Goal: Obtain resource: Obtain resource

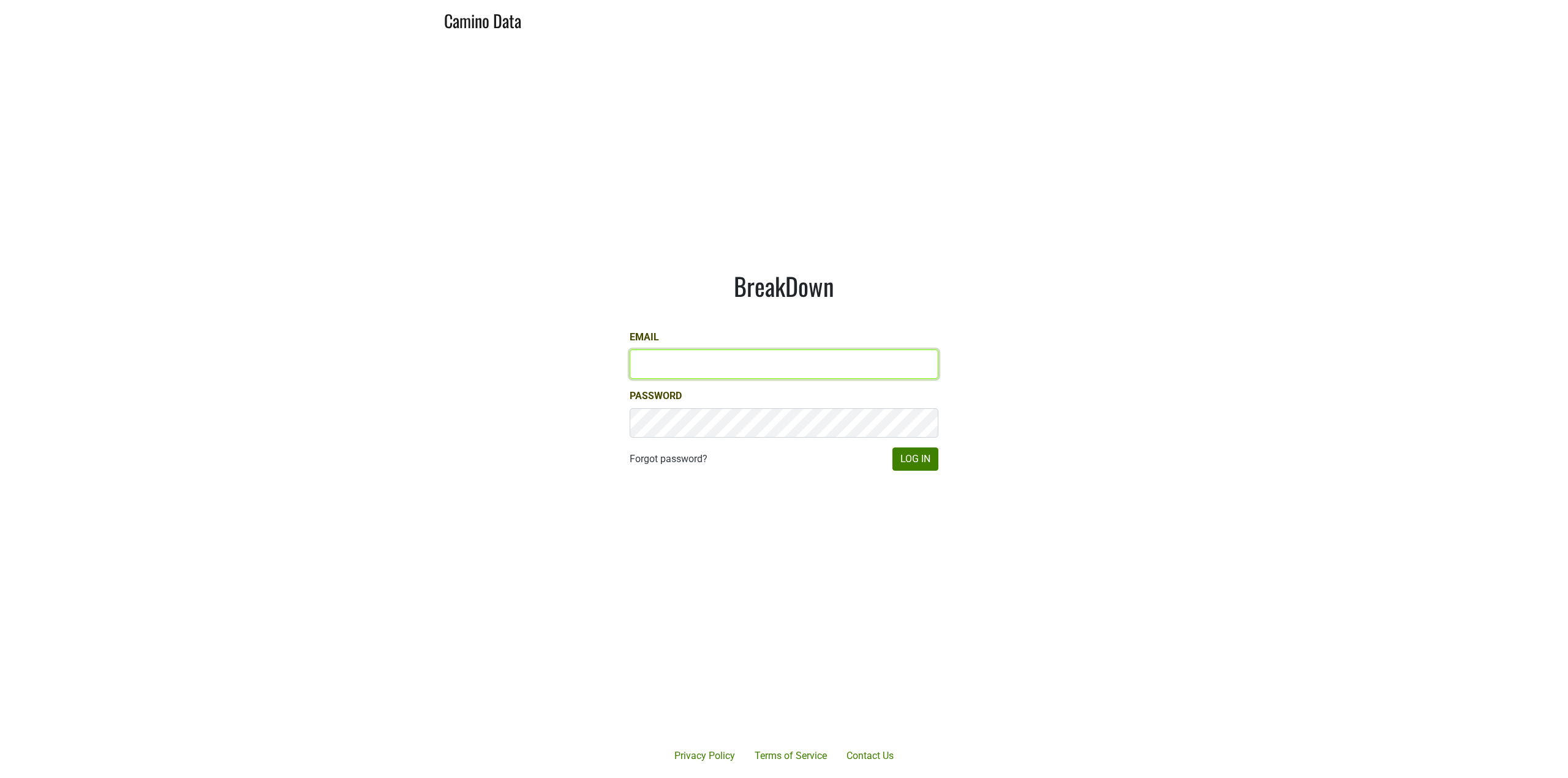
click at [677, 373] on input "Email" at bounding box center [783, 365] width 309 height 30
type input "jake@colgincellars.com"
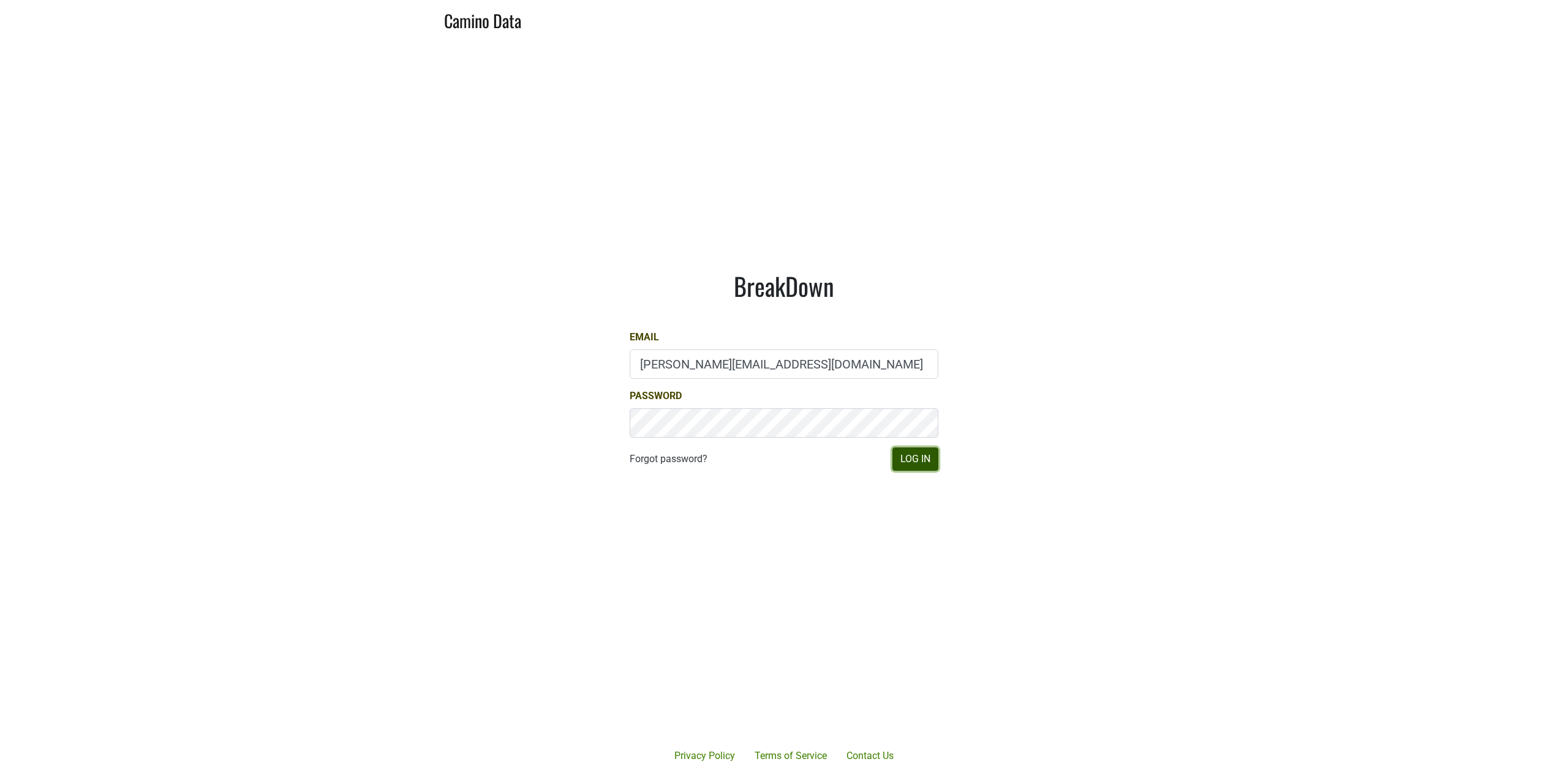
click at [908, 464] on button "Log In" at bounding box center [915, 458] width 46 height 23
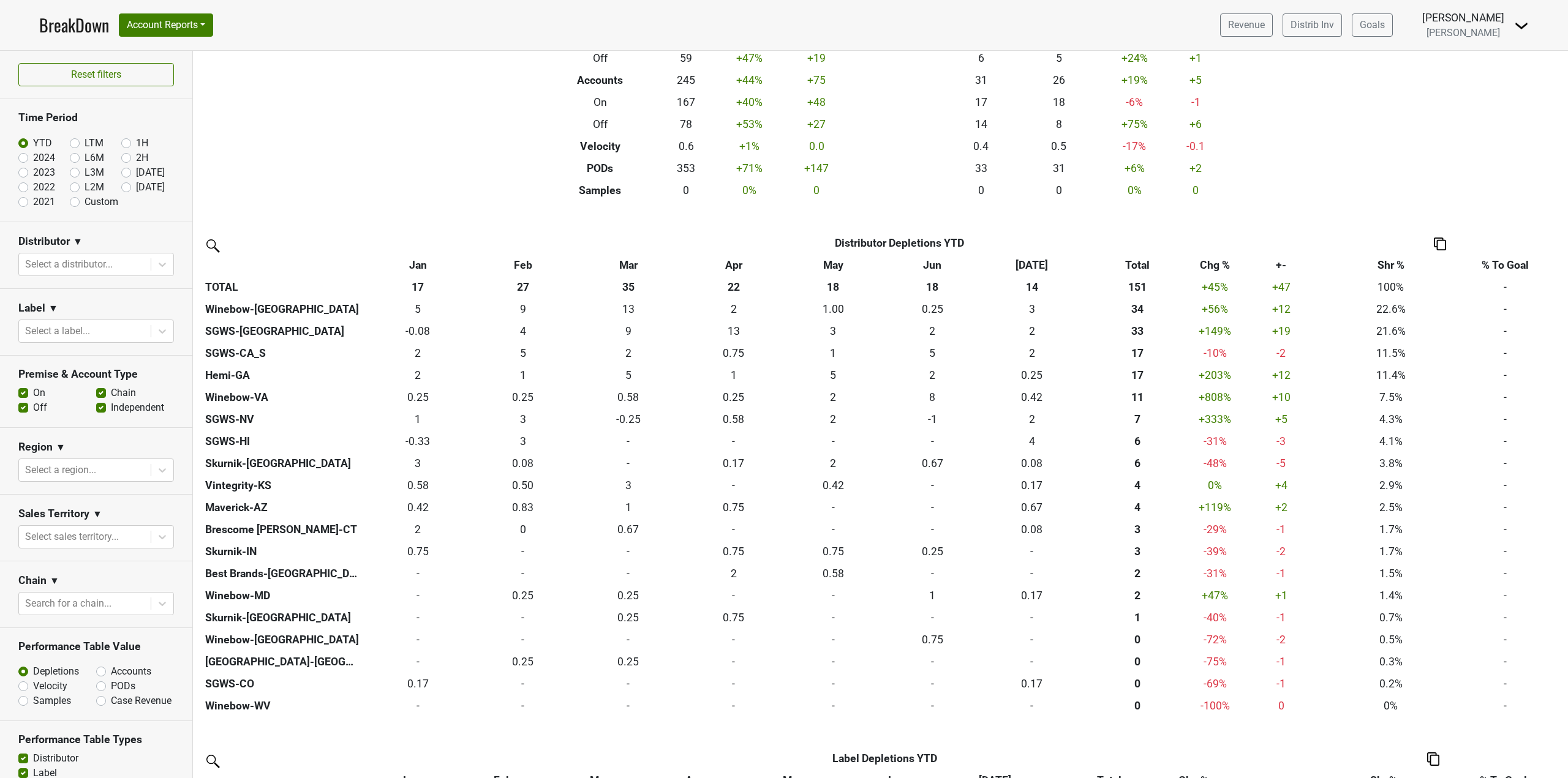
scroll to position [184, 0]
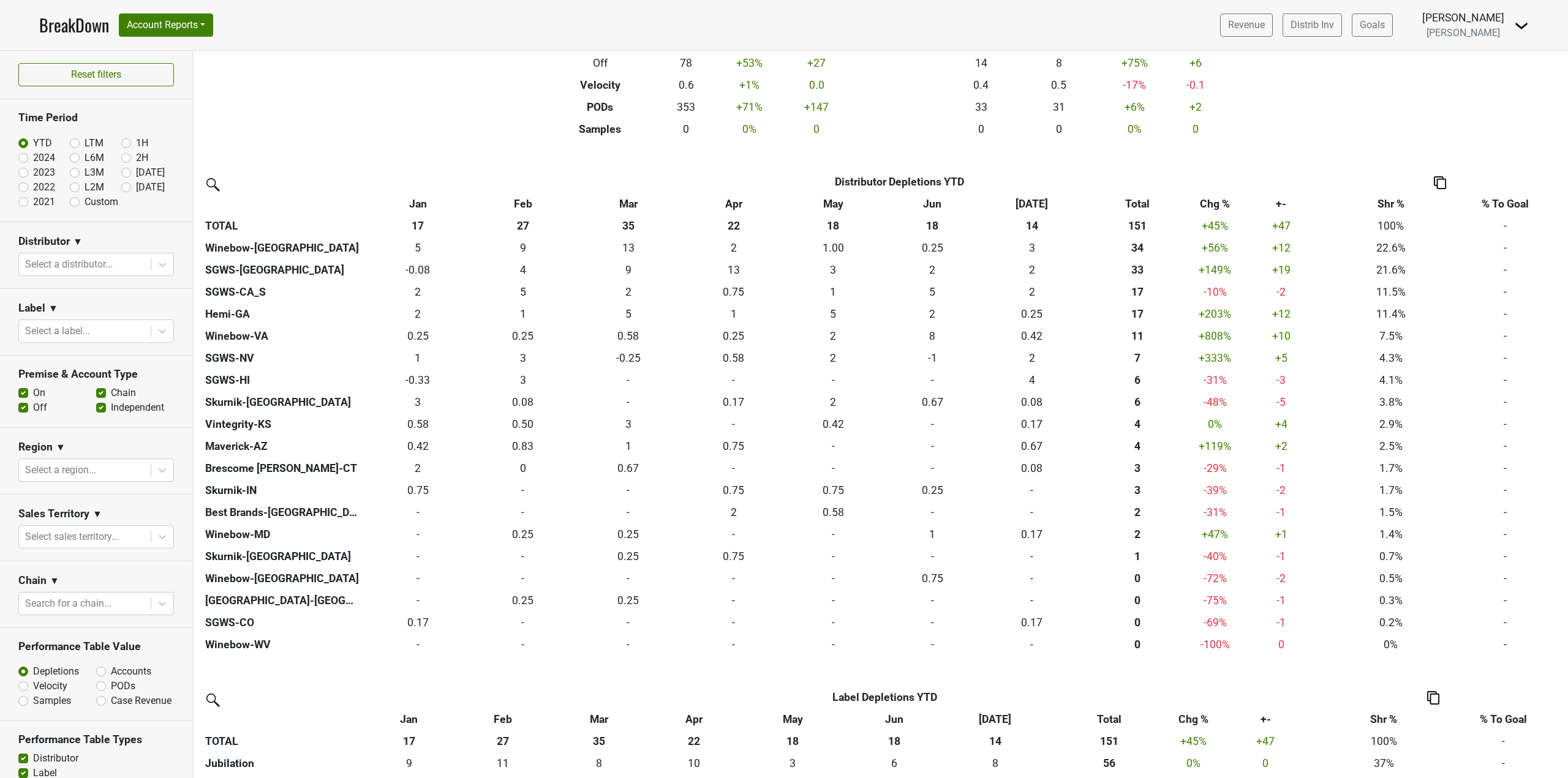
click at [1226, 206] on th "Chg %" at bounding box center [1214, 204] width 44 height 22
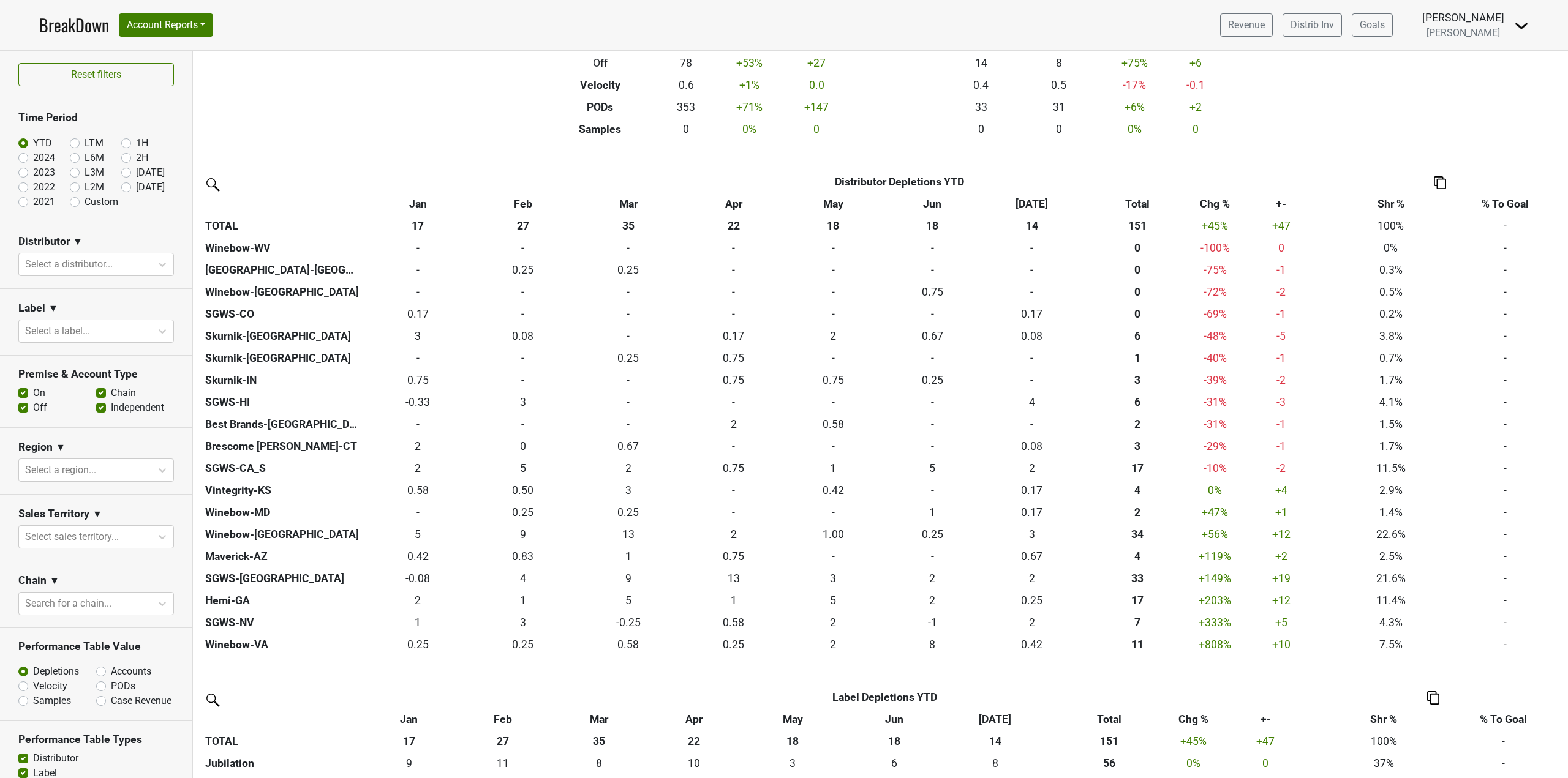
click at [1226, 203] on th "Chg %" at bounding box center [1214, 204] width 44 height 22
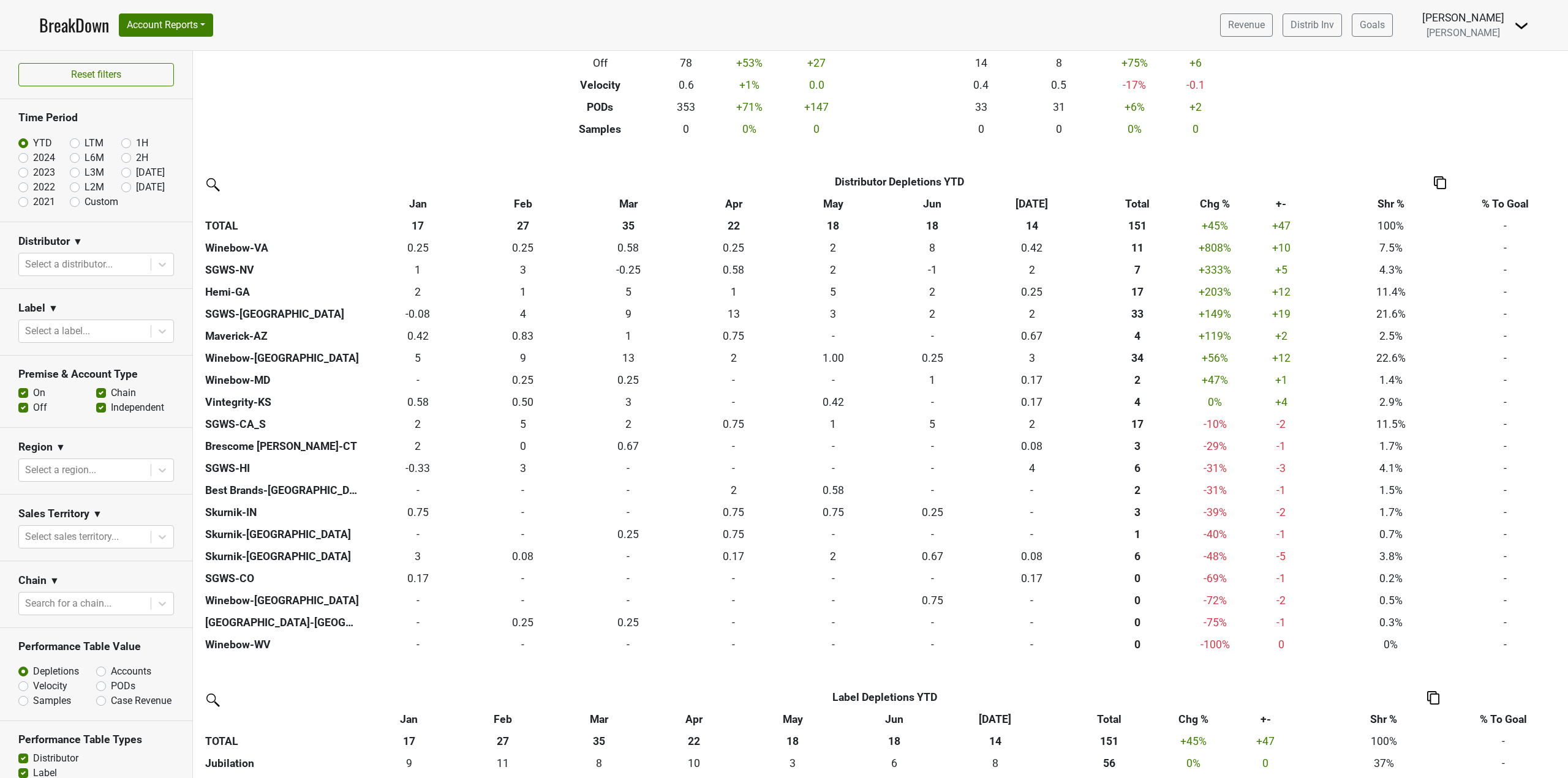
click at [1224, 207] on th "Chg %" at bounding box center [1214, 204] width 44 height 22
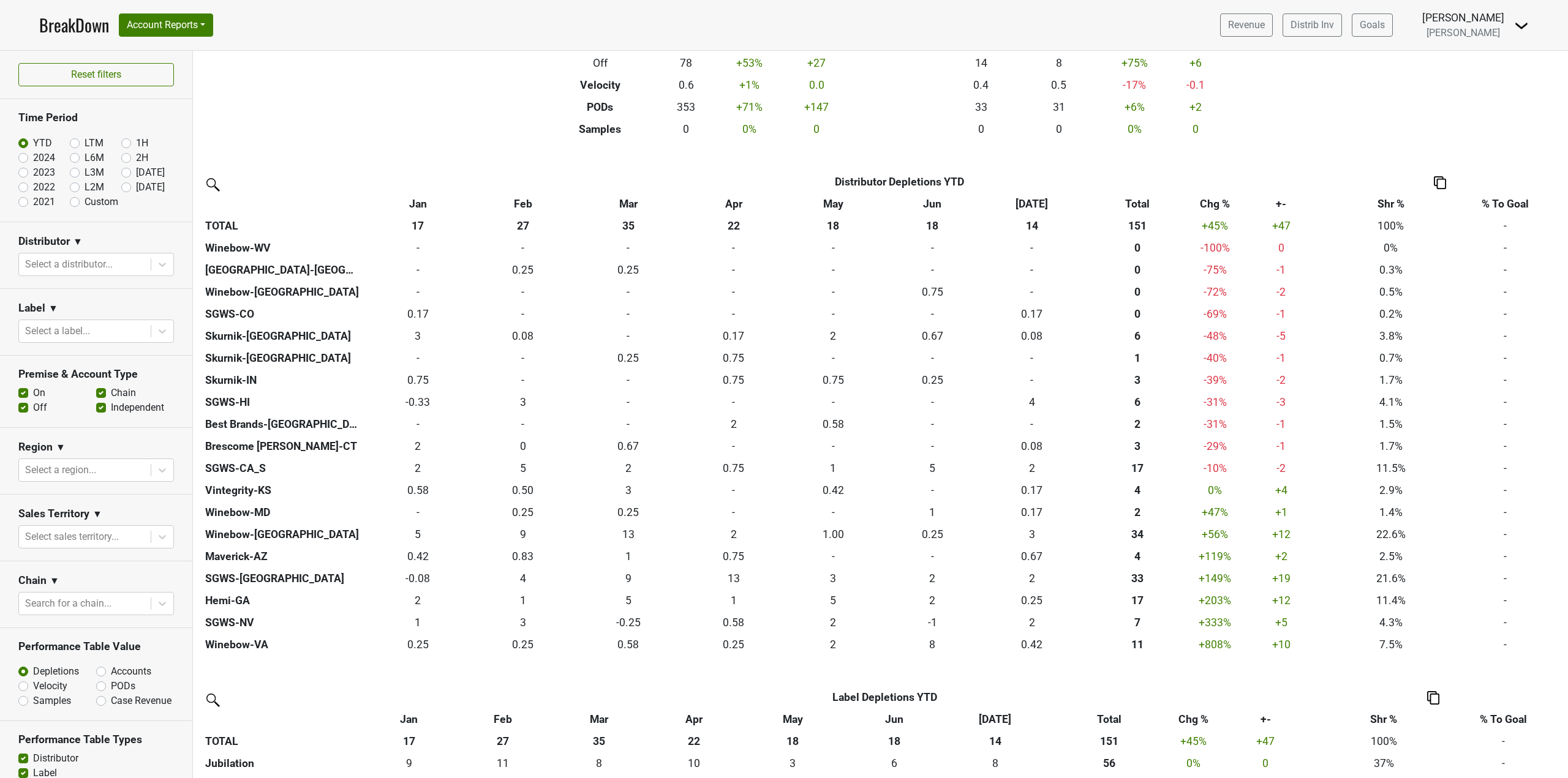
click at [1223, 203] on th "Chg %" at bounding box center [1214, 204] width 44 height 22
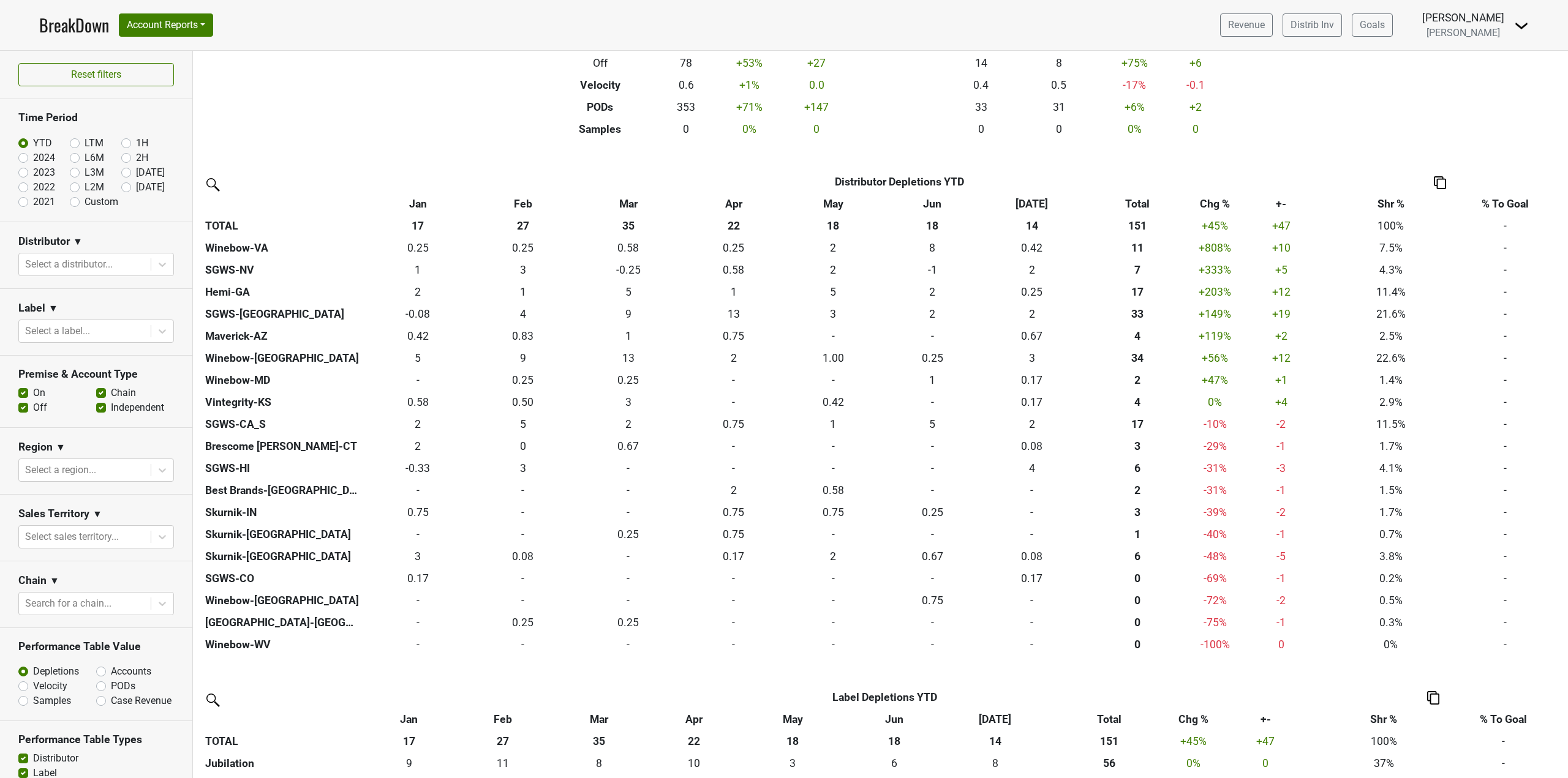
click at [1142, 199] on th "Total" at bounding box center [1137, 204] width 111 height 22
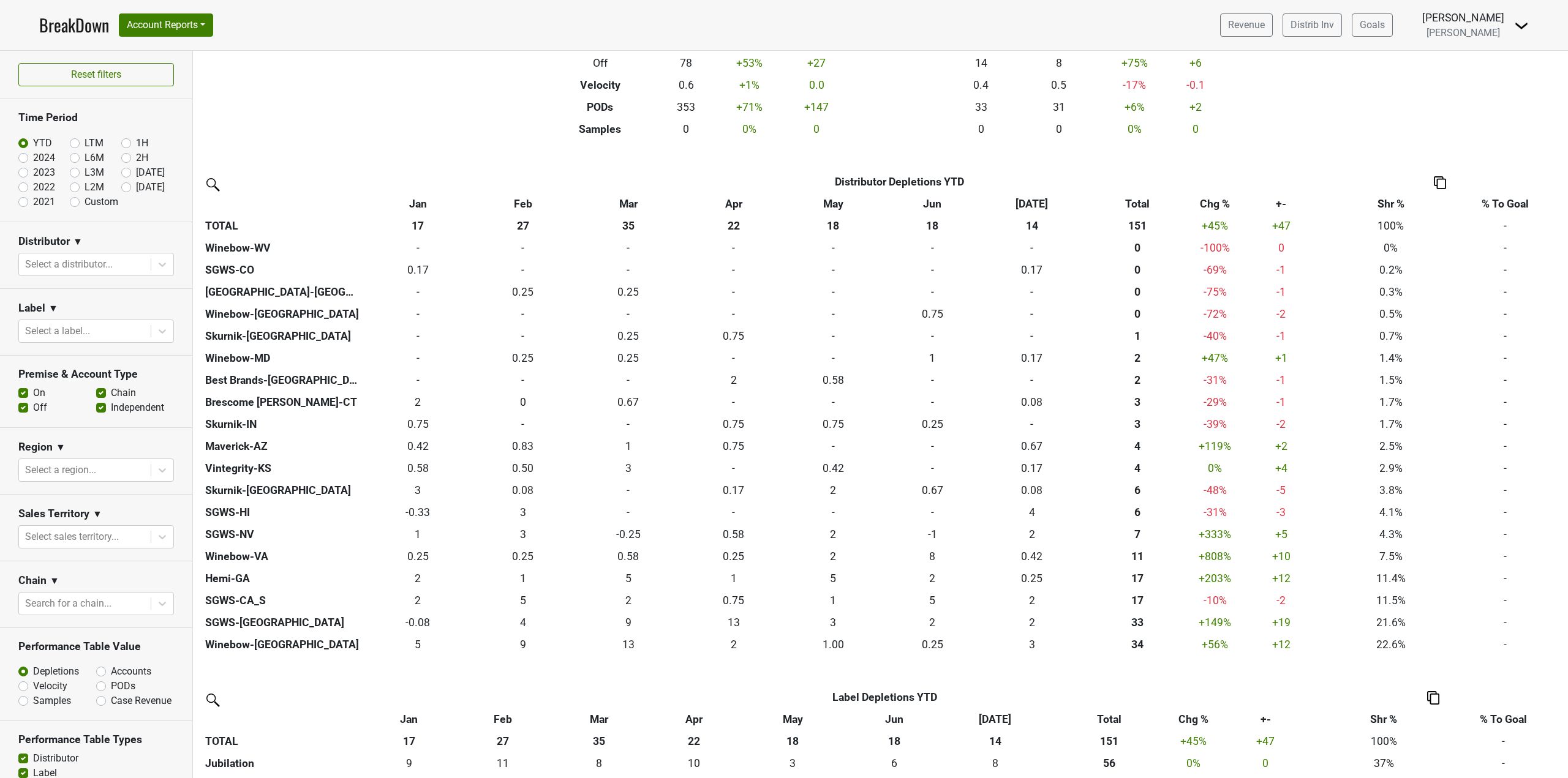
click at [1142, 199] on th "Total" at bounding box center [1137, 204] width 111 height 22
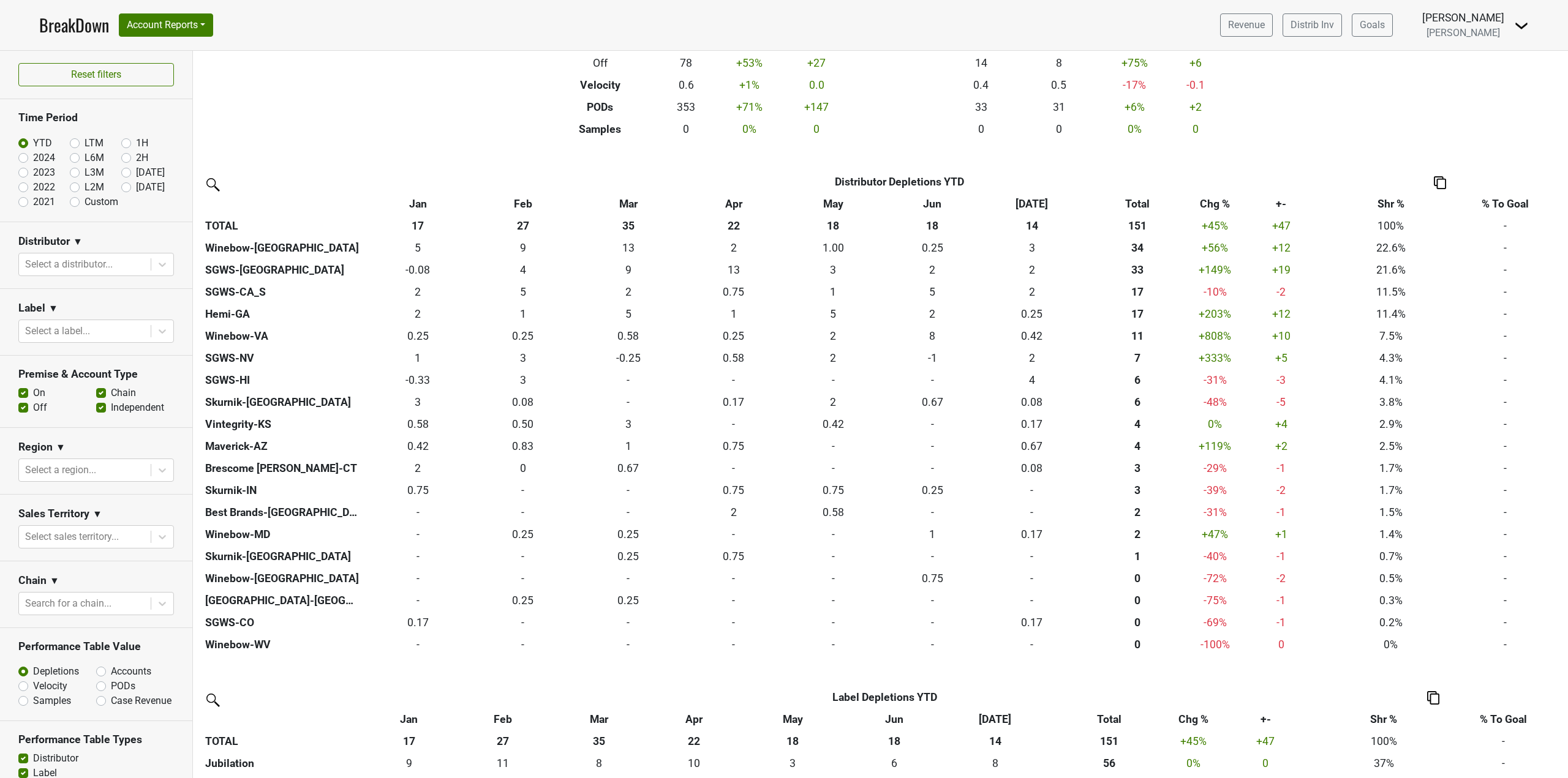
click at [1389, 204] on th "Shr %" at bounding box center [1390, 204] width 130 height 22
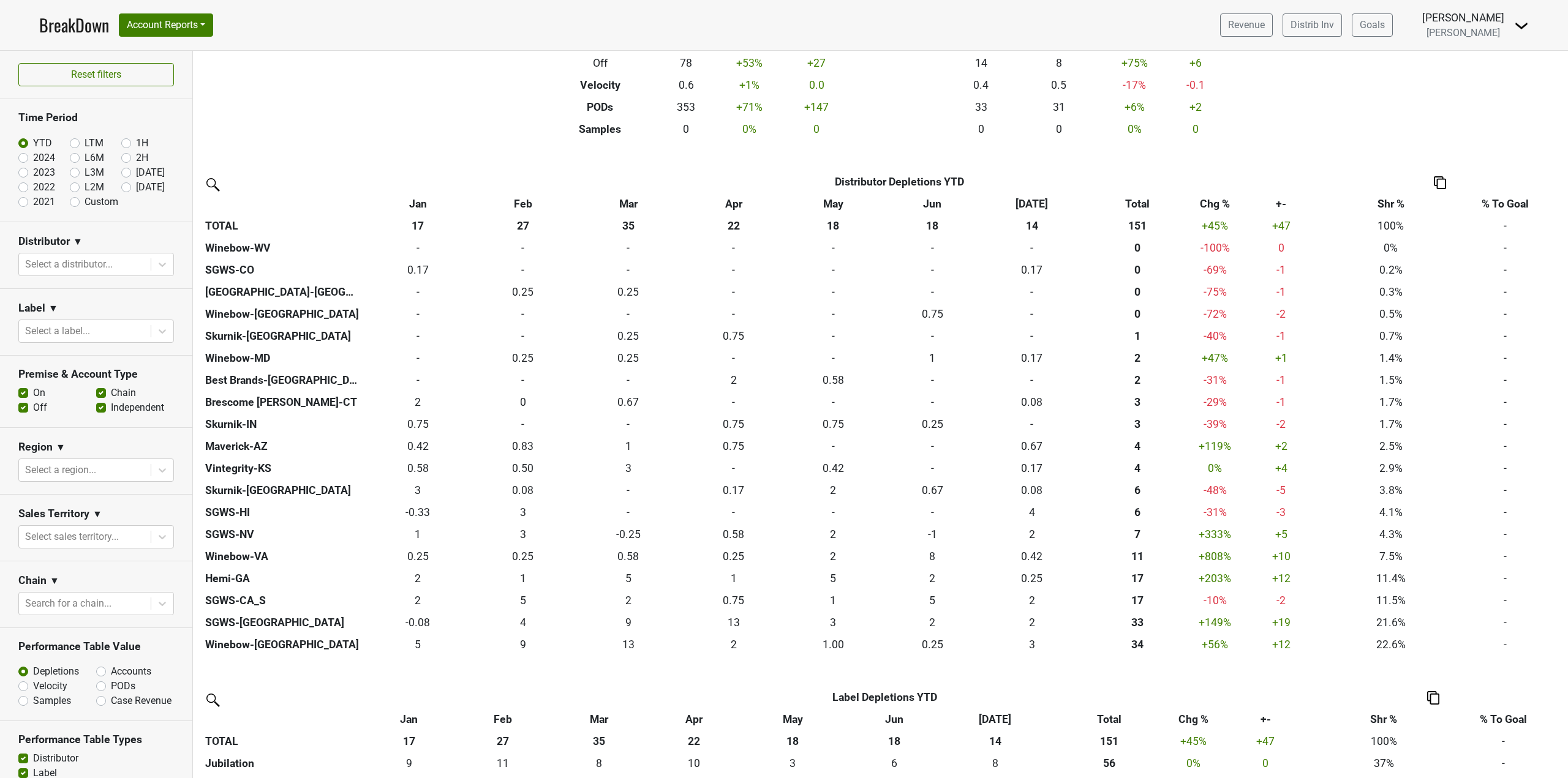
click at [1389, 204] on th "Shr %" at bounding box center [1390, 204] width 130 height 22
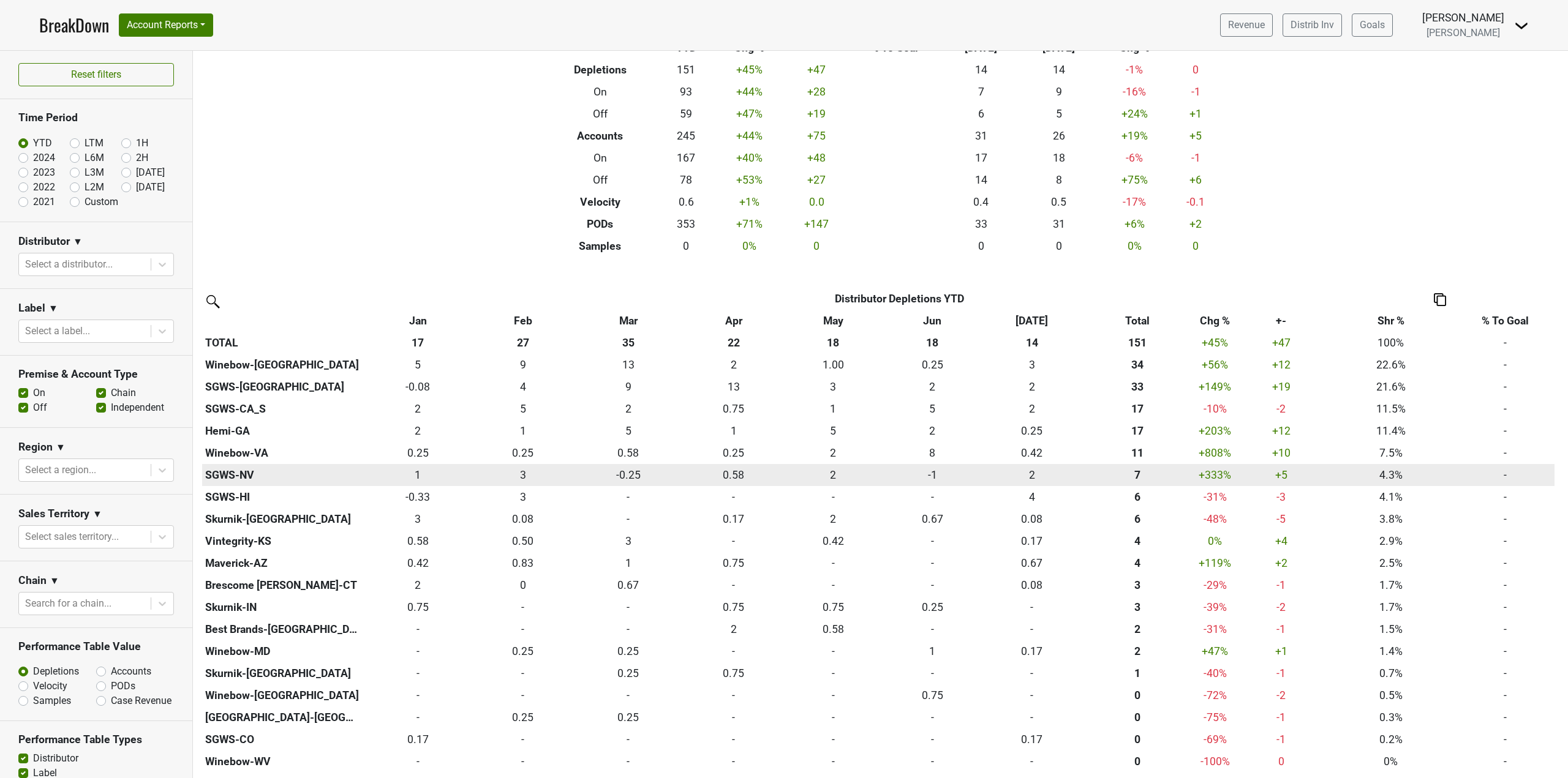
scroll to position [0, 0]
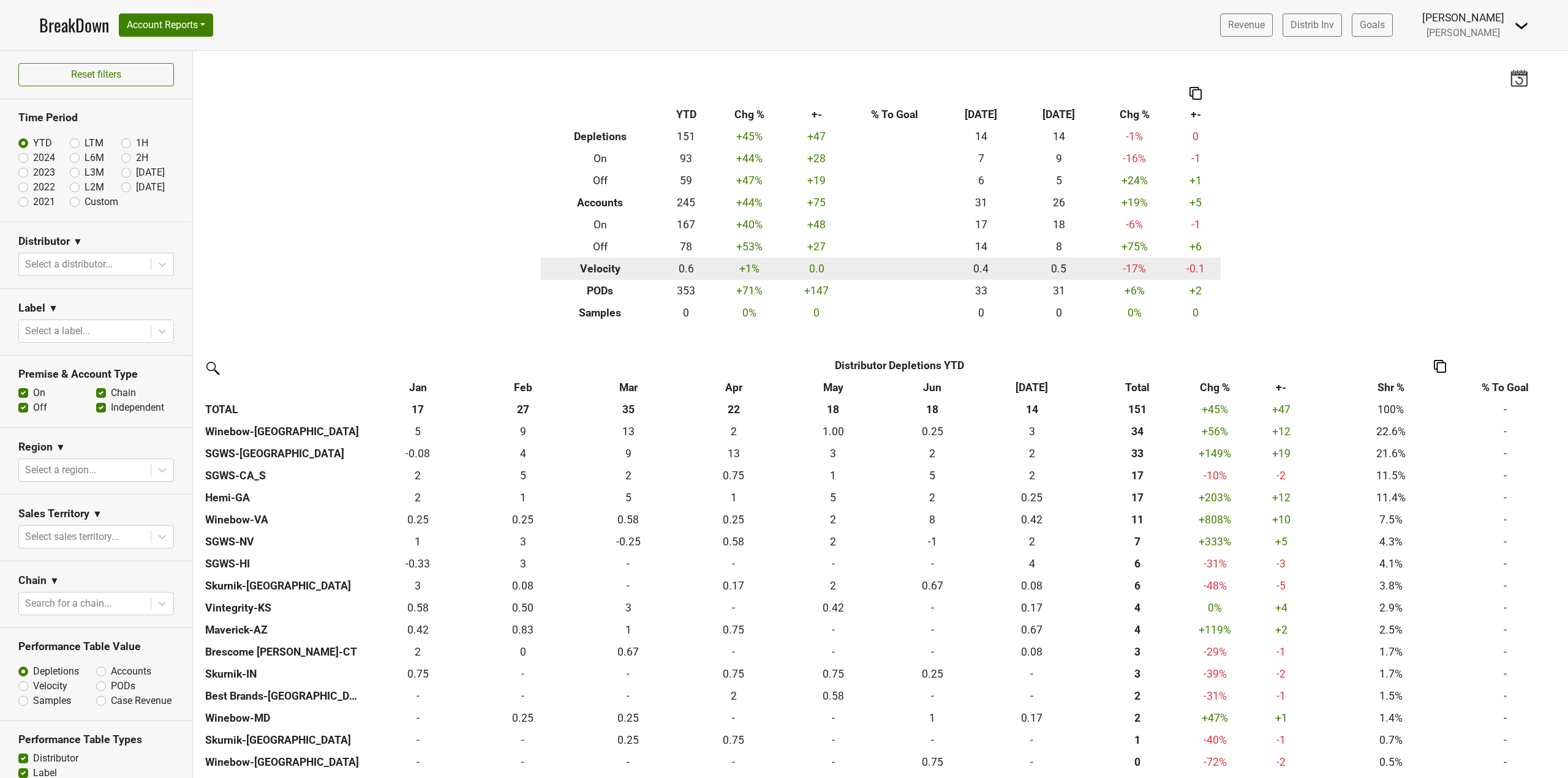
click at [592, 272] on th "Velocity" at bounding box center [600, 268] width 119 height 22
click at [590, 271] on th "Velocity" at bounding box center [600, 268] width 119 height 22
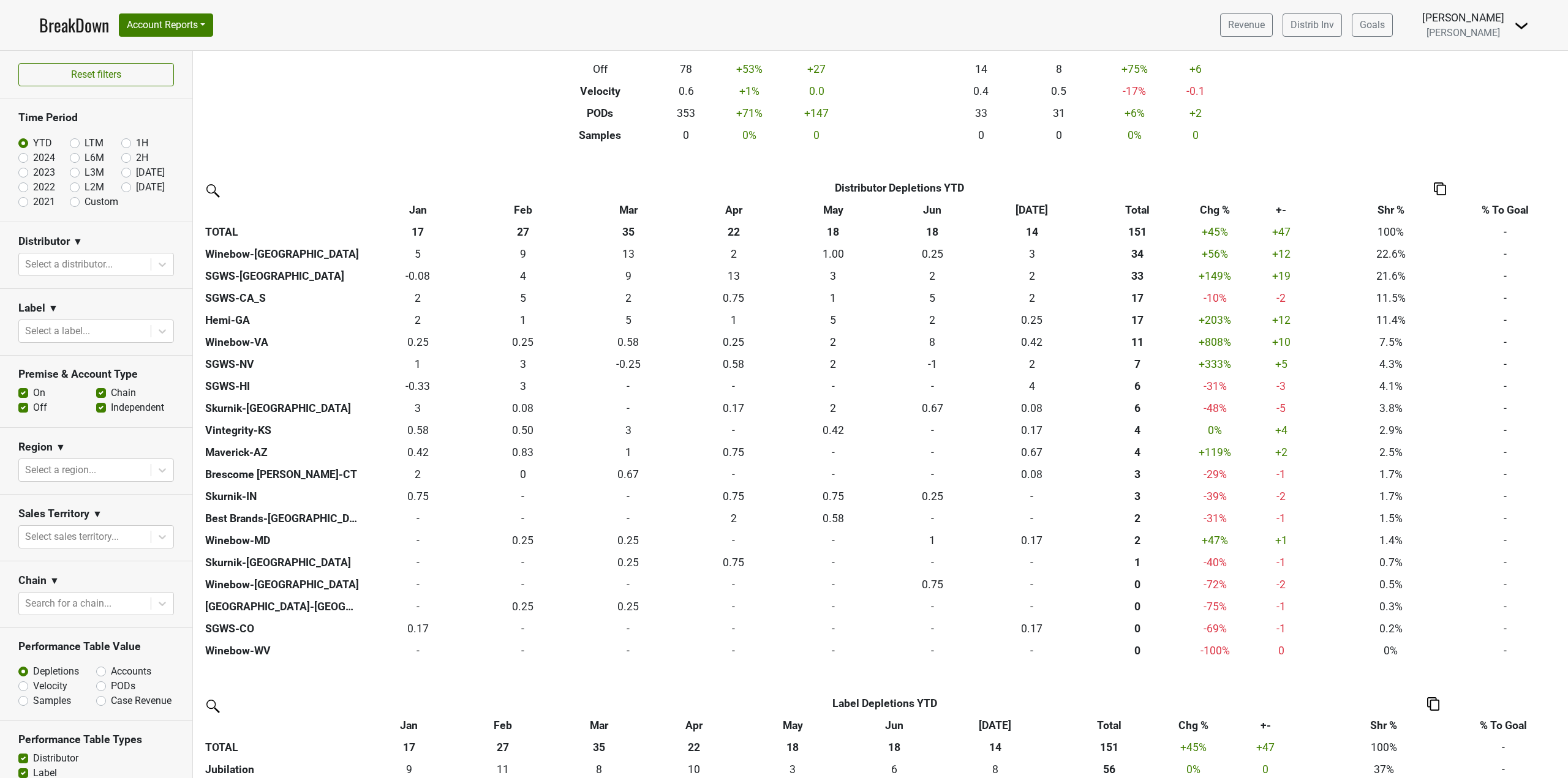
scroll to position [177, 0]
click at [1389, 209] on th "Shr %" at bounding box center [1390, 211] width 130 height 22
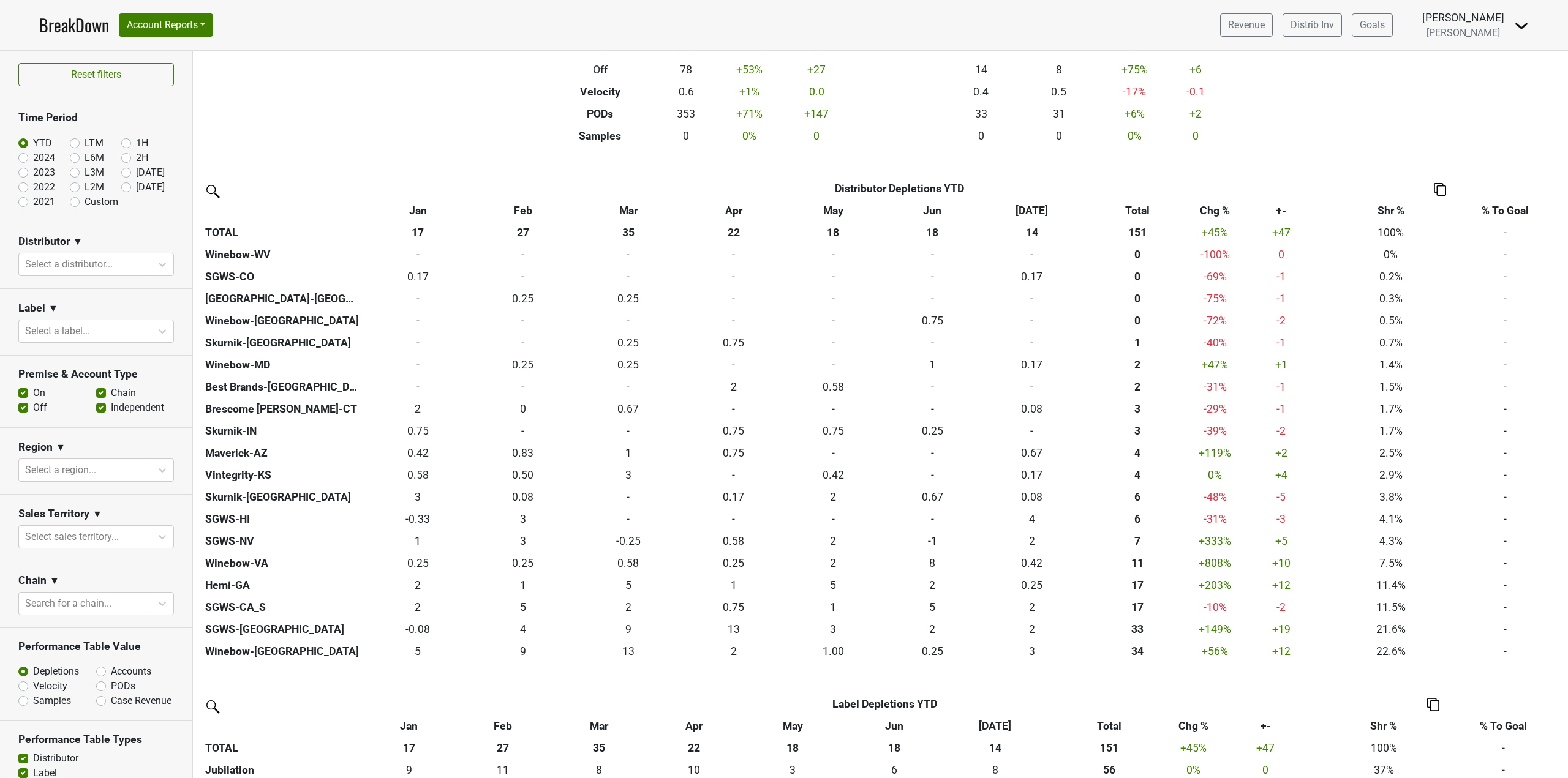
click at [1389, 209] on th "Shr %" at bounding box center [1390, 211] width 130 height 22
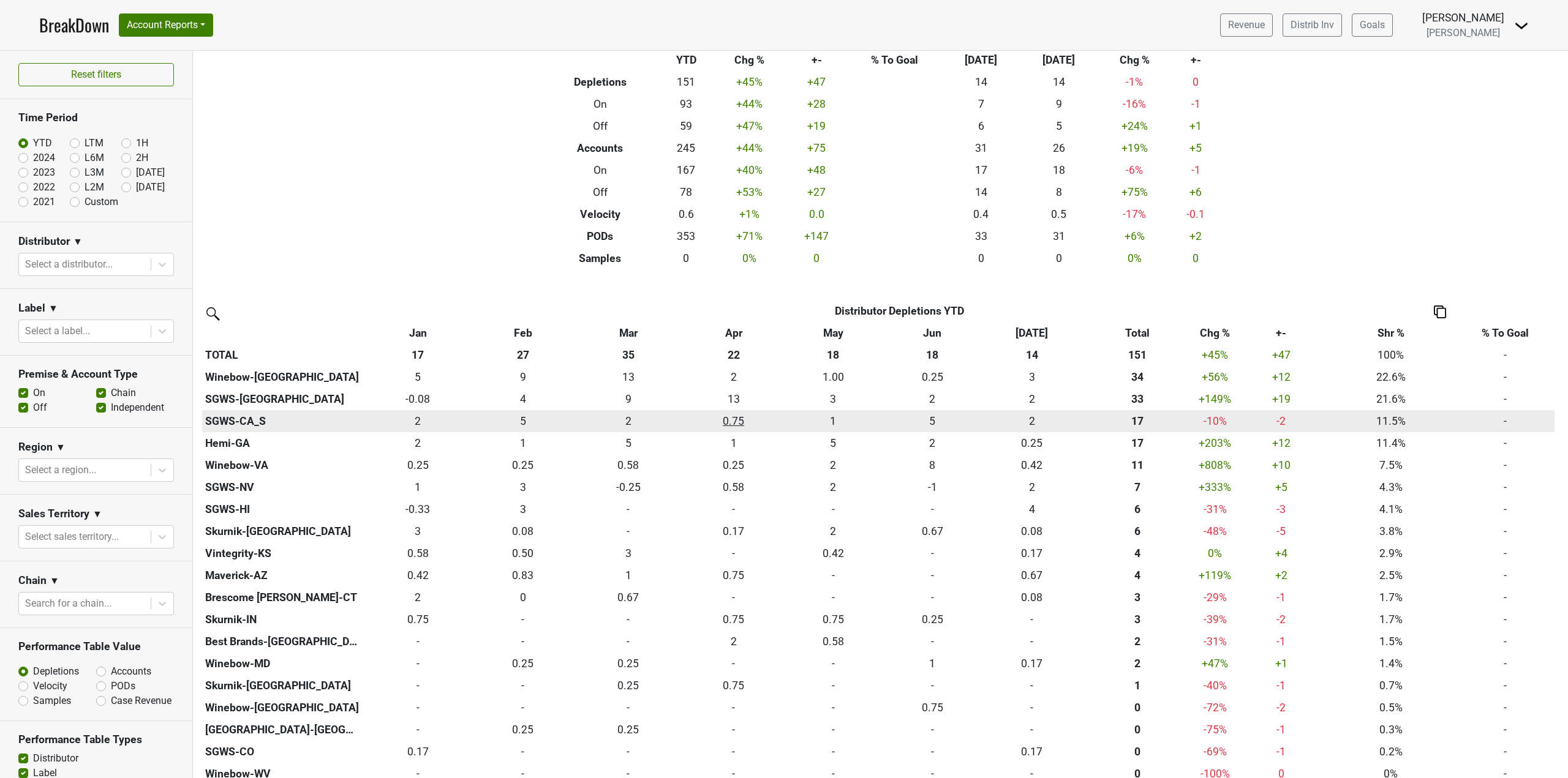
scroll to position [0, 0]
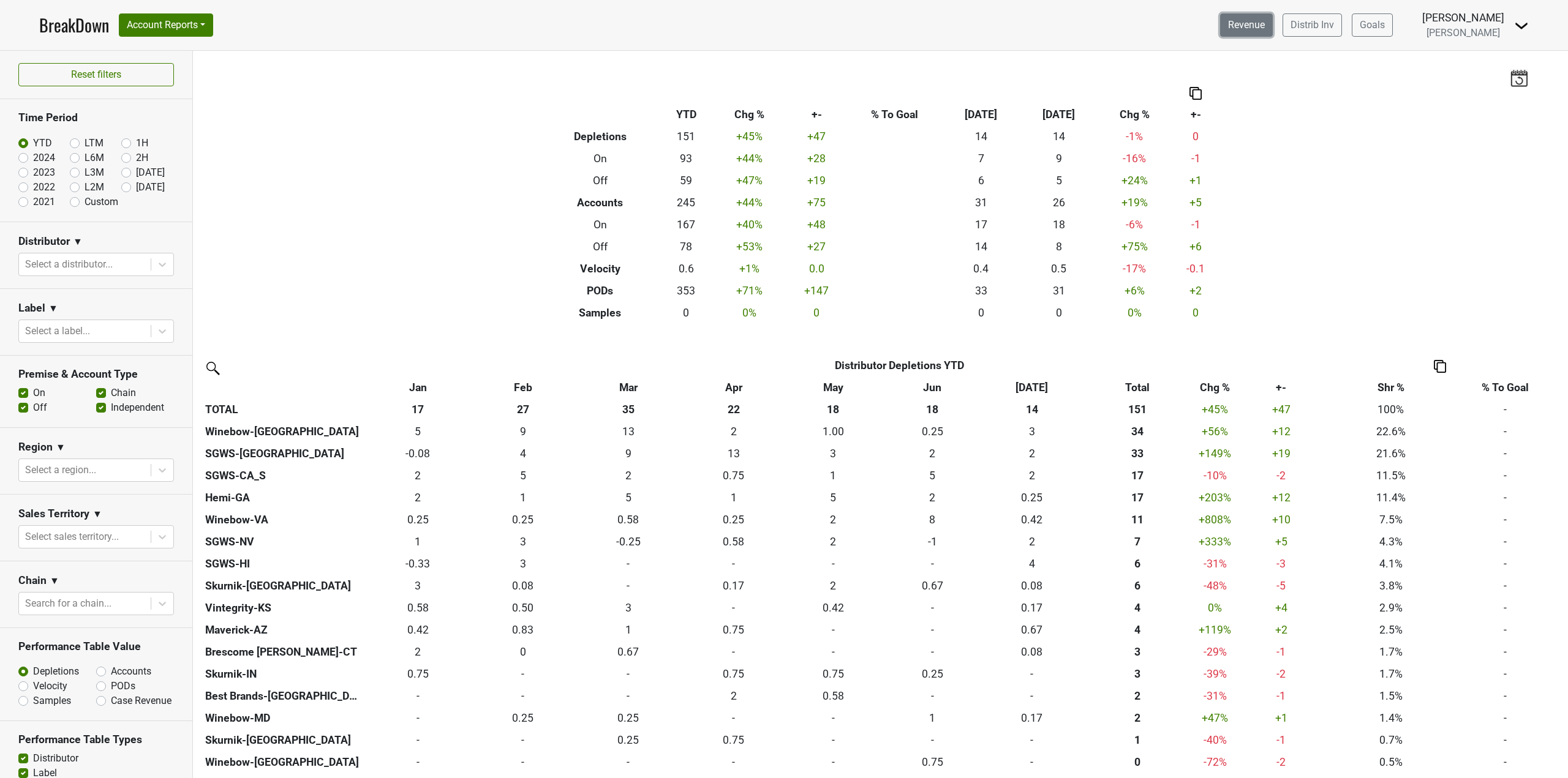
click at [1266, 31] on link "Revenue" at bounding box center [1246, 25] width 53 height 23
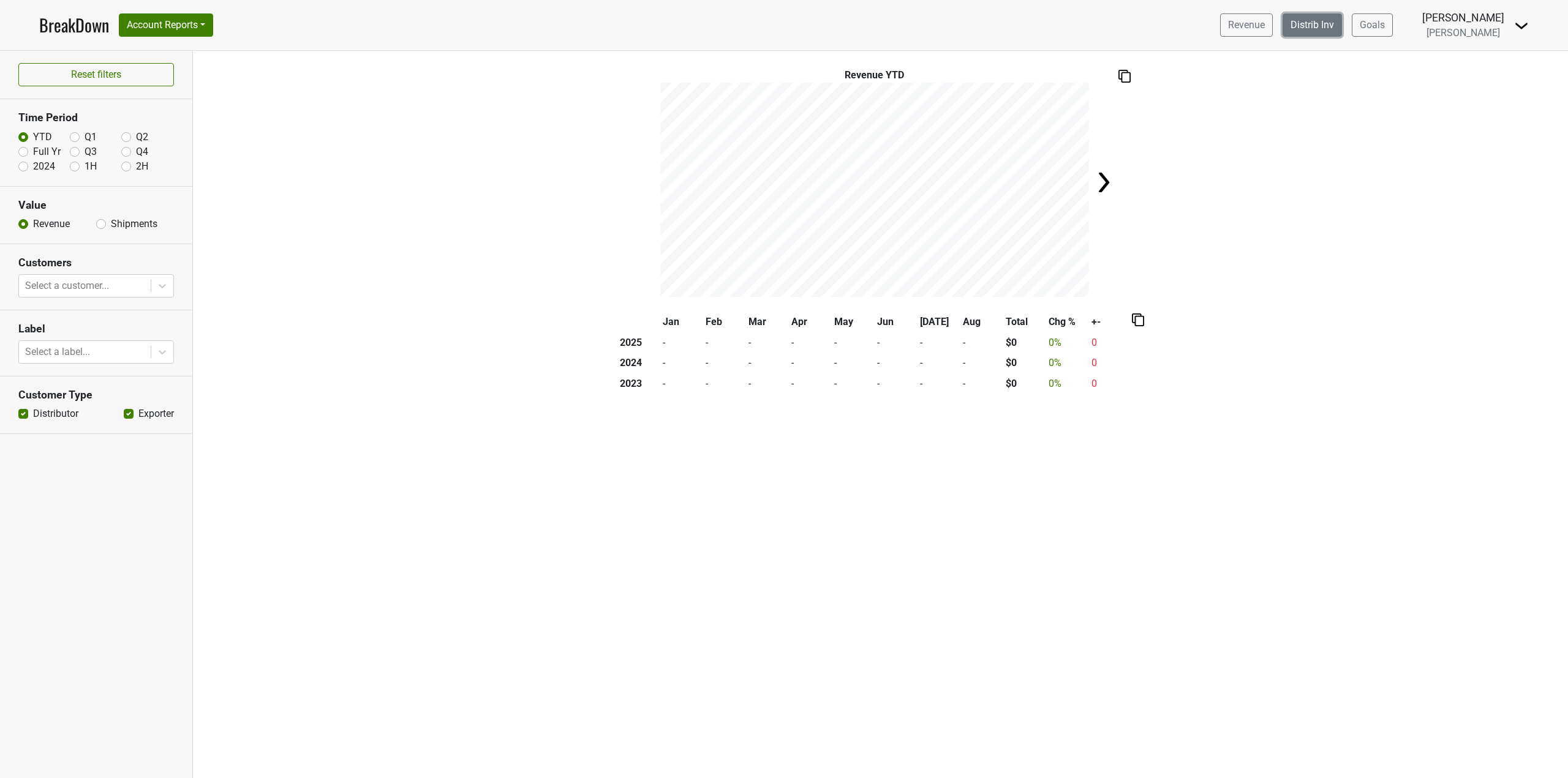
click at [1338, 30] on link "Distrib Inv" at bounding box center [1312, 25] width 60 height 23
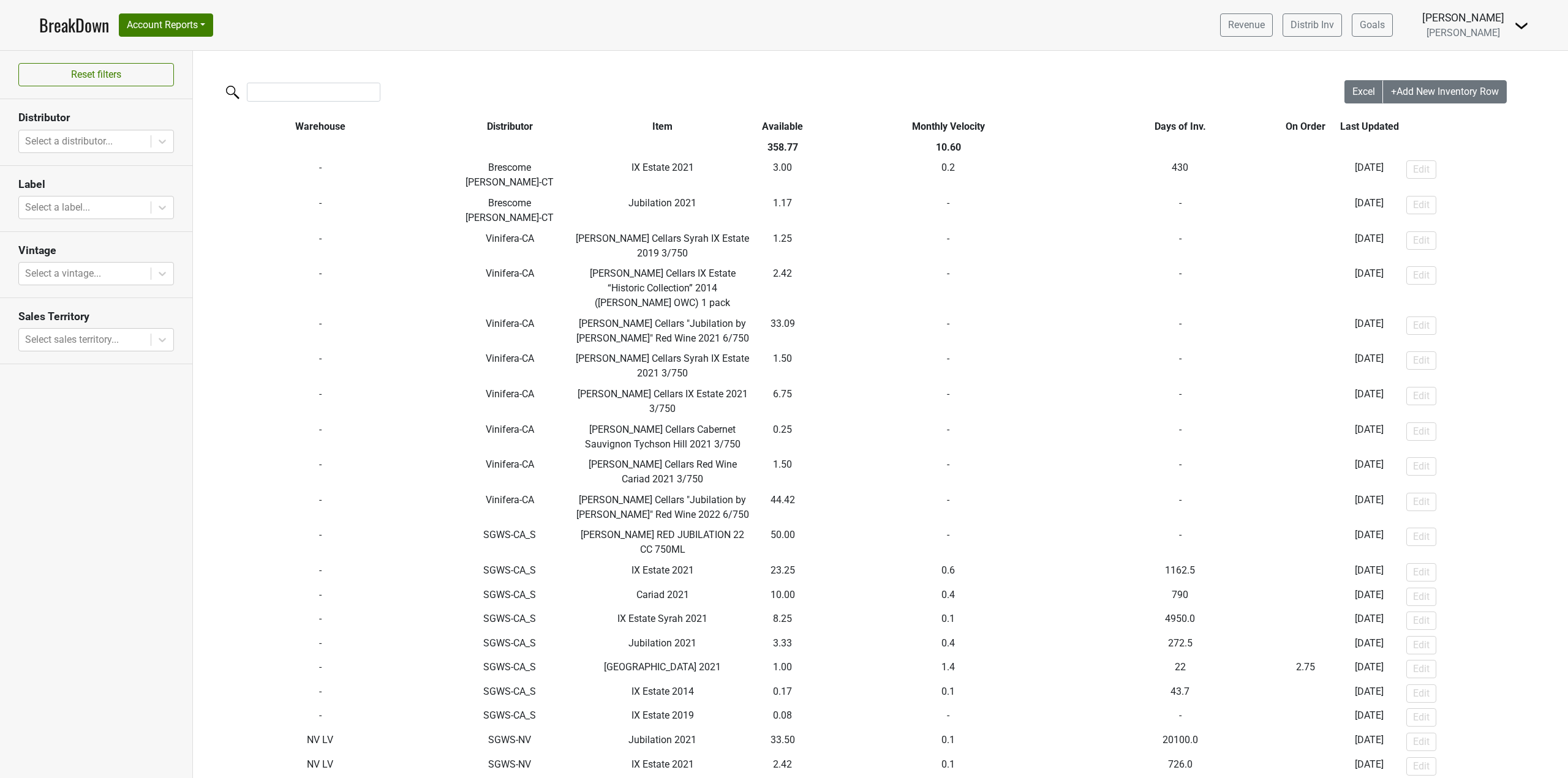
click at [787, 121] on th "Available" at bounding box center [783, 126] width 60 height 21
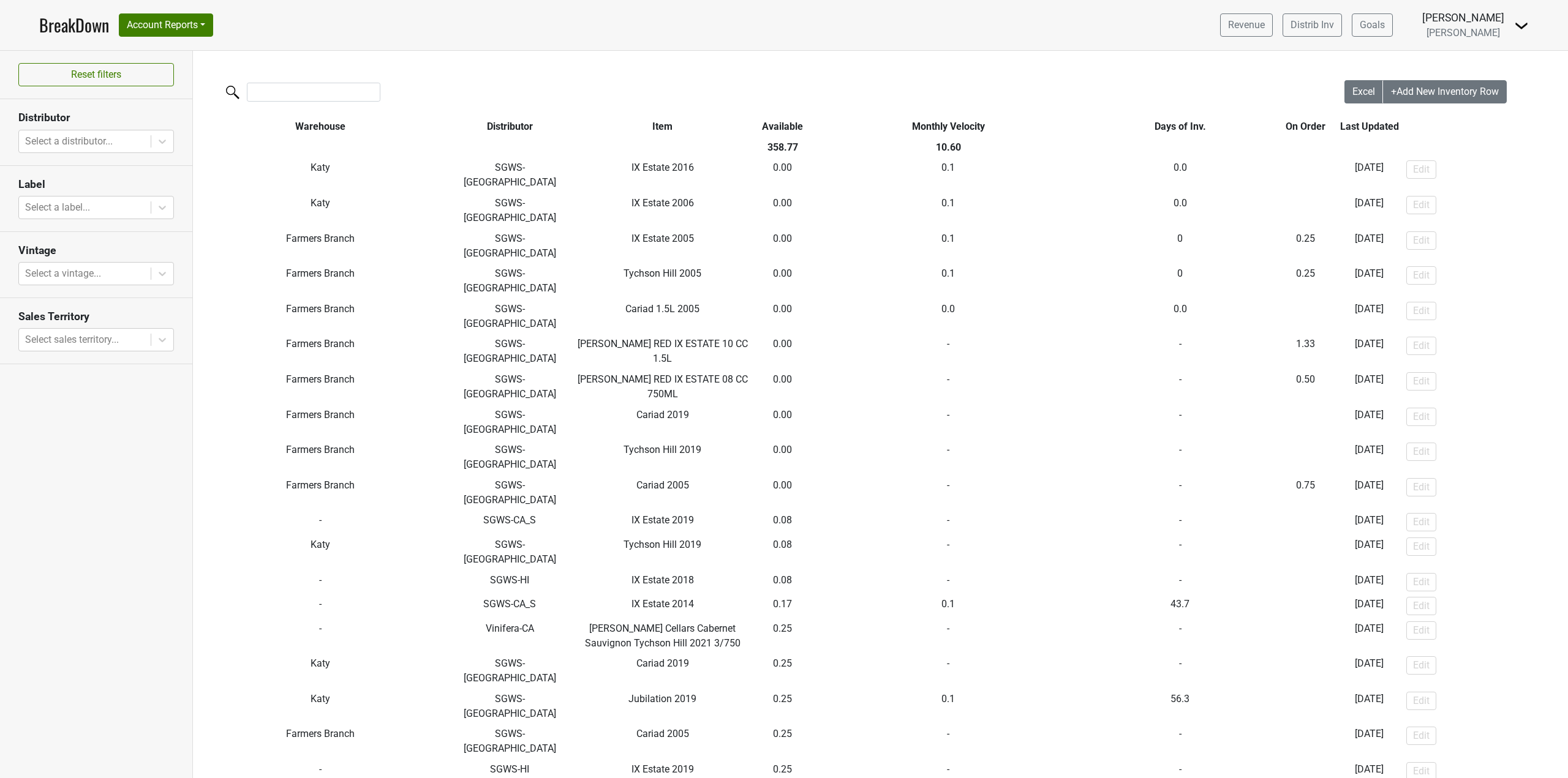
click at [787, 121] on th "Available" at bounding box center [783, 126] width 60 height 21
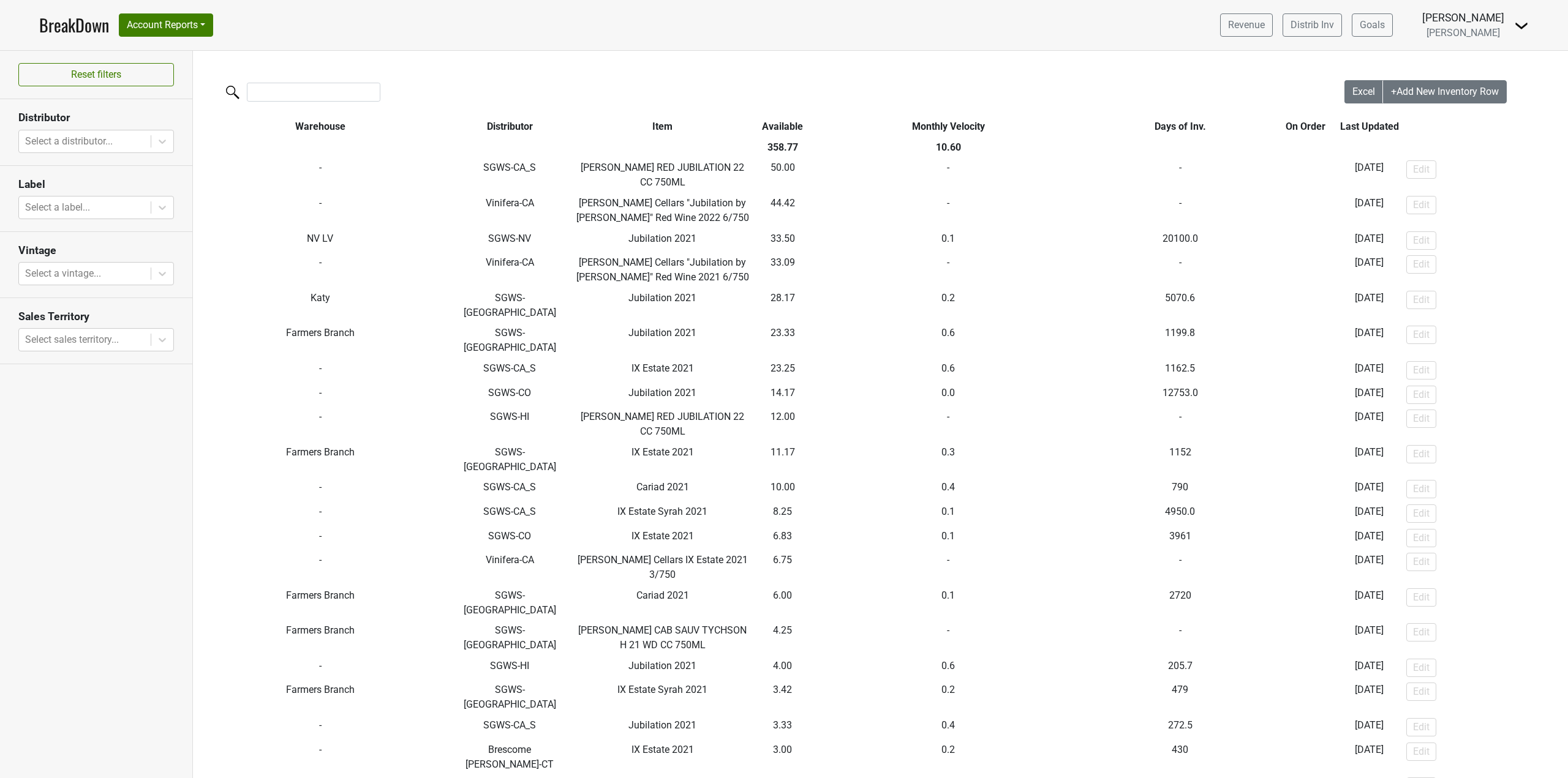
click at [663, 124] on th "Item" at bounding box center [663, 126] width 181 height 21
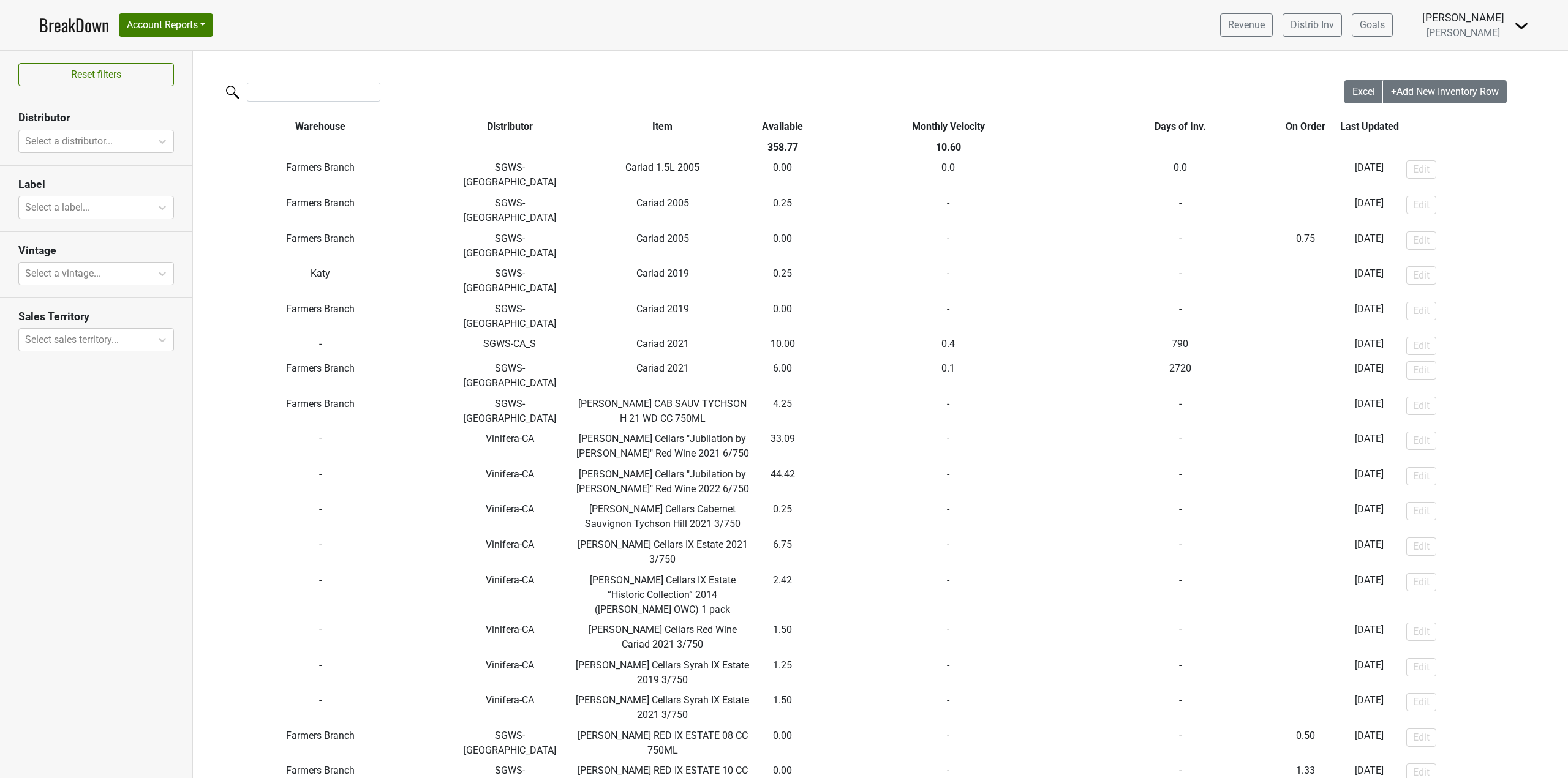
click at [663, 124] on th "Item" at bounding box center [663, 126] width 181 height 21
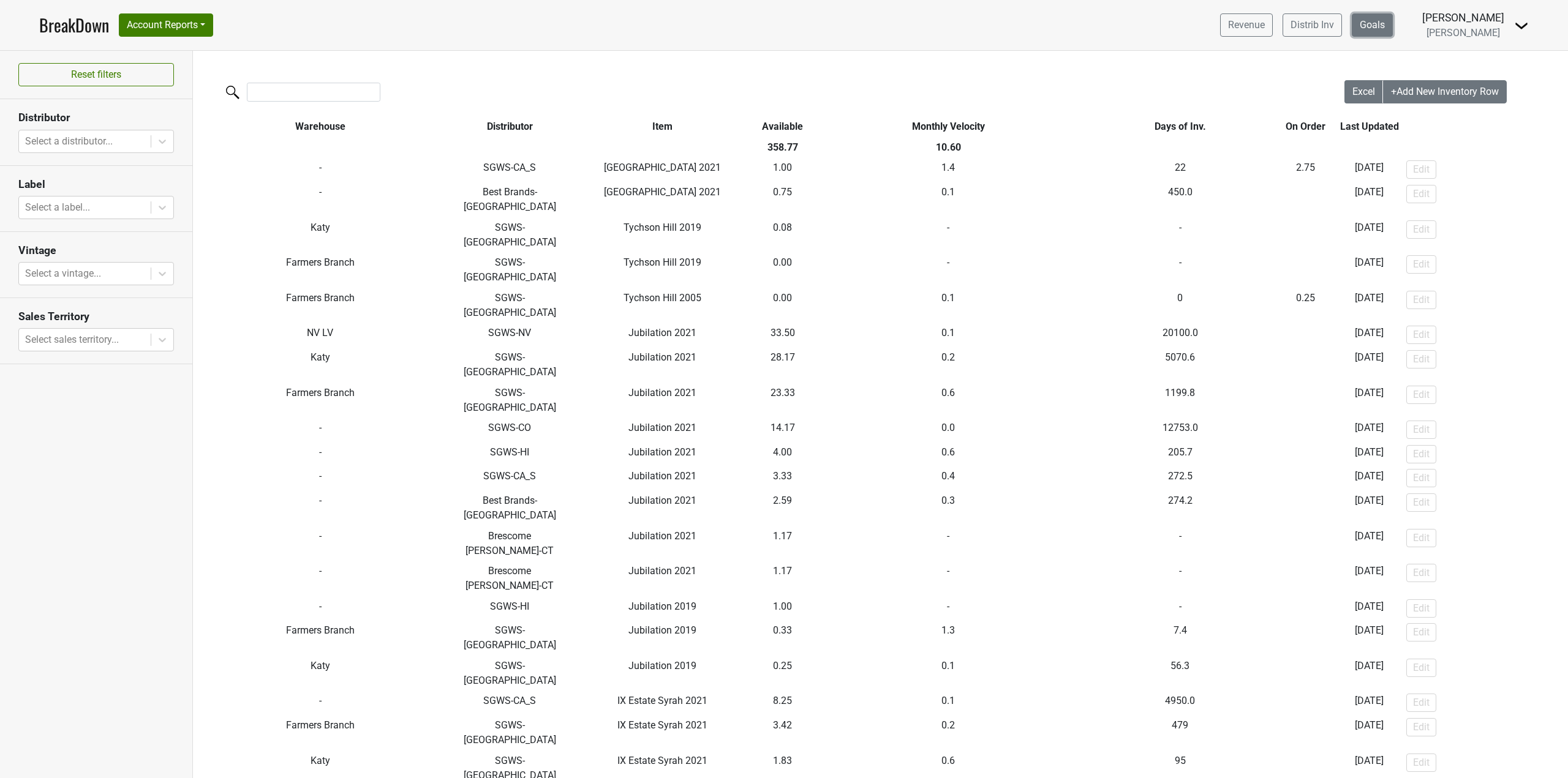
click at [1386, 35] on link "Goals" at bounding box center [1371, 25] width 41 height 23
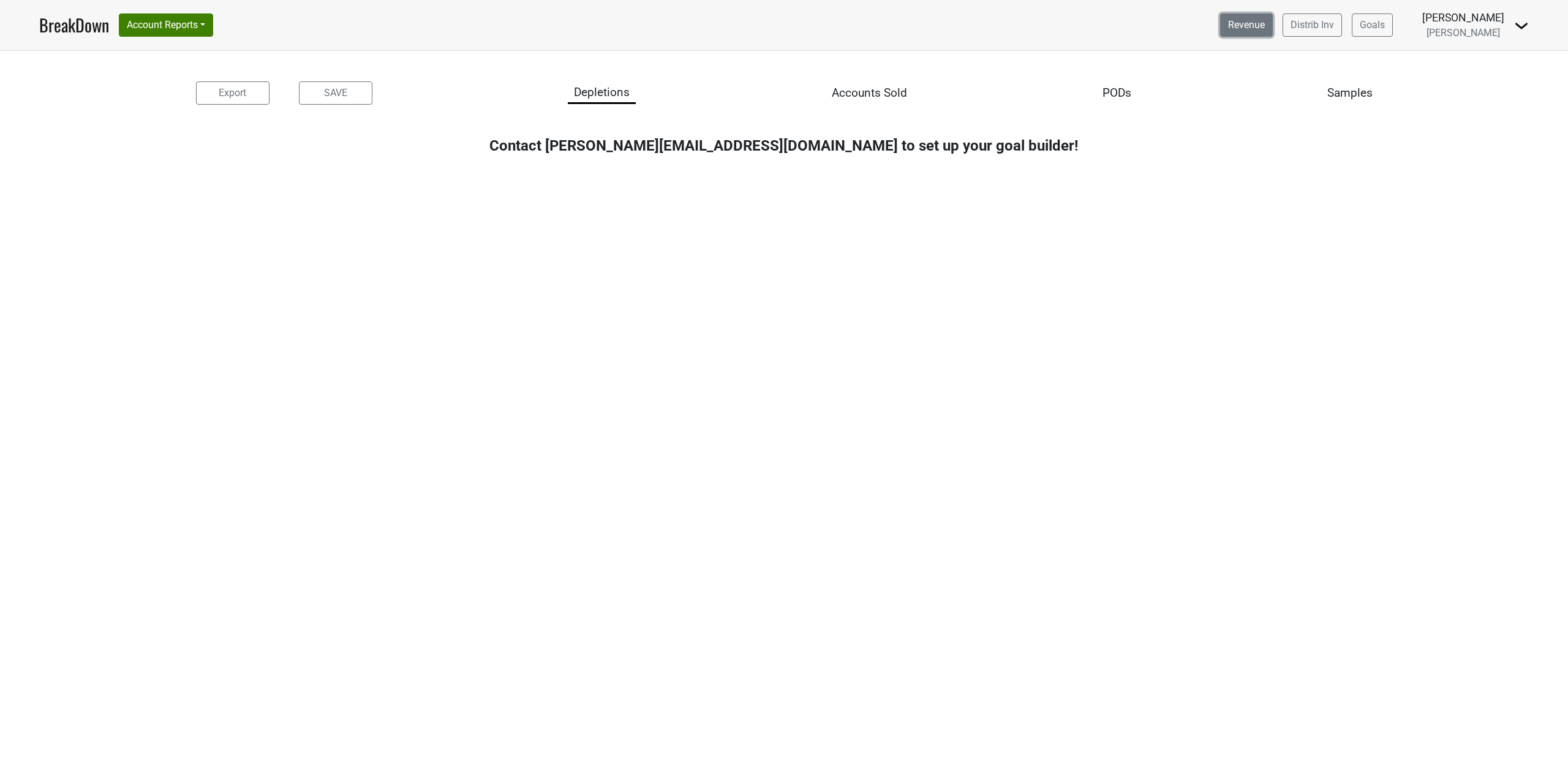
click at [1265, 28] on link "Revenue" at bounding box center [1246, 25] width 53 height 23
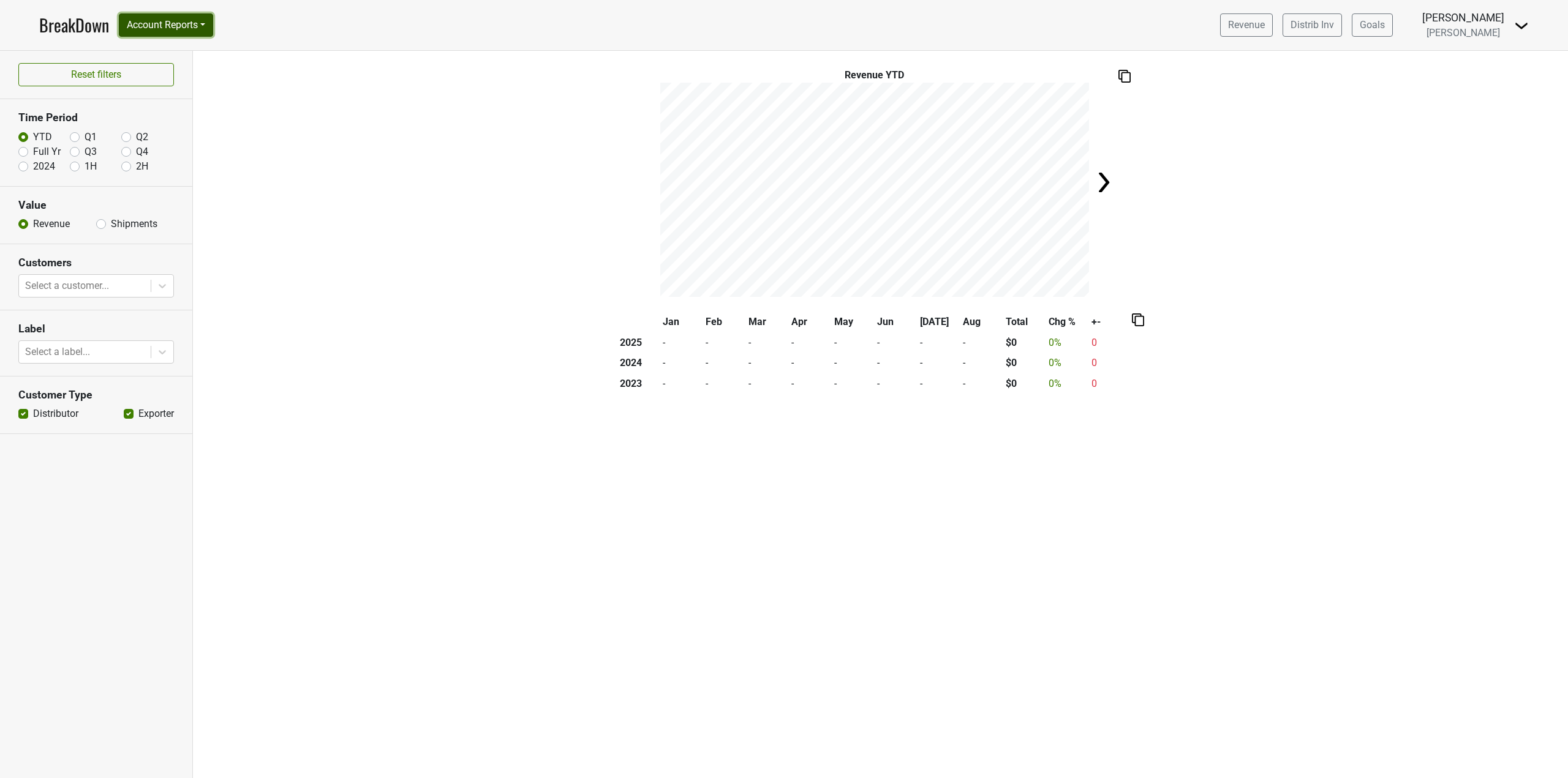
click at [138, 20] on button "Account Reports" at bounding box center [166, 25] width 94 height 23
click at [80, 26] on link "BreakDown" at bounding box center [74, 25] width 70 height 26
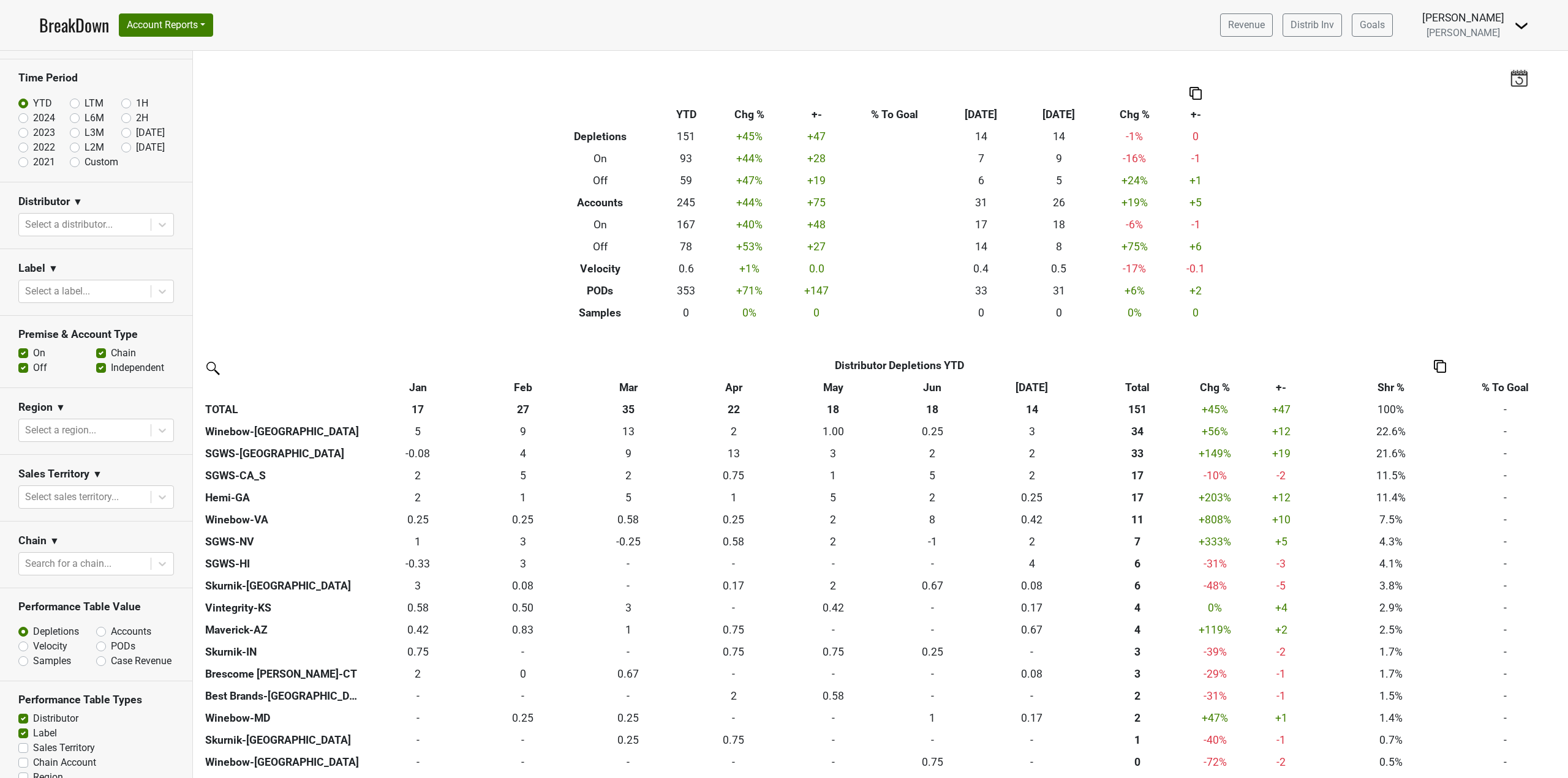
scroll to position [62, 0]
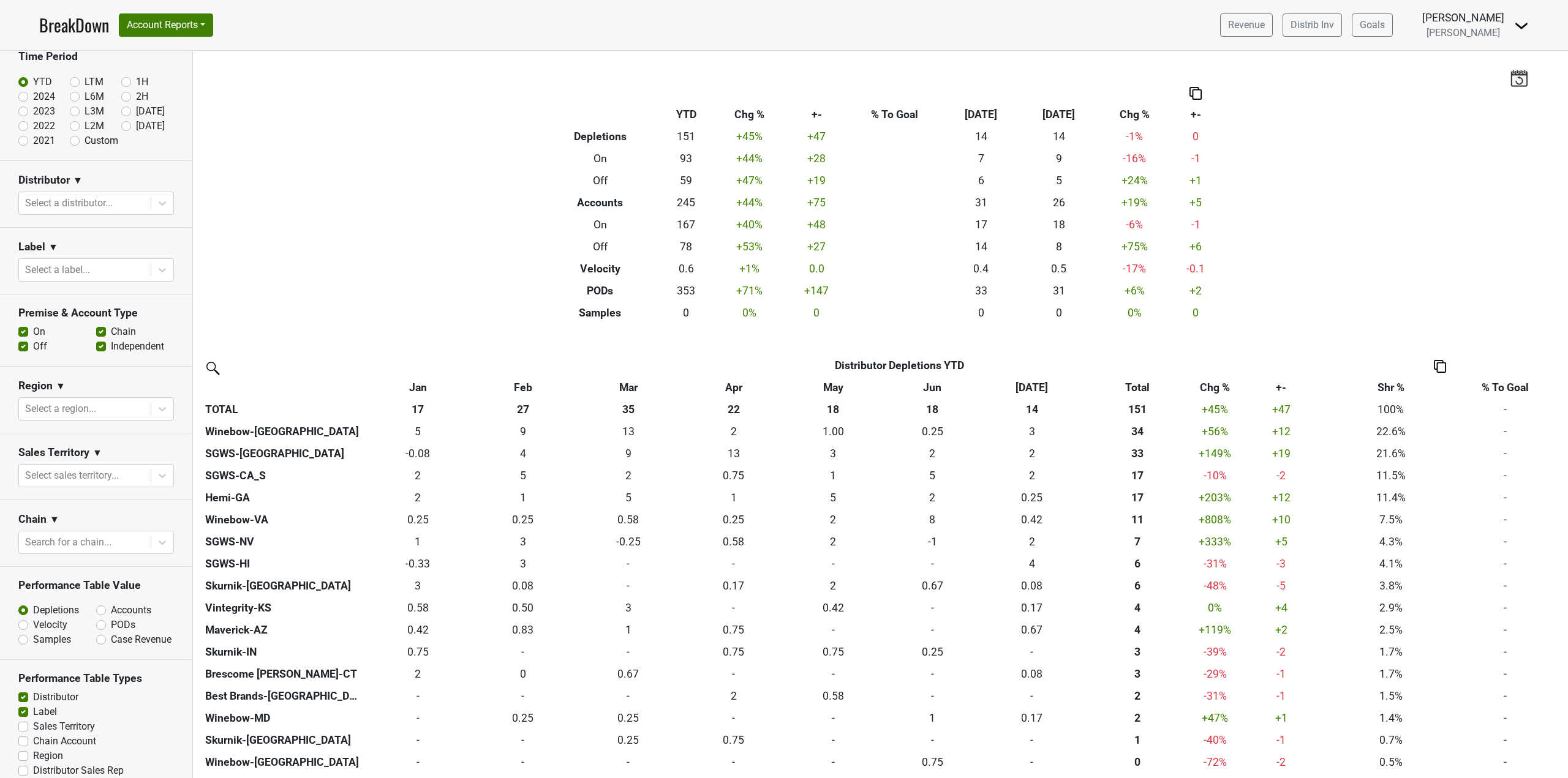
click at [33, 346] on label "Off" at bounding box center [40, 346] width 14 height 15
click at [19, 346] on input "Off" at bounding box center [23, 345] width 10 height 12
checkbox input "false"
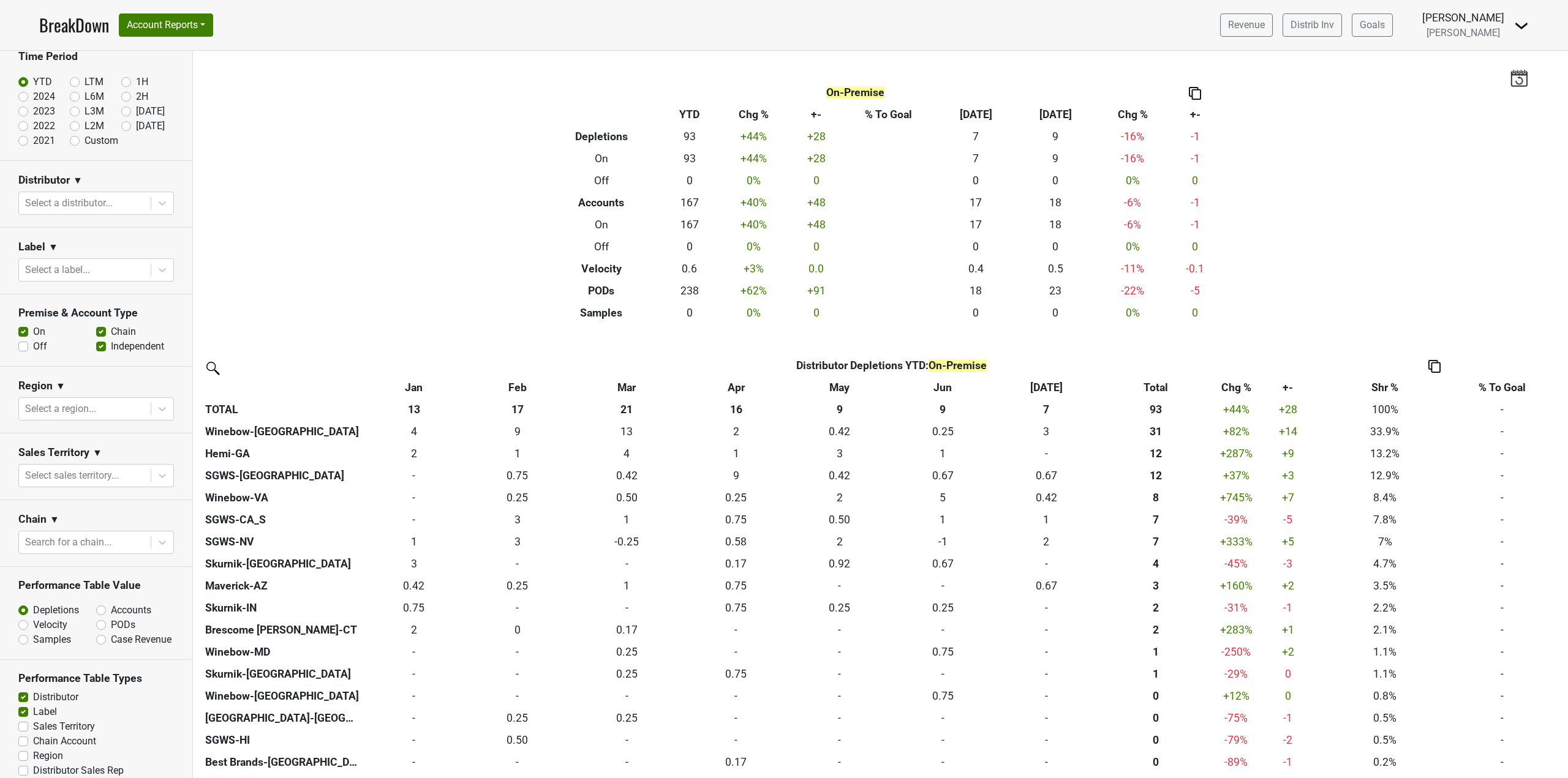
click at [111, 331] on label "Chain" at bounding box center [123, 332] width 25 height 15
click at [96, 331] on input "Chain" at bounding box center [101, 331] width 10 height 12
checkbox input "false"
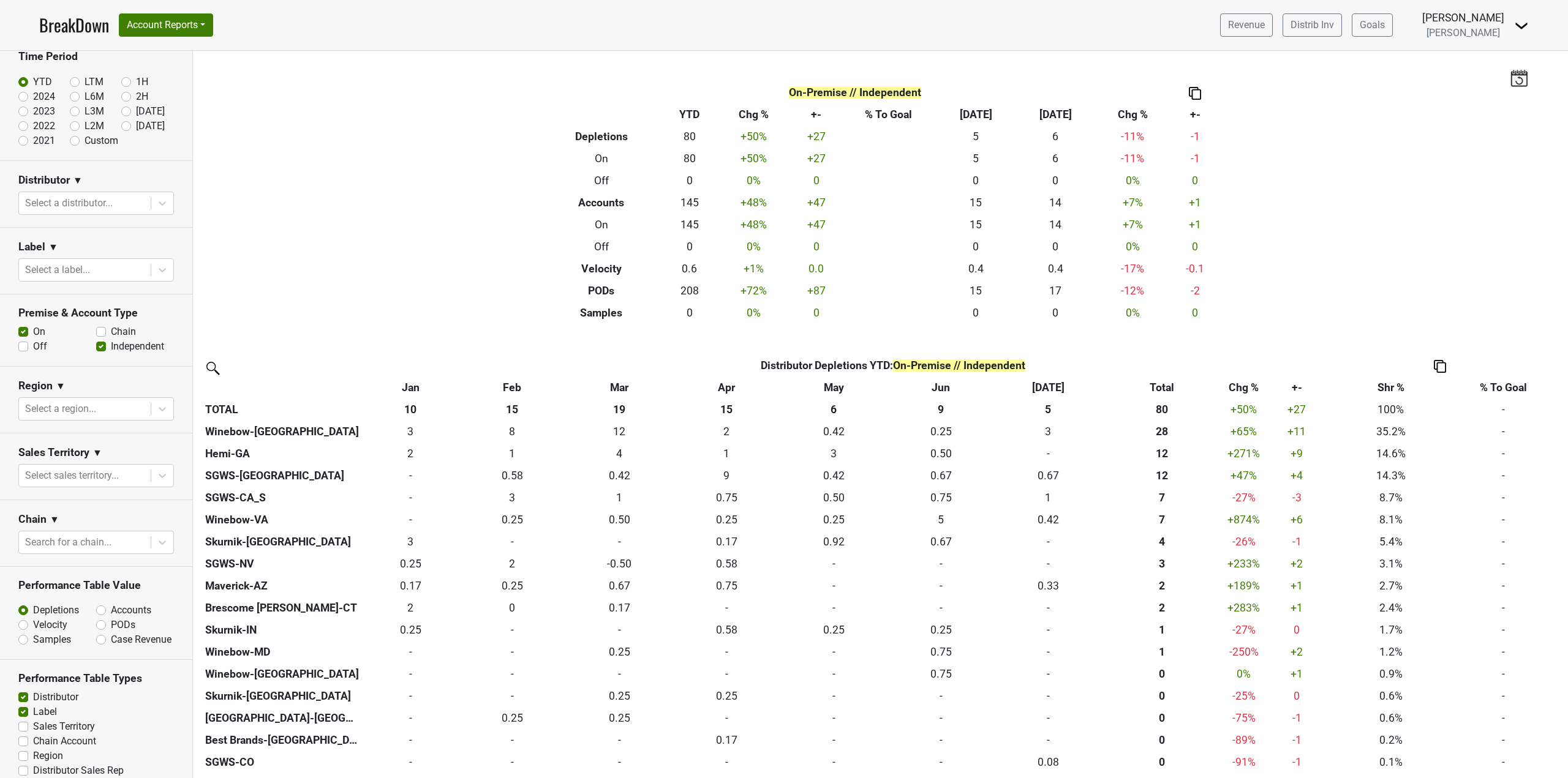
click at [111, 346] on label "Independent" at bounding box center [138, 346] width 54 height 15
click at [96, 346] on input "Independent" at bounding box center [101, 345] width 10 height 12
checkbox input "false"
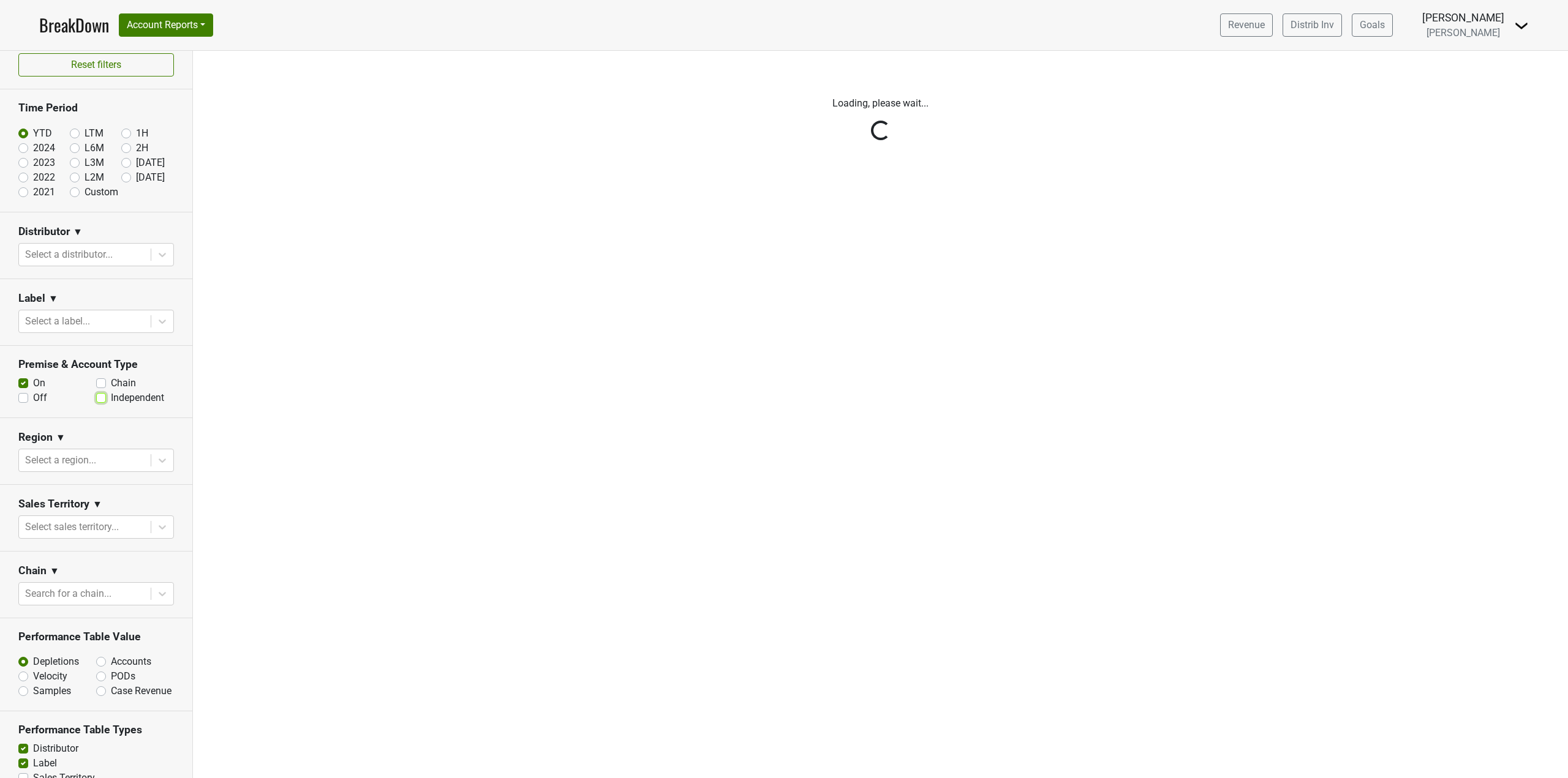
scroll to position [0, 0]
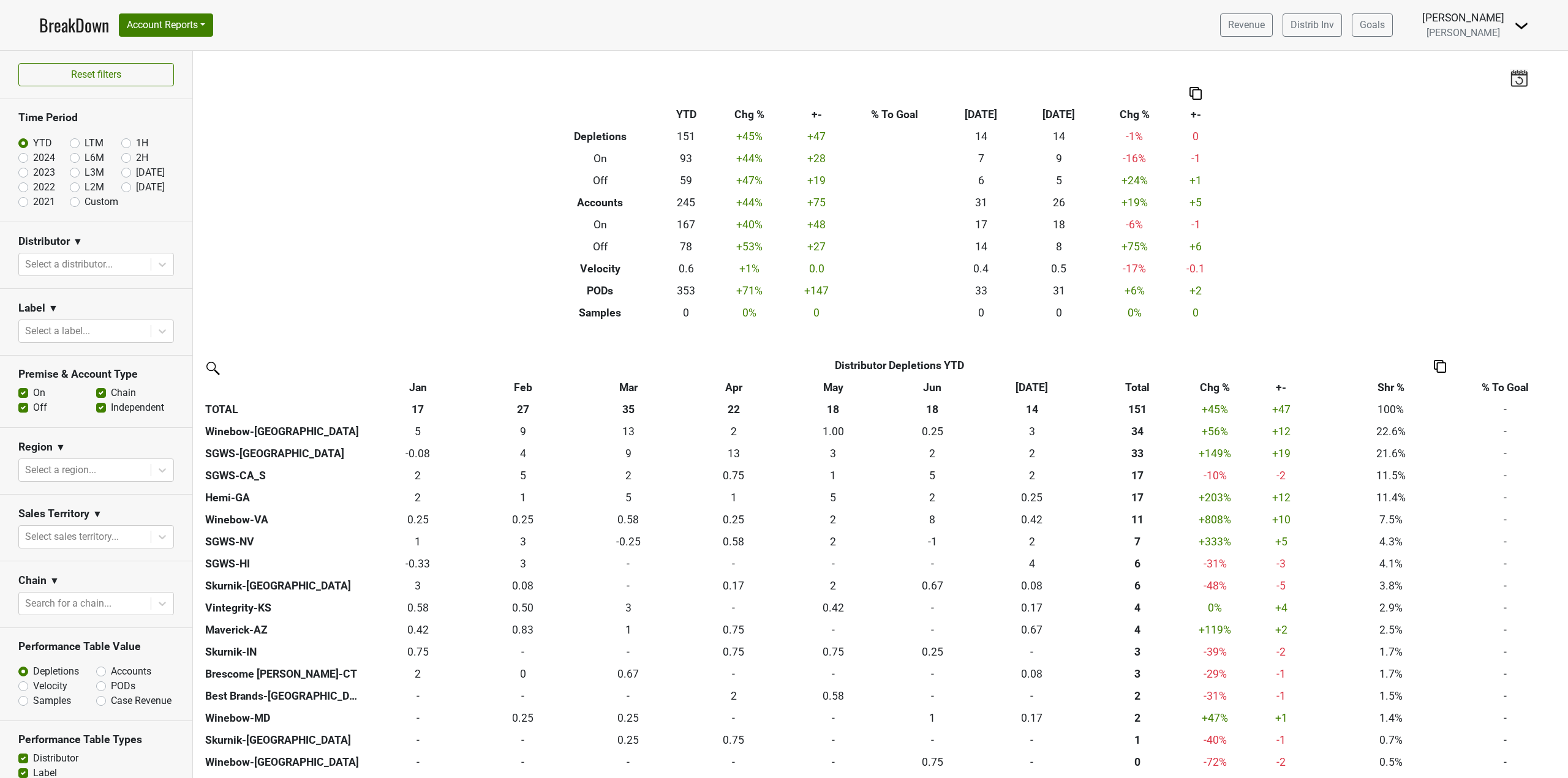
click at [111, 394] on label "Chain" at bounding box center [123, 392] width 25 height 15
click at [96, 394] on input "Chain" at bounding box center [101, 391] width 10 height 12
checkbox input "false"
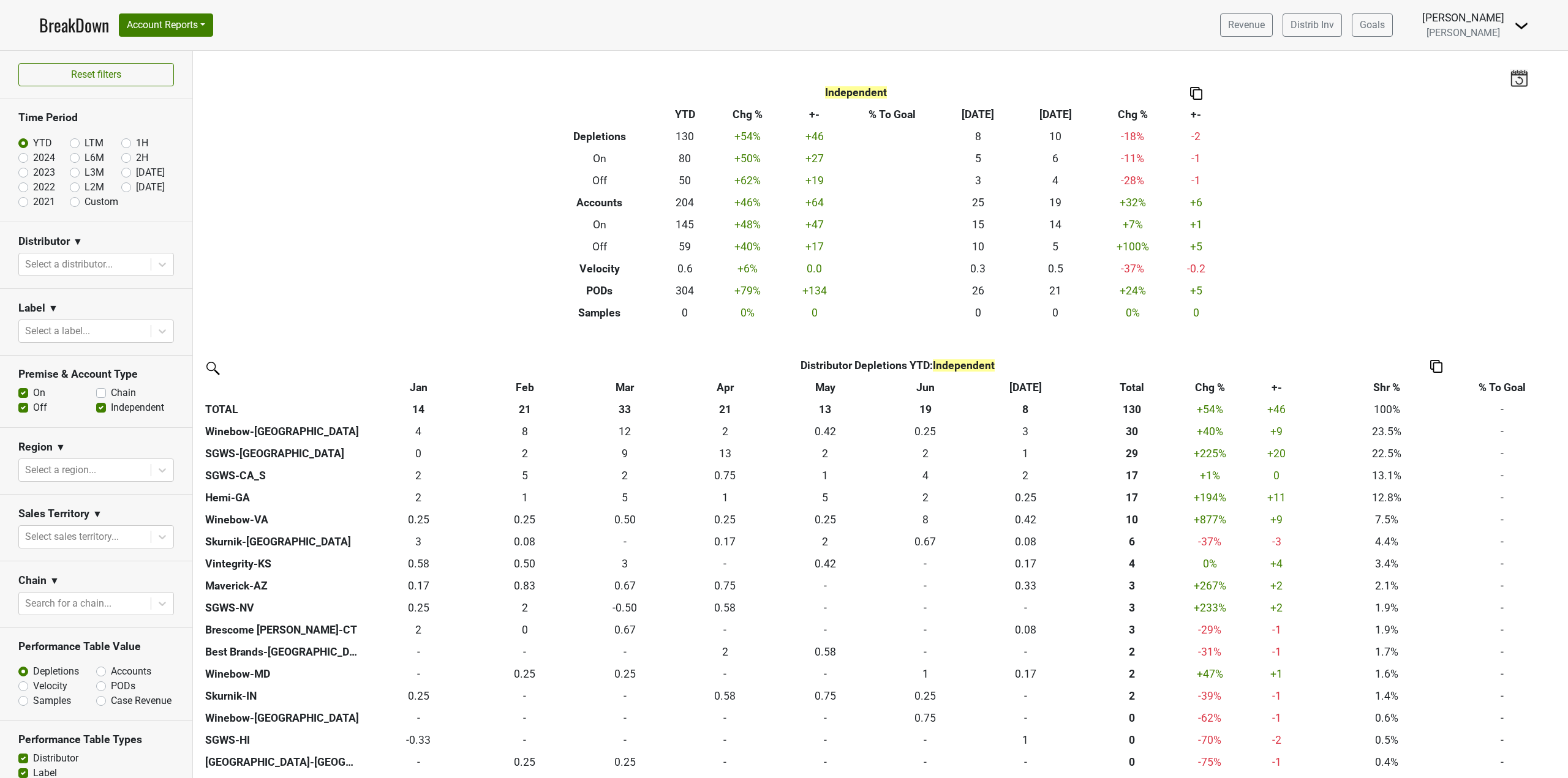
click at [111, 407] on label "Independent" at bounding box center [138, 407] width 54 height 15
click at [99, 407] on input "Independent" at bounding box center [101, 406] width 10 height 12
checkbox input "false"
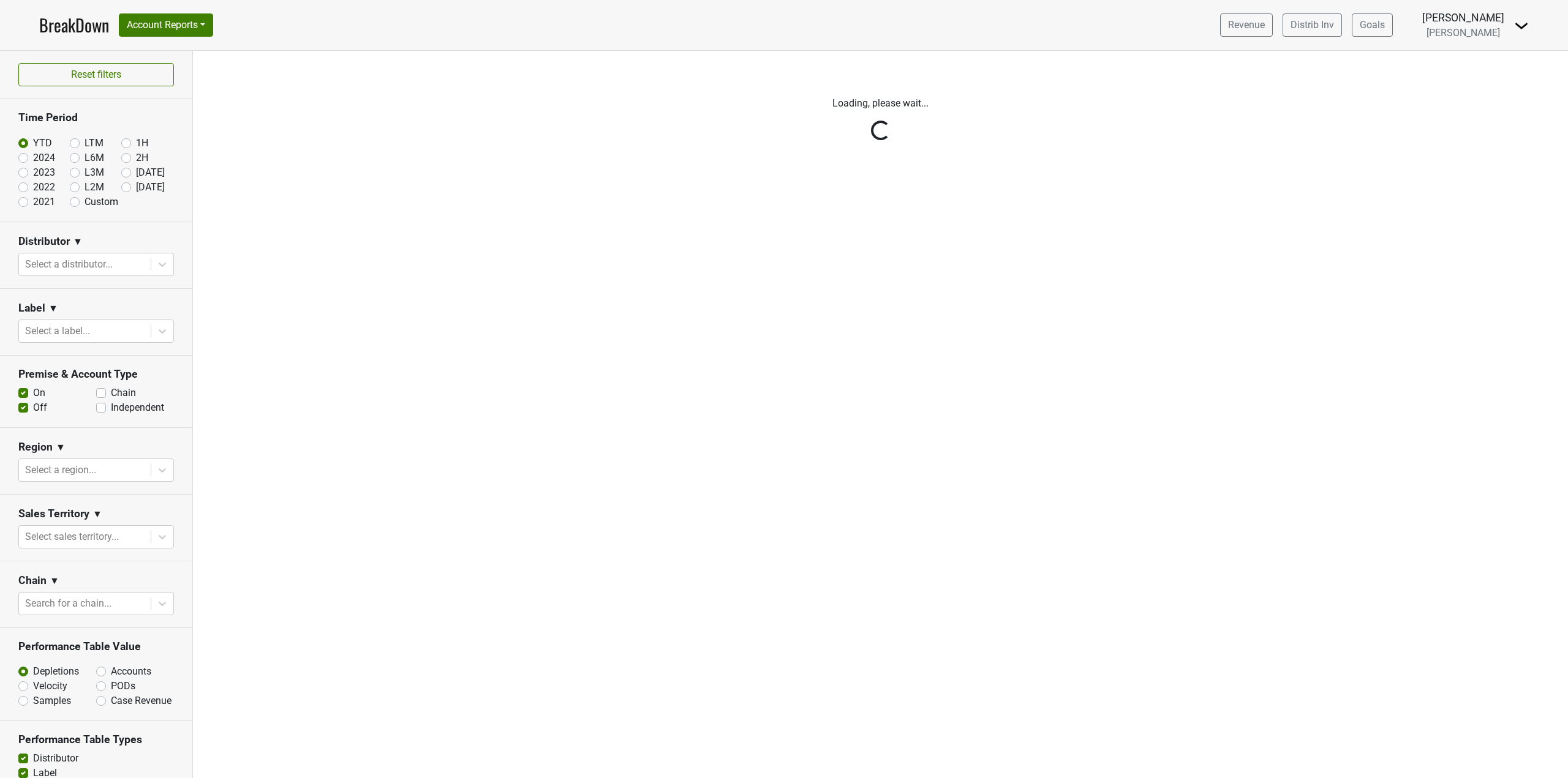
click at [99, 407] on div "Reset filters Time Period YTD LTM 1H 2024 L6M 2H 2023 L3M Jul '25 2022 L2M Aug …" at bounding box center [96, 414] width 193 height 727
click at [97, 407] on div "Reset filters Time Period YTD LTM 1H 2024 L6M 2H 2023 L3M Jul '25 2022 L2M Aug …" at bounding box center [96, 414] width 193 height 727
click at [212, 25] on button "Account Reports" at bounding box center [166, 25] width 94 height 23
click at [291, 36] on nav "BreakDown Account Reports SuperRanker Map Award Progress Chain Compliance CRM N…" at bounding box center [784, 25] width 1508 height 51
click at [87, 73] on div "Reset filters Time Period YTD LTM 1H 2024 L6M 2H 2023 L3M Jul '25 2022 L2M Aug …" at bounding box center [96, 414] width 193 height 727
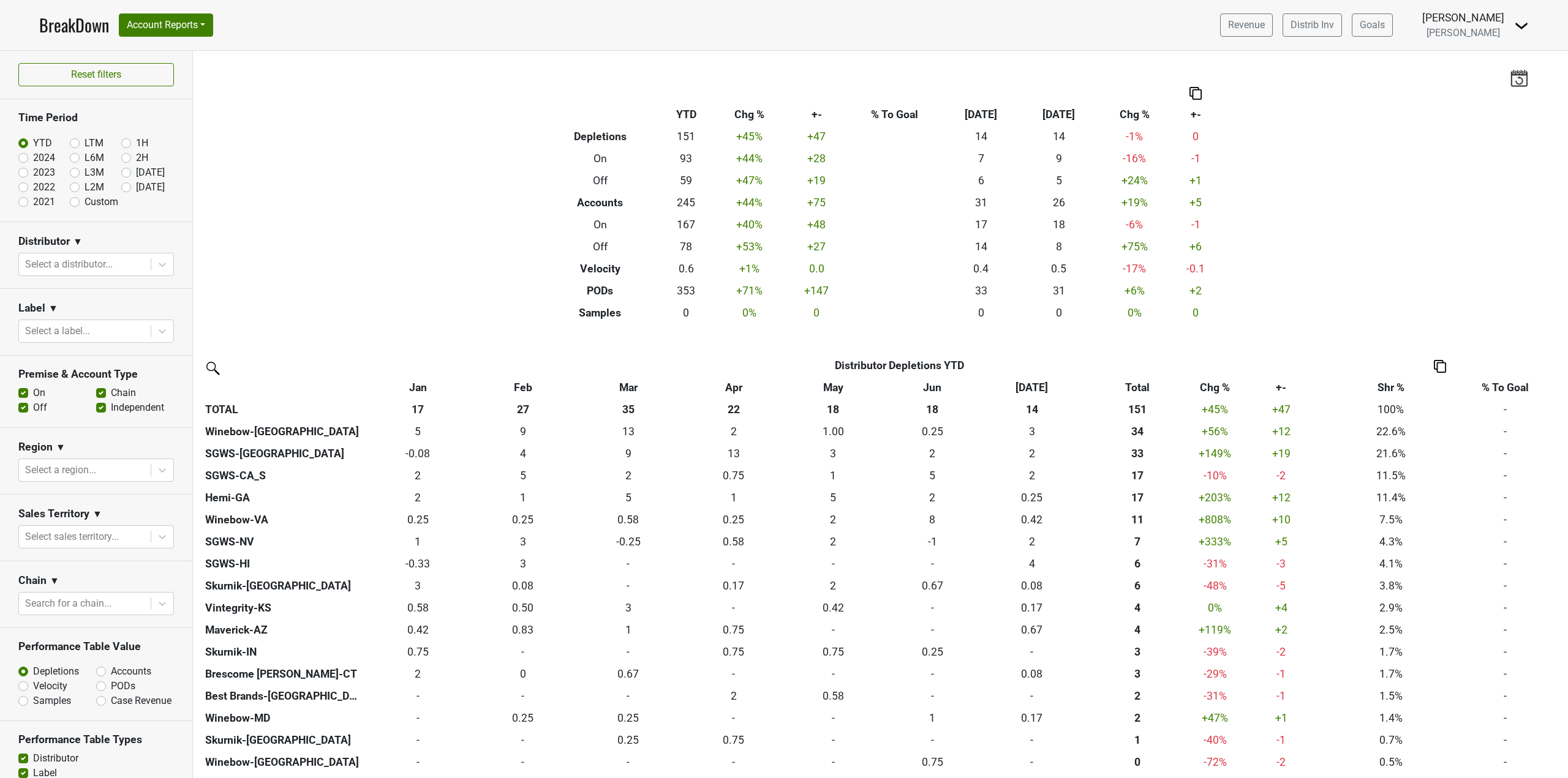
click at [33, 408] on label "Off" at bounding box center [40, 407] width 14 height 15
click at [23, 408] on input "Off" at bounding box center [23, 406] width 10 height 12
checkbox input "false"
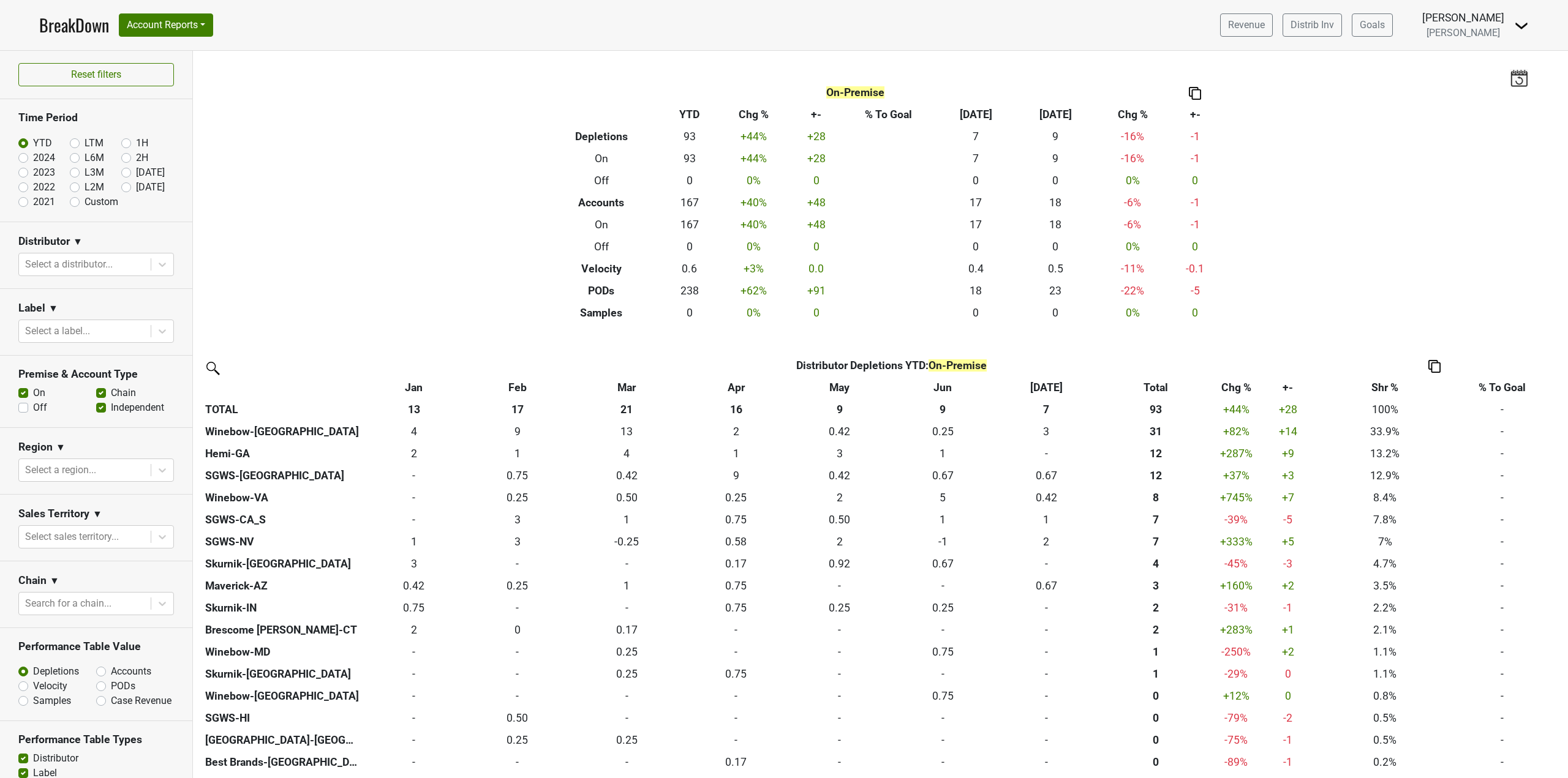
click at [111, 394] on label "Chain" at bounding box center [123, 392] width 25 height 15
click at [98, 394] on input "Chain" at bounding box center [101, 391] width 10 height 12
checkbox input "false"
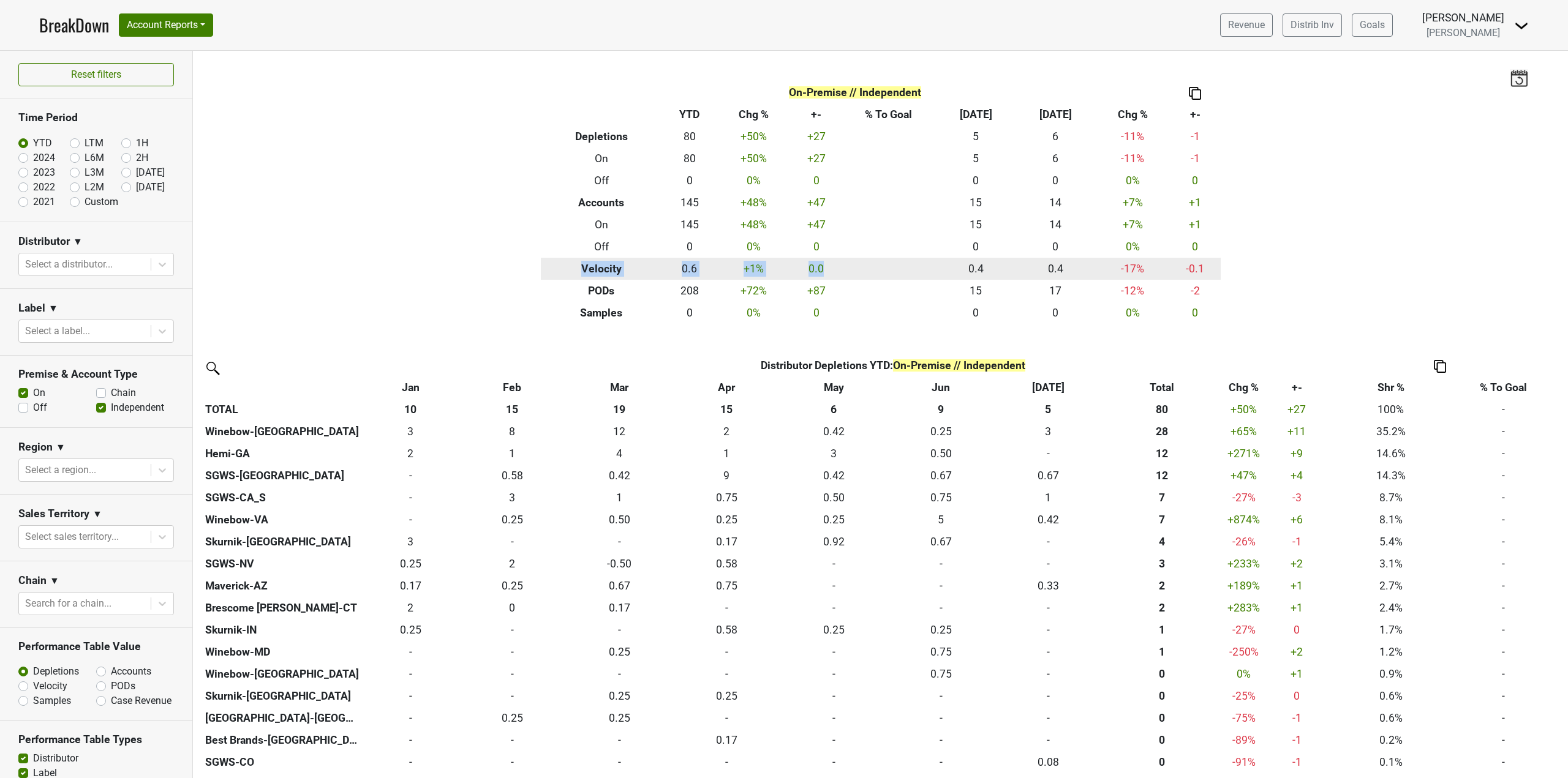
drag, startPoint x: 574, startPoint y: 267, endPoint x: 835, endPoint y: 270, distance: 261.0
click at [835, 270] on tr "Velocity 0.6 +1 % 0.0 0.4 0.4 -17 % -0.1" at bounding box center [880, 268] width 680 height 22
click at [457, 289] on div "Filters On-Premise // Independent Breakdown Type YTD Chg % +- % To Goal Jul ‘25…" at bounding box center [879, 414] width 1374 height 727
click at [33, 407] on label "Off" at bounding box center [40, 407] width 14 height 15
click at [26, 407] on input "Off" at bounding box center [23, 406] width 10 height 12
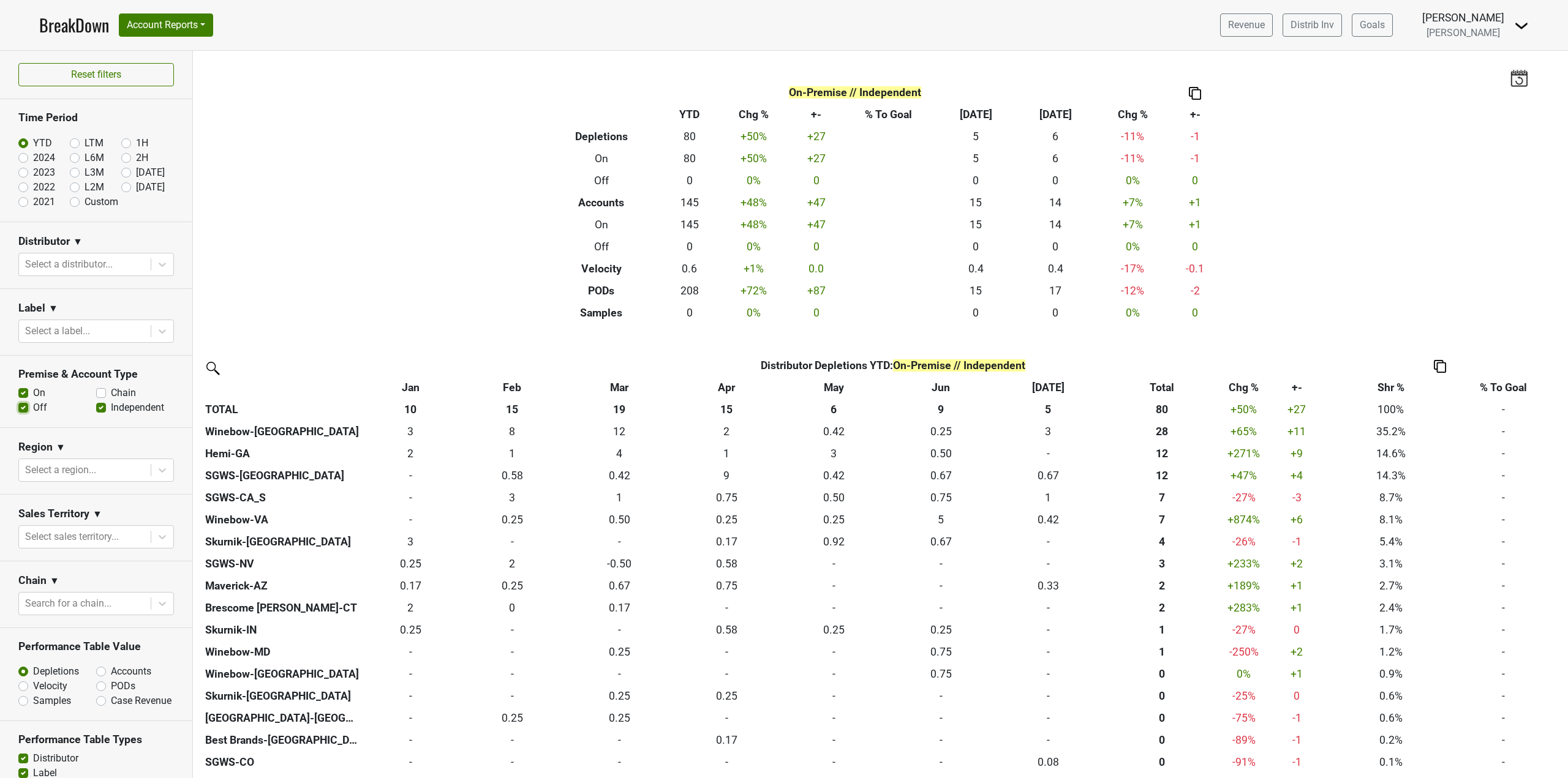
checkbox input "true"
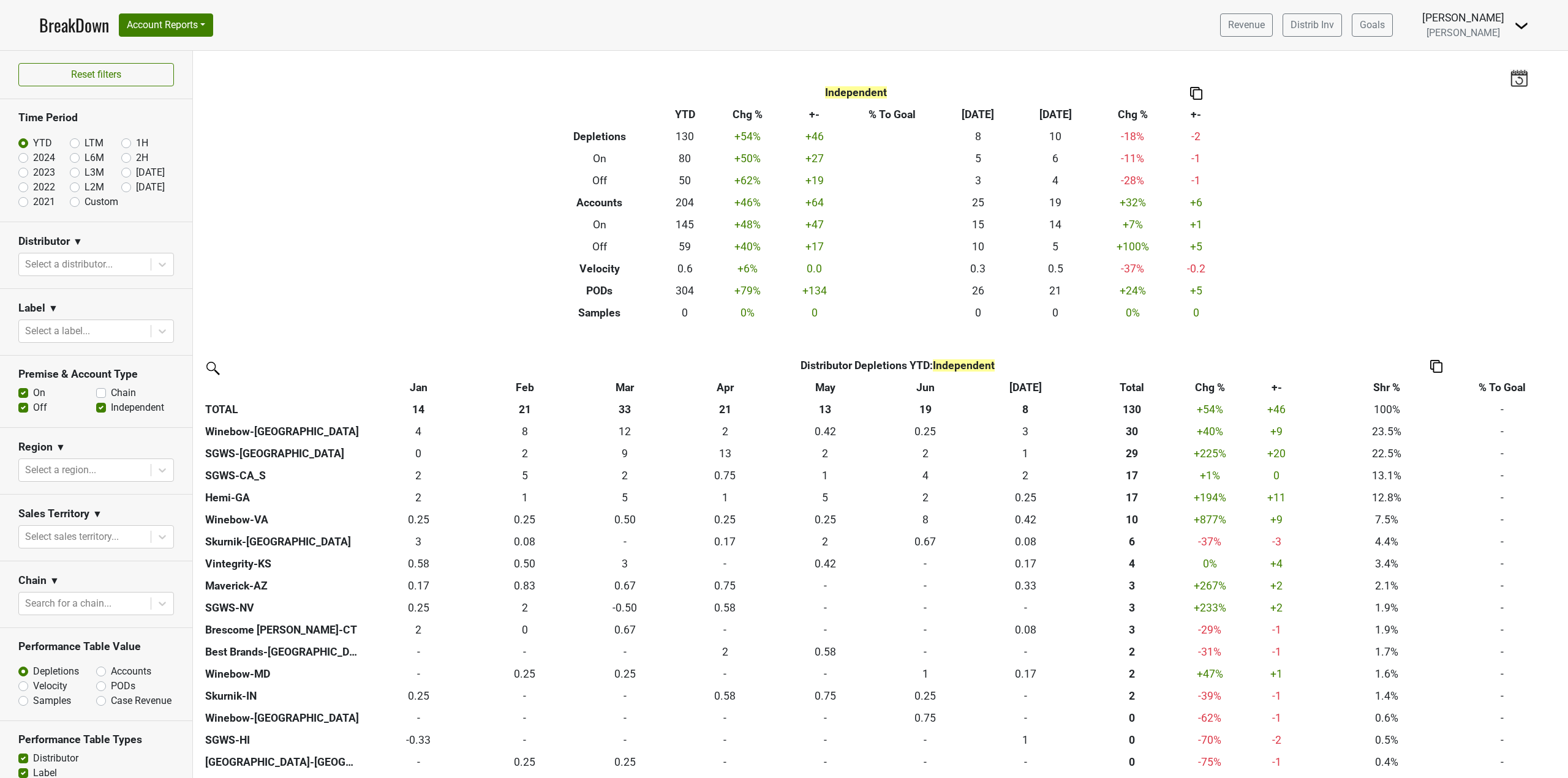
click at [111, 389] on label "Chain" at bounding box center [123, 392] width 25 height 15
click at [106, 389] on input "Chain" at bounding box center [101, 391] width 10 height 12
checkbox input "true"
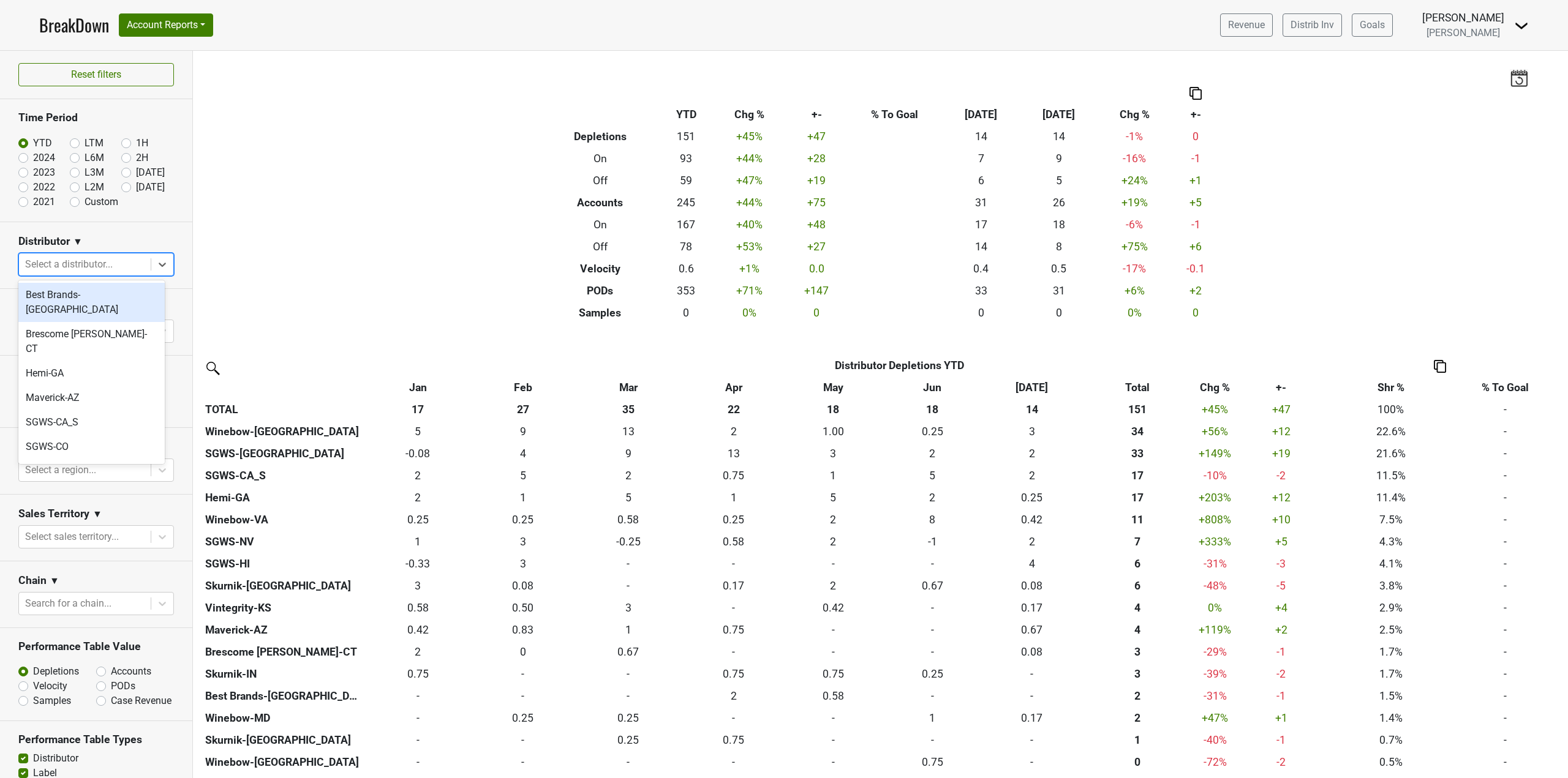
click at [114, 269] on div at bounding box center [84, 264] width 119 height 17
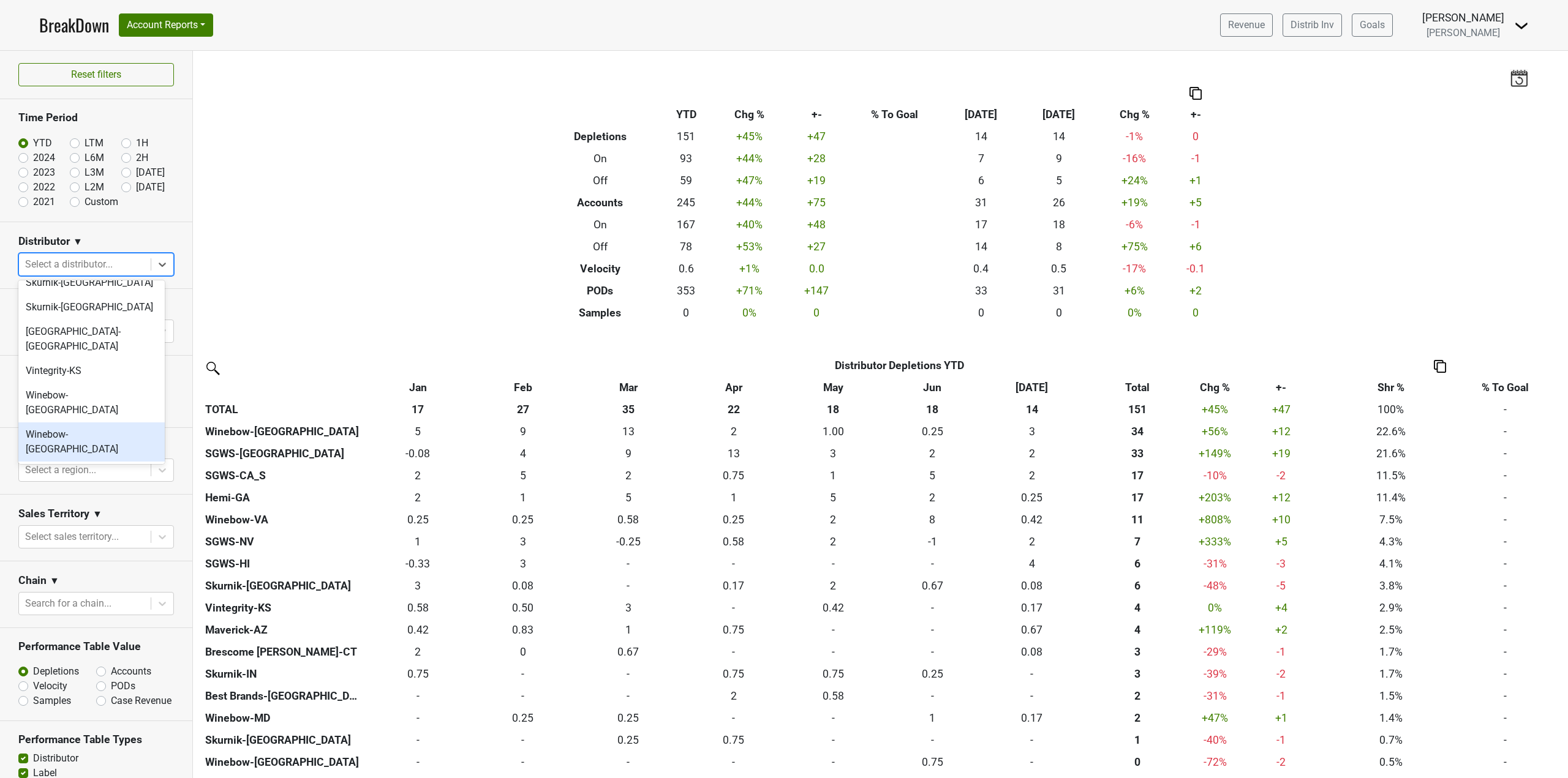
click at [76, 422] on div "Winebow-FL" at bounding box center [90, 441] width 146 height 39
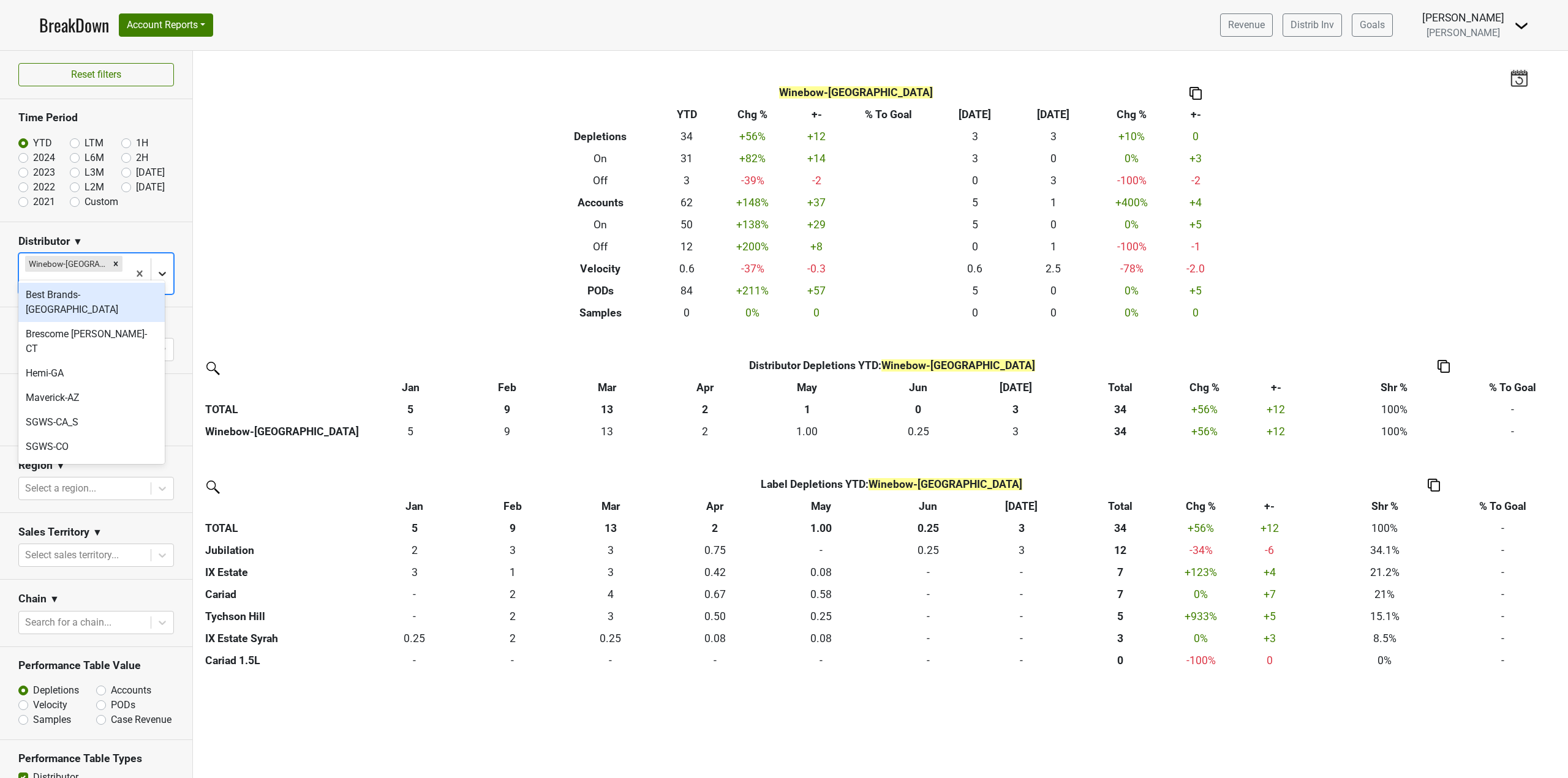
click at [157, 267] on icon at bounding box center [162, 273] width 12 height 12
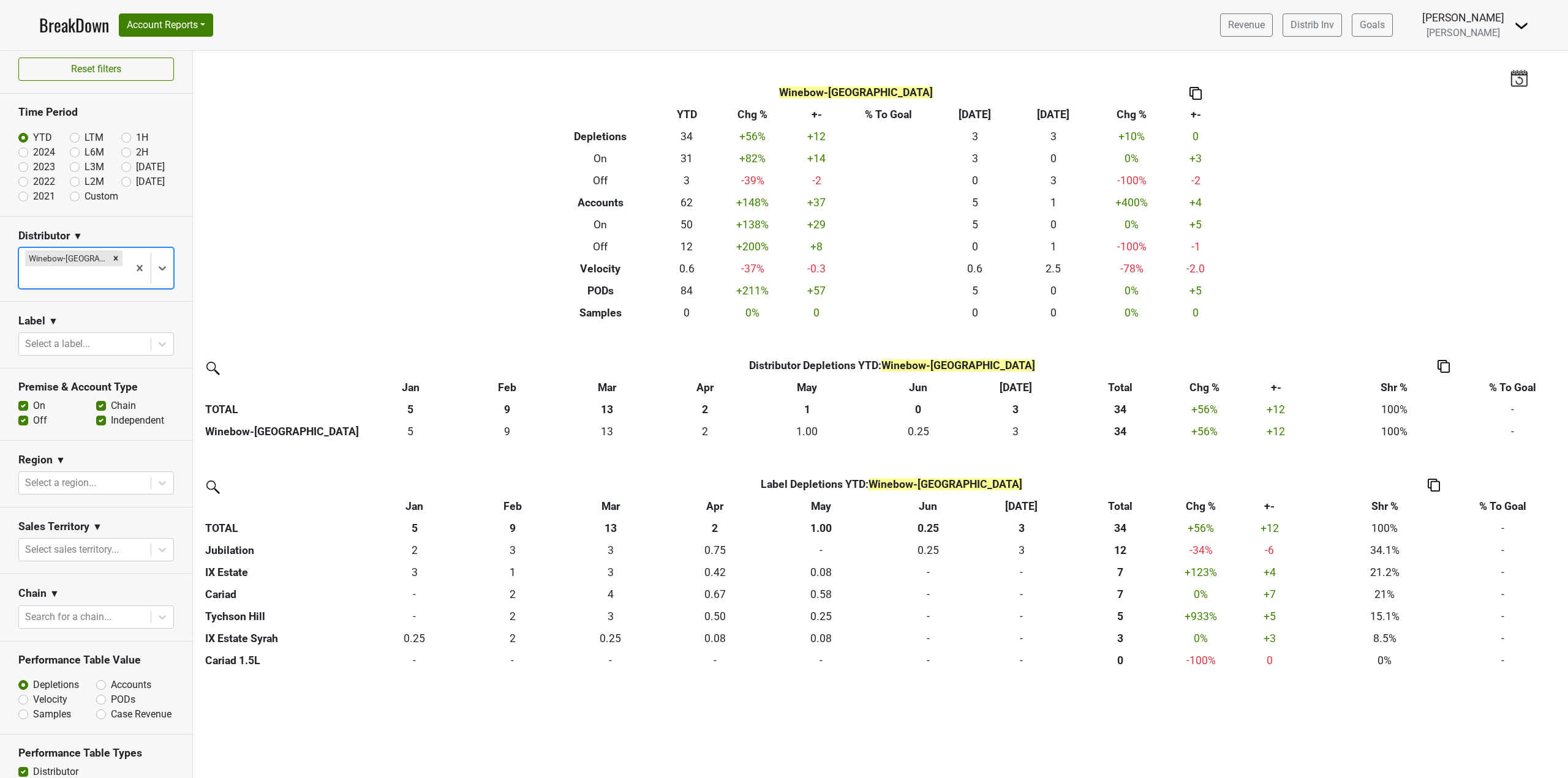
scroll to position [0, 0]
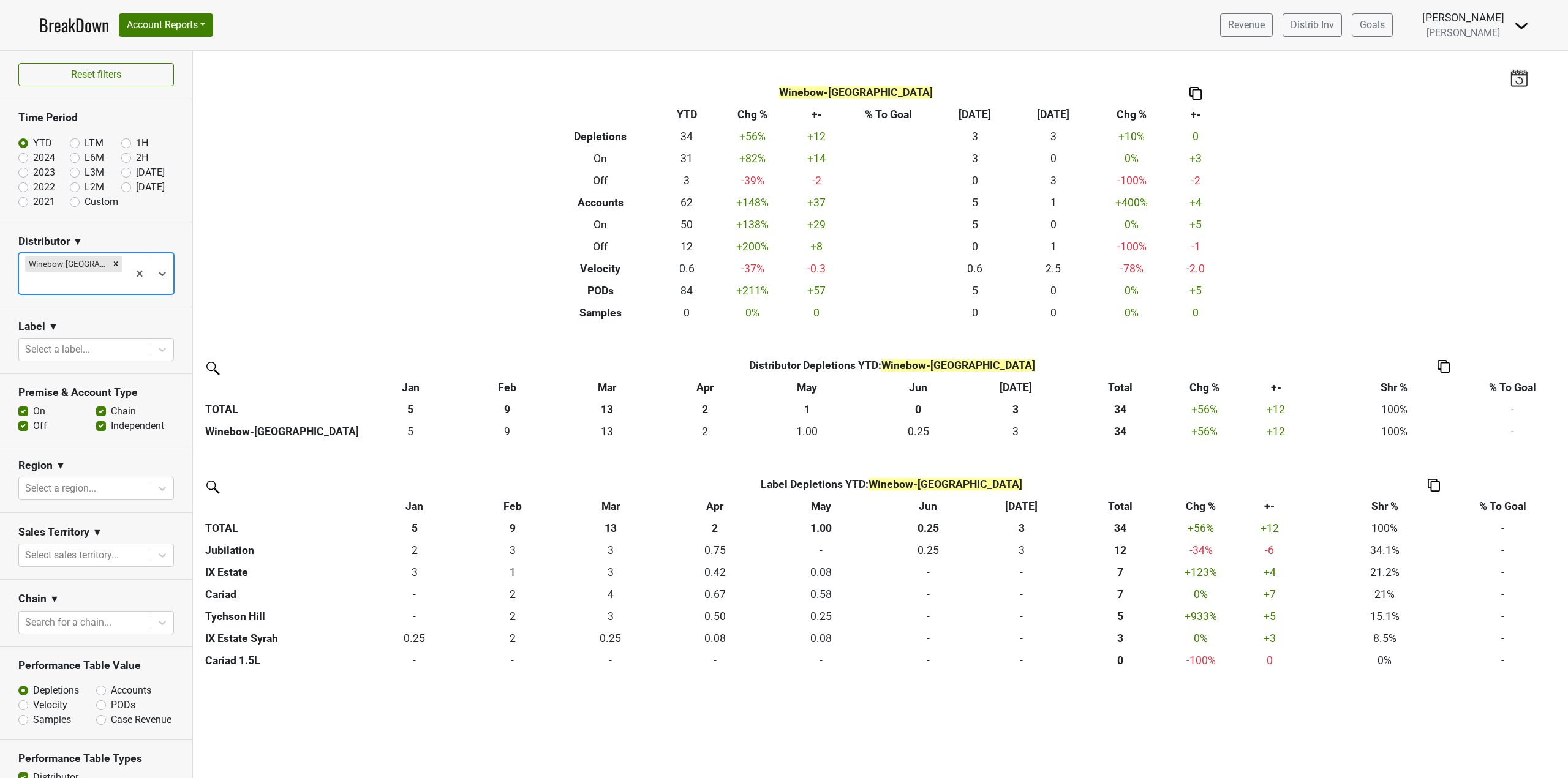
click at [33, 158] on label "2024" at bounding box center [44, 158] width 22 height 15
click at [24, 158] on input "2024" at bounding box center [42, 157] width 49 height 12
radio input "true"
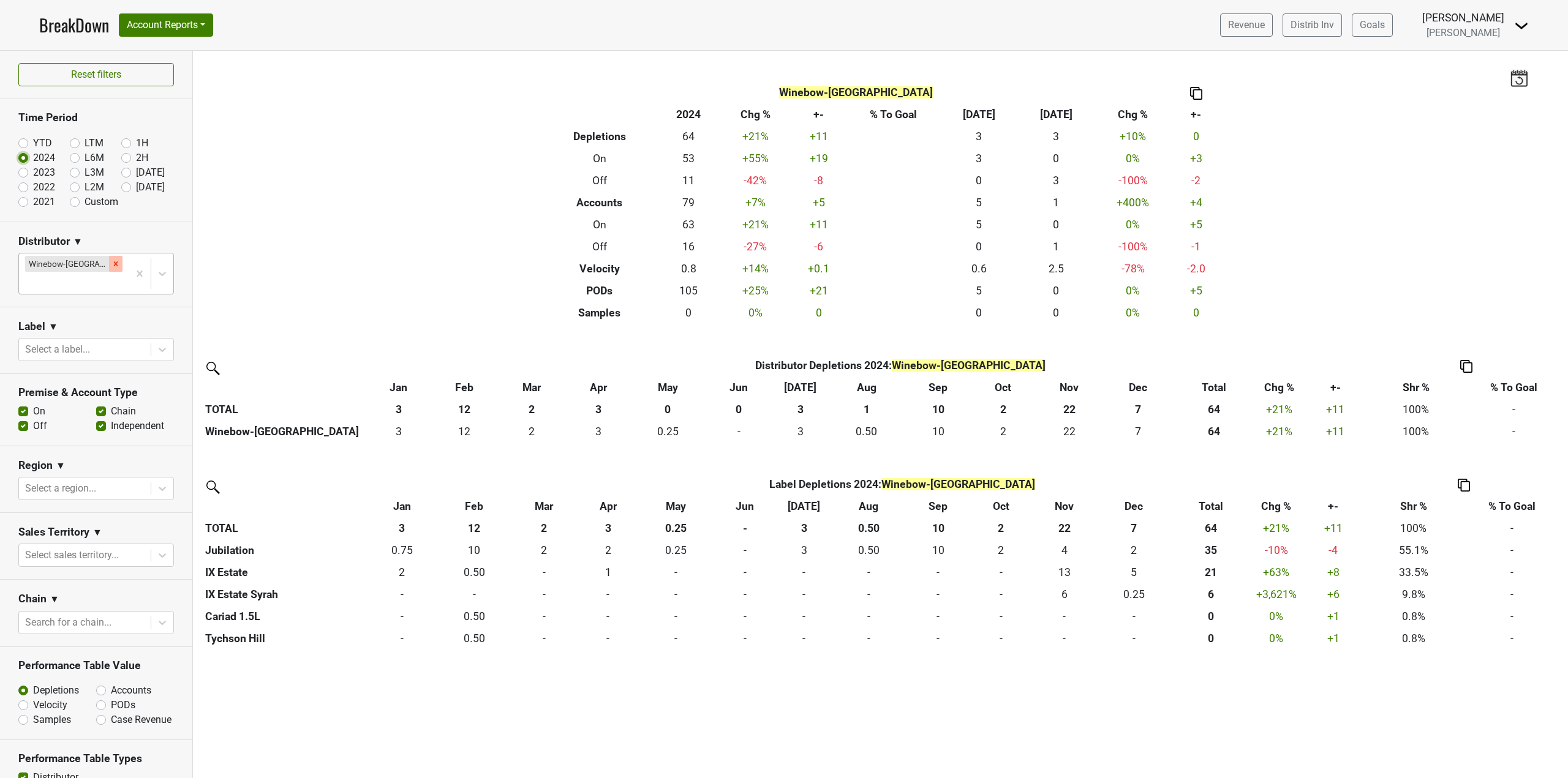
click at [114, 264] on icon "Remove Winebow-FL" at bounding box center [116, 263] width 4 height 4
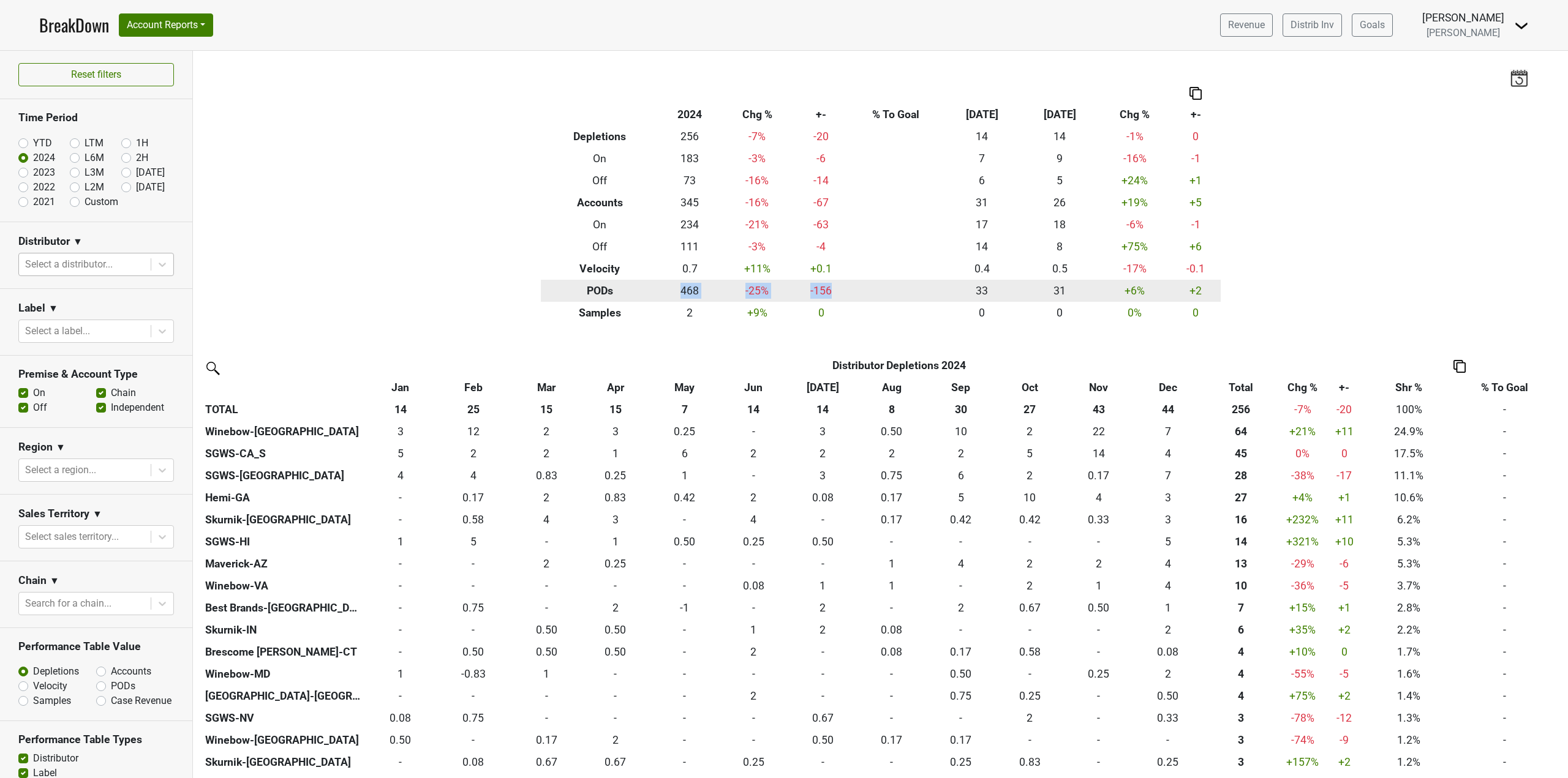
drag, startPoint x: 677, startPoint y: 292, endPoint x: 830, endPoint y: 291, distance: 153.0
click at [830, 291] on tr "PODs 468 -25 % -156 33 31 +6 % +2" at bounding box center [880, 291] width 680 height 22
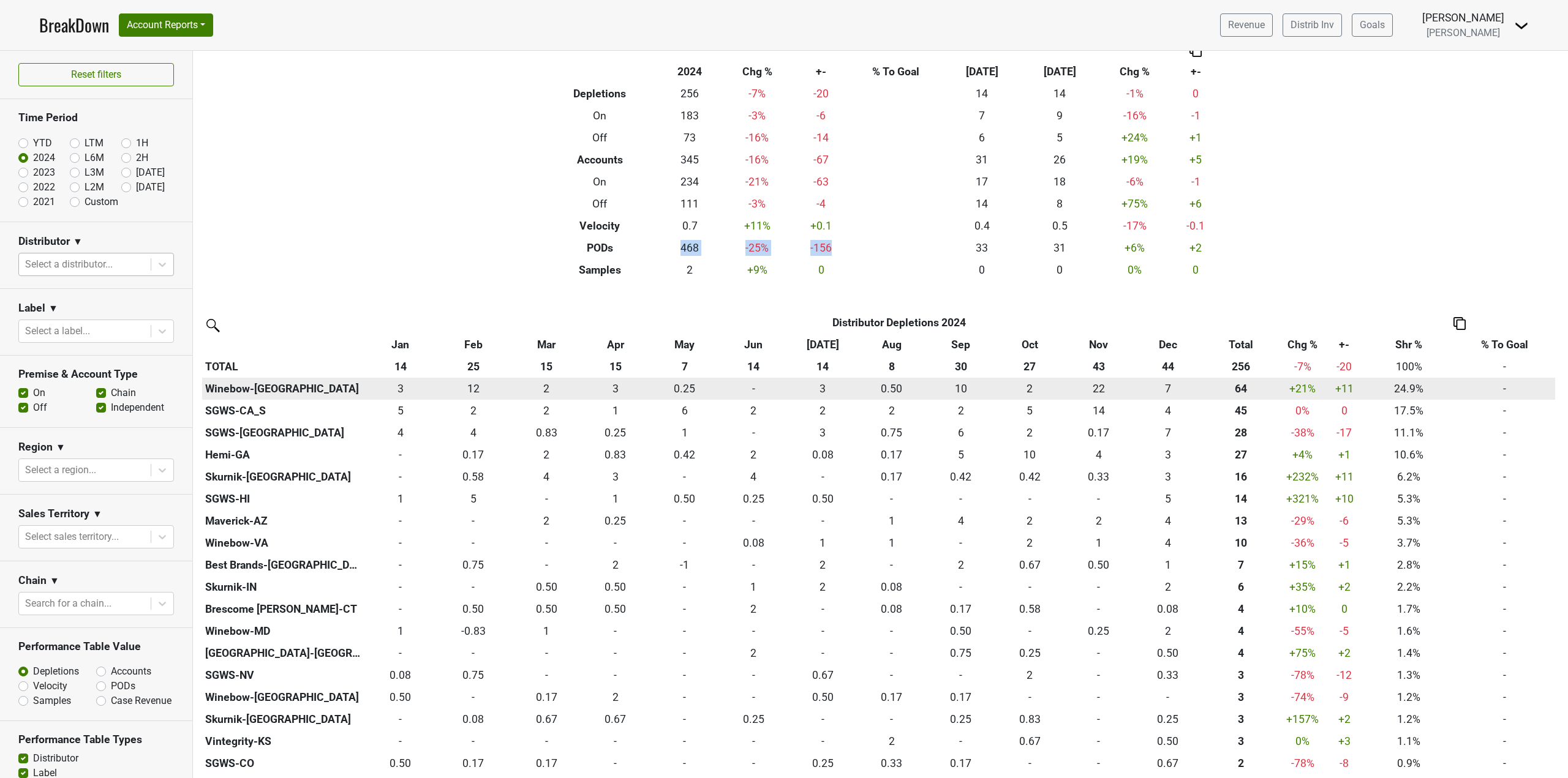
scroll to position [62, 0]
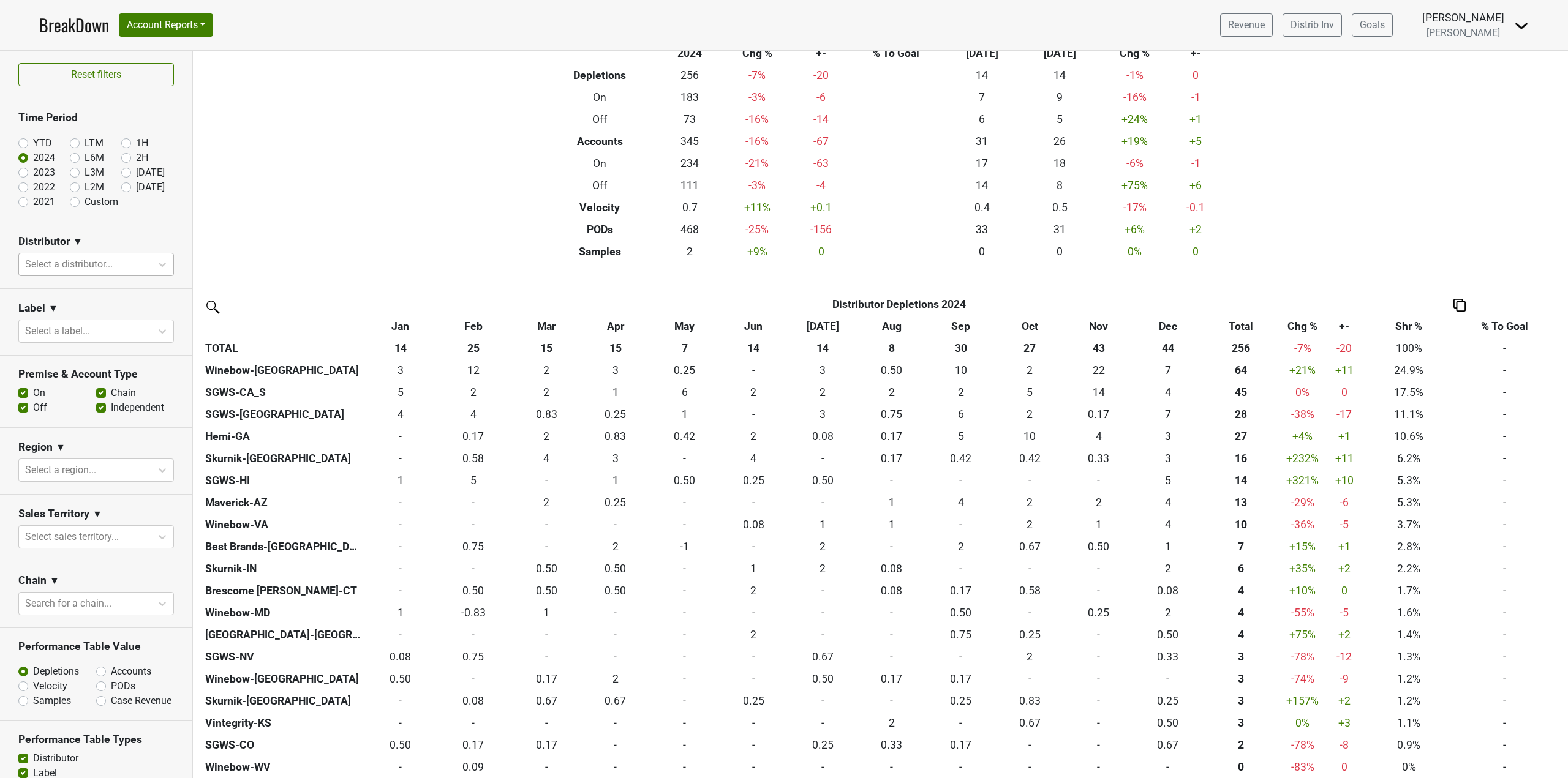
click at [265, 278] on div "Filters Breakdown Type 2024 Chg % +- % To Goal Jul ‘25 Jul ‘24 Chg % +- Depleti…" at bounding box center [879, 414] width 1374 height 727
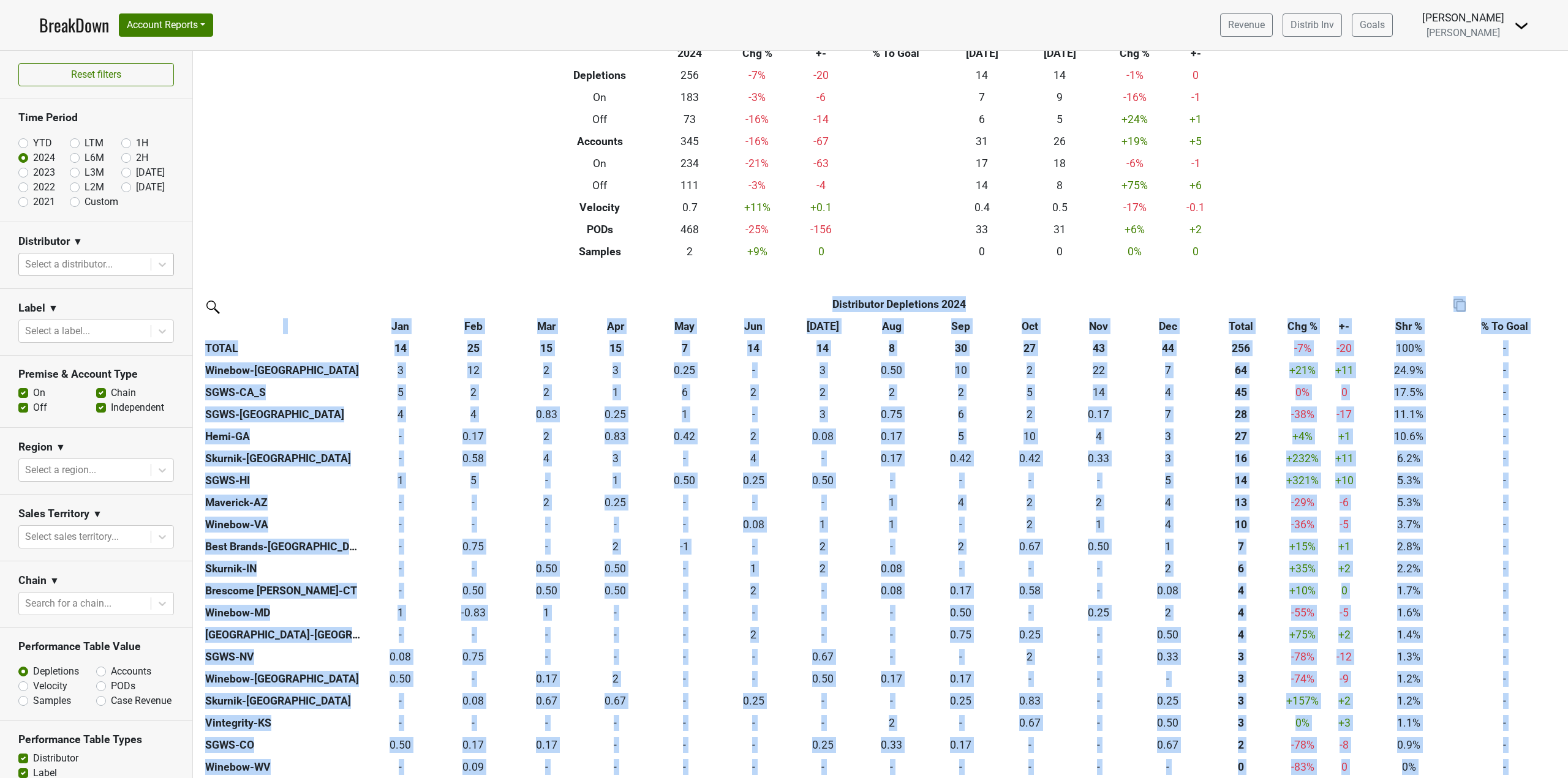
click at [265, 278] on div "Filters Breakdown Type 2024 Chg % +- % To Goal Jul ‘25 Jul ‘24 Chg % +- Depleti…" at bounding box center [879, 414] width 1374 height 727
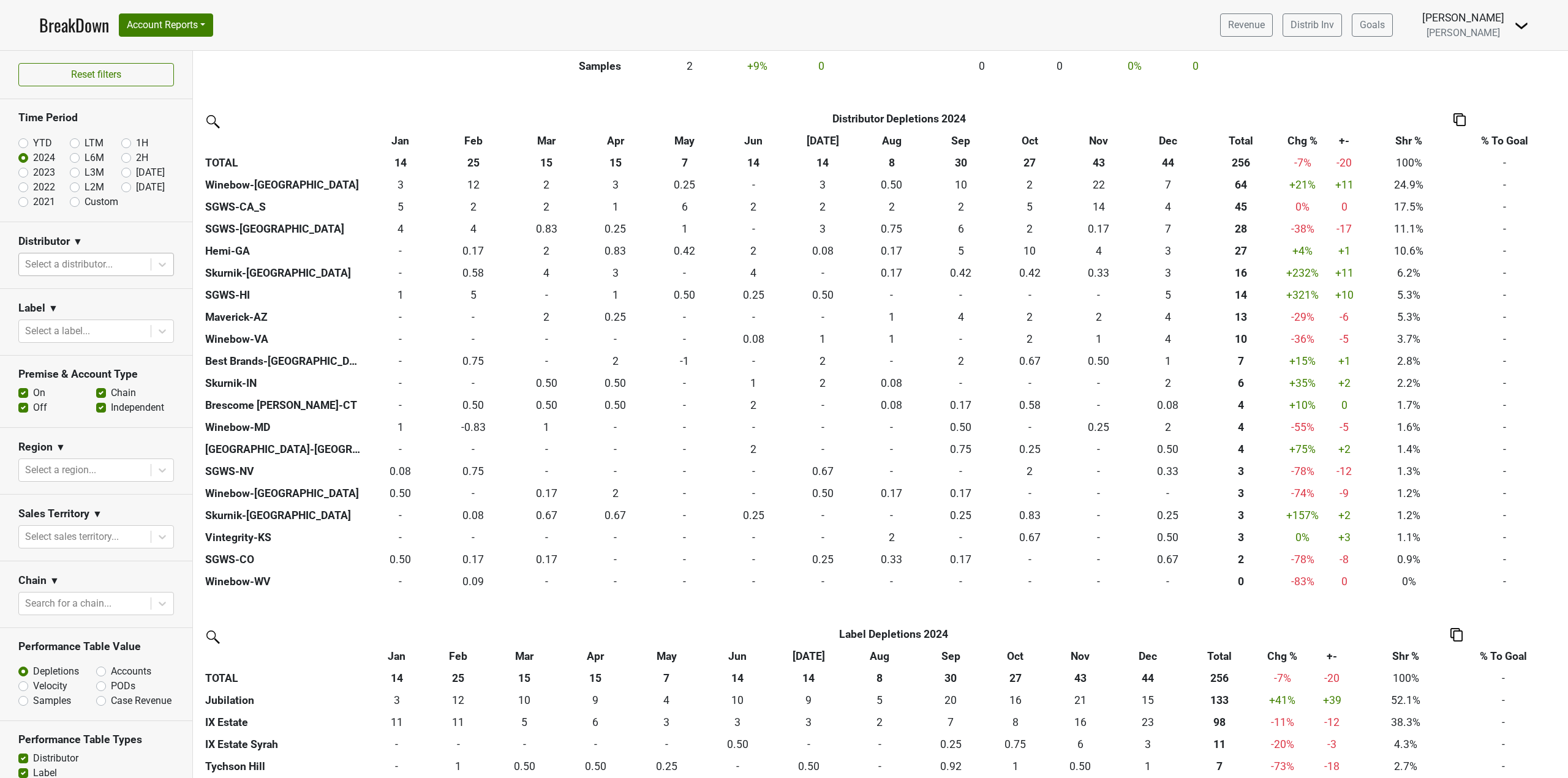
scroll to position [0, 0]
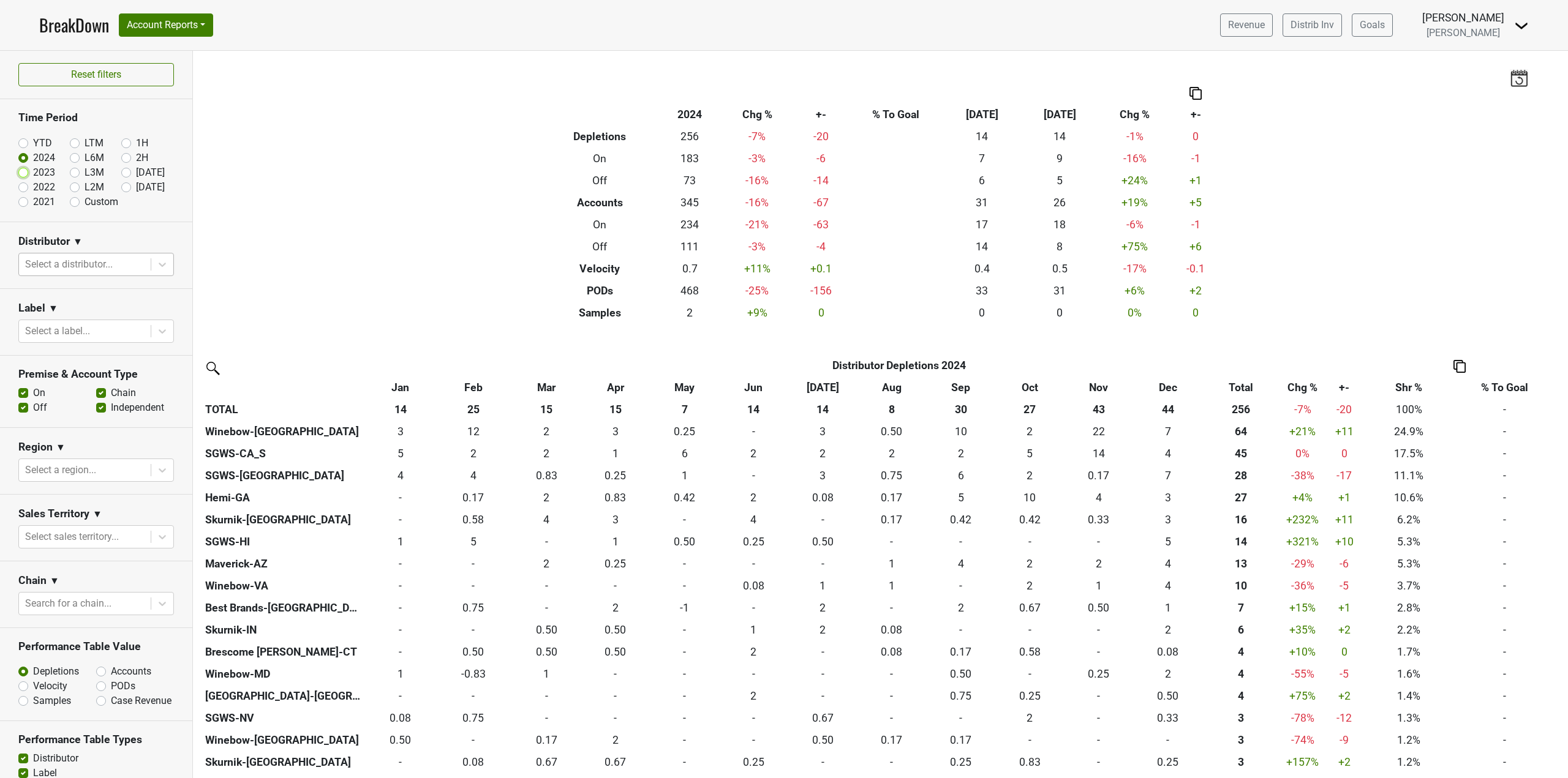
click at [29, 173] on input "2023" at bounding box center [42, 171] width 49 height 12
radio input "true"
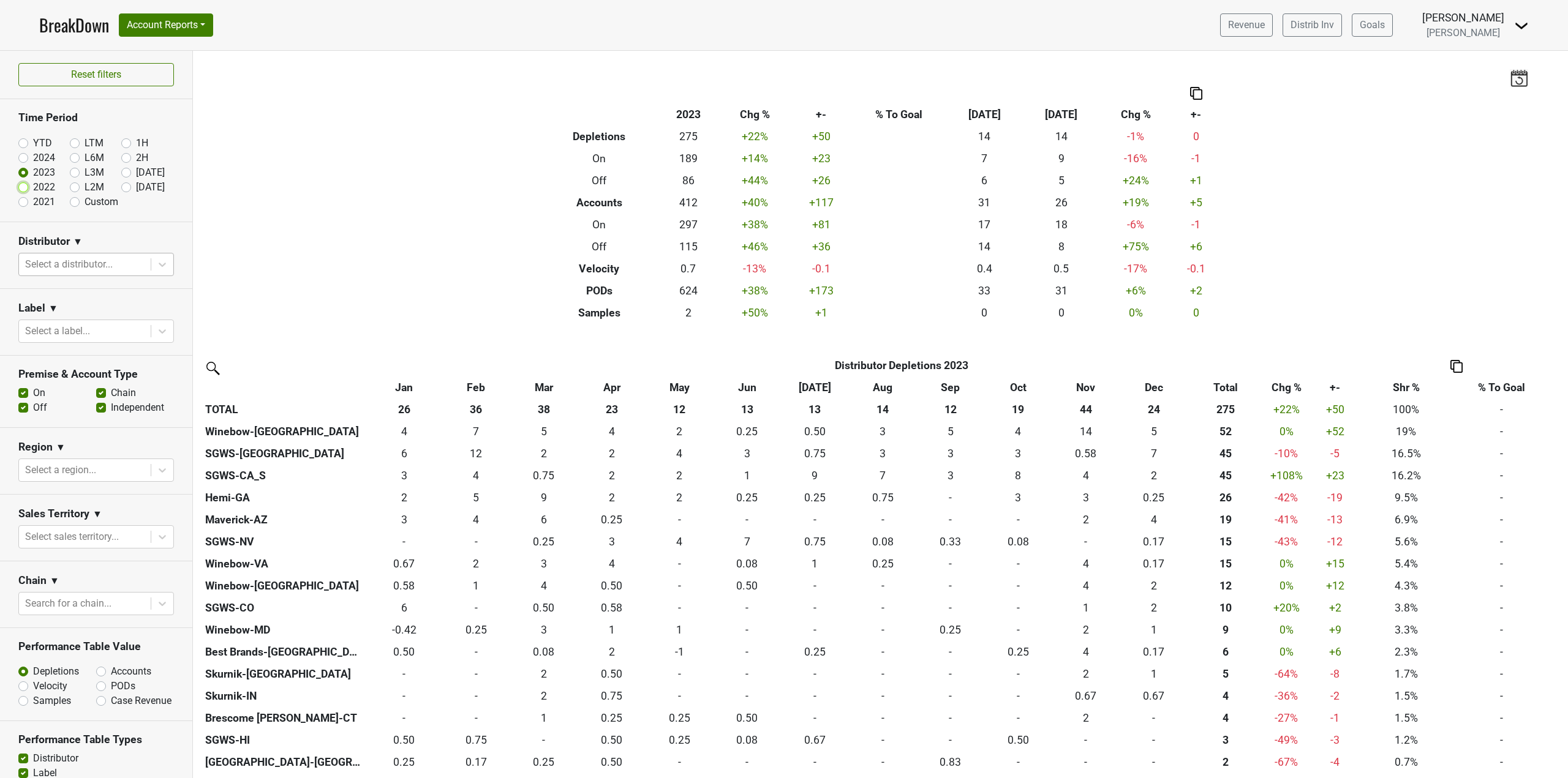
click at [31, 186] on input "2022" at bounding box center [42, 186] width 49 height 12
radio input "true"
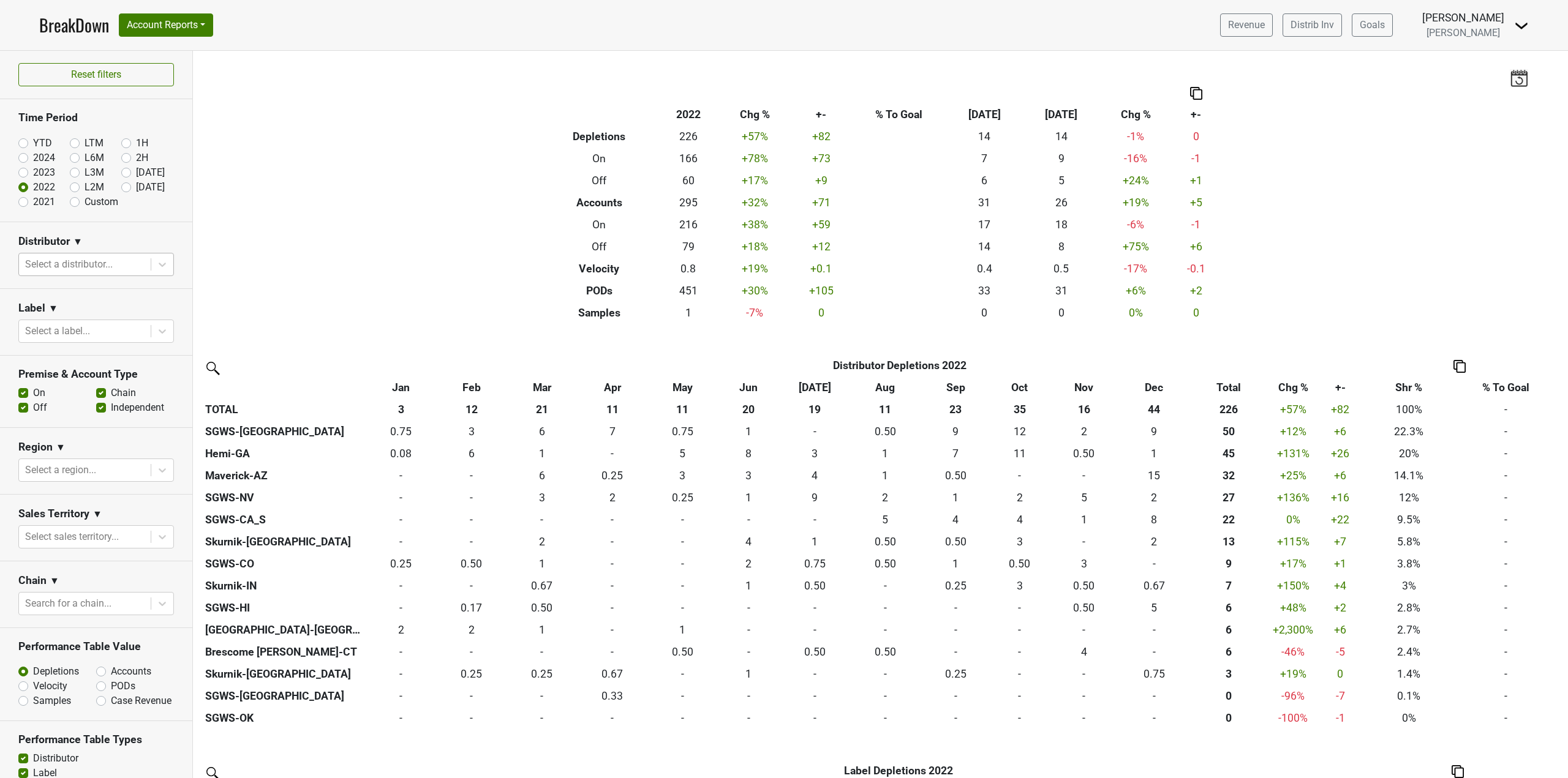
click at [35, 205] on label "2021" at bounding box center [44, 202] width 22 height 15
click at [35, 205] on input "2021" at bounding box center [42, 201] width 49 height 12
radio input "true"
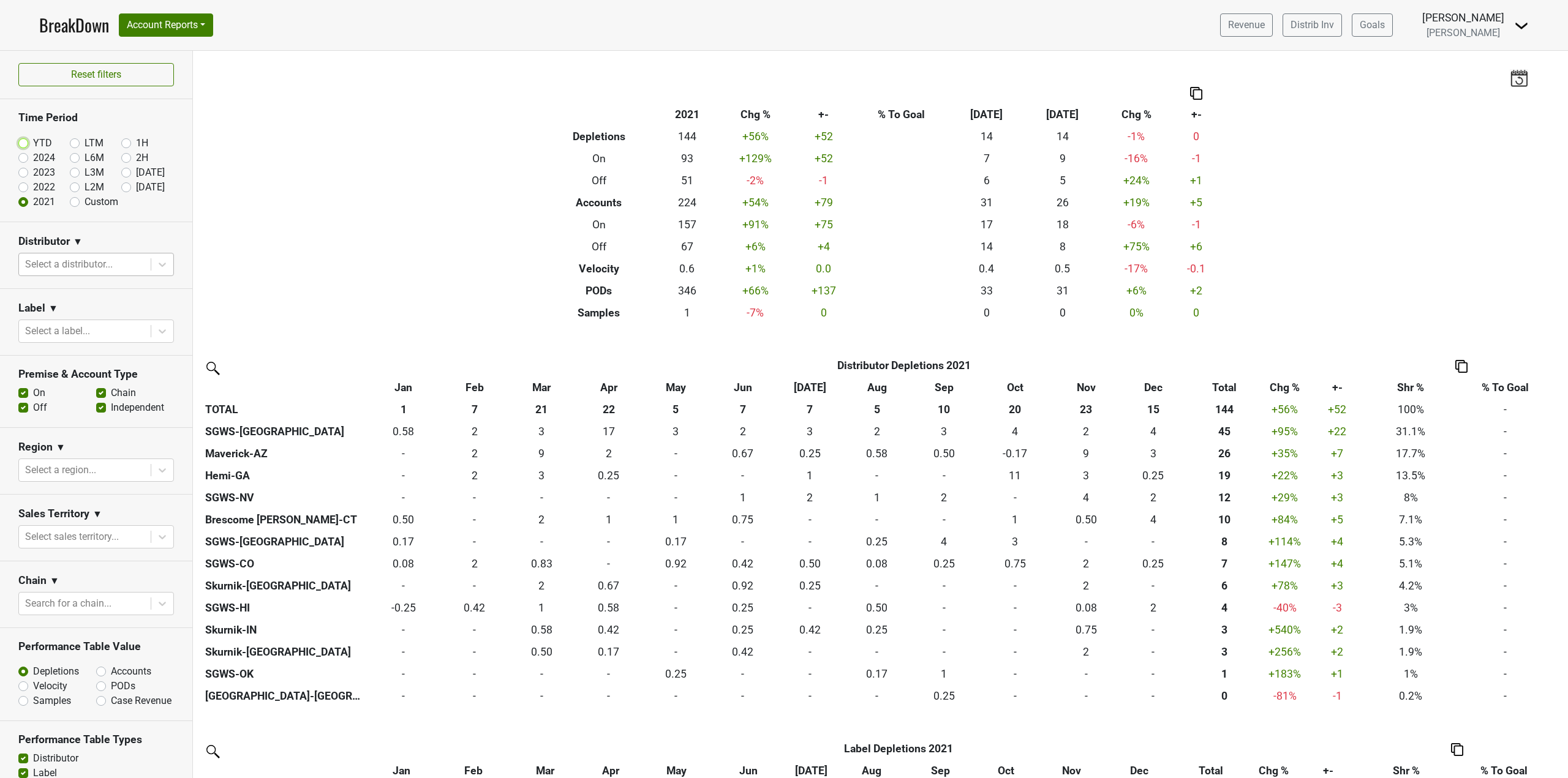
click at [31, 144] on input "YTD" at bounding box center [42, 142] width 49 height 12
radio input "true"
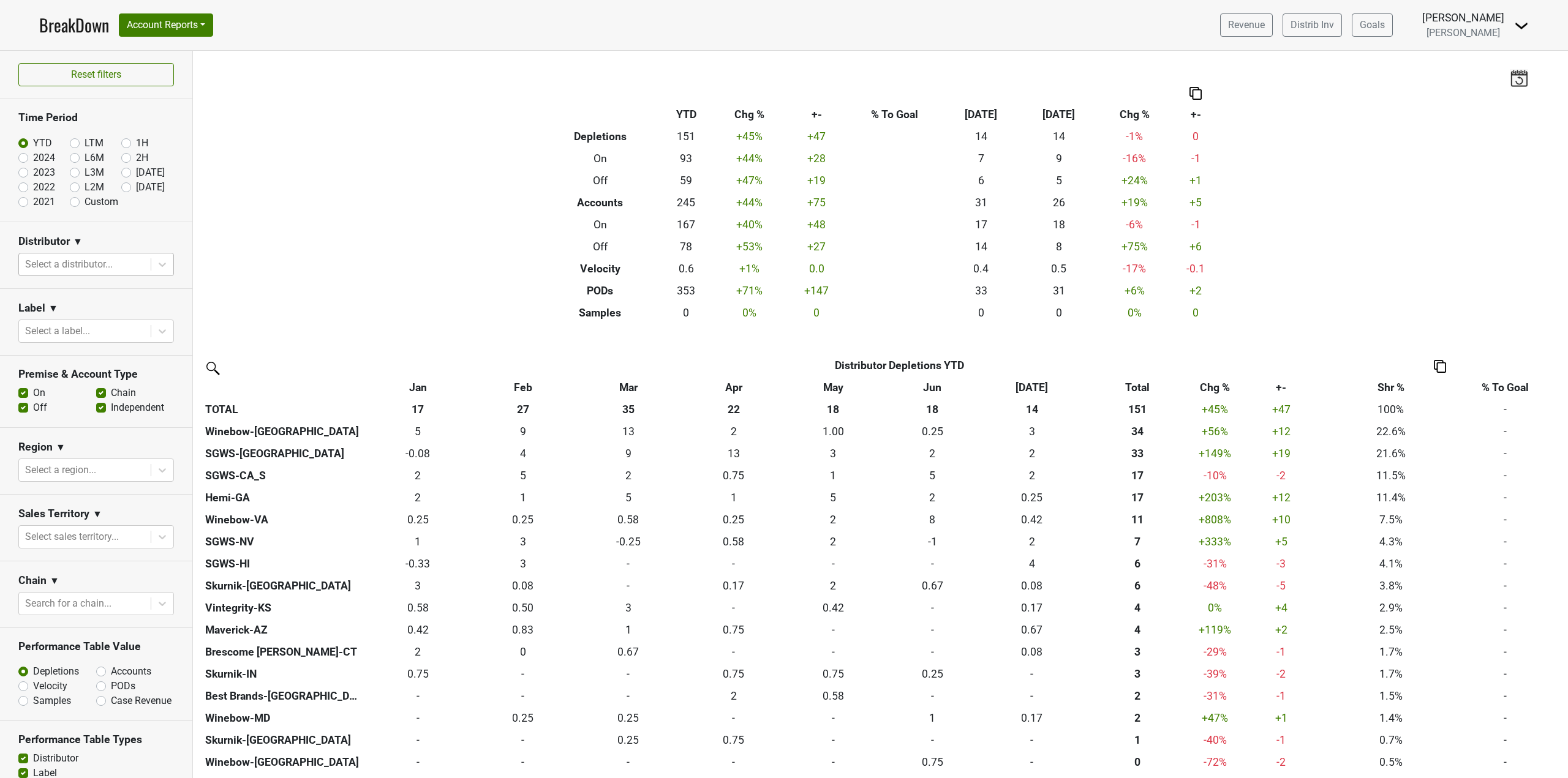
click at [33, 144] on label "YTD" at bounding box center [42, 143] width 19 height 15
click at [33, 144] on input "YTD" at bounding box center [42, 142] width 49 height 12
click at [35, 143] on label "YTD" at bounding box center [42, 143] width 19 height 15
click at [35, 143] on input "YTD" at bounding box center [42, 142] width 49 height 12
click at [159, 29] on button "Account Reports" at bounding box center [166, 25] width 94 height 23
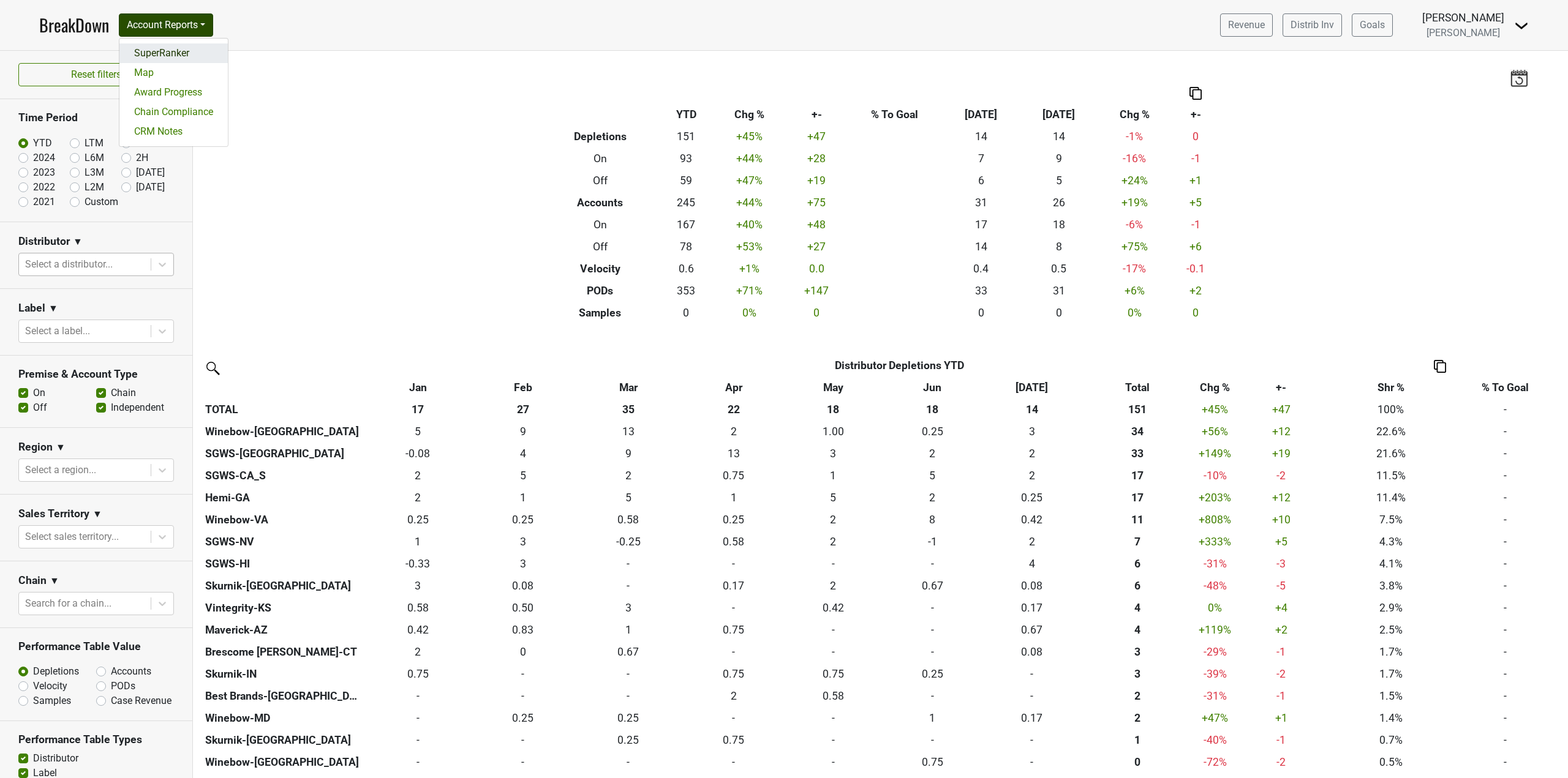
click at [157, 56] on link "SuperRanker" at bounding box center [173, 54] width 108 height 20
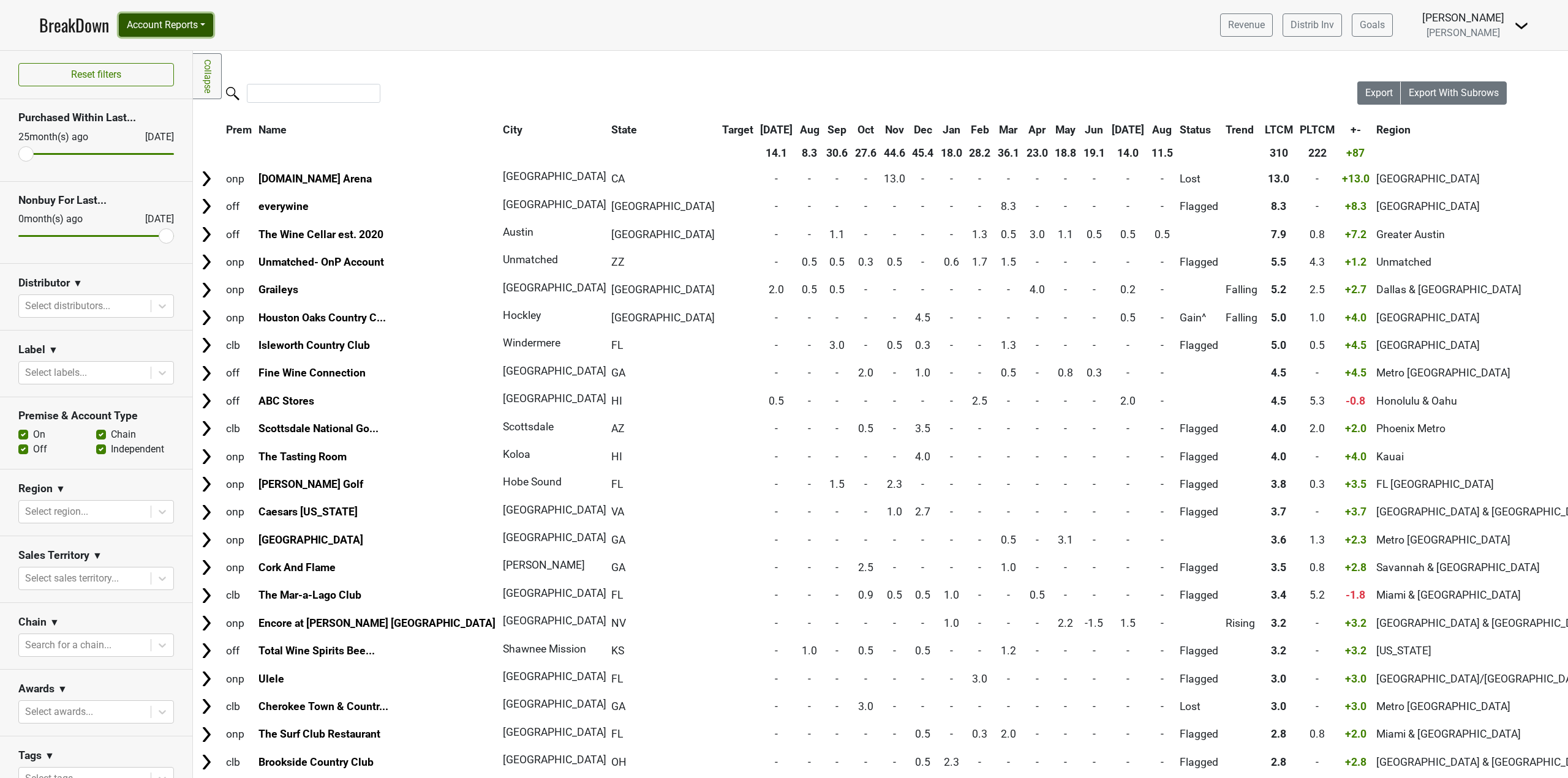
click at [187, 30] on button "Account Reports" at bounding box center [166, 25] width 94 height 23
click at [160, 68] on link "Map" at bounding box center [173, 73] width 108 height 20
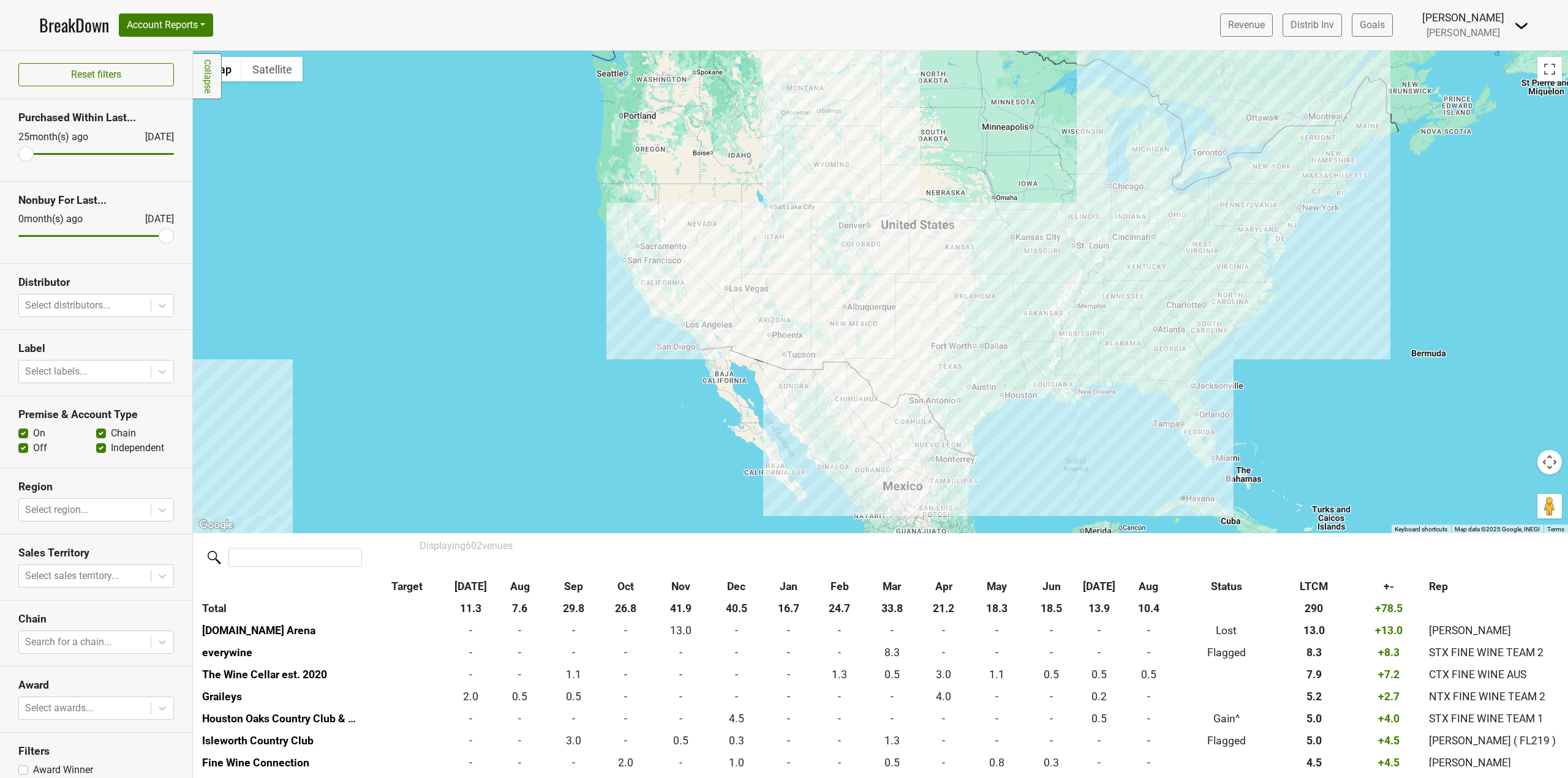
drag, startPoint x: 925, startPoint y: 402, endPoint x: 759, endPoint y: 478, distance: 182.6
click at [759, 478] on div at bounding box center [879, 292] width 1374 height 483
click at [111, 435] on label "Chain" at bounding box center [123, 433] width 25 height 15
click at [99, 435] on input "Chain" at bounding box center [101, 432] width 10 height 12
checkbox input "false"
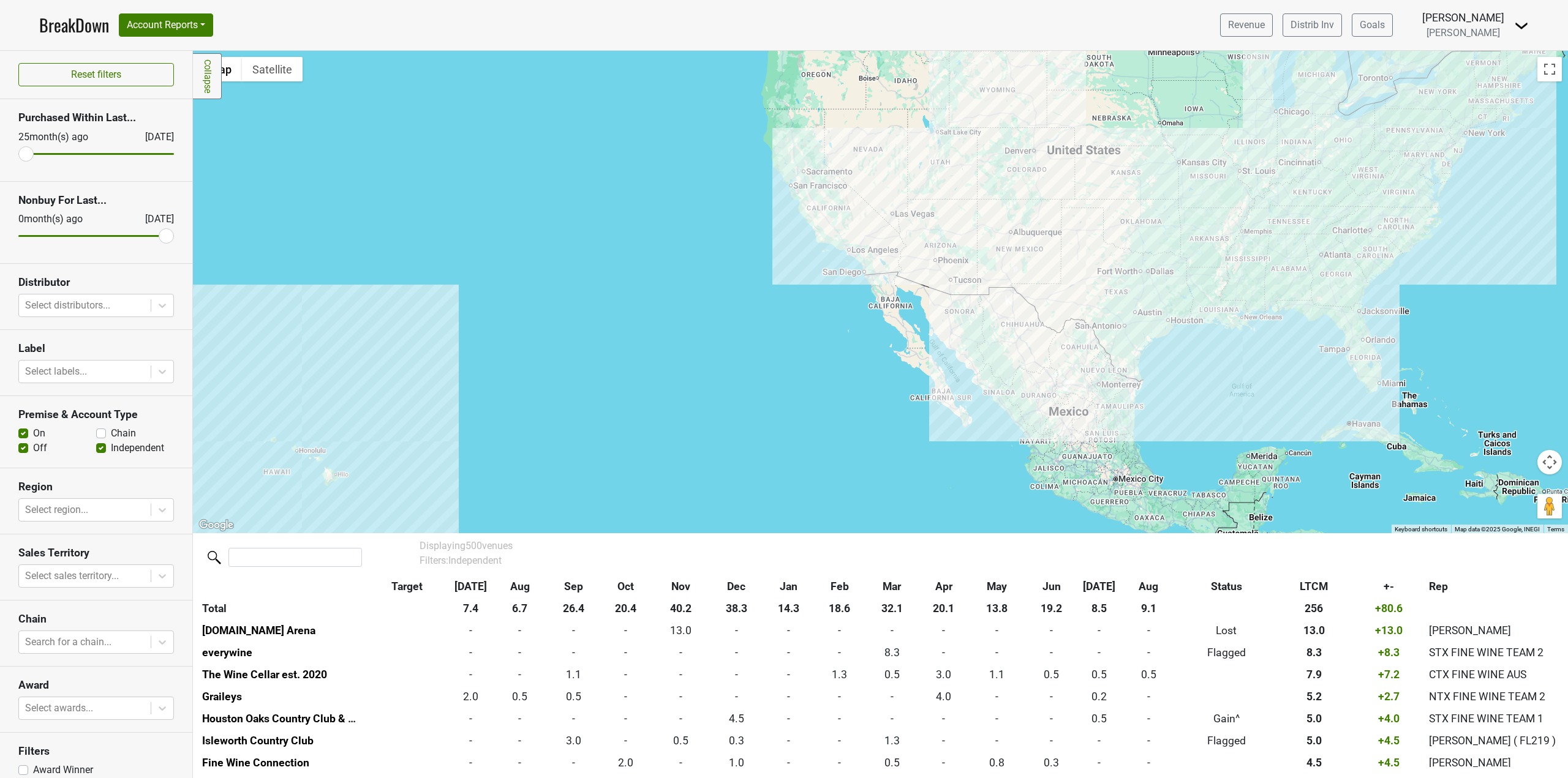
click at [33, 449] on label "Off" at bounding box center [40, 448] width 14 height 15
click at [22, 449] on input "Off" at bounding box center [23, 447] width 10 height 12
checkbox input "false"
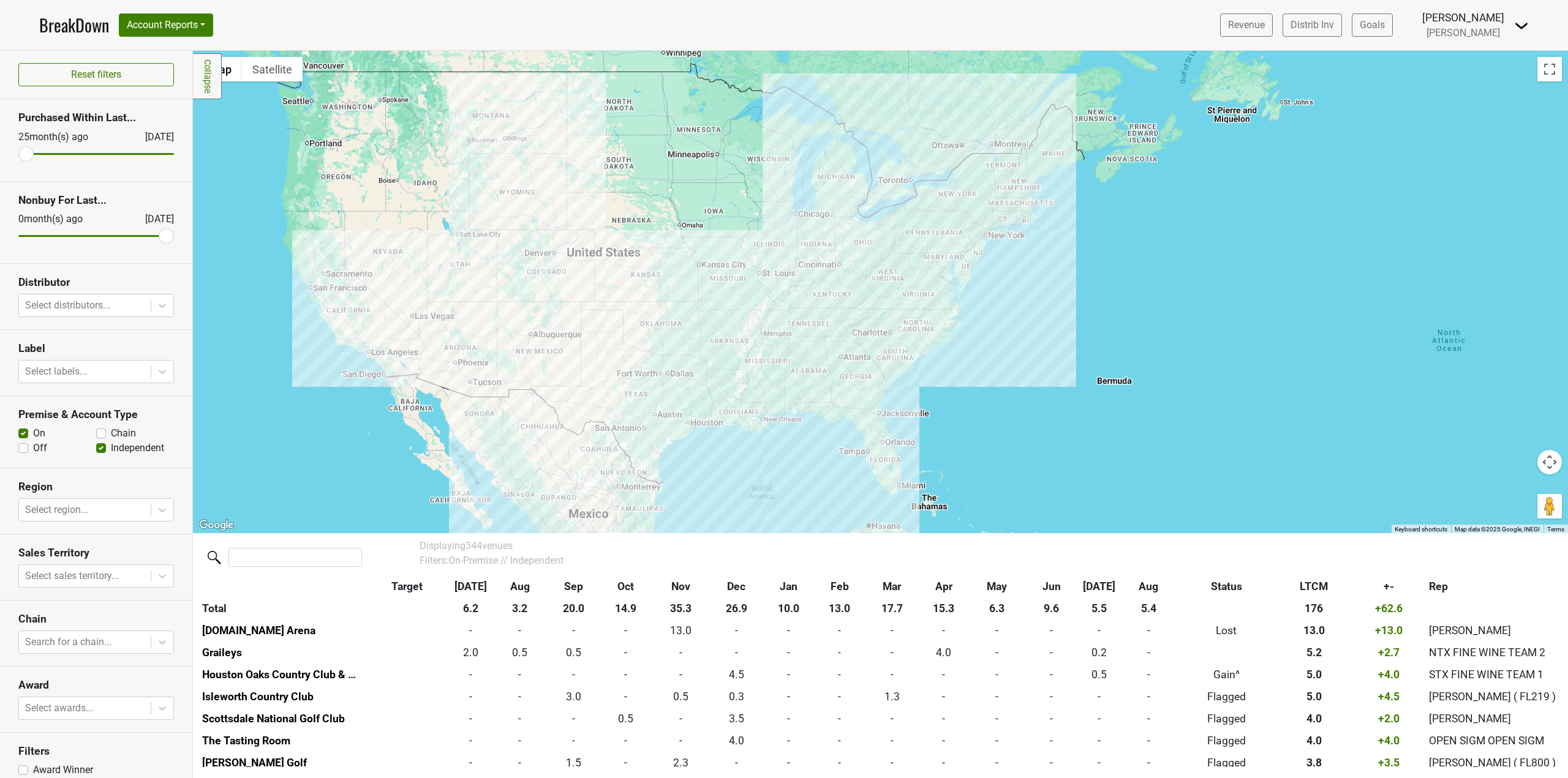
drag, startPoint x: 1289, startPoint y: 373, endPoint x: 805, endPoint y: 470, distance: 493.6
click at [805, 470] on div at bounding box center [879, 292] width 1374 height 483
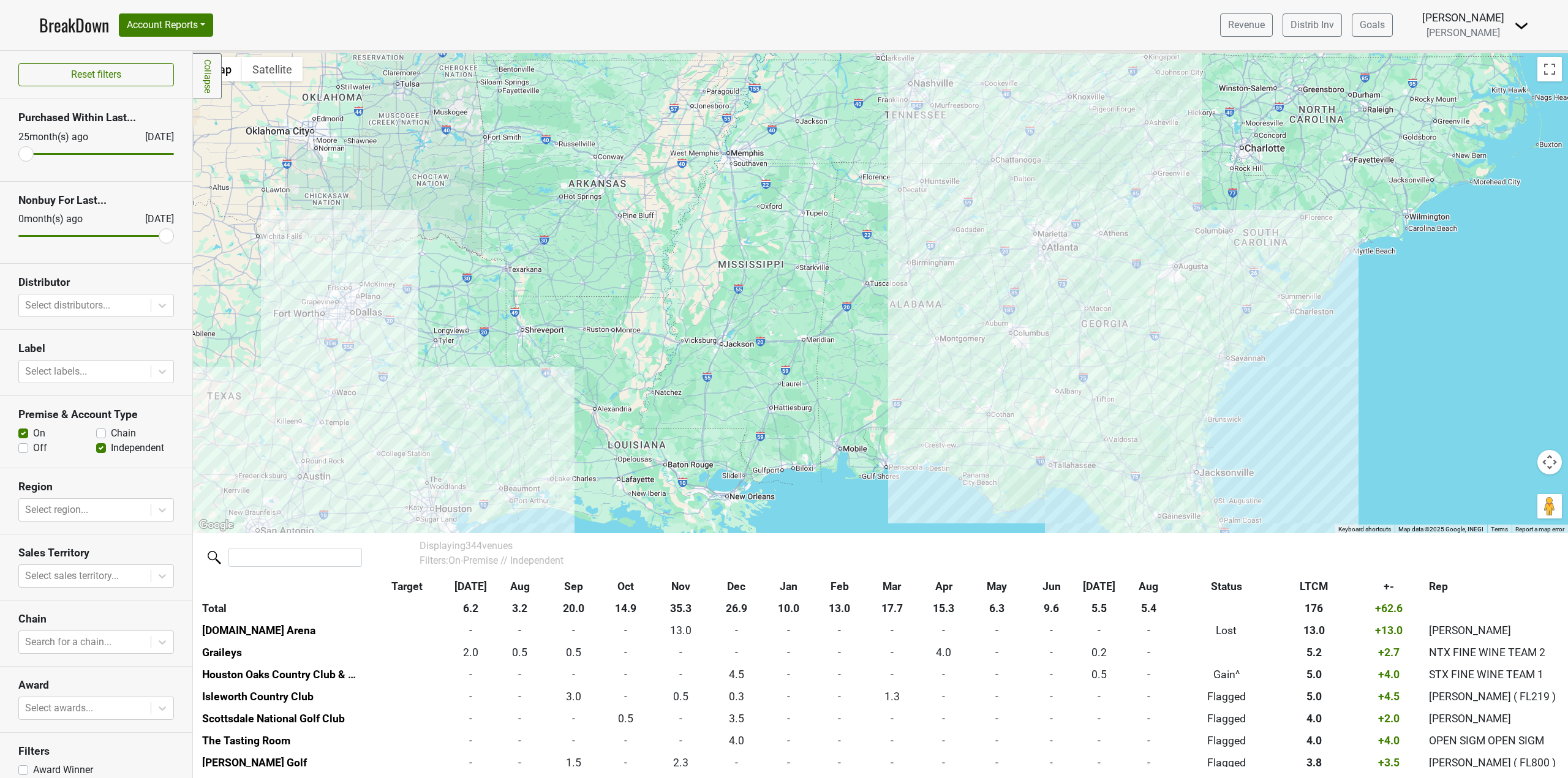
drag, startPoint x: 969, startPoint y: 305, endPoint x: 803, endPoint y: 500, distance: 256.1
click at [817, 497] on div at bounding box center [879, 292] width 1374 height 483
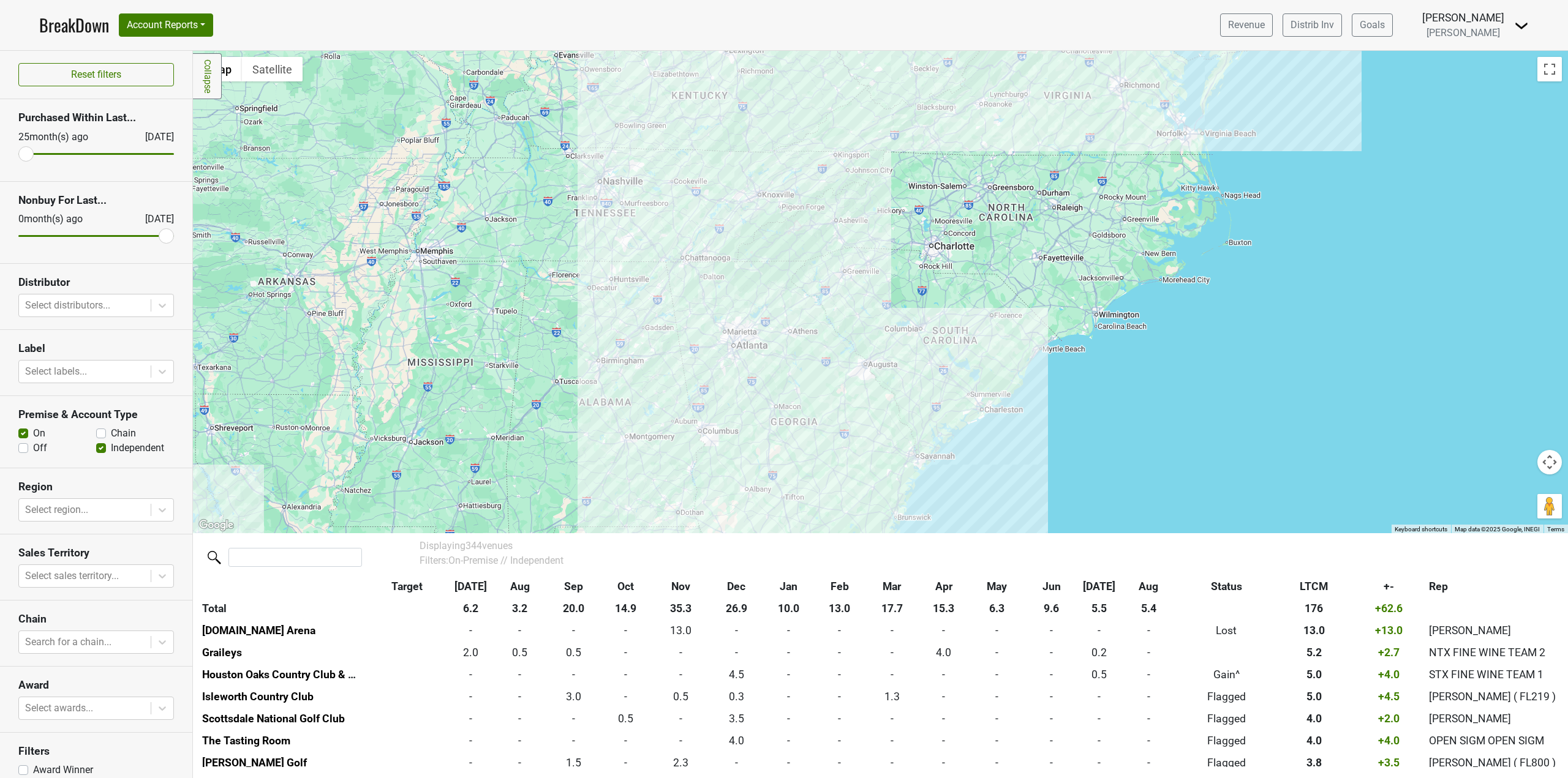
drag, startPoint x: 880, startPoint y: 316, endPoint x: 637, endPoint y: 373, distance: 249.6
click at [637, 373] on div at bounding box center [879, 292] width 1374 height 483
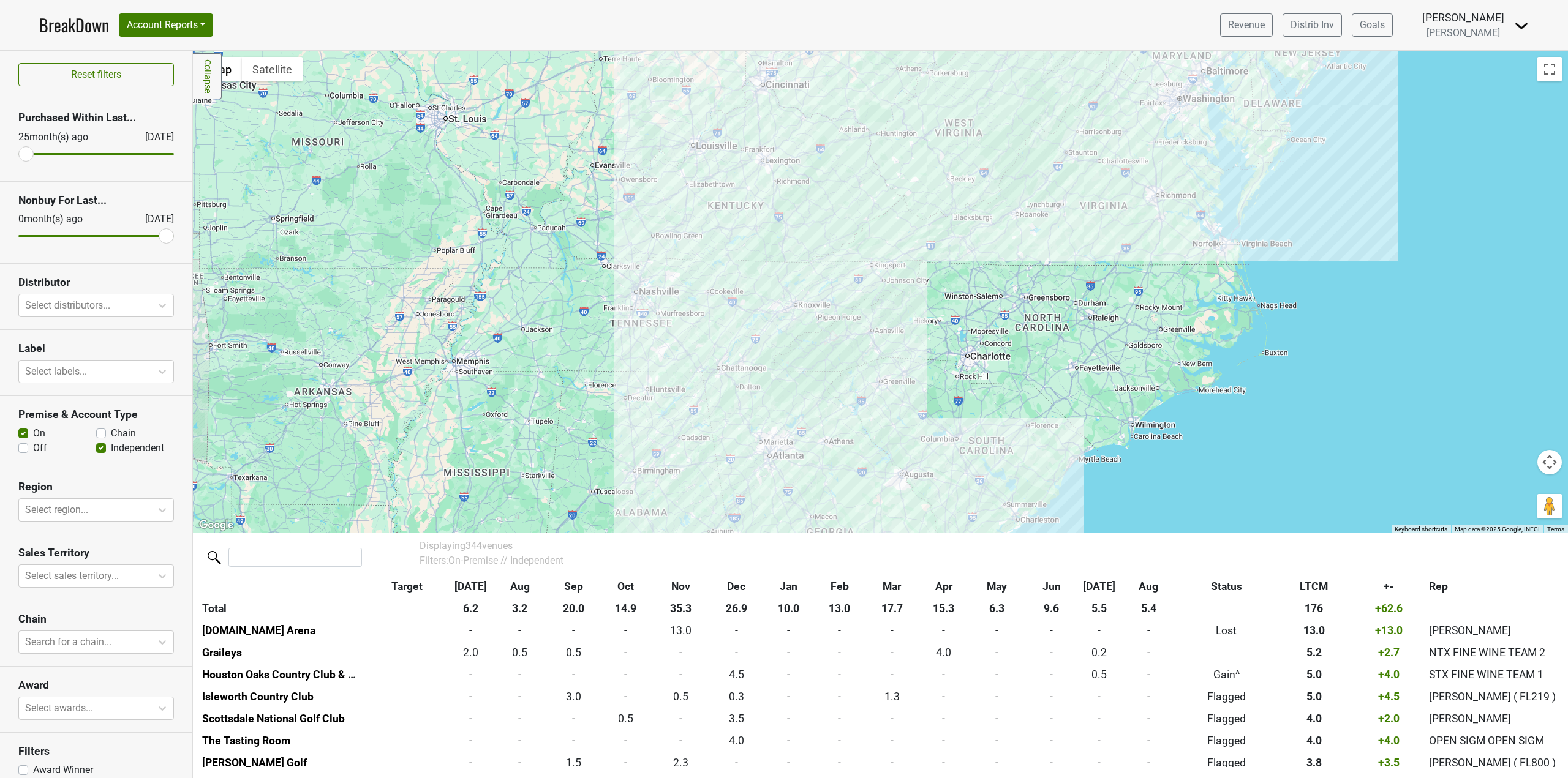
drag, startPoint x: 534, startPoint y: 287, endPoint x: 597, endPoint y: 423, distance: 149.9
click at [597, 423] on div at bounding box center [879, 292] width 1374 height 483
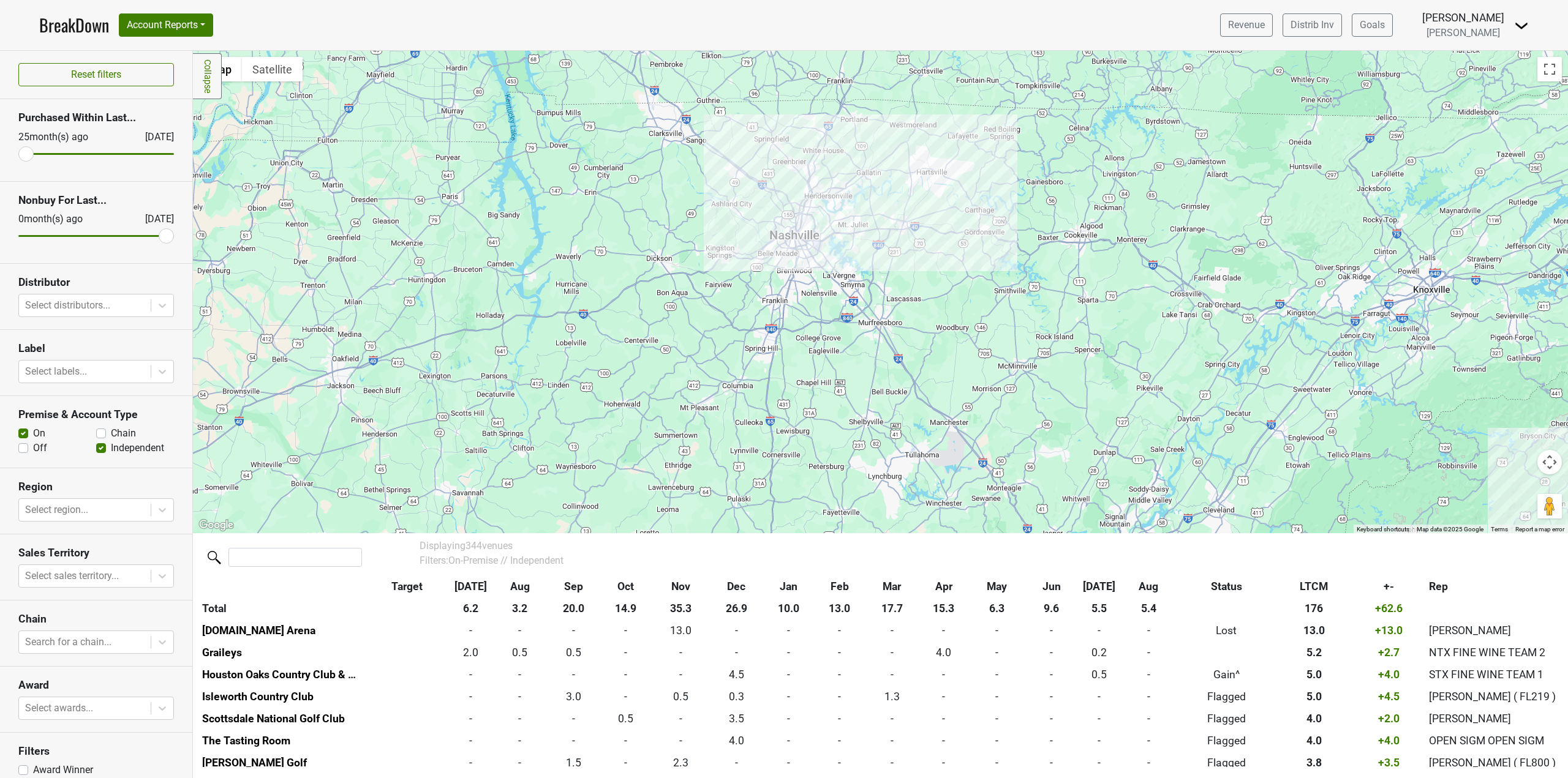
drag, startPoint x: 717, startPoint y: 278, endPoint x: 639, endPoint y: 415, distance: 157.6
click at [639, 415] on div at bounding box center [879, 292] width 1374 height 483
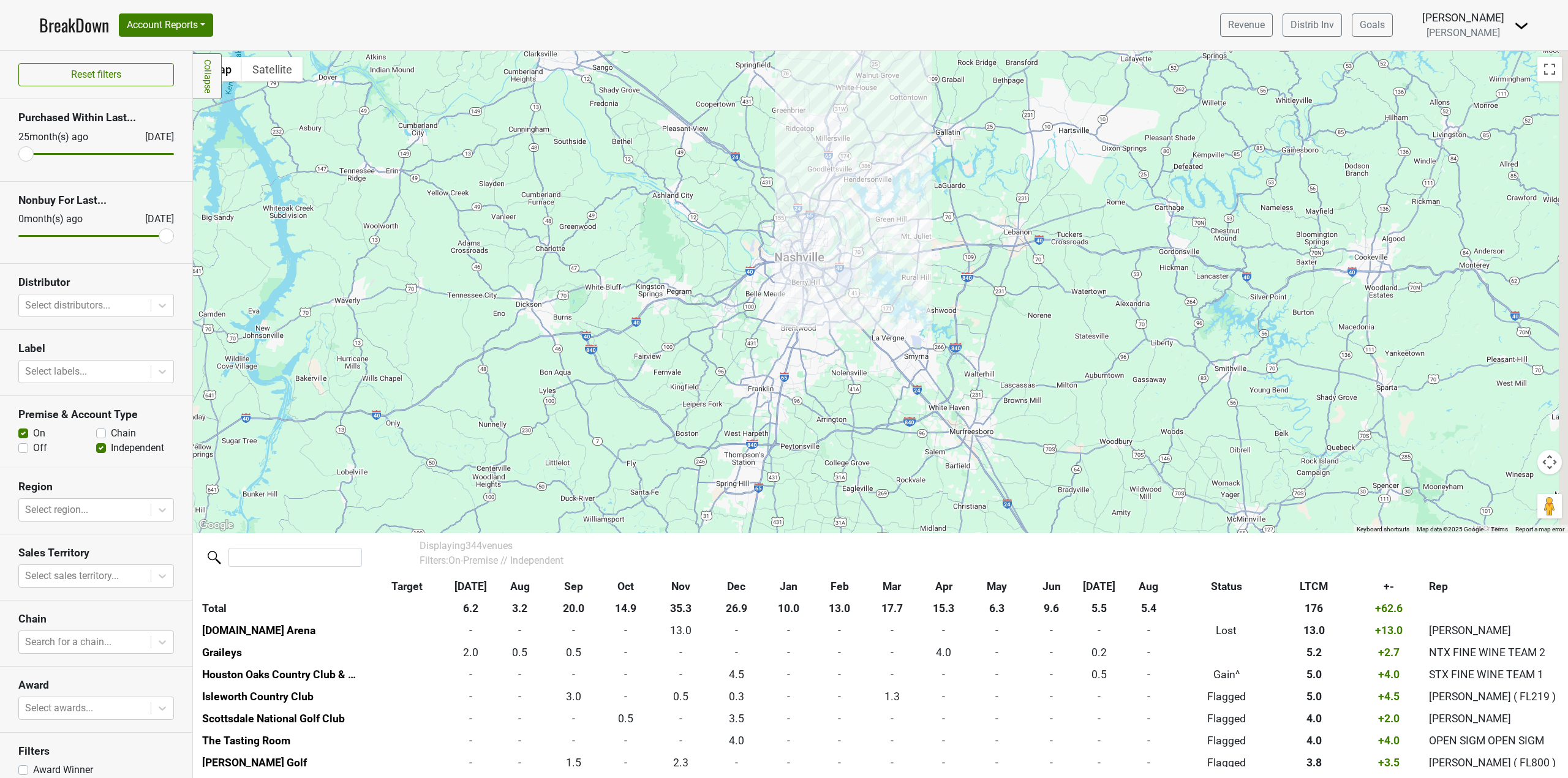
drag, startPoint x: 806, startPoint y: 236, endPoint x: 733, endPoint y: 438, distance: 214.8
click at [733, 438] on div at bounding box center [879, 292] width 1374 height 483
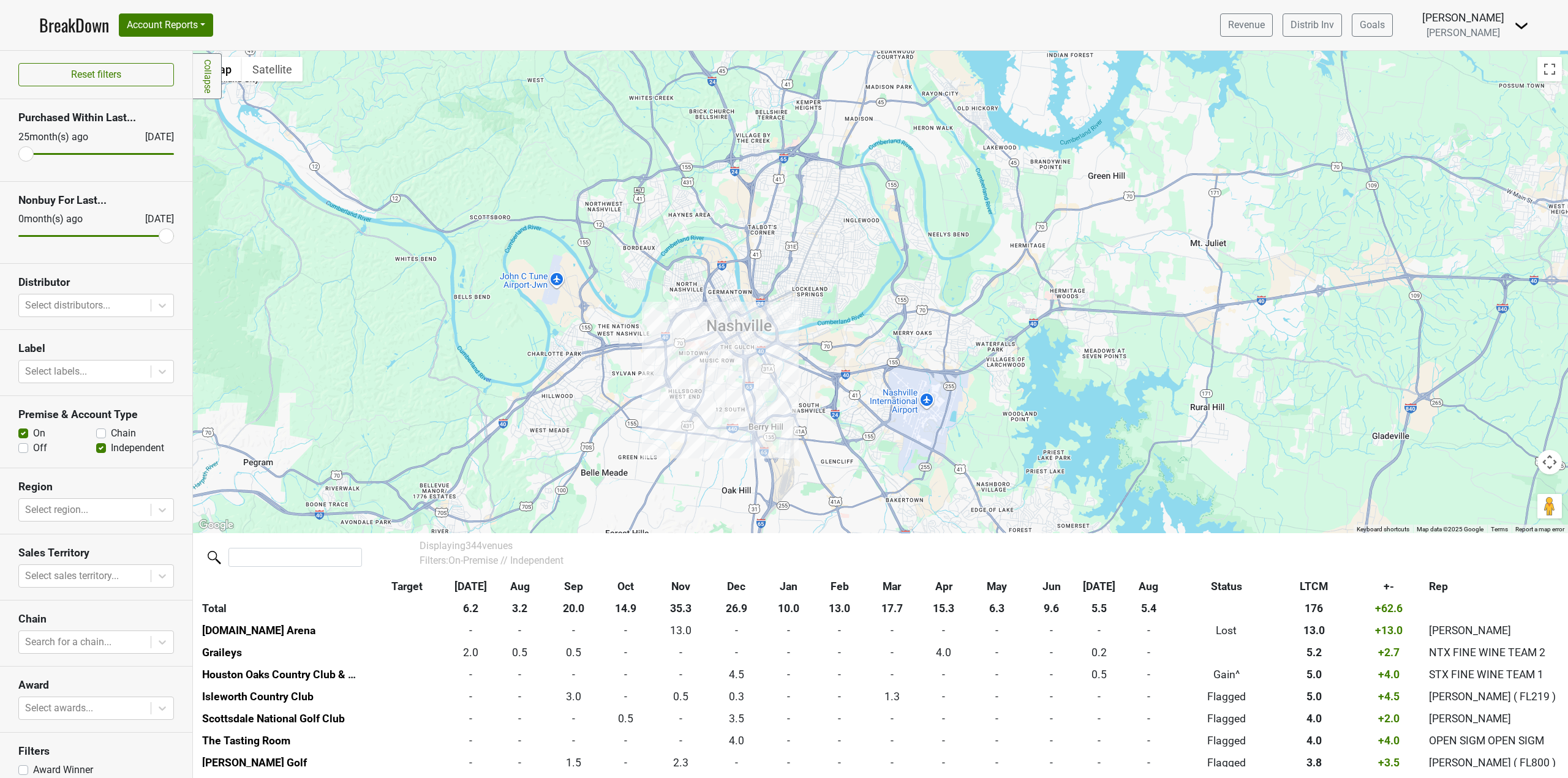
drag, startPoint x: 713, startPoint y: 275, endPoint x: 902, endPoint y: 441, distance: 251.5
click at [902, 441] on div at bounding box center [879, 292] width 1374 height 483
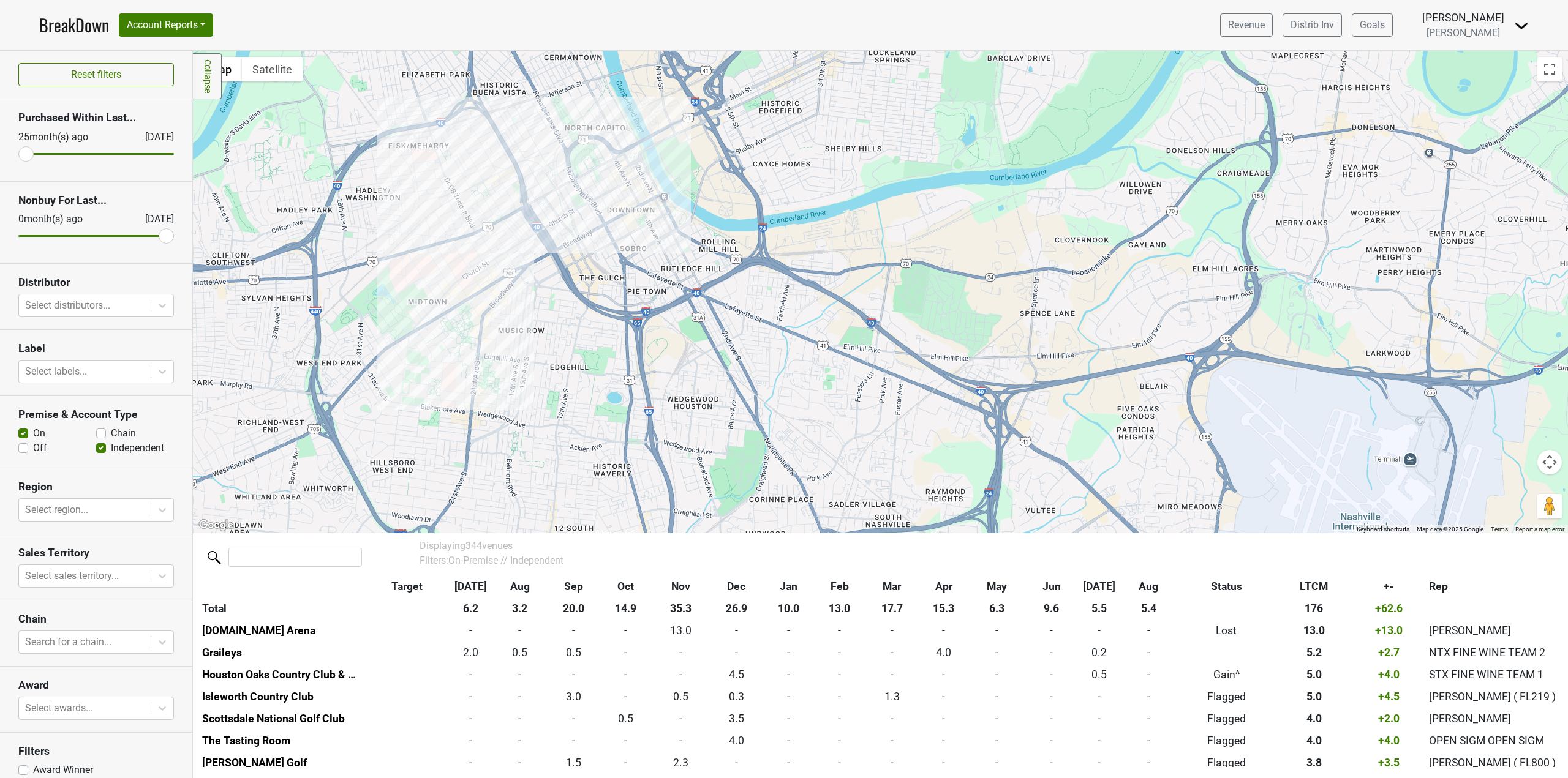
drag, startPoint x: 800, startPoint y: 331, endPoint x: 1117, endPoint y: 512, distance: 365.0
click at [1117, 512] on div at bounding box center [879, 292] width 1374 height 483
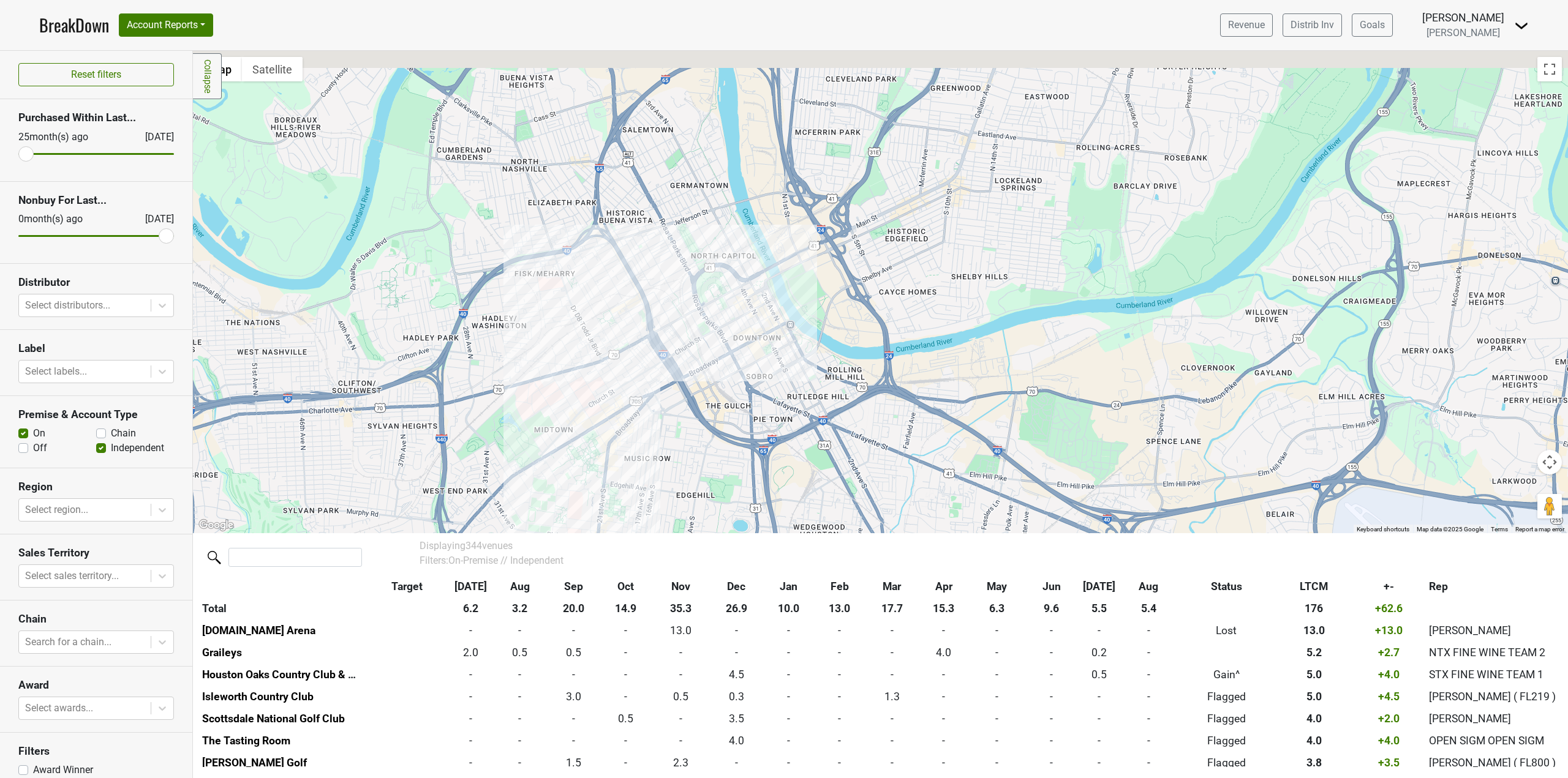
drag, startPoint x: 784, startPoint y: 288, endPoint x: 921, endPoint y: 423, distance: 192.3
click at [921, 423] on div at bounding box center [879, 292] width 1374 height 483
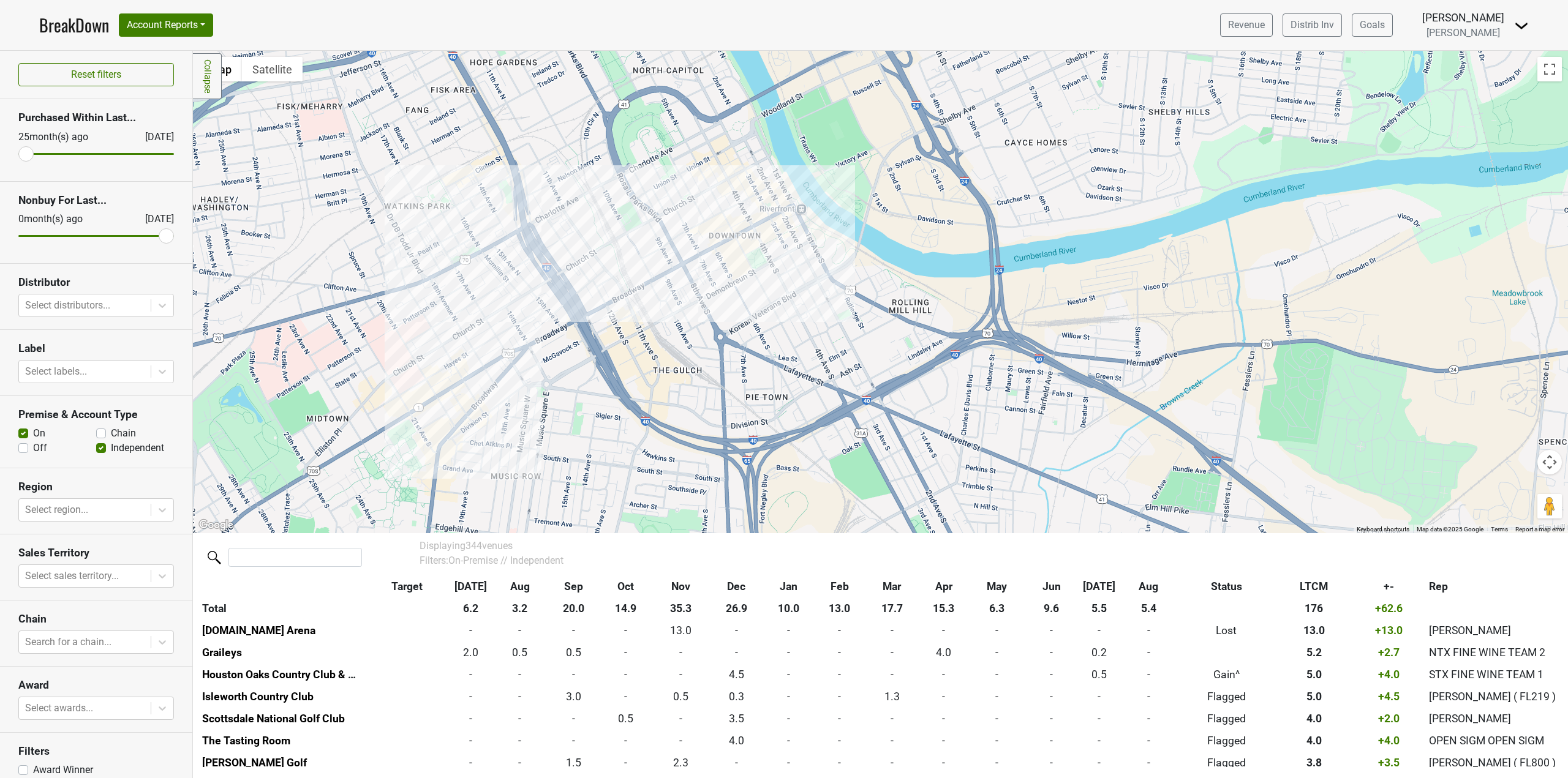
drag, startPoint x: 783, startPoint y: 396, endPoint x: 913, endPoint y: 367, distance: 133.2
click at [913, 367] on div at bounding box center [879, 292] width 1374 height 483
click at [522, 331] on div at bounding box center [879, 292] width 1374 height 483
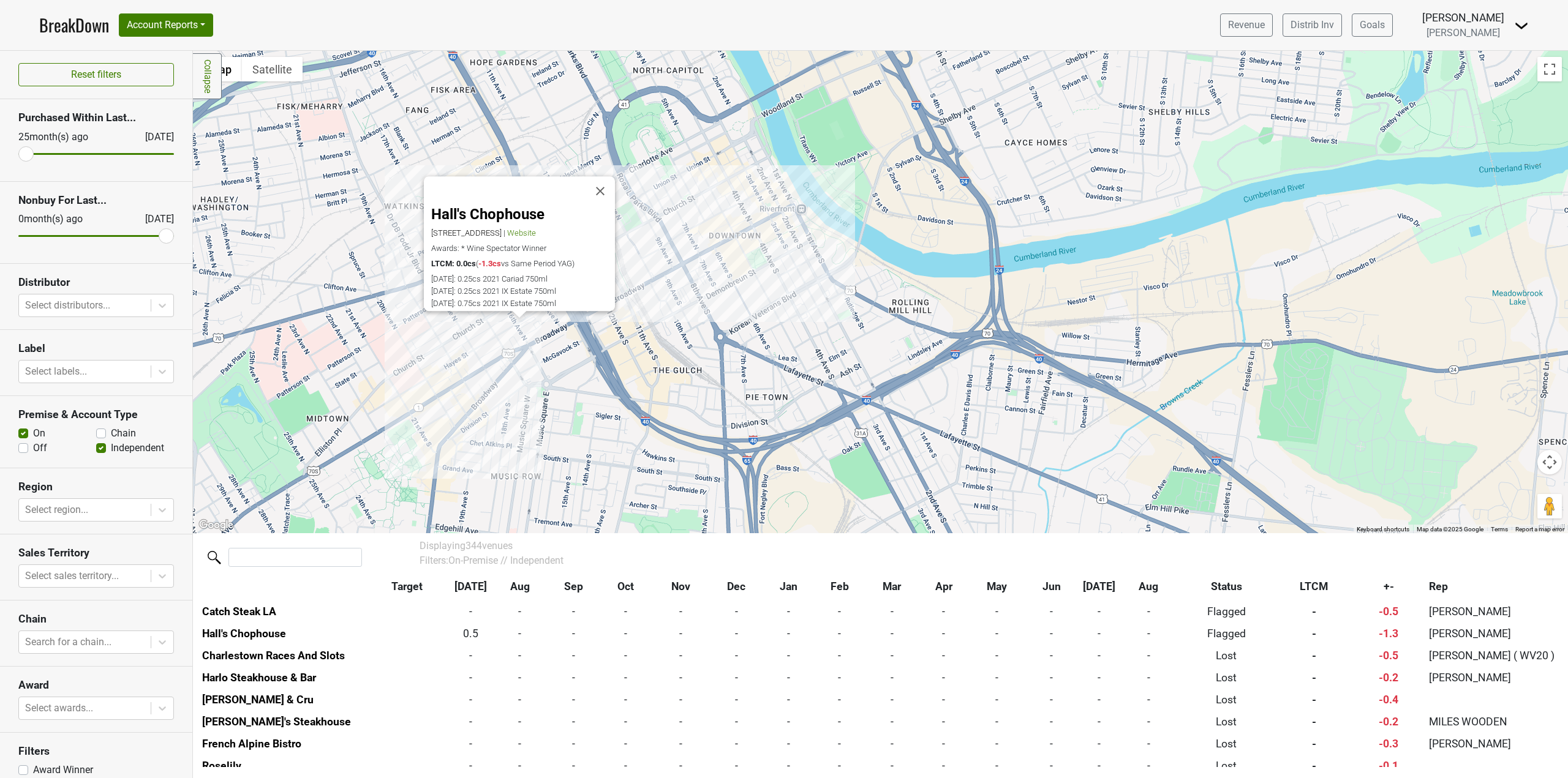
scroll to position [6900, 0]
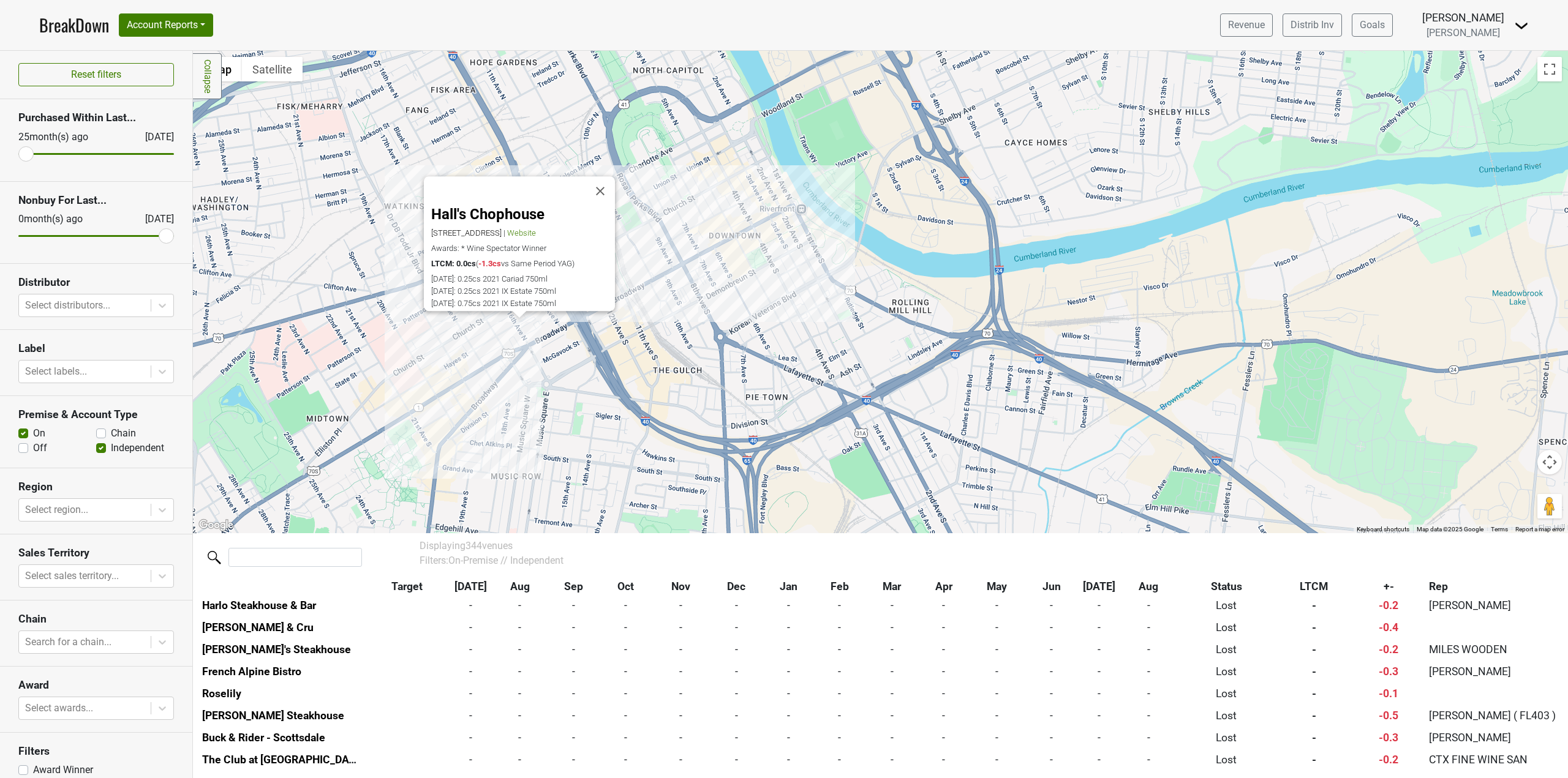
click at [634, 305] on div "Hall's Chophouse 1600 West End Ave Suite 101, Nashville, TN 37203 | Website Awa…" at bounding box center [879, 292] width 1374 height 483
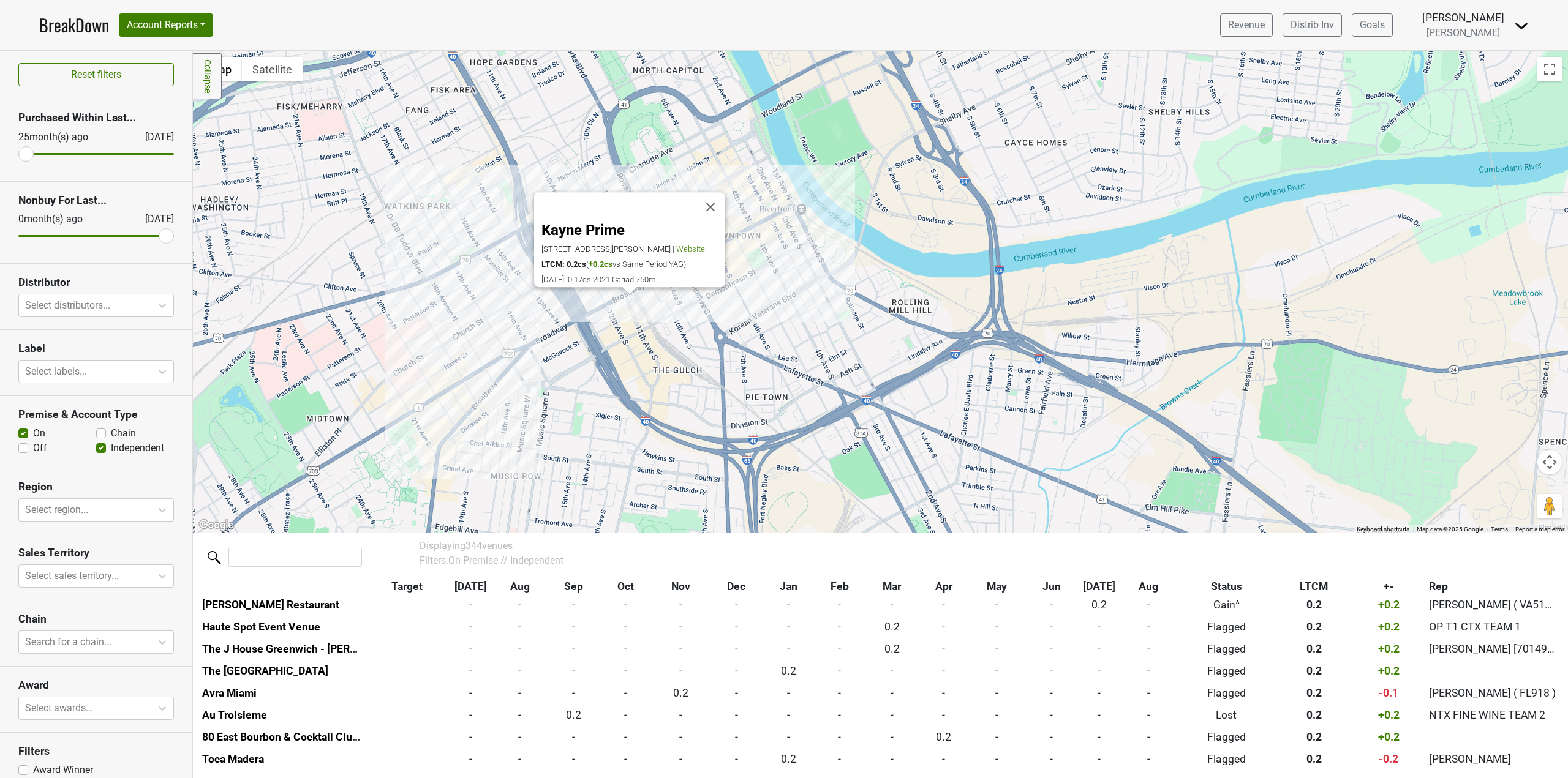
scroll to position [4101, 0]
click at [520, 326] on div "Kayne Prime 1103 McGavock St, Nashville, TN 37203 | Website LTCM: 0.2cs ( +0.2c…" at bounding box center [879, 292] width 1374 height 483
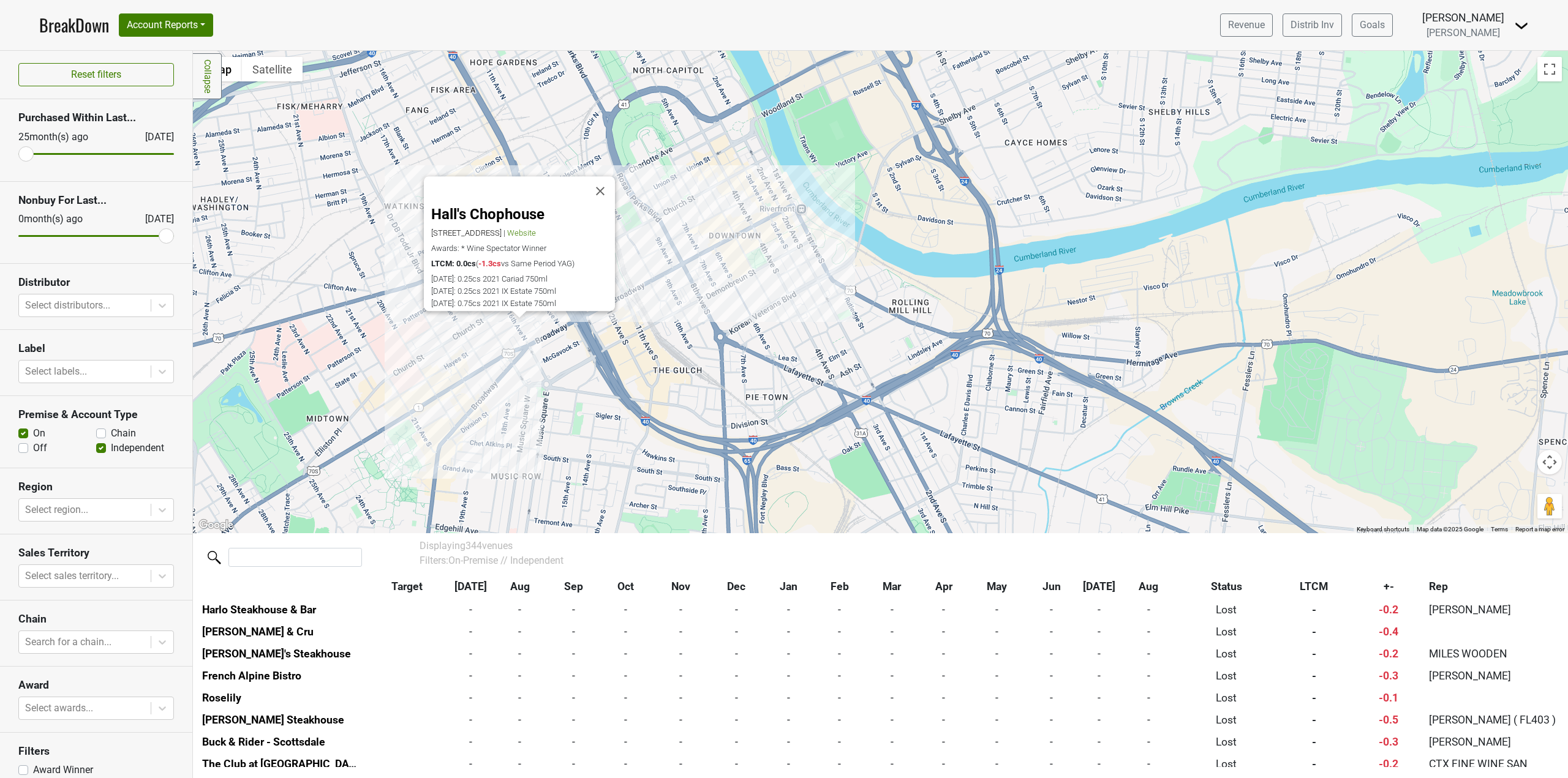
scroll to position [6900, 0]
click at [788, 233] on div "Hall's Chophouse 1600 West End Ave Suite 101, Nashville, TN 37203 | Website Awa…" at bounding box center [879, 292] width 1374 height 483
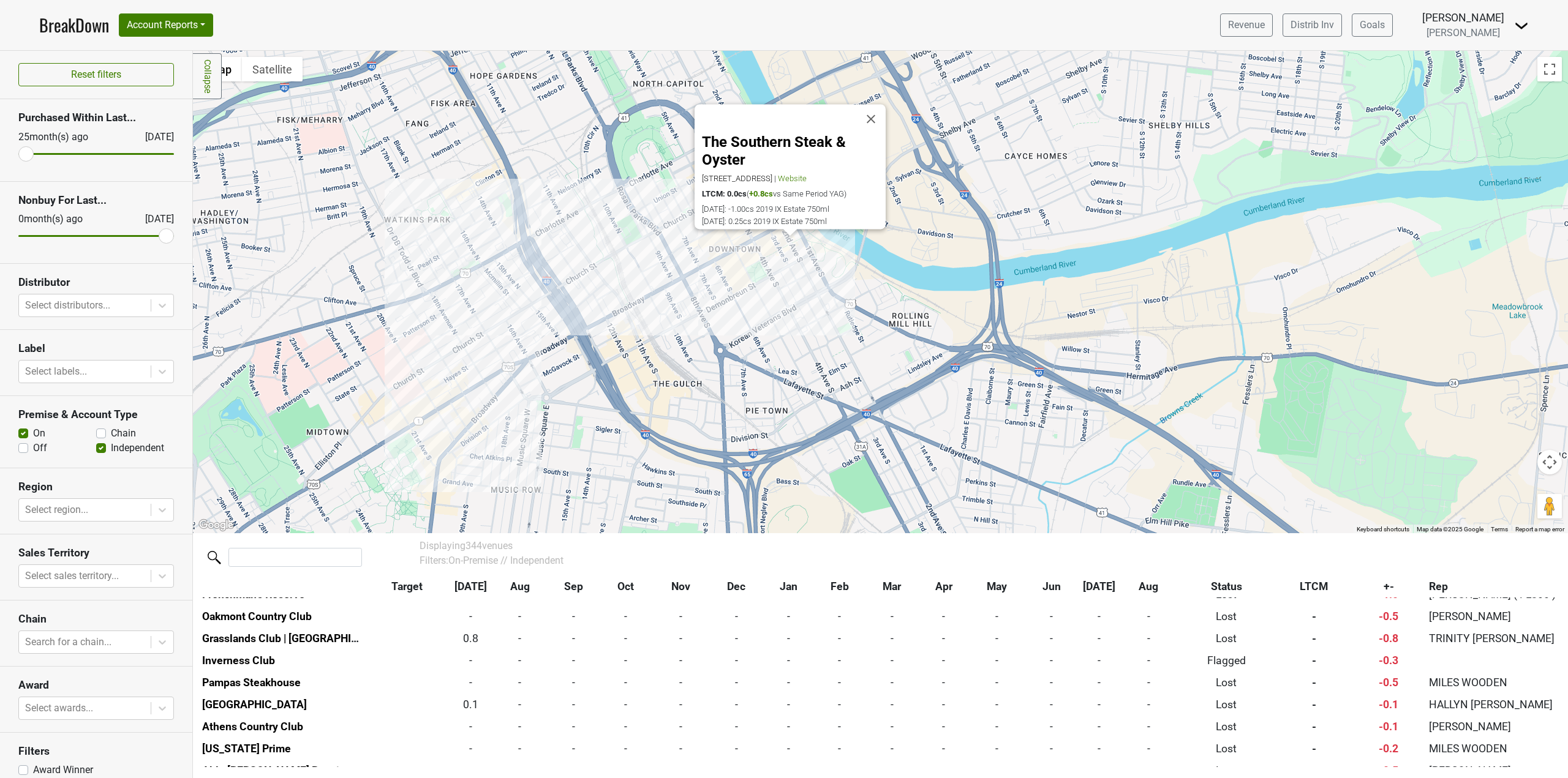
scroll to position [6149, 0]
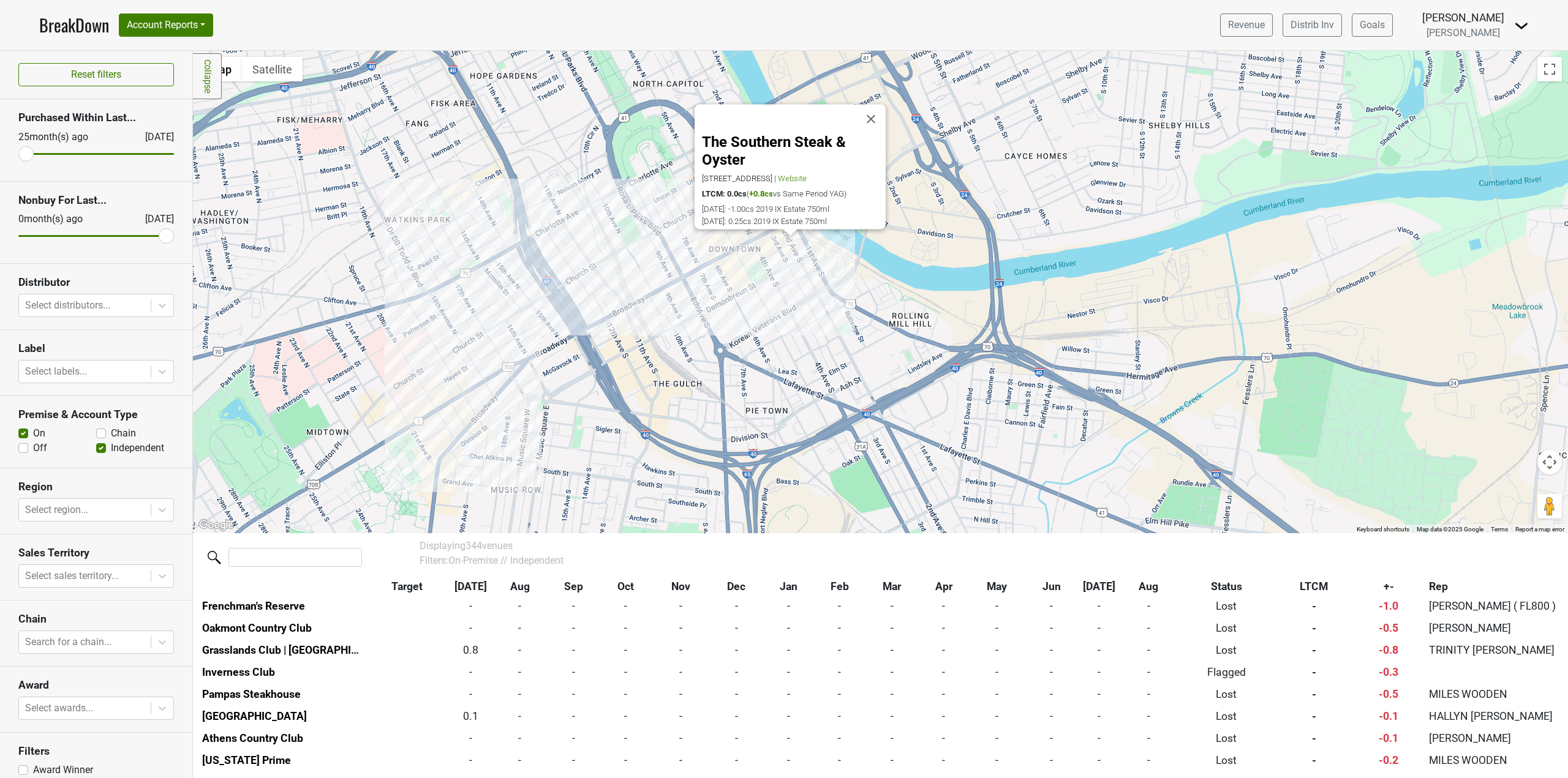
click at [795, 291] on div "The Southern Steak & Oyster 150 3rd Ave S, Ste 110, Nashville, TN 37201 | Websi…" at bounding box center [879, 292] width 1374 height 483
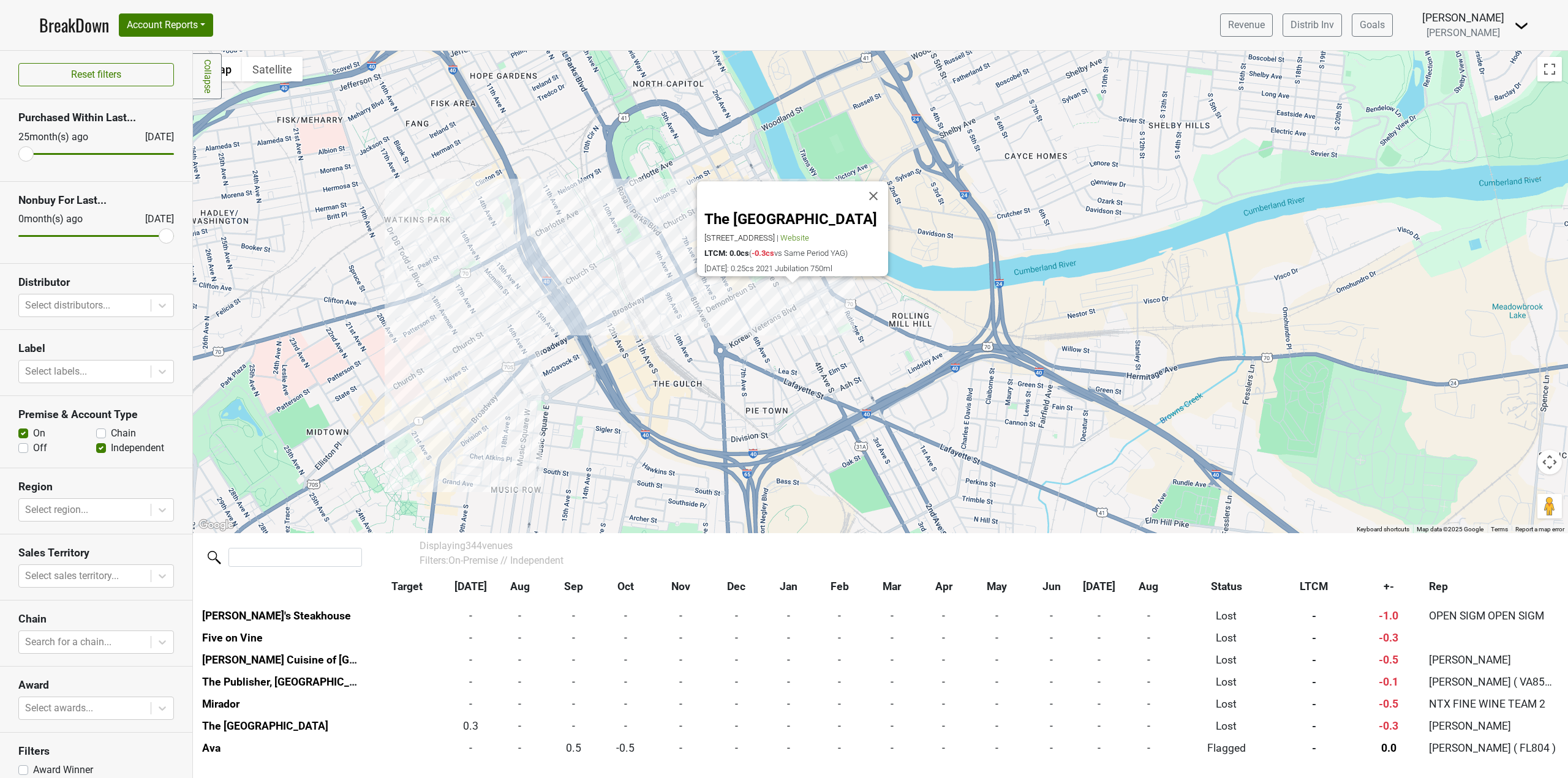
scroll to position [7451, 0]
click at [648, 347] on div "The Bell Tower 400 4th Ave S, Nashville, TN 37201 | Website LTCM: 0.0cs ( -0.3c…" at bounding box center [879, 292] width 1374 height 483
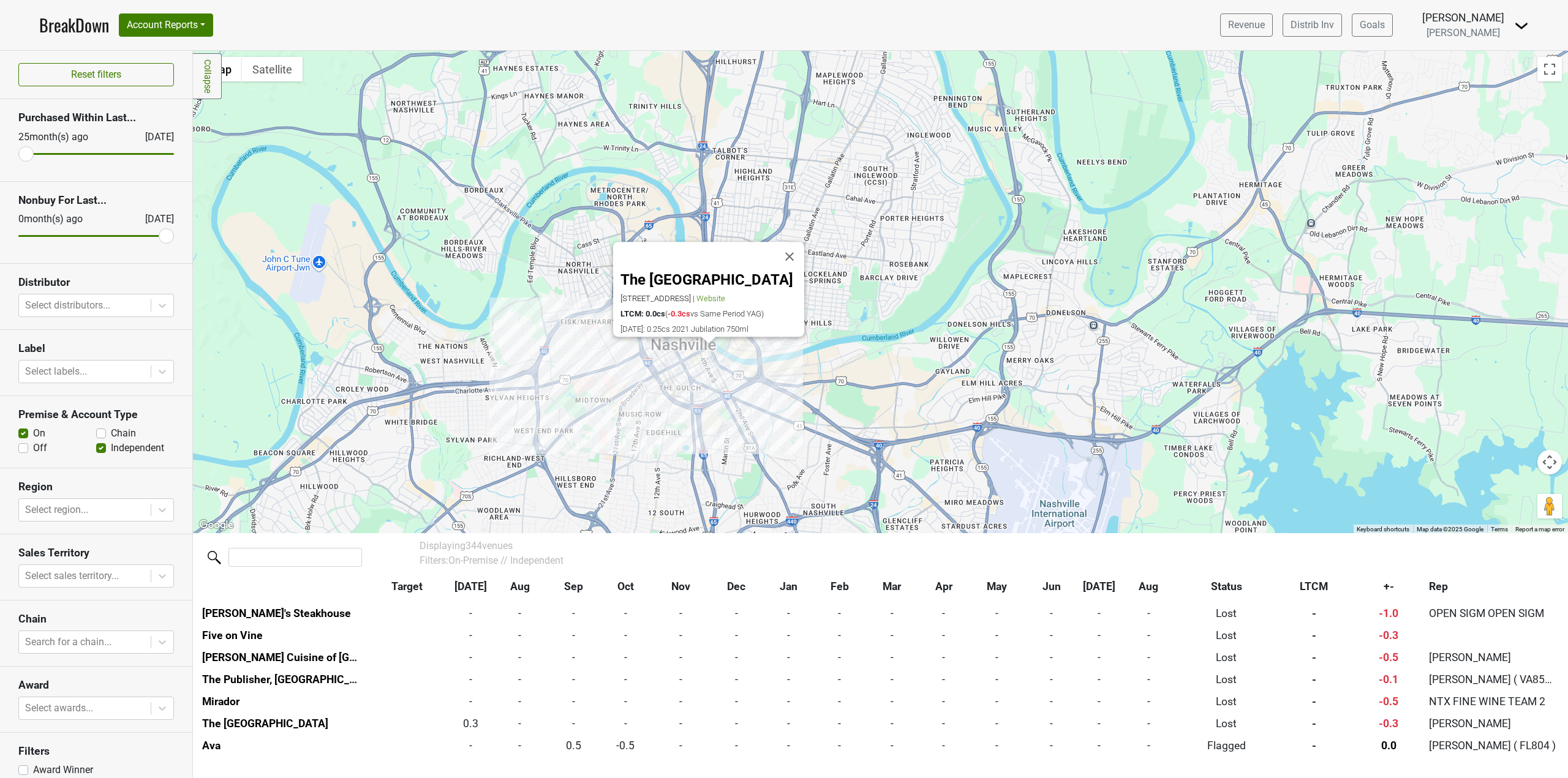
click at [565, 365] on div "The Bell Tower 400 4th Ave S, Nashville, TN 37201 | Website LTCM: 0.0cs ( -0.3c…" at bounding box center [879, 292] width 1374 height 483
drag, startPoint x: 22, startPoint y: 150, endPoint x: 92, endPoint y: 156, distance: 70.3
click at [92, 155] on input "range" at bounding box center [95, 154] width 156 height 2
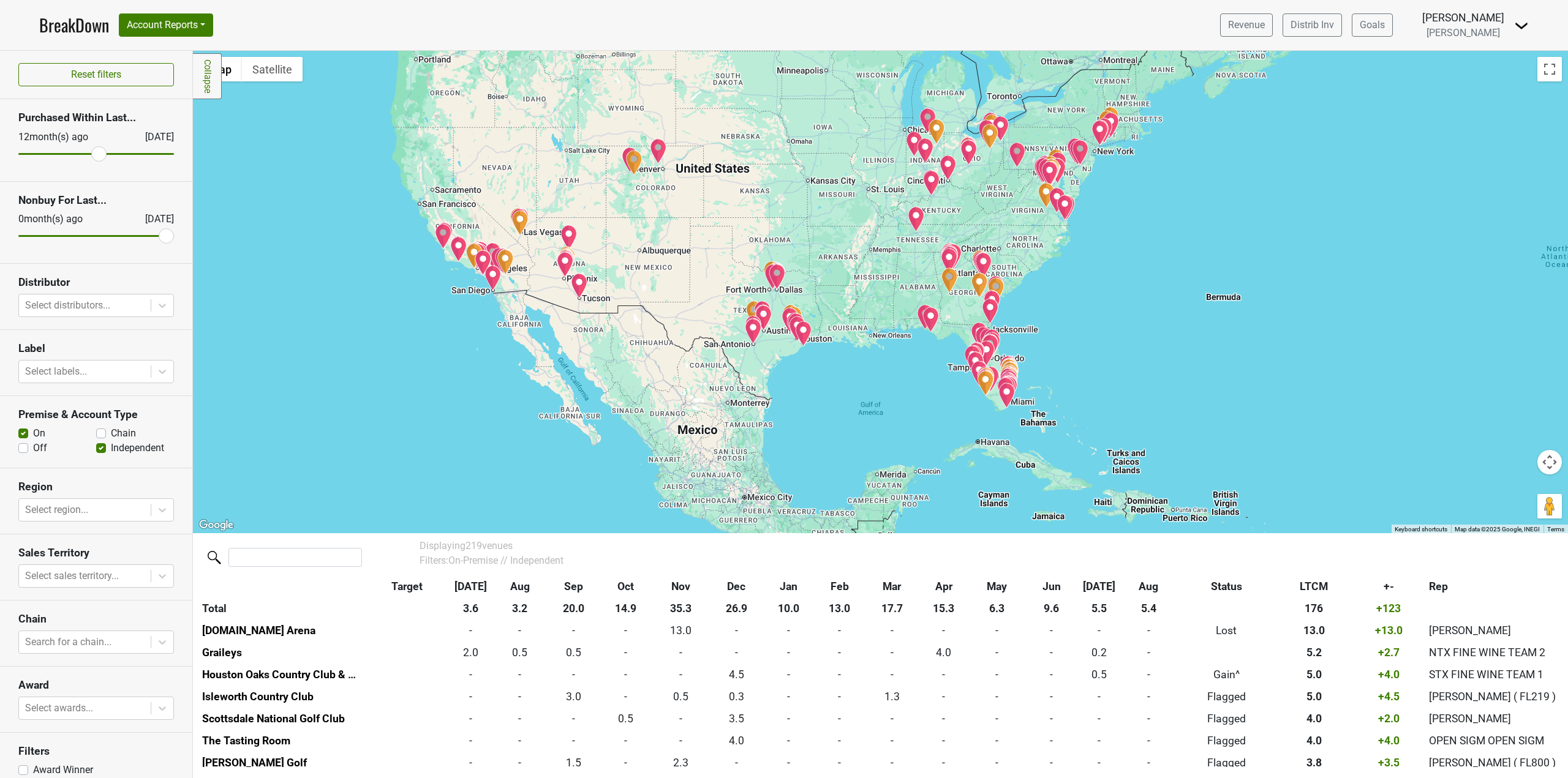
drag, startPoint x: 1031, startPoint y: 199, endPoint x: 654, endPoint y: 204, distance: 377.0
click at [654, 204] on div at bounding box center [879, 292] width 1374 height 483
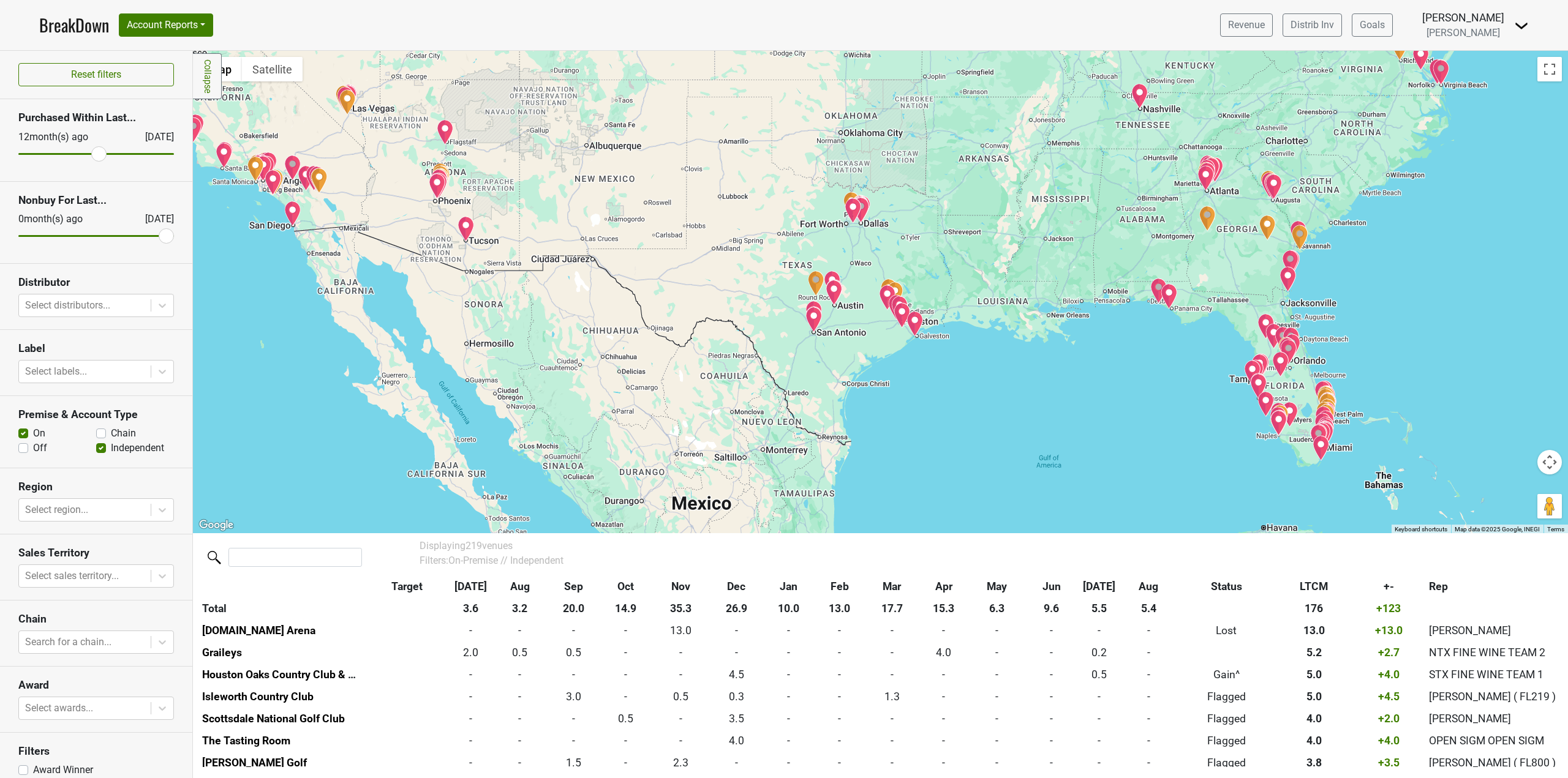
drag, startPoint x: 600, startPoint y: 322, endPoint x: 663, endPoint y: 371, distance: 79.8
click at [663, 371] on div at bounding box center [879, 292] width 1374 height 483
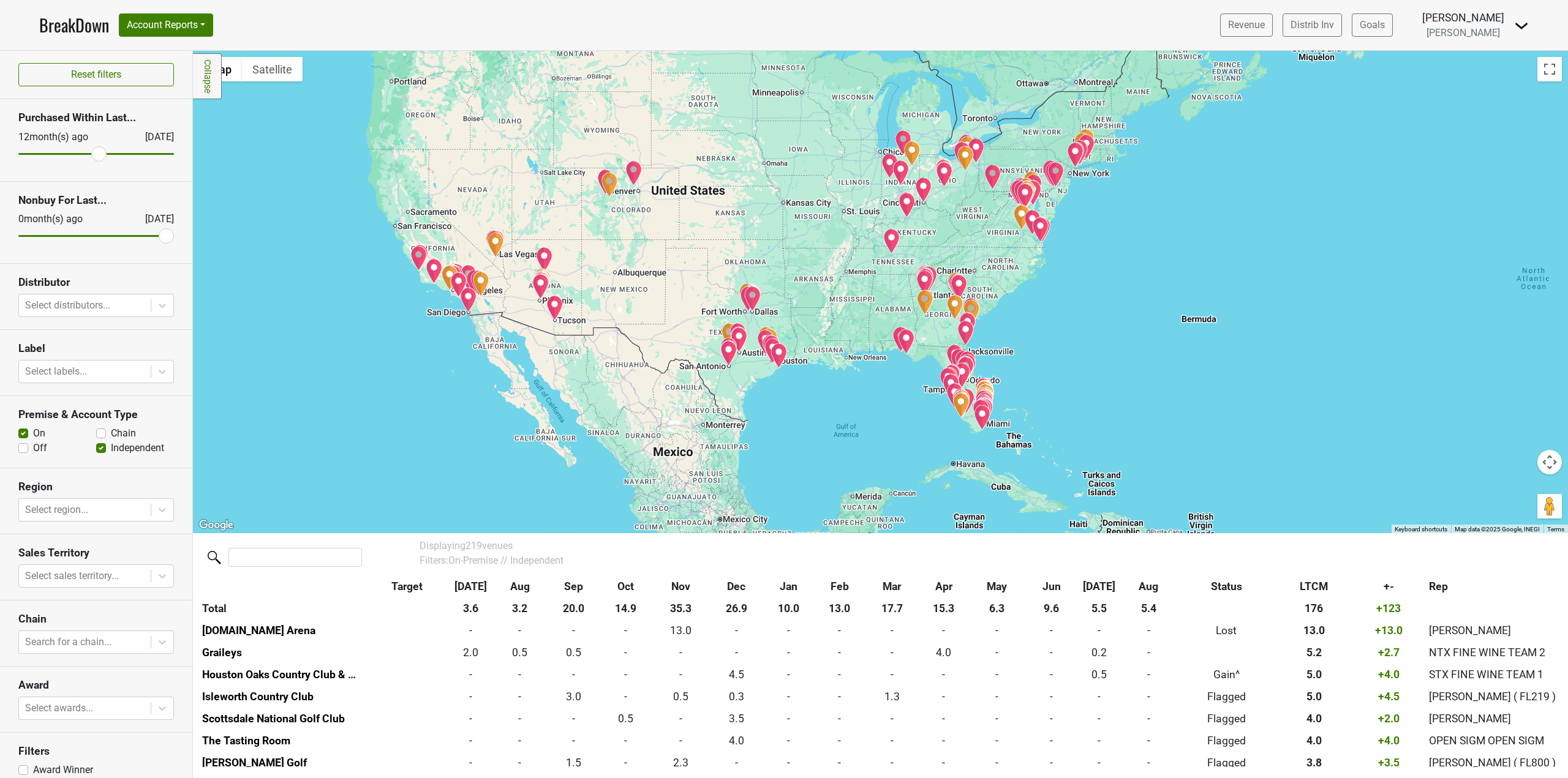
click at [927, 303] on img "The Fall Line" at bounding box center [924, 302] width 17 height 26
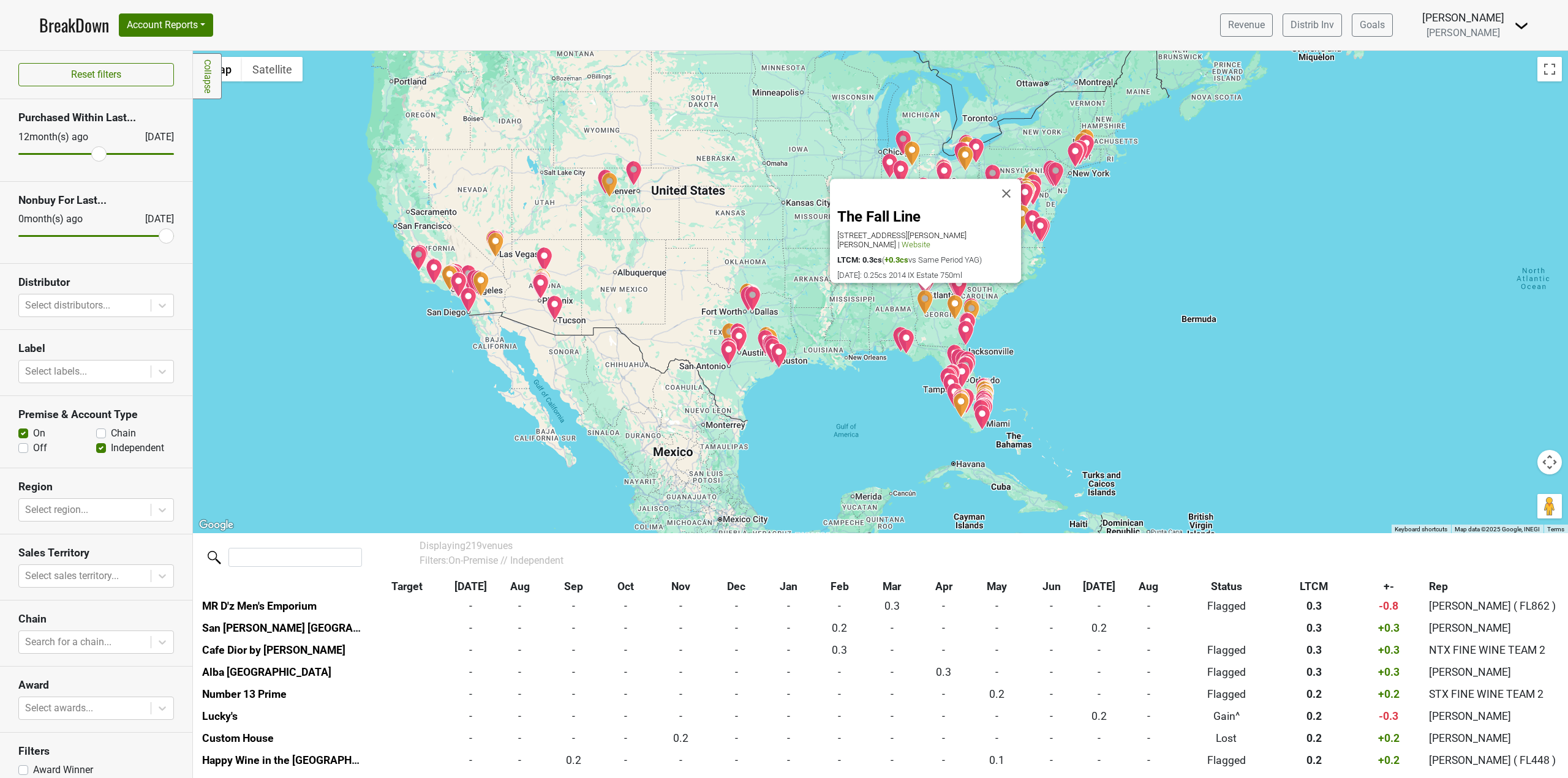
scroll to position [3836, 0]
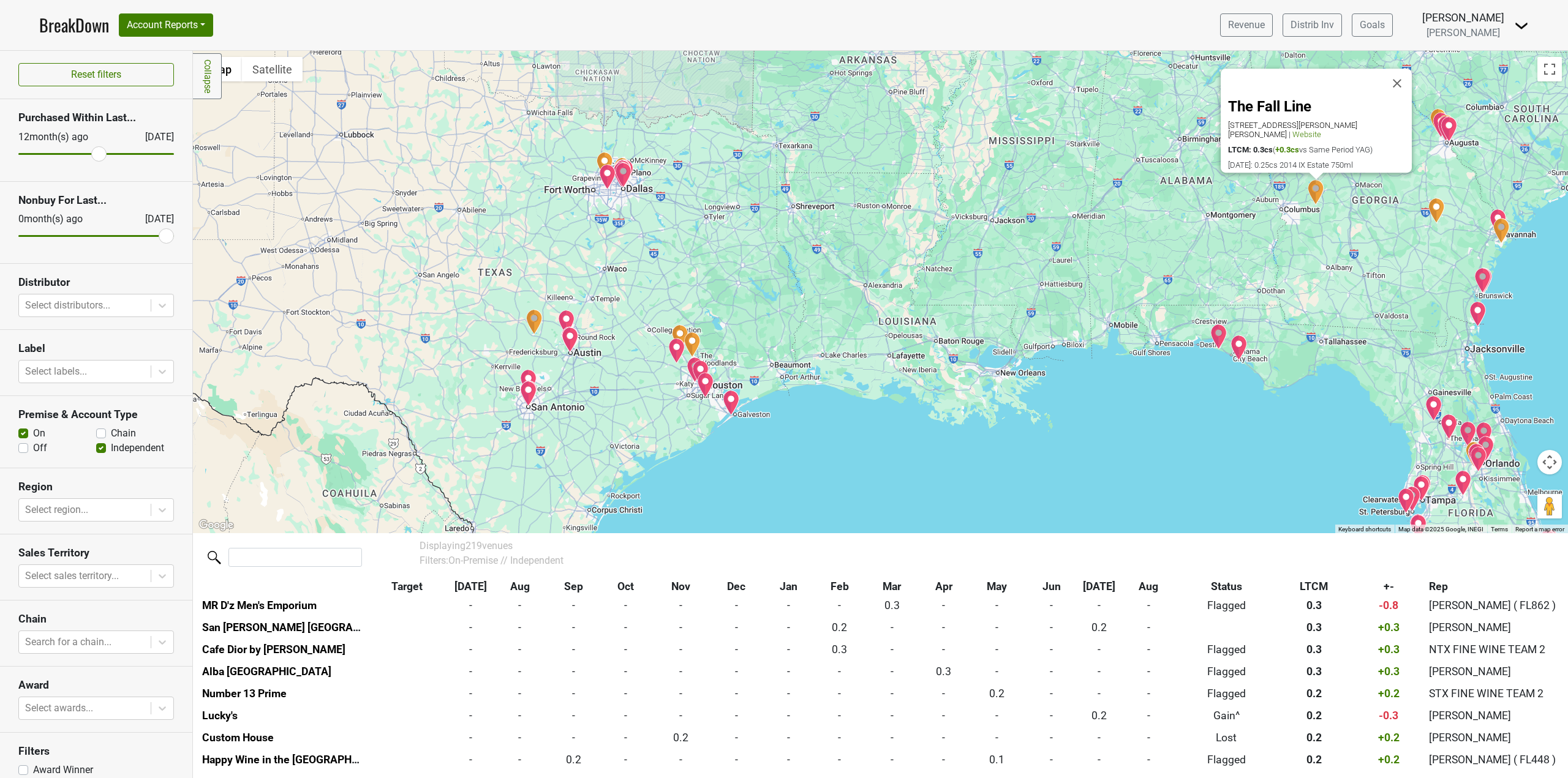
drag, startPoint x: 733, startPoint y: 340, endPoint x: 773, endPoint y: 342, distance: 40.0
click at [773, 342] on div "The Fall Line 555 Henry Currington Rd, Mauk, GA 31058 | Website LTCM: 0.3cs ( +…" at bounding box center [879, 292] width 1374 height 483
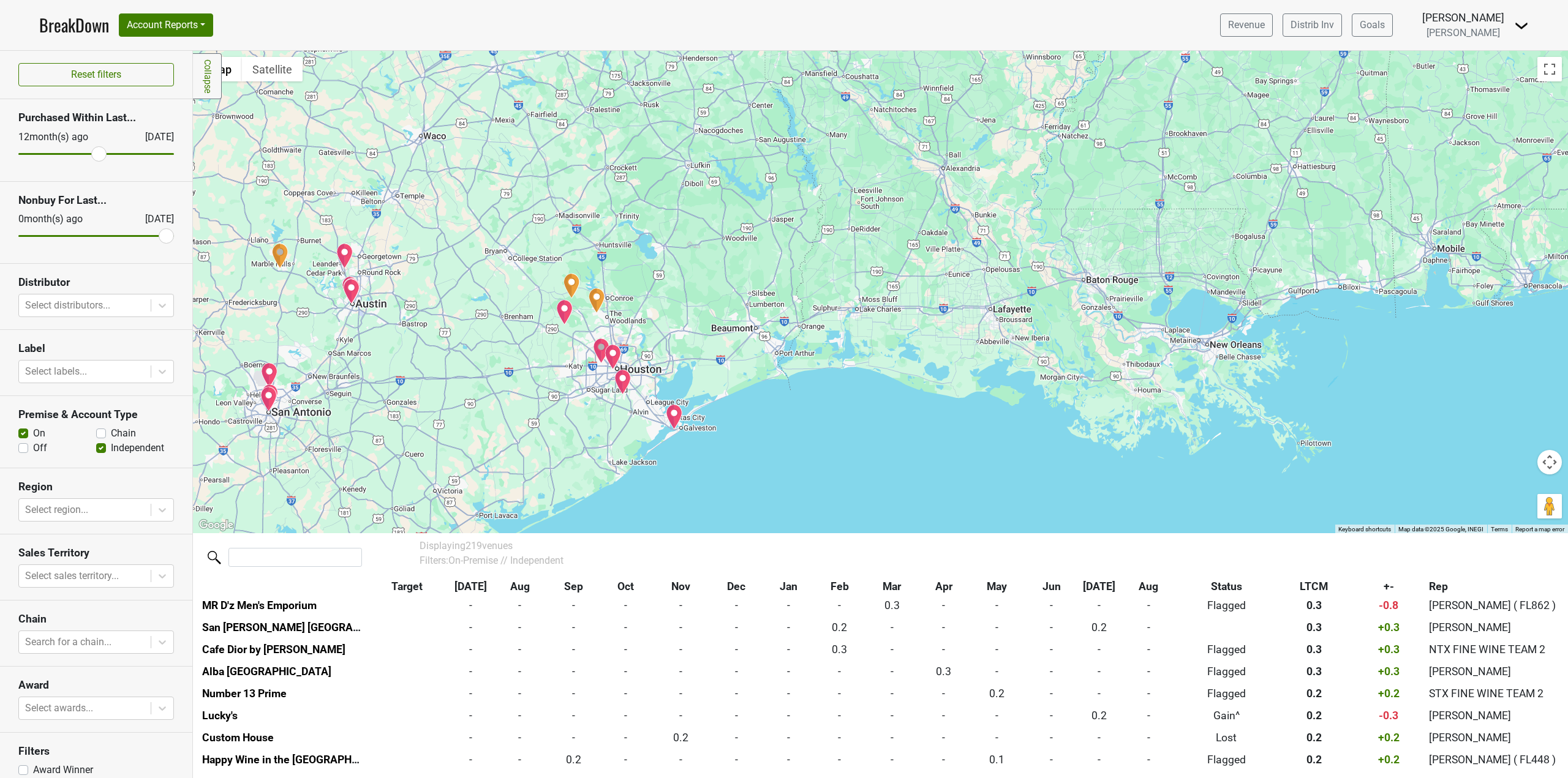
drag, startPoint x: 750, startPoint y: 390, endPoint x: 751, endPoint y: 363, distance: 27.0
click at [751, 363] on div "The Fall Line 555 Henry Currington Rd, Mauk, GA 31058 | Website LTCM: 0.3cs ( +…" at bounding box center [879, 292] width 1374 height 483
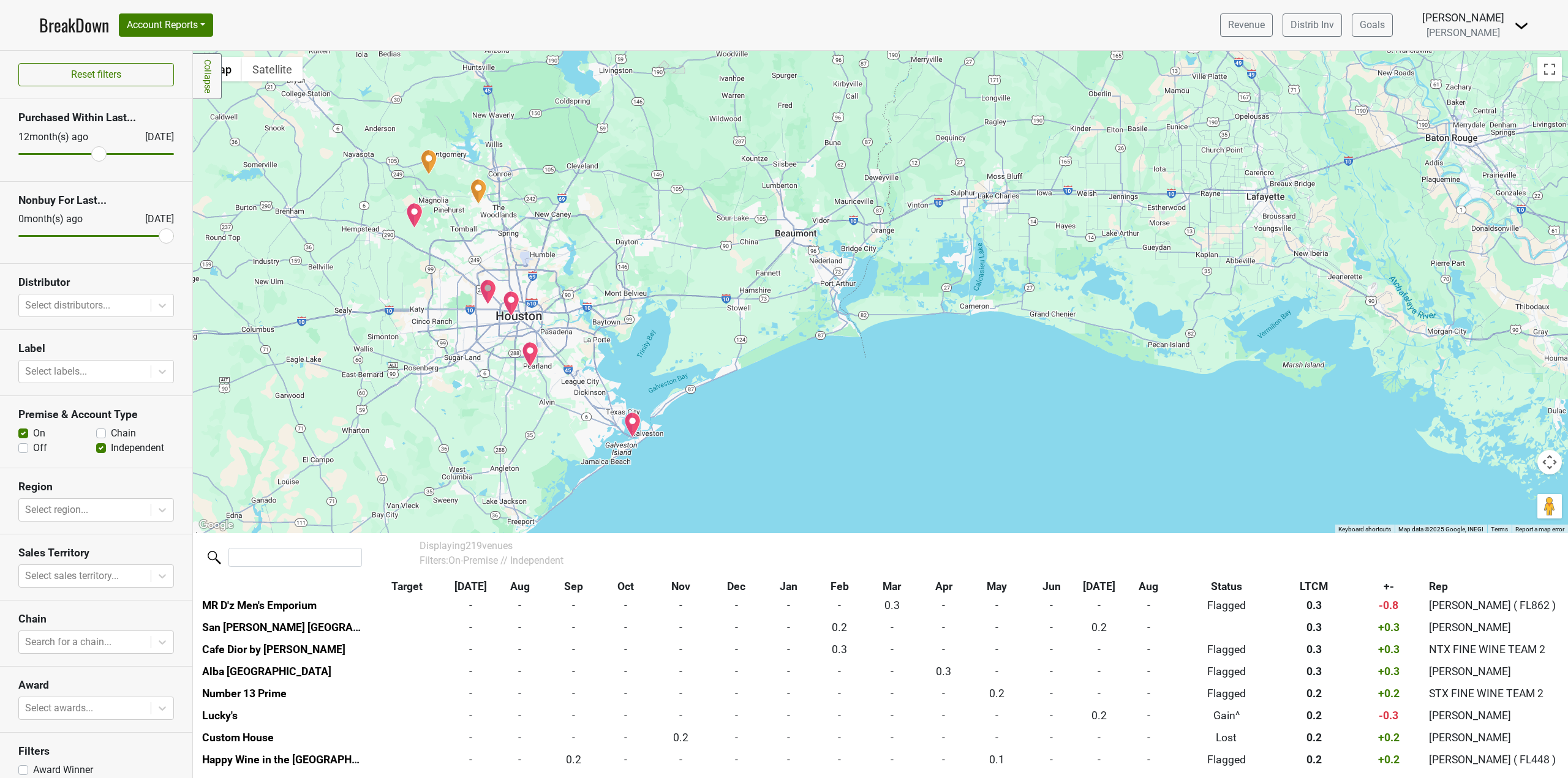
drag, startPoint x: 725, startPoint y: 387, endPoint x: 761, endPoint y: 345, distance: 55.3
click at [761, 345] on div "The Fall Line 555 Henry Currington Rd, Mauk, GA 31058 | Website LTCM: 0.3cs ( +…" at bounding box center [879, 292] width 1374 height 483
click at [413, 219] on img "Houston Oaks Country Club & Retreat" at bounding box center [414, 216] width 17 height 26
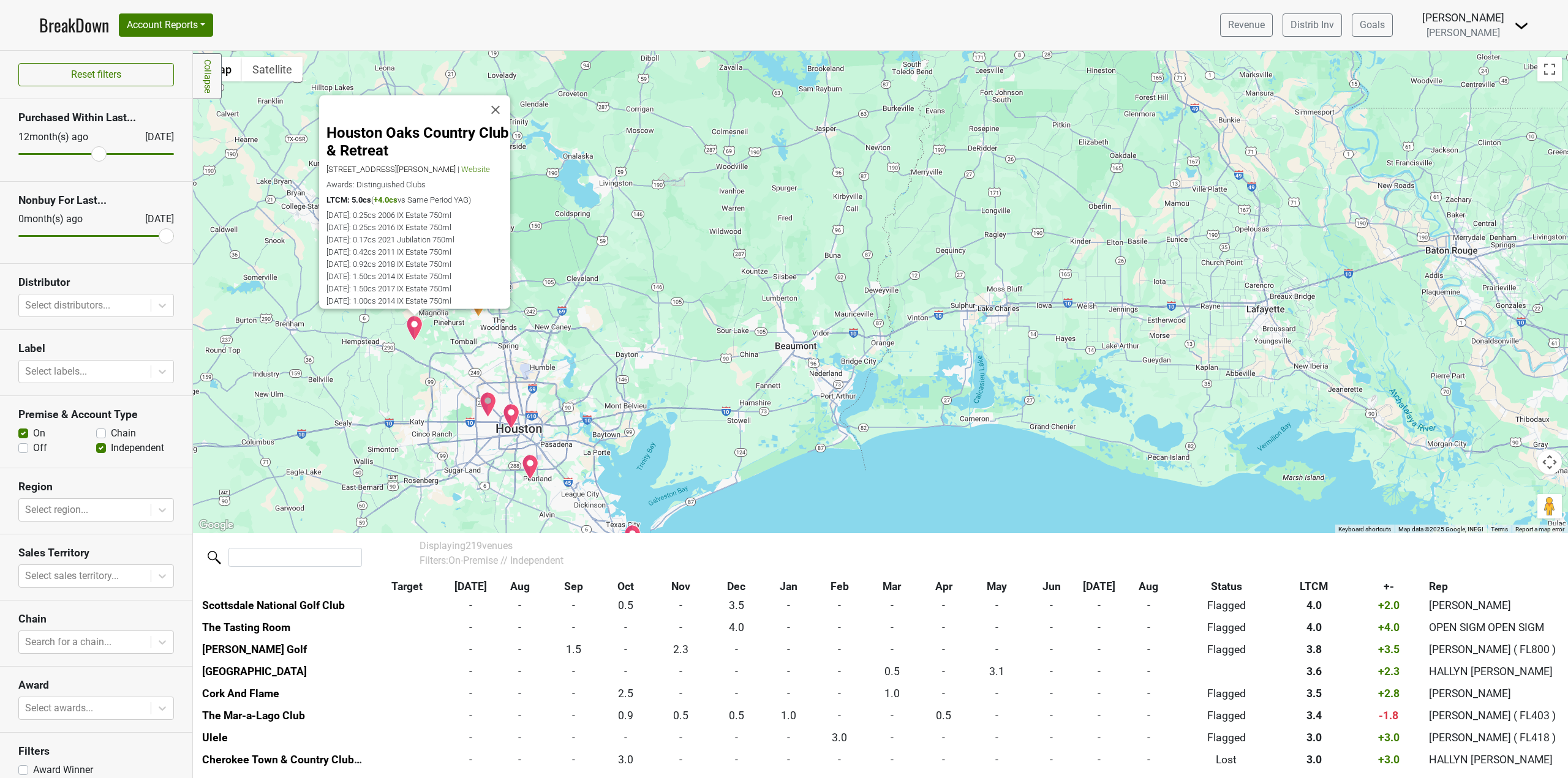
scroll to position [112, 0]
click at [492, 403] on img "Ring Neighborhood Library" at bounding box center [488, 404] width 17 height 26
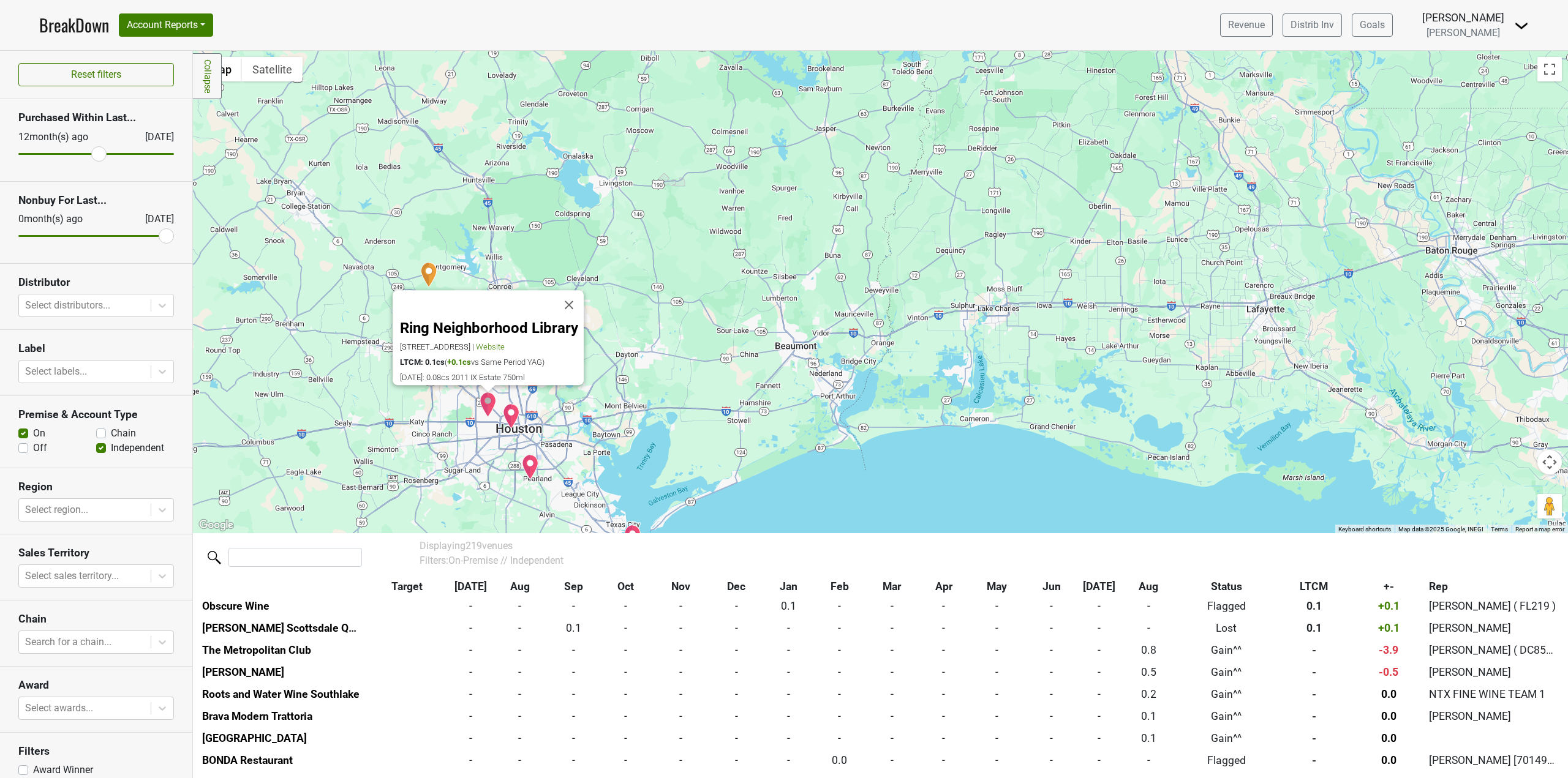
click at [511, 421] on img "Georgia James Steak" at bounding box center [511, 416] width 17 height 26
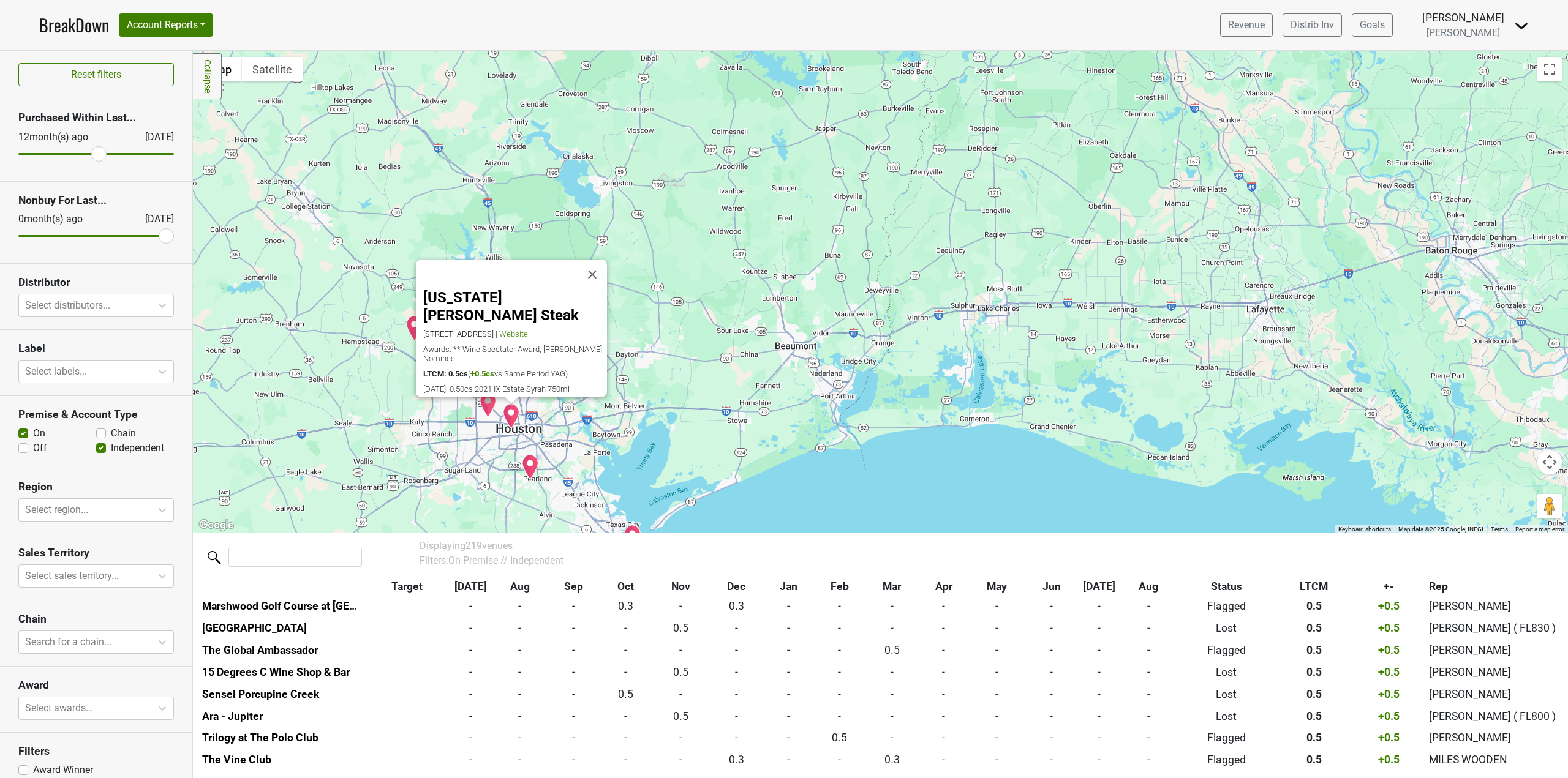
click at [534, 464] on img "Killen's Steakhouse" at bounding box center [530, 467] width 17 height 26
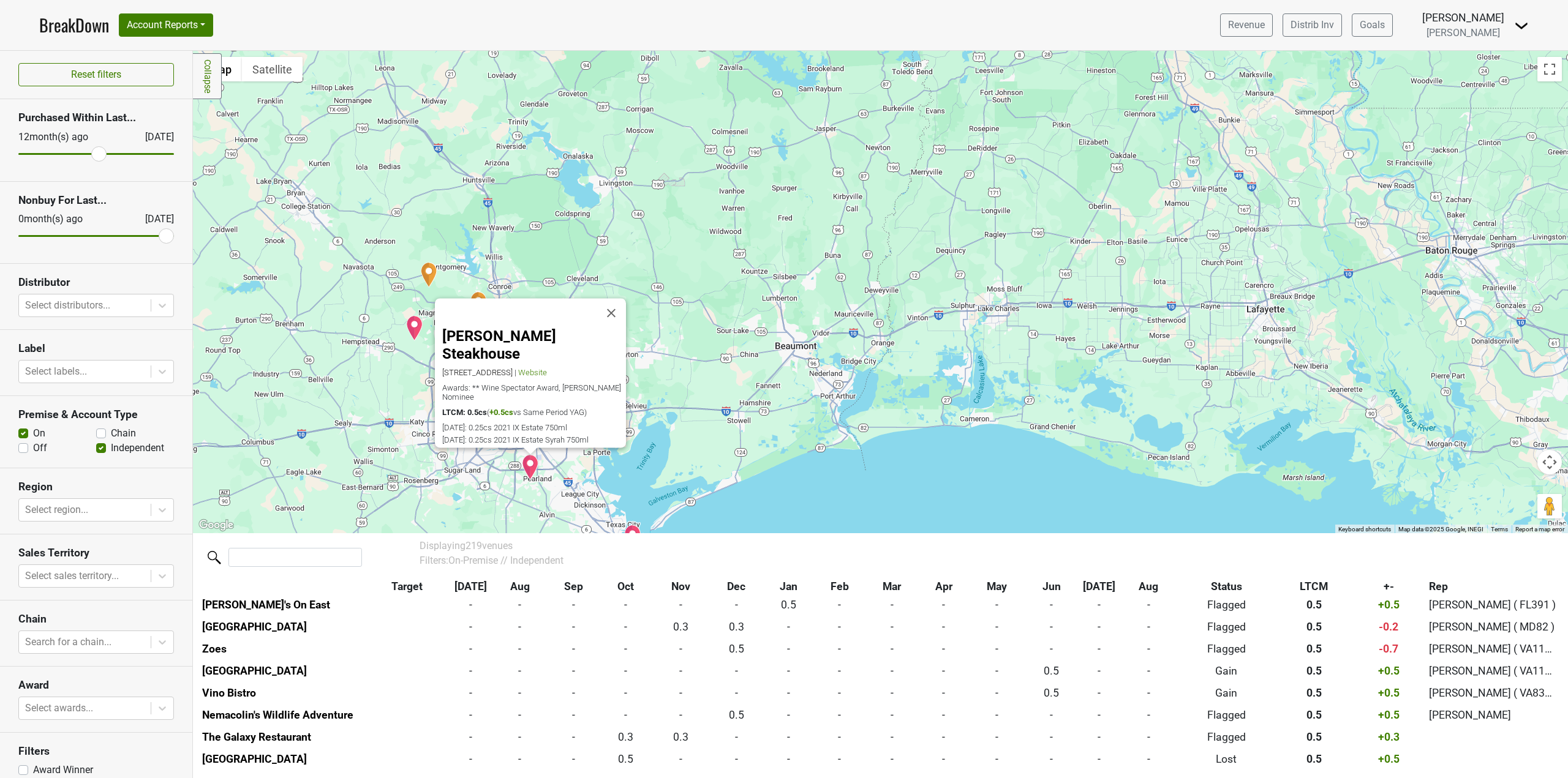
scroll to position [1788, 0]
click at [714, 440] on div "Killen's Steakhouse 6425 W Broadway St, Pearland, TX 77581 | Website Awards: **…" at bounding box center [879, 292] width 1374 height 483
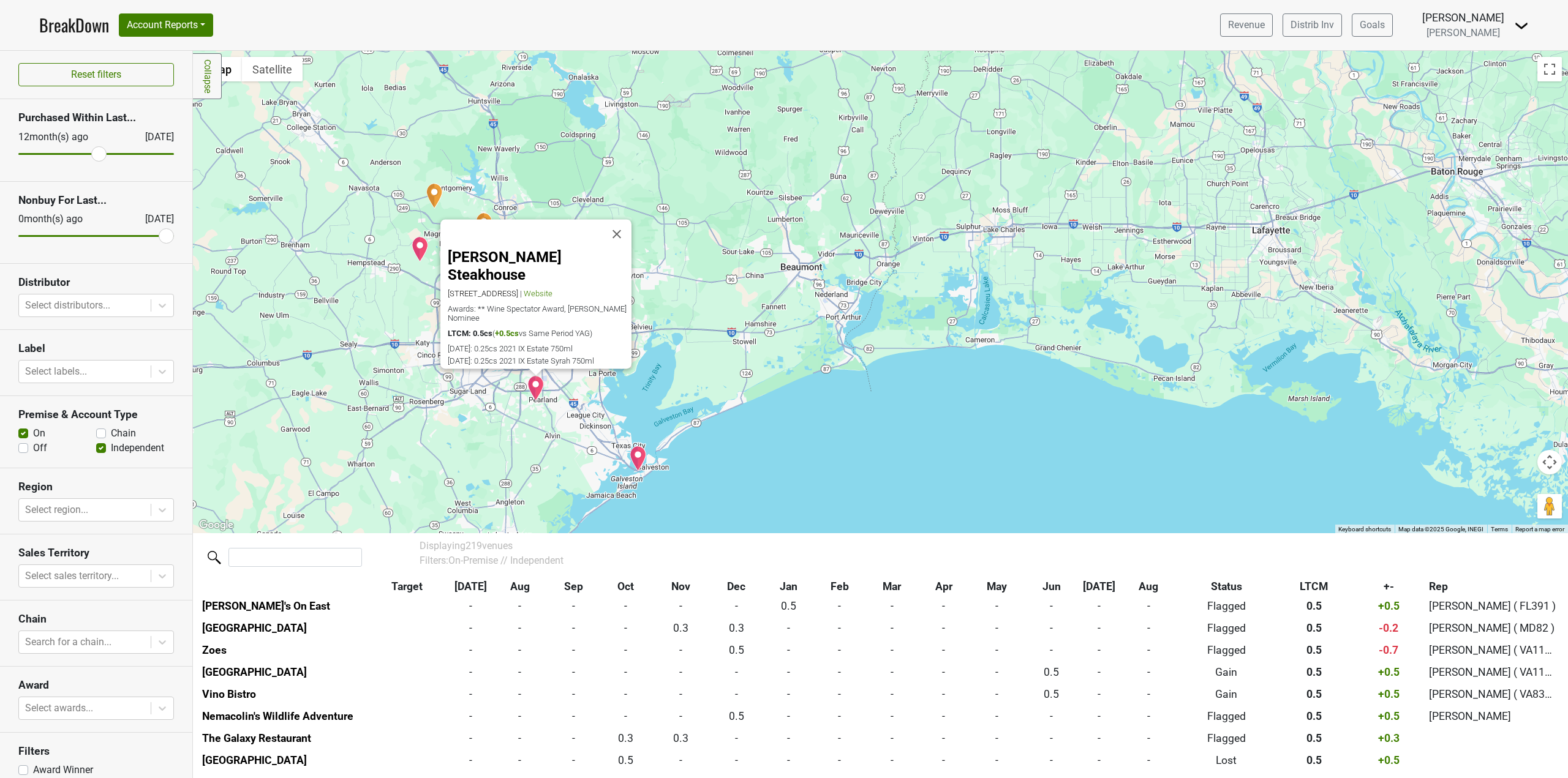
drag, startPoint x: 724, startPoint y: 458, endPoint x: 730, endPoint y: 378, distance: 80.2
click at [730, 378] on div "Killen's Steakhouse 6425 W Broadway St, Pearland, TX 77581 | Website Awards: **…" at bounding box center [879, 292] width 1374 height 483
click at [639, 463] on img "Number 13 Prime" at bounding box center [637, 459] width 17 height 26
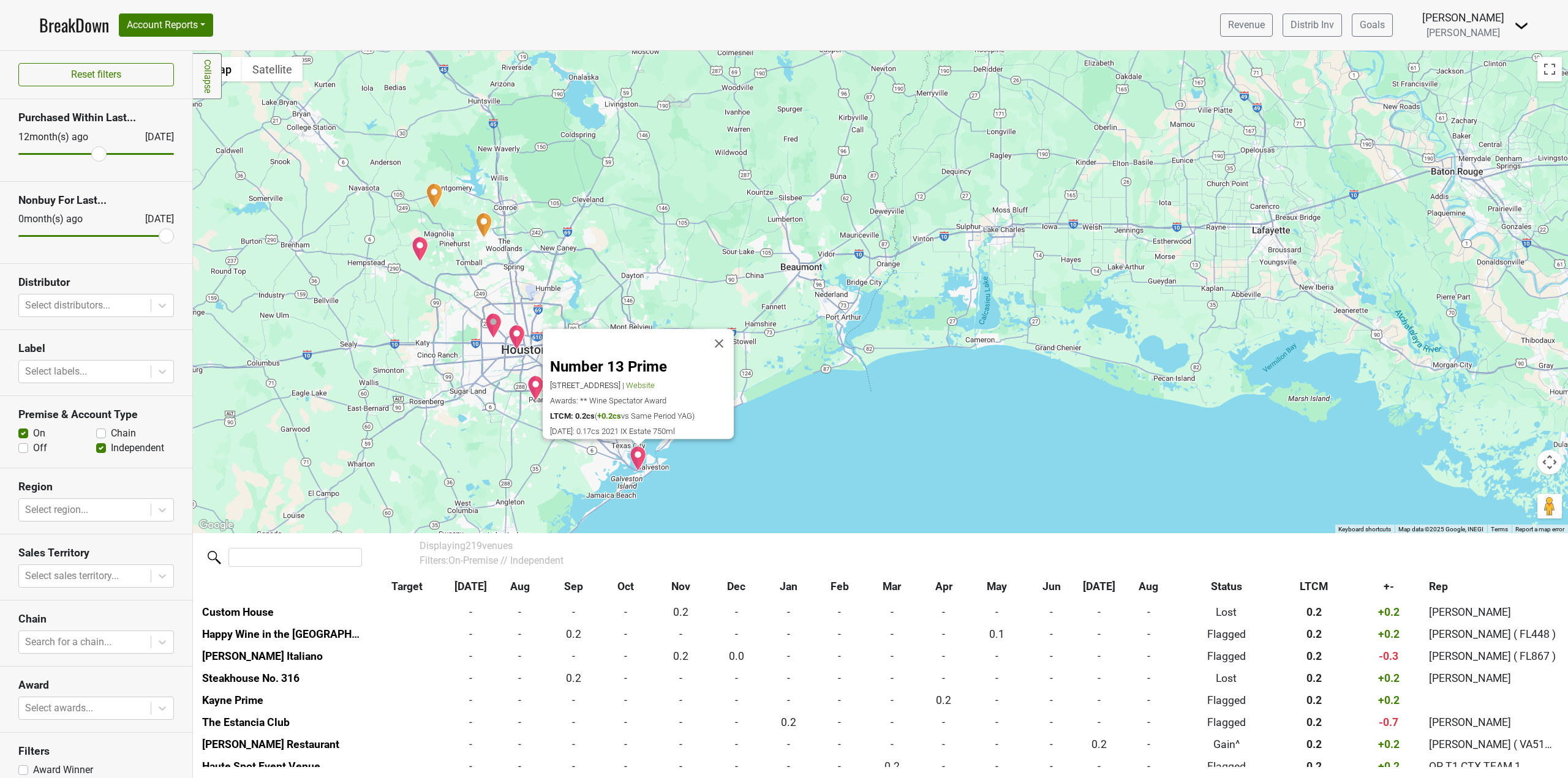
scroll to position [3968, 0]
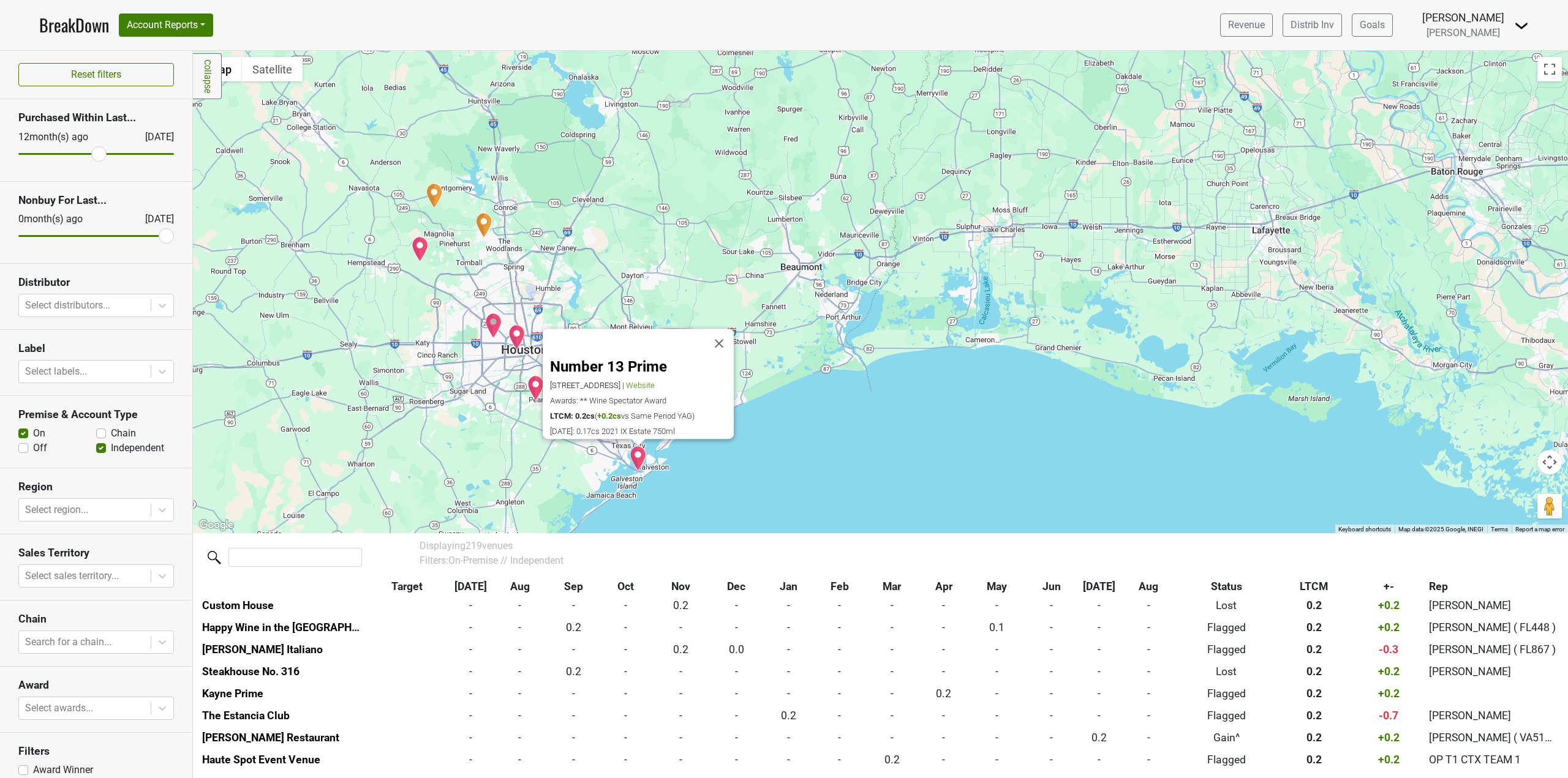
click at [706, 468] on div "Number 13 Prime 7809 Broadway, Galveston, TX 77554 | Website Awards: ** Wine Sp…" at bounding box center [879, 292] width 1374 height 483
click at [439, 198] on img "Bluejack National Club & Community" at bounding box center [434, 196] width 17 height 26
click at [434, 196] on img "Bluejack National Club & Community" at bounding box center [434, 196] width 17 height 26
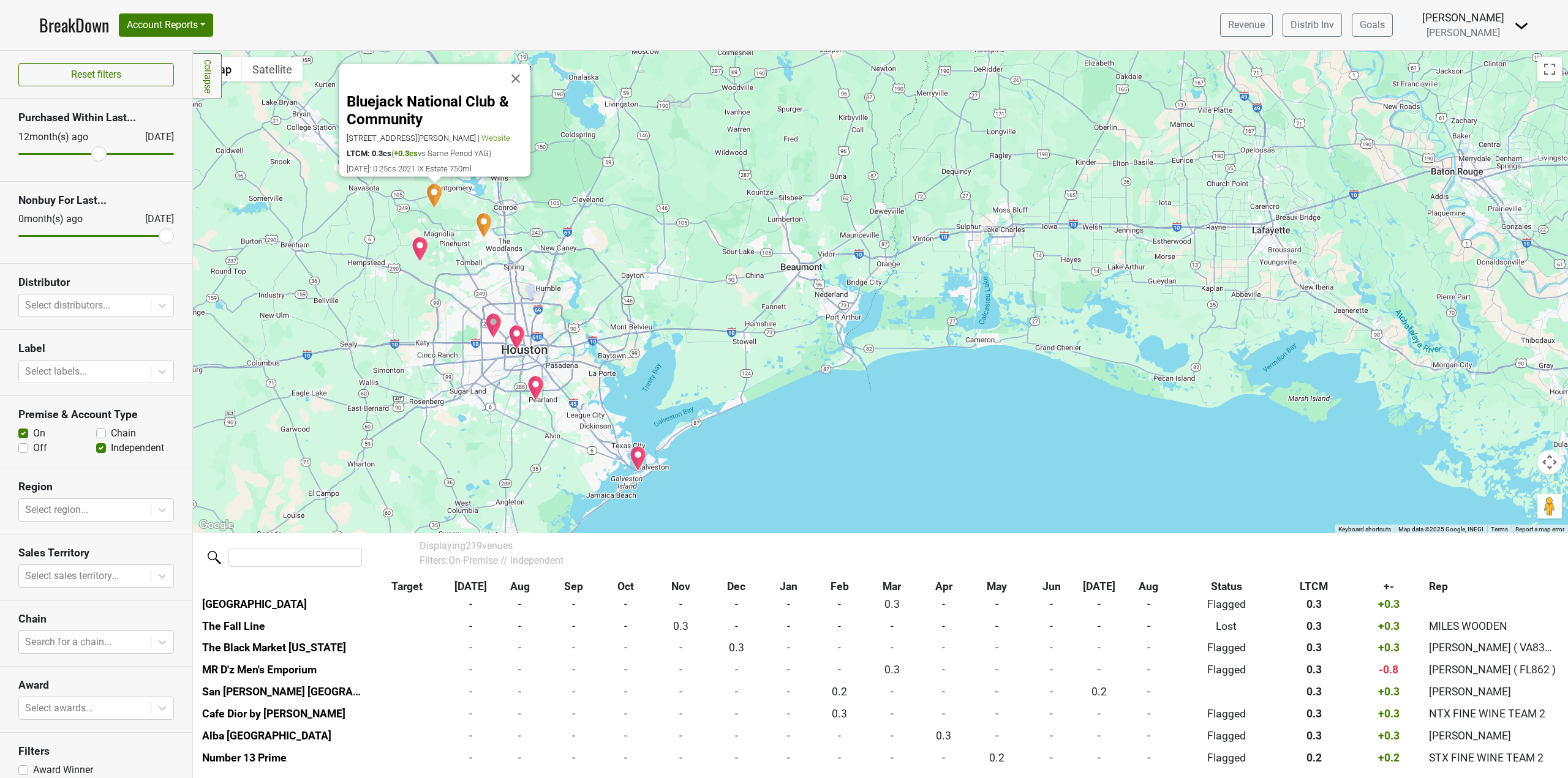
scroll to position [3771, 0]
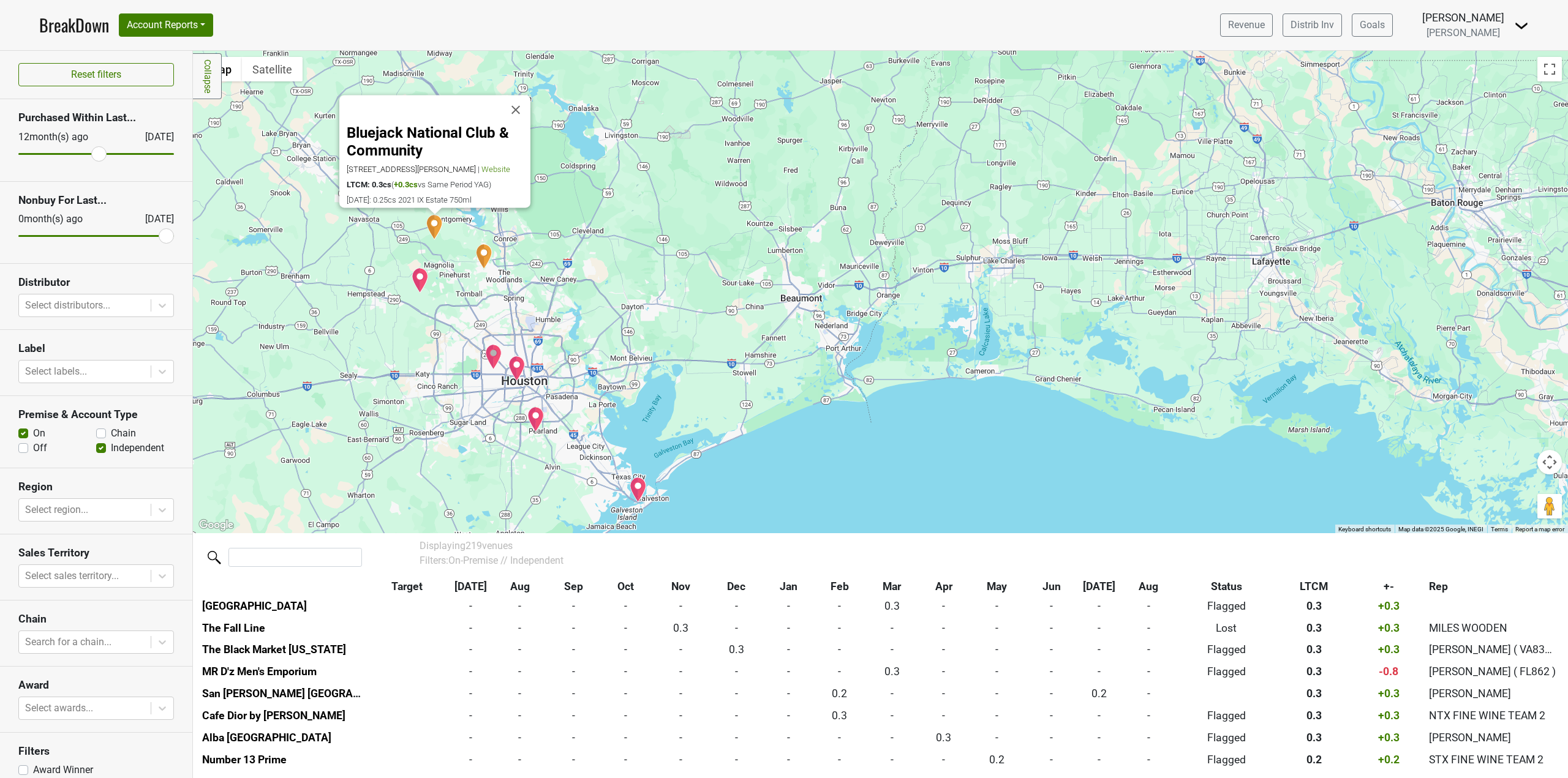
click at [484, 252] on img "The Club at Carlton Woods" at bounding box center [484, 256] width 17 height 26
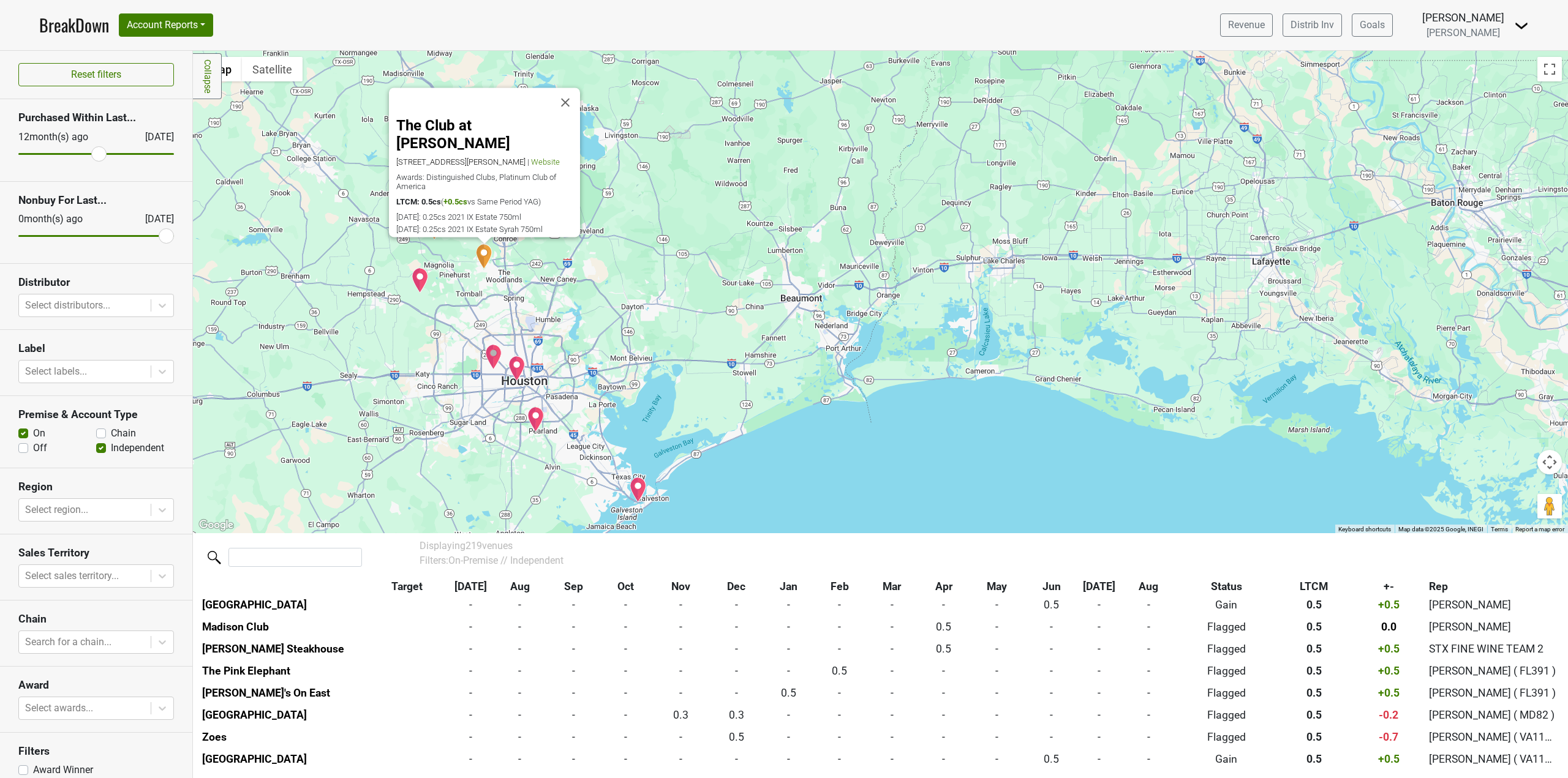
scroll to position [1699, 0]
click at [421, 278] on img "Houston Oaks Country Club & Retreat" at bounding box center [419, 280] width 17 height 26
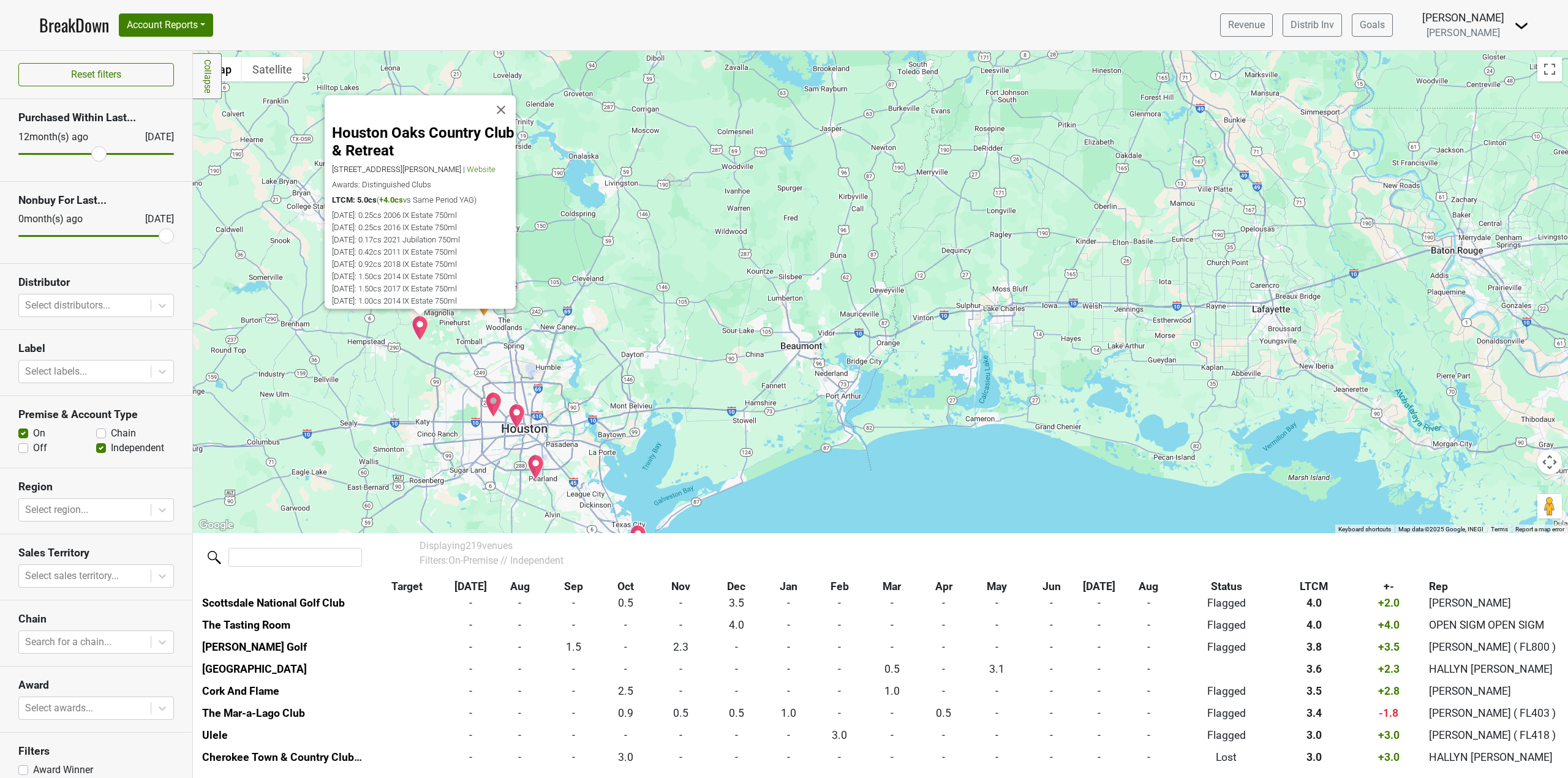
scroll to position [112, 0]
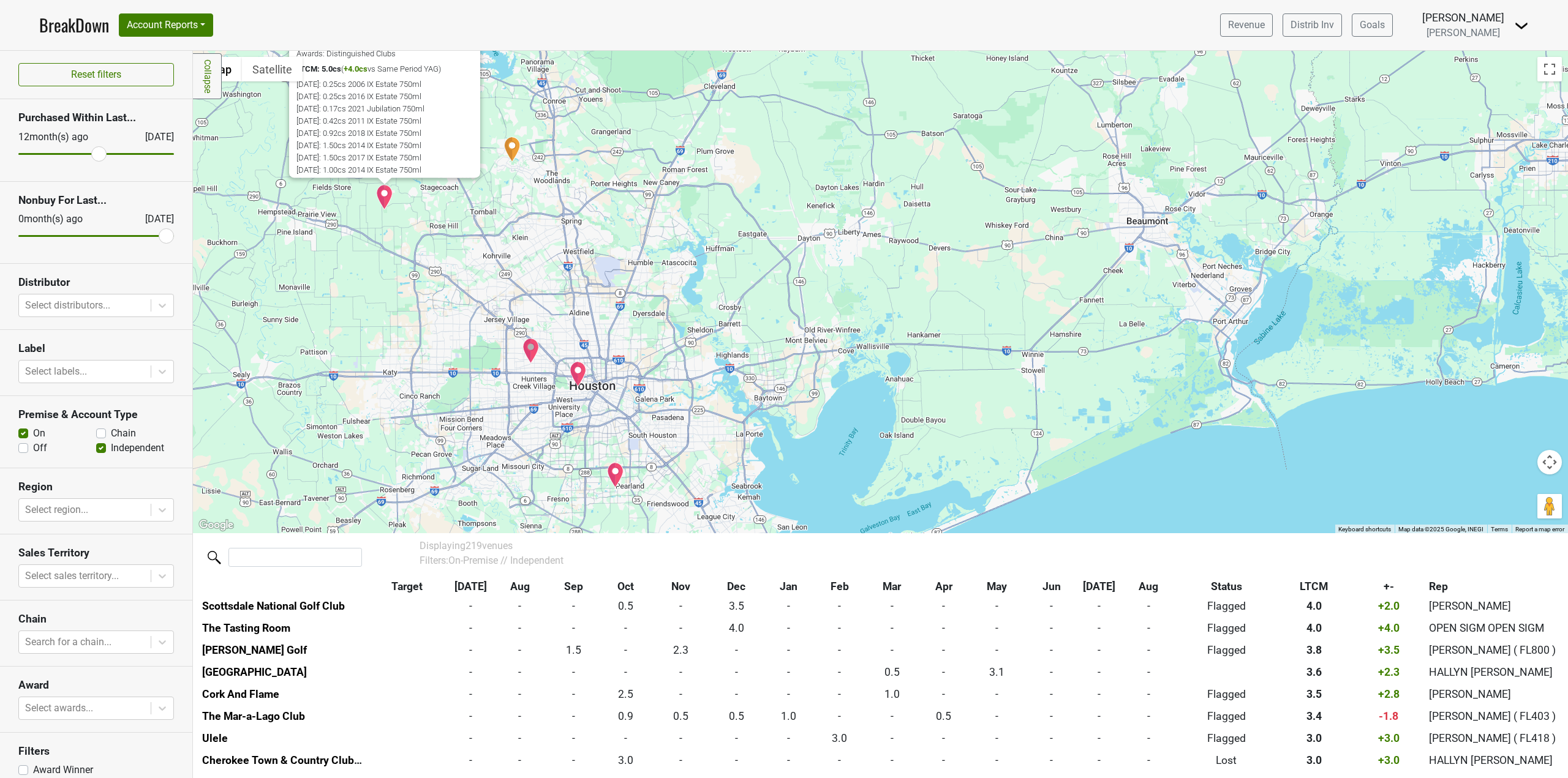
click at [613, 478] on img "Killen's Steakhouse" at bounding box center [615, 475] width 17 height 26
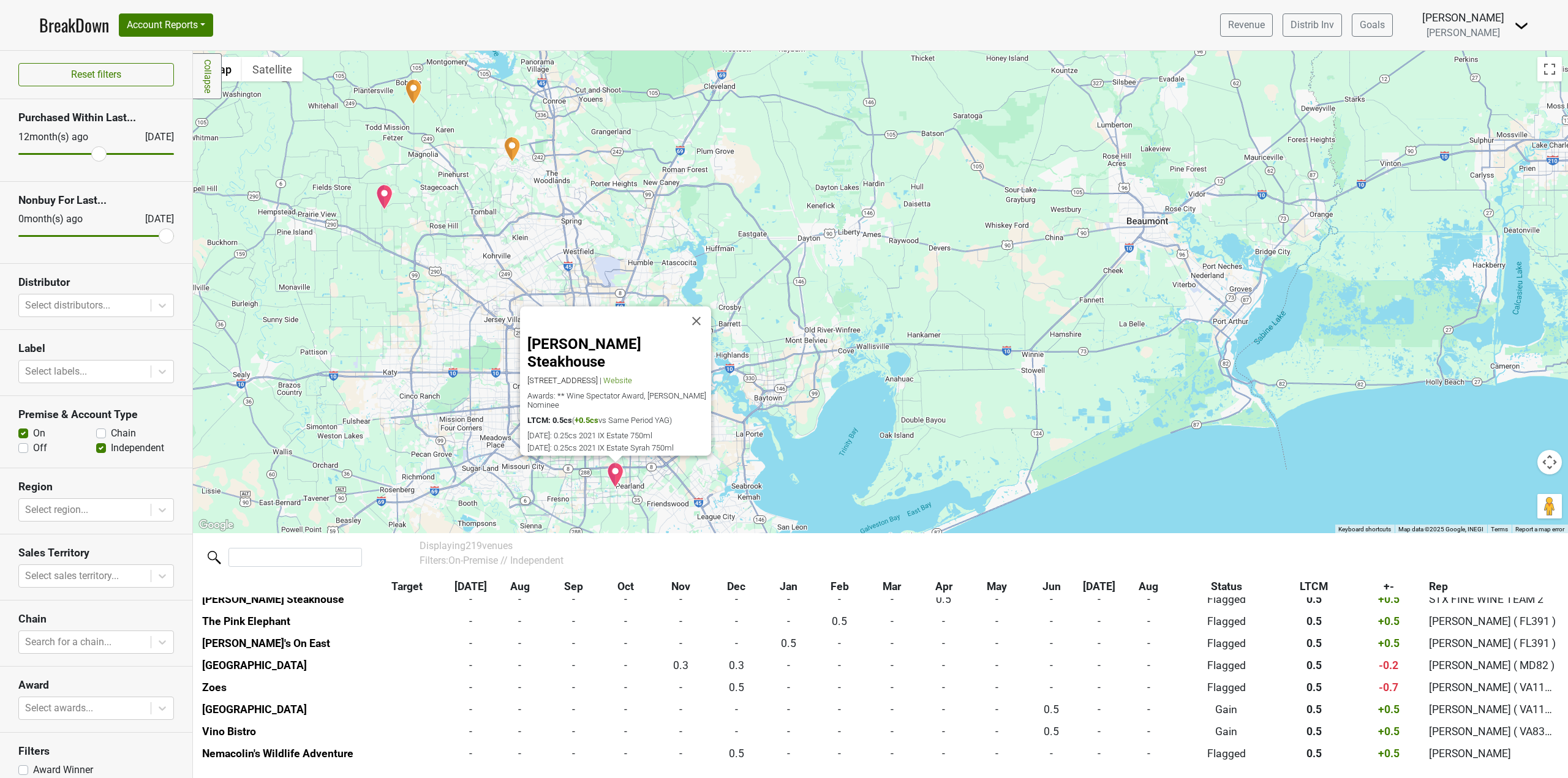
scroll to position [1788, 0]
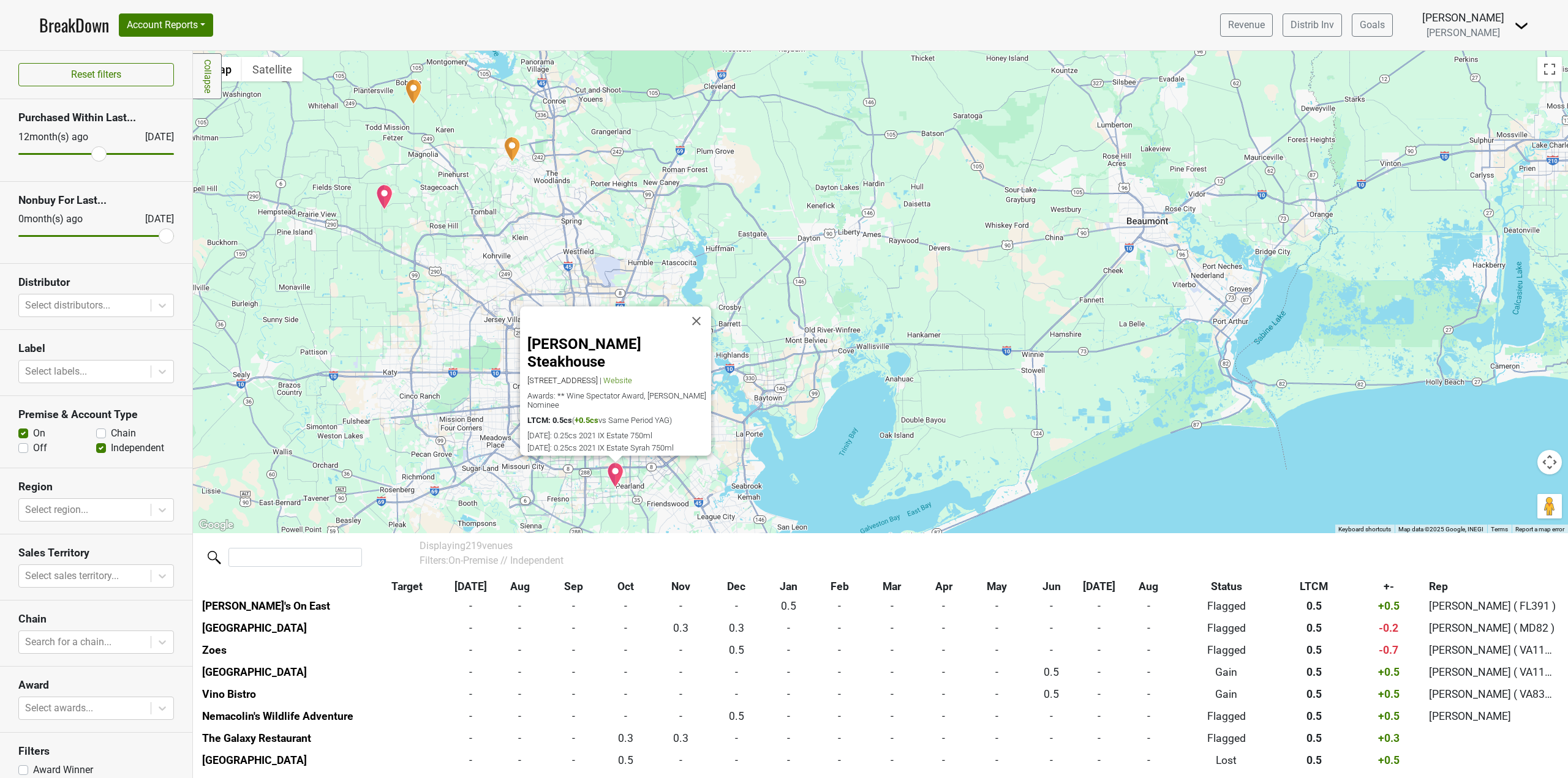
click at [775, 436] on div "Killen's Steakhouse 6425 W Broadway St, Pearland, TX 77581 | Website Awards: **…" at bounding box center [879, 292] width 1374 height 483
drag, startPoint x: 96, startPoint y: 154, endPoint x: 9, endPoint y: 151, distance: 87.1
type input "25"
click at [18, 153] on input "range" at bounding box center [95, 154] width 156 height 2
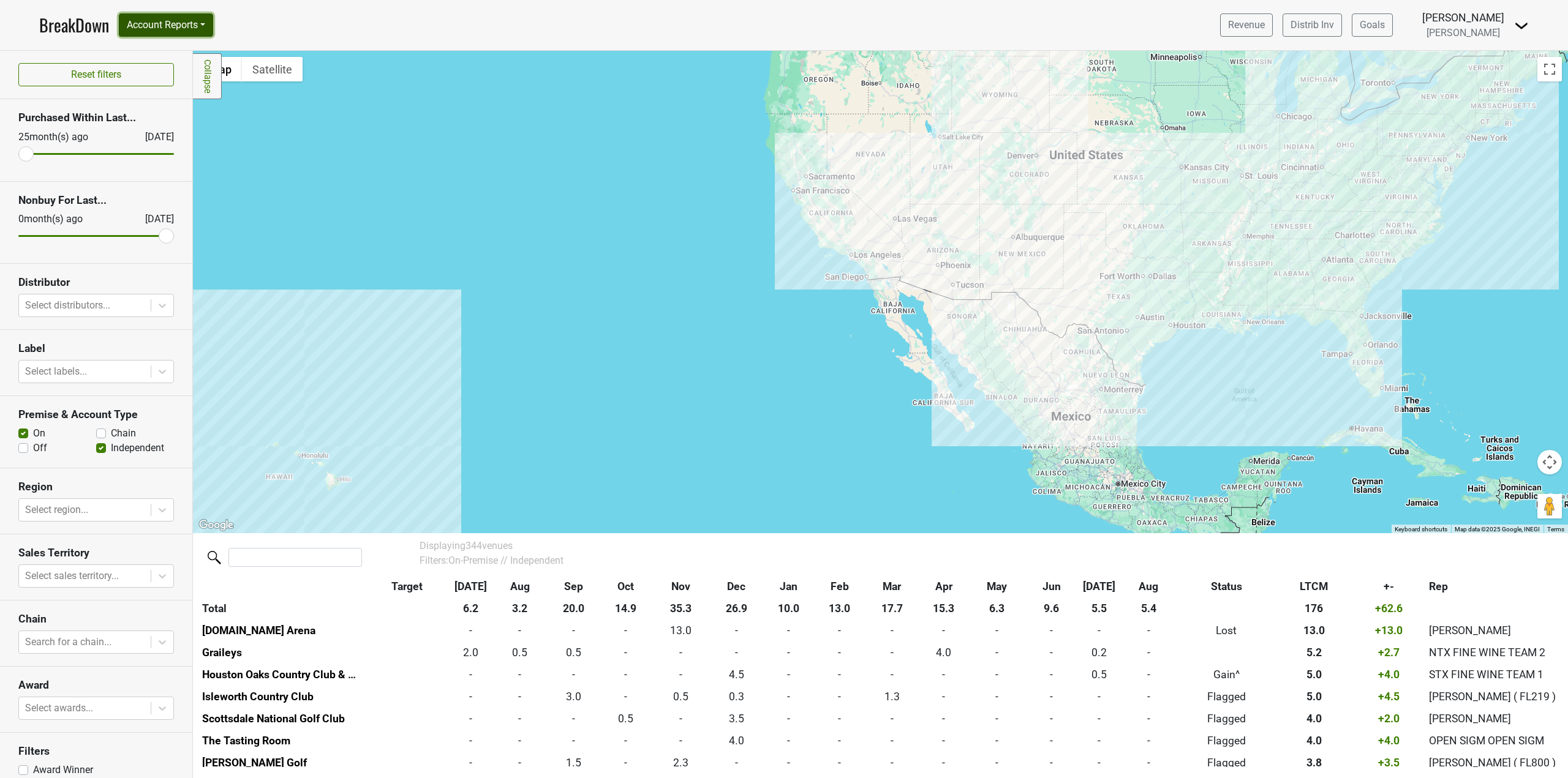
click at [179, 25] on button "Account Reports" at bounding box center [166, 25] width 94 height 23
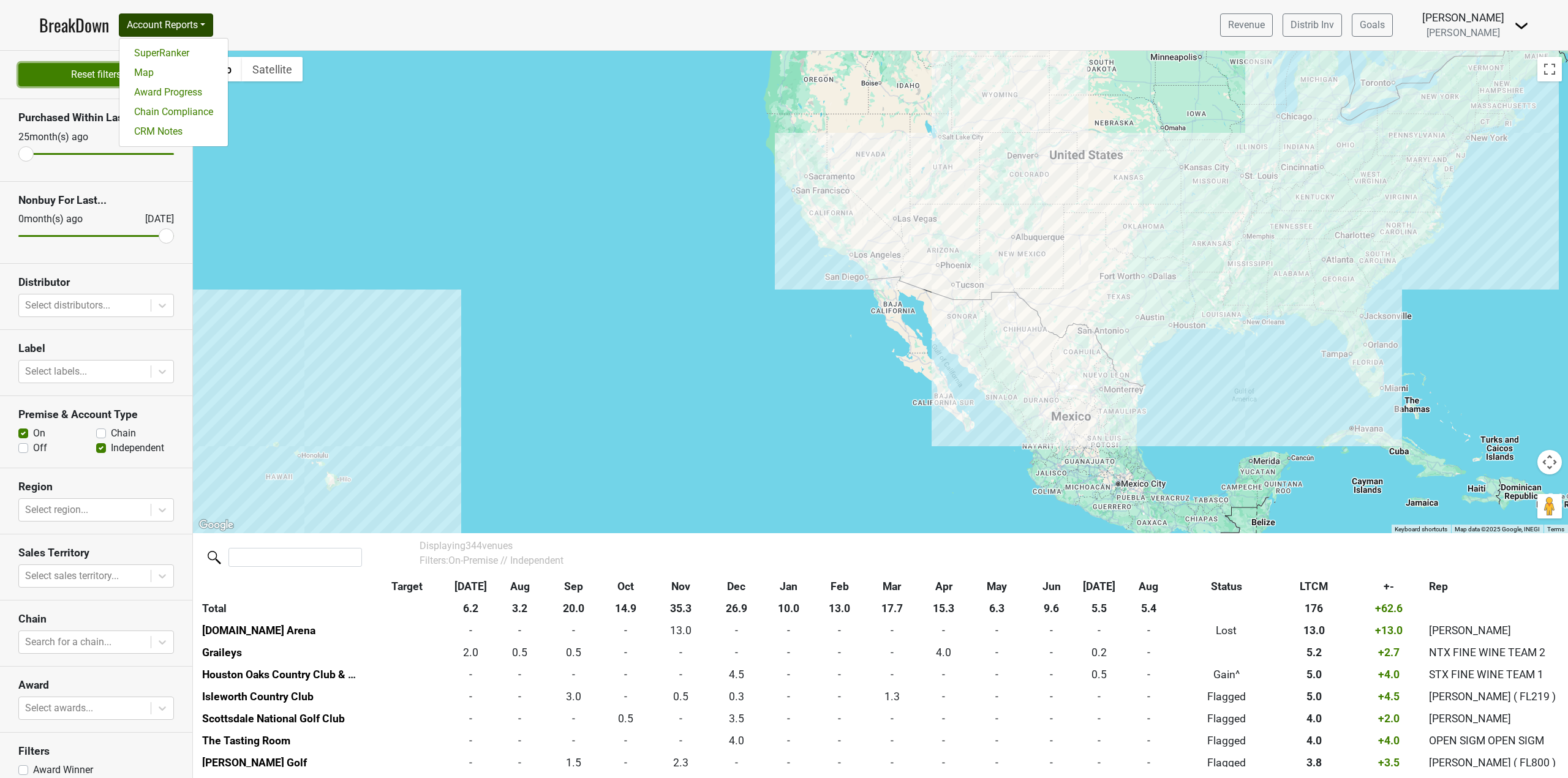
click at [65, 65] on button "Reset filters" at bounding box center [95, 74] width 156 height 23
checkbox input "true"
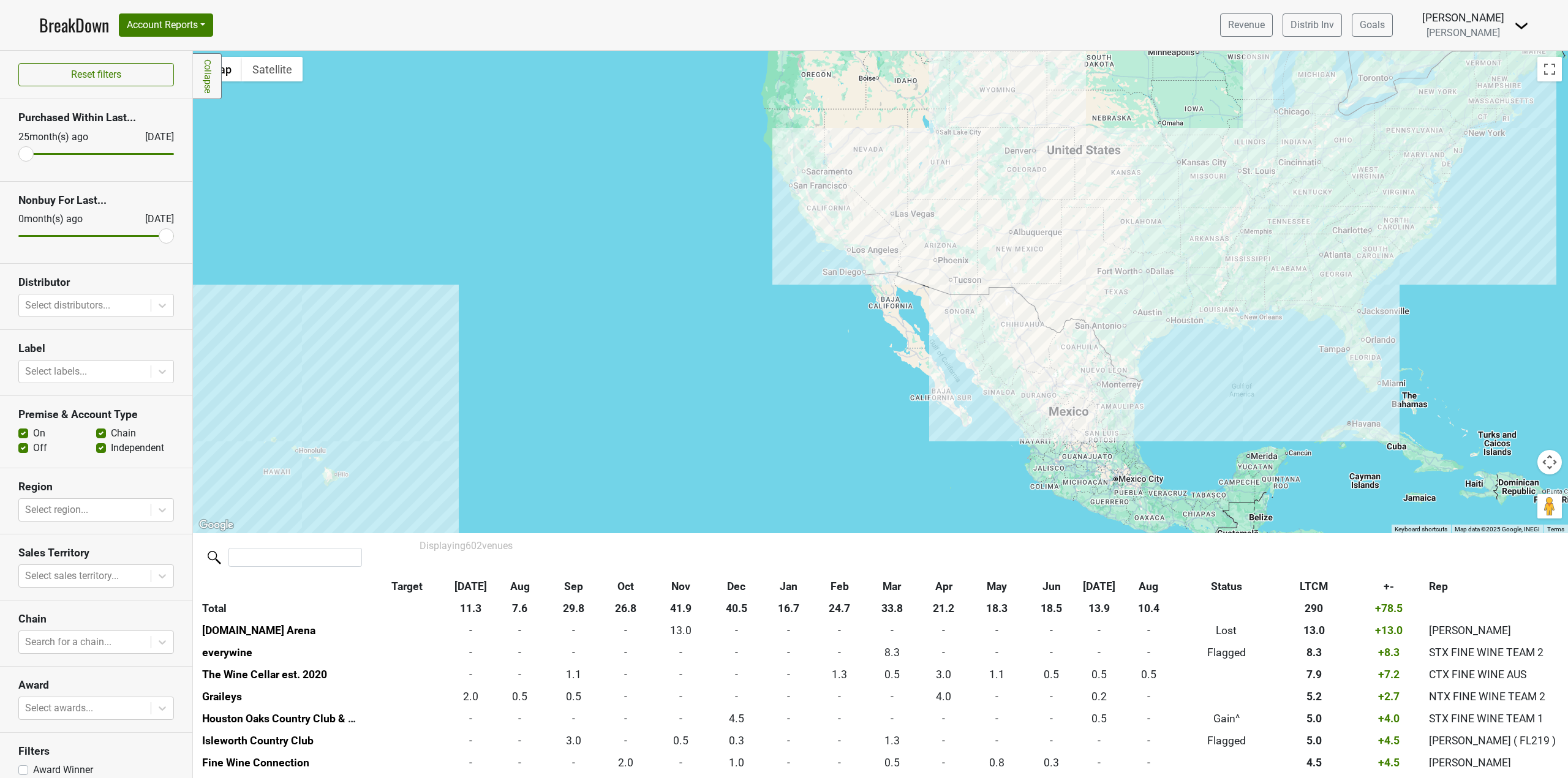
click at [76, 26] on link "BreakDown" at bounding box center [74, 25] width 70 height 26
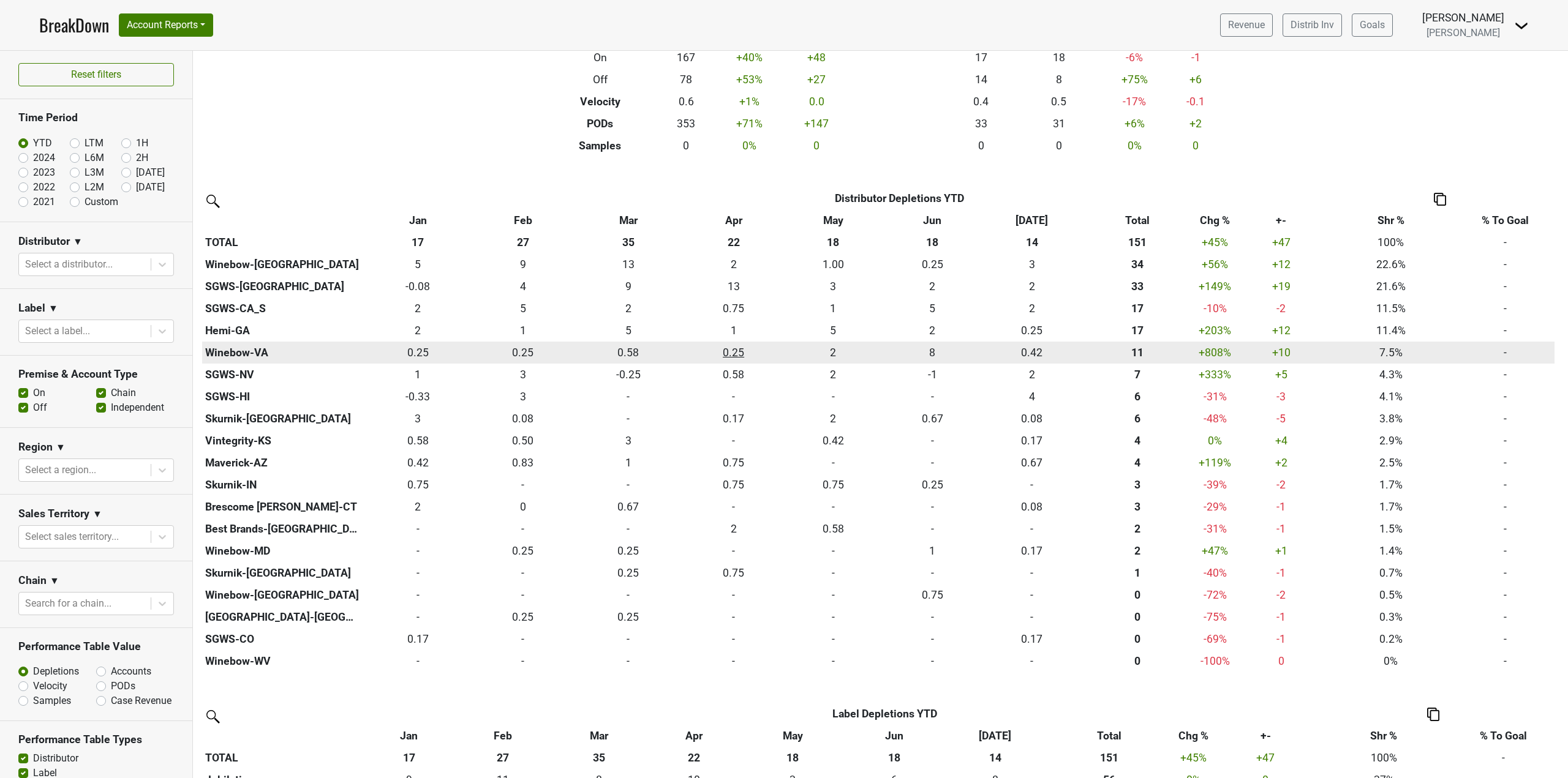
scroll to position [184, 0]
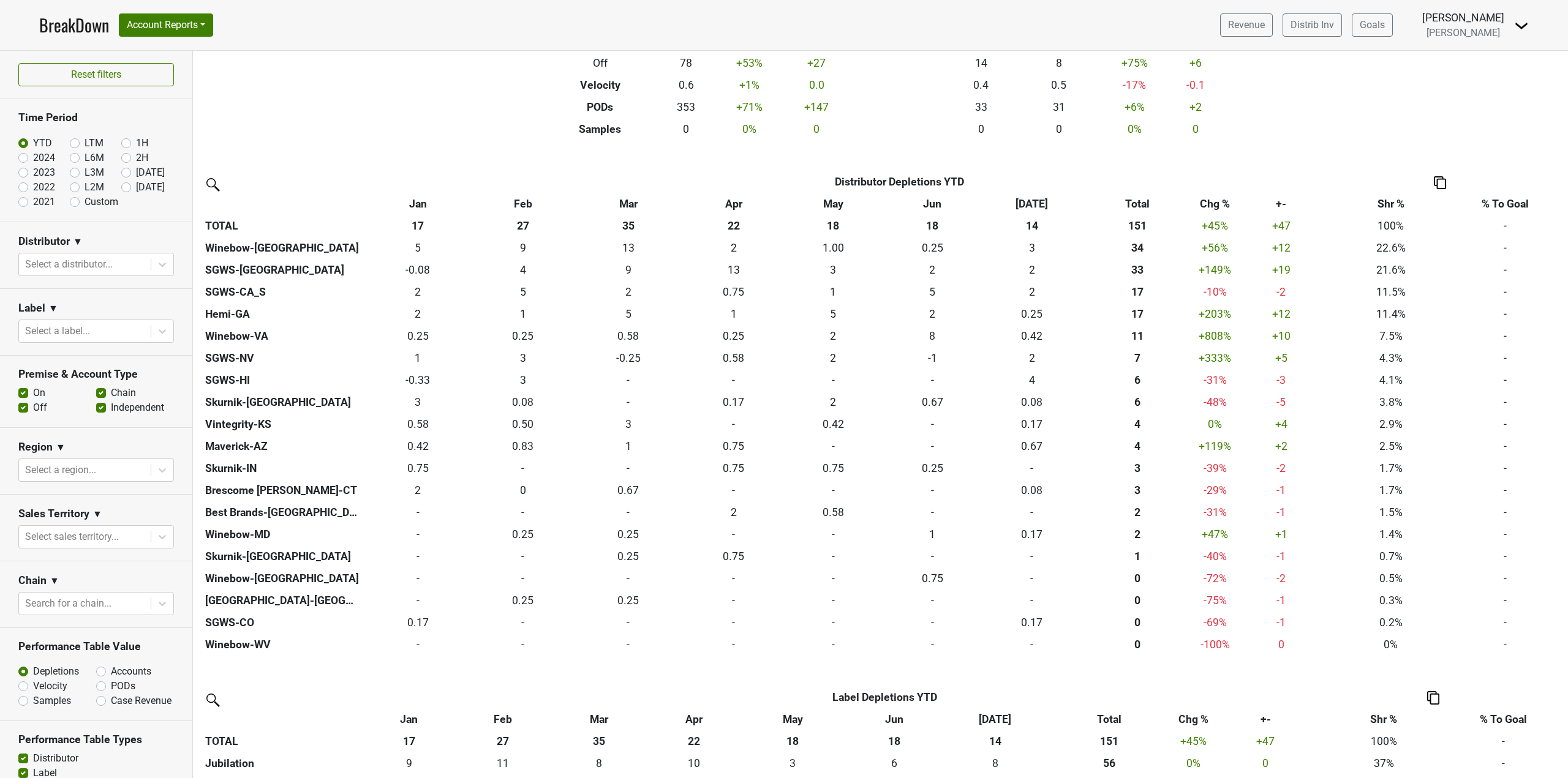
click at [1212, 201] on th "Chg %" at bounding box center [1214, 204] width 44 height 22
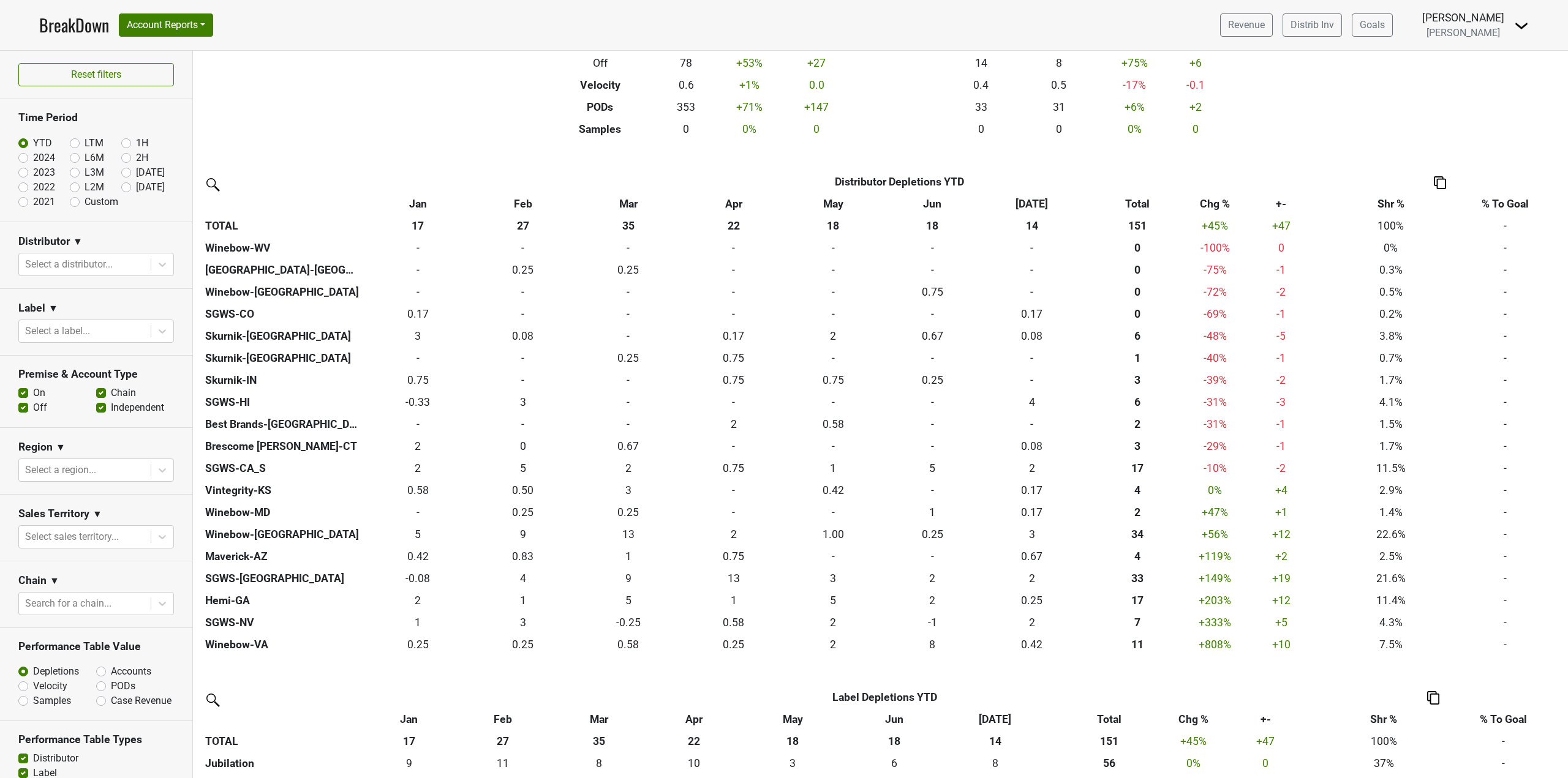
click at [1212, 201] on th "Chg %" at bounding box center [1214, 204] width 44 height 22
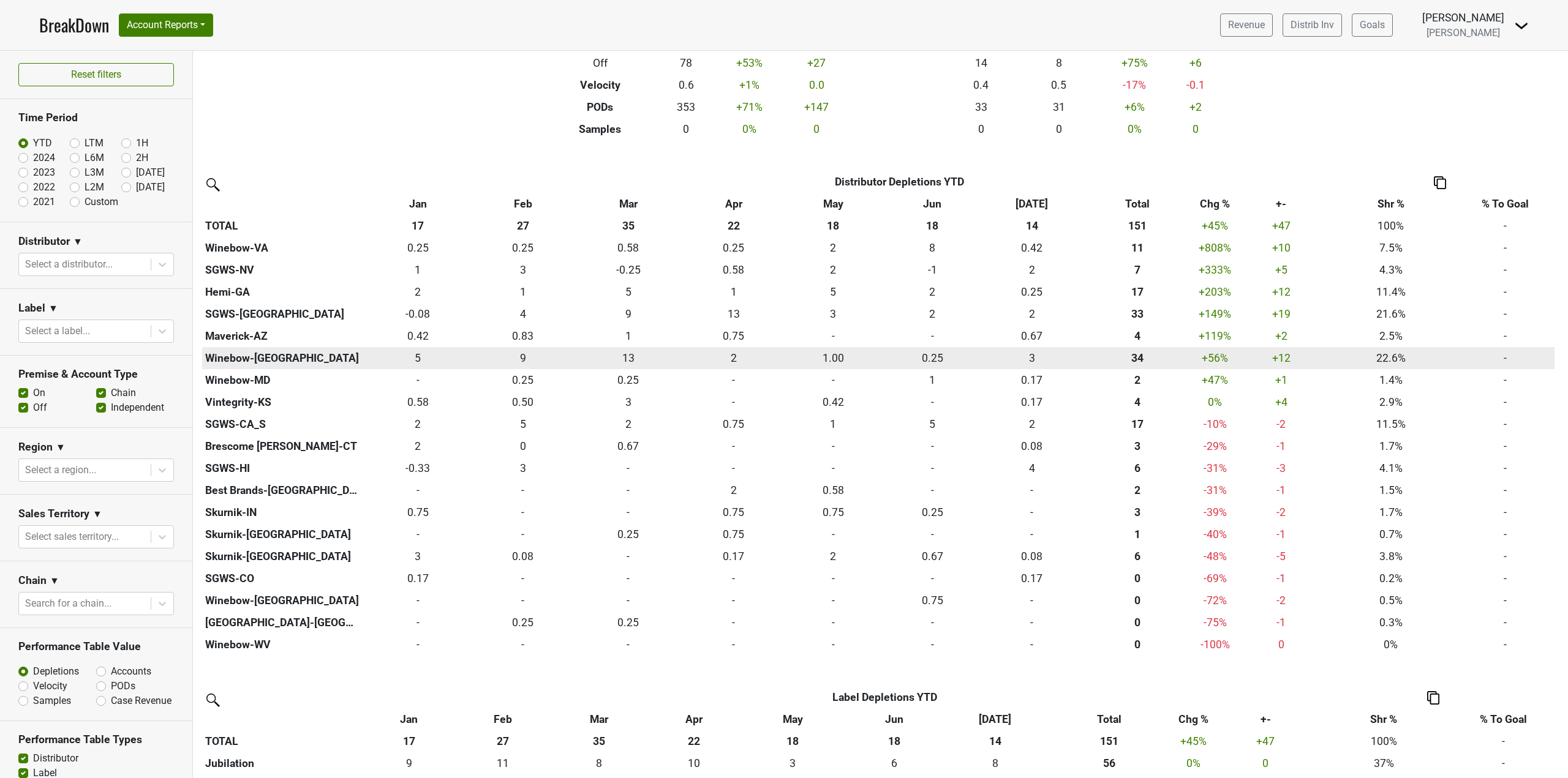
click at [1142, 355] on div "34.161 34" at bounding box center [1137, 358] width 105 height 16
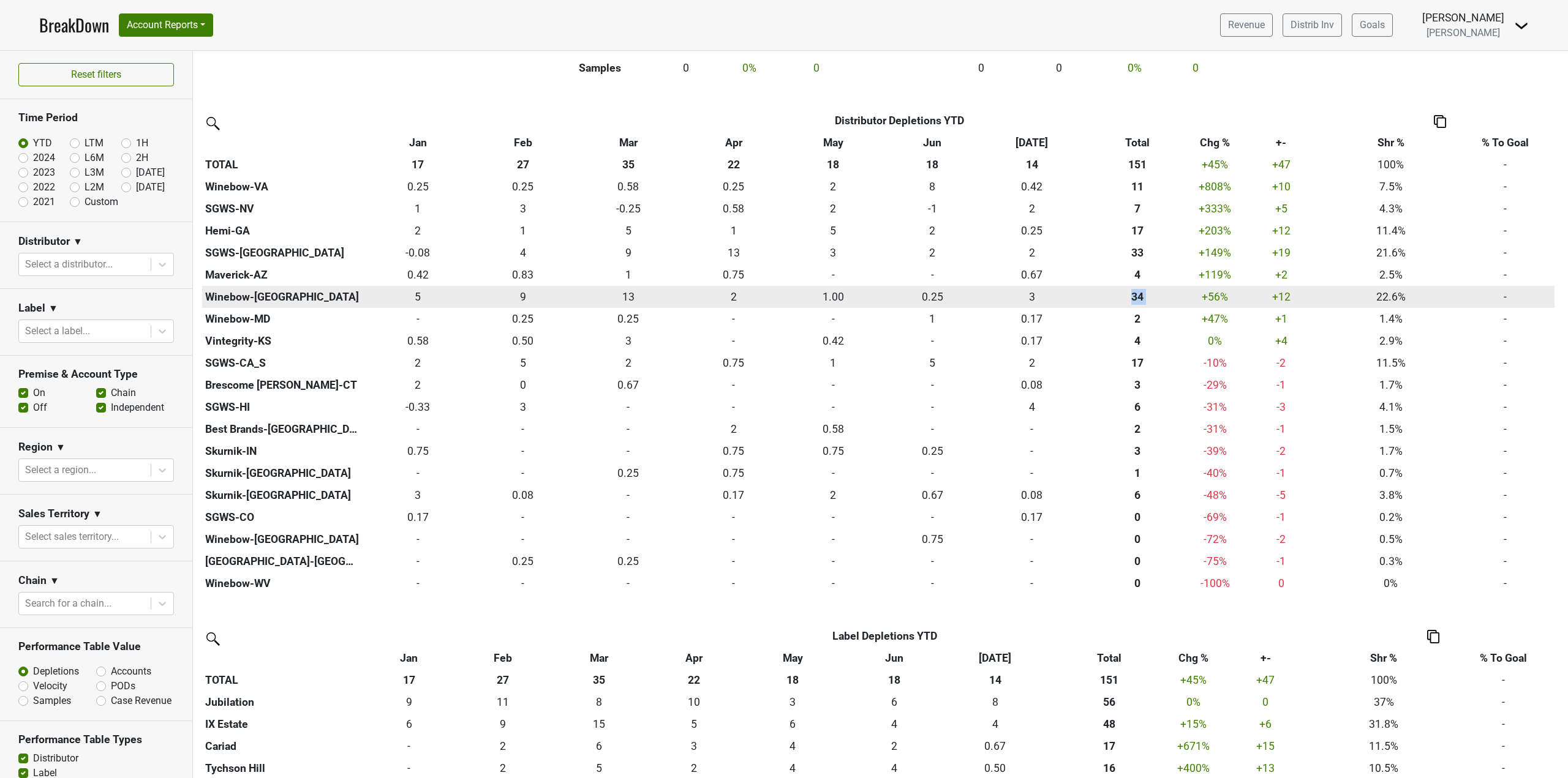
scroll to position [299, 0]
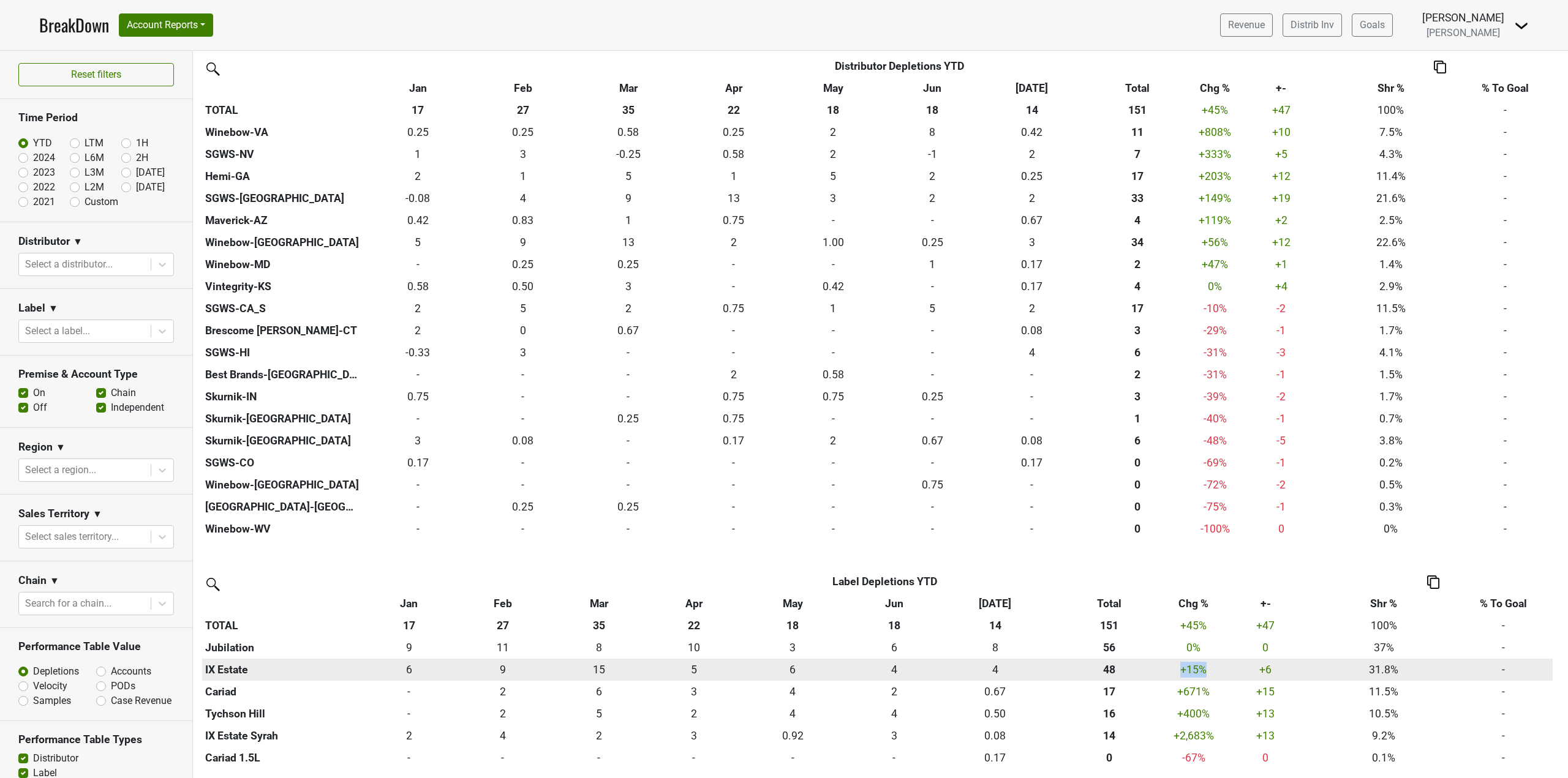
drag, startPoint x: 1178, startPoint y: 669, endPoint x: 1210, endPoint y: 670, distance: 32.0
click at [1210, 670] on td "+15 %" at bounding box center [1192, 670] width 49 height 22
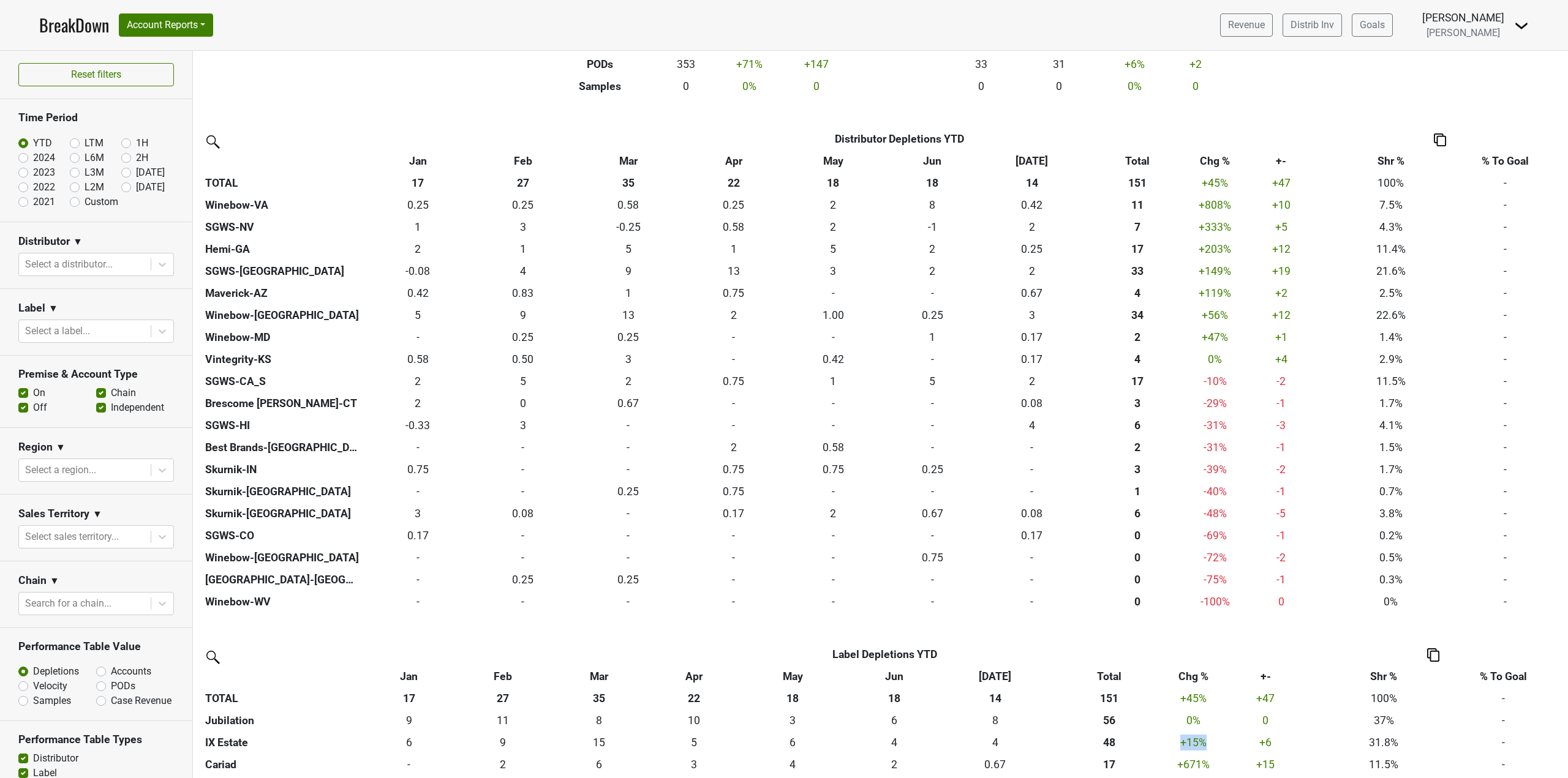
scroll to position [177, 0]
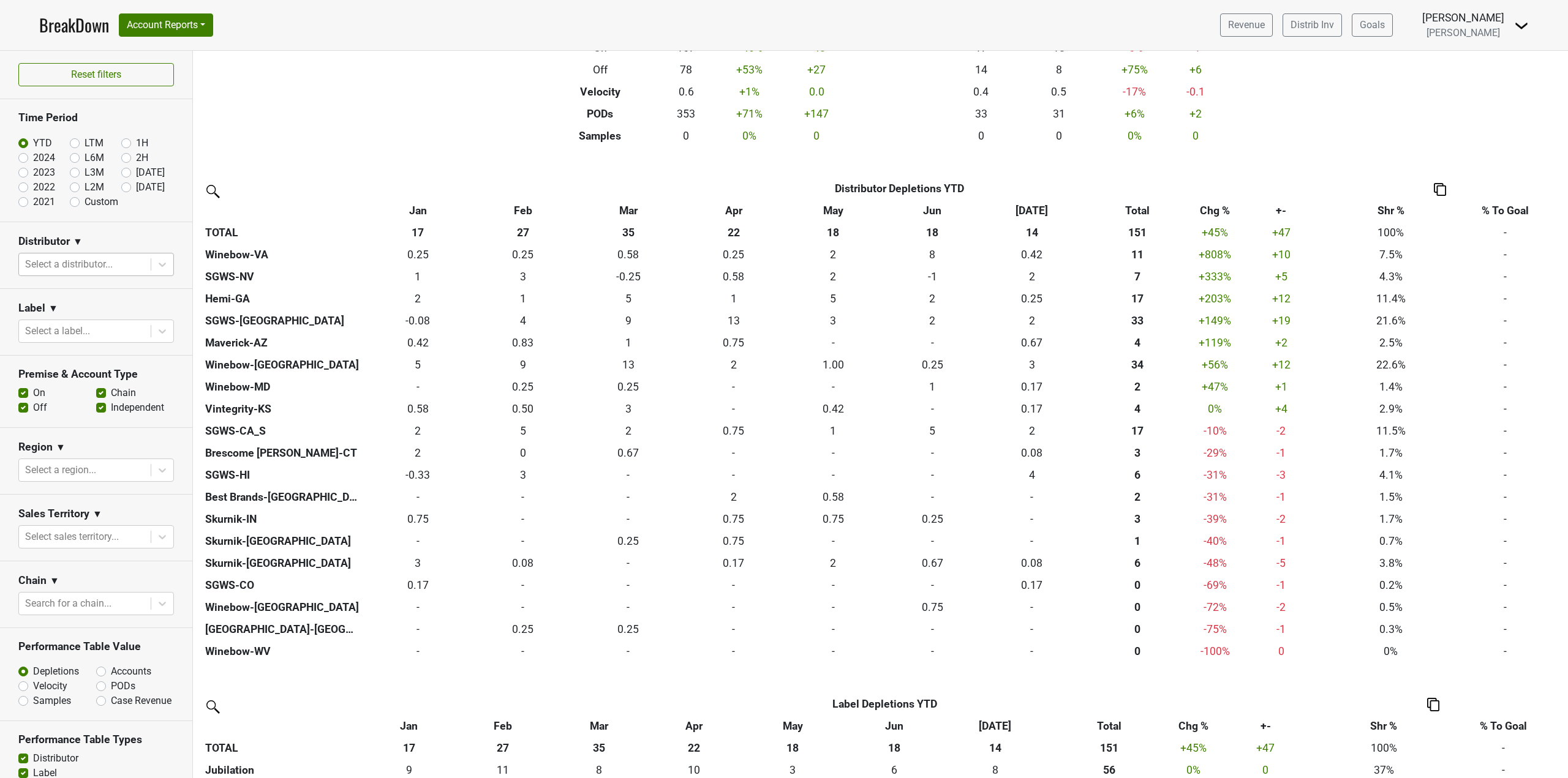
click at [87, 267] on div at bounding box center [84, 264] width 119 height 17
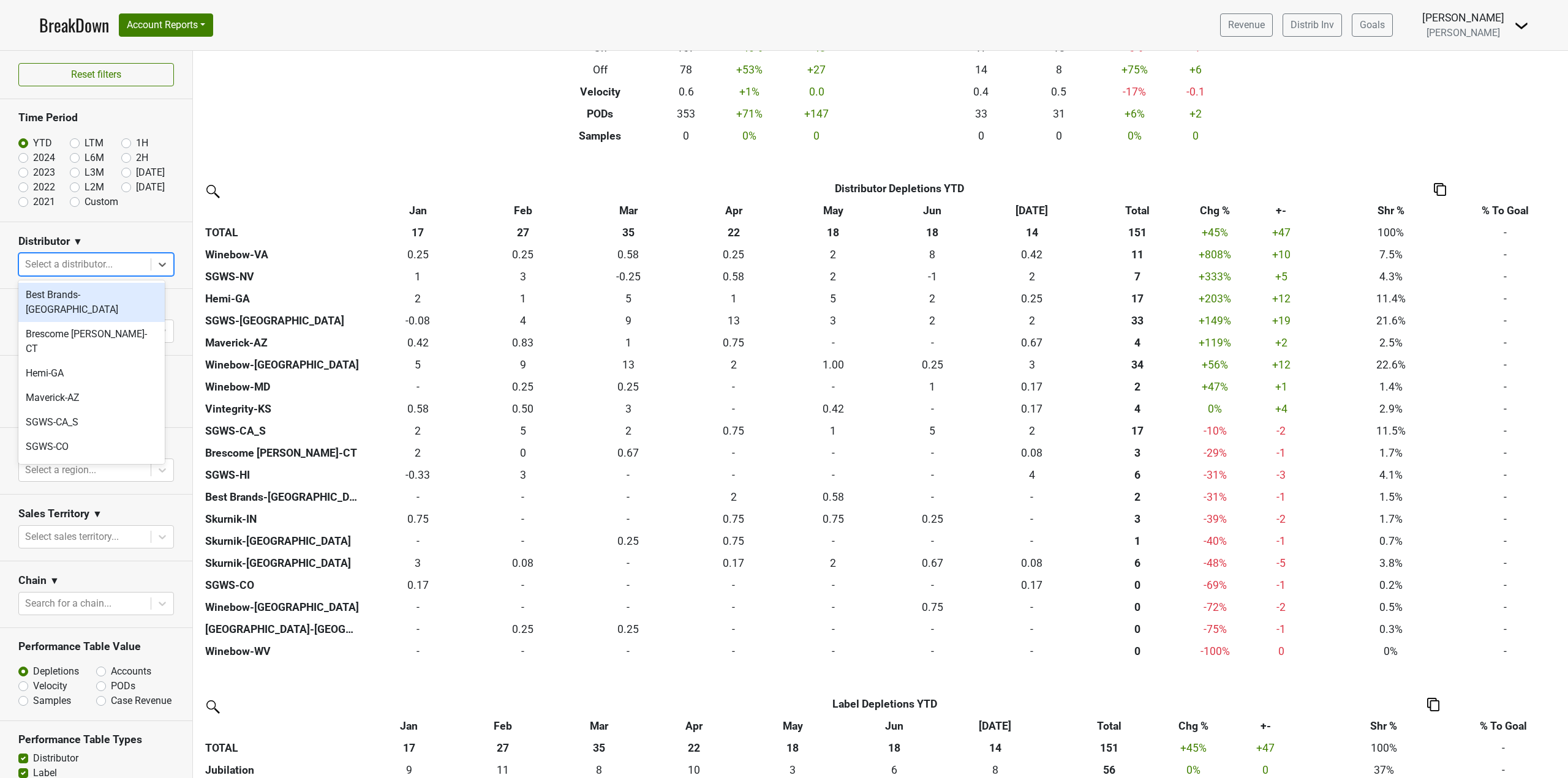
click at [87, 267] on div at bounding box center [84, 264] width 119 height 17
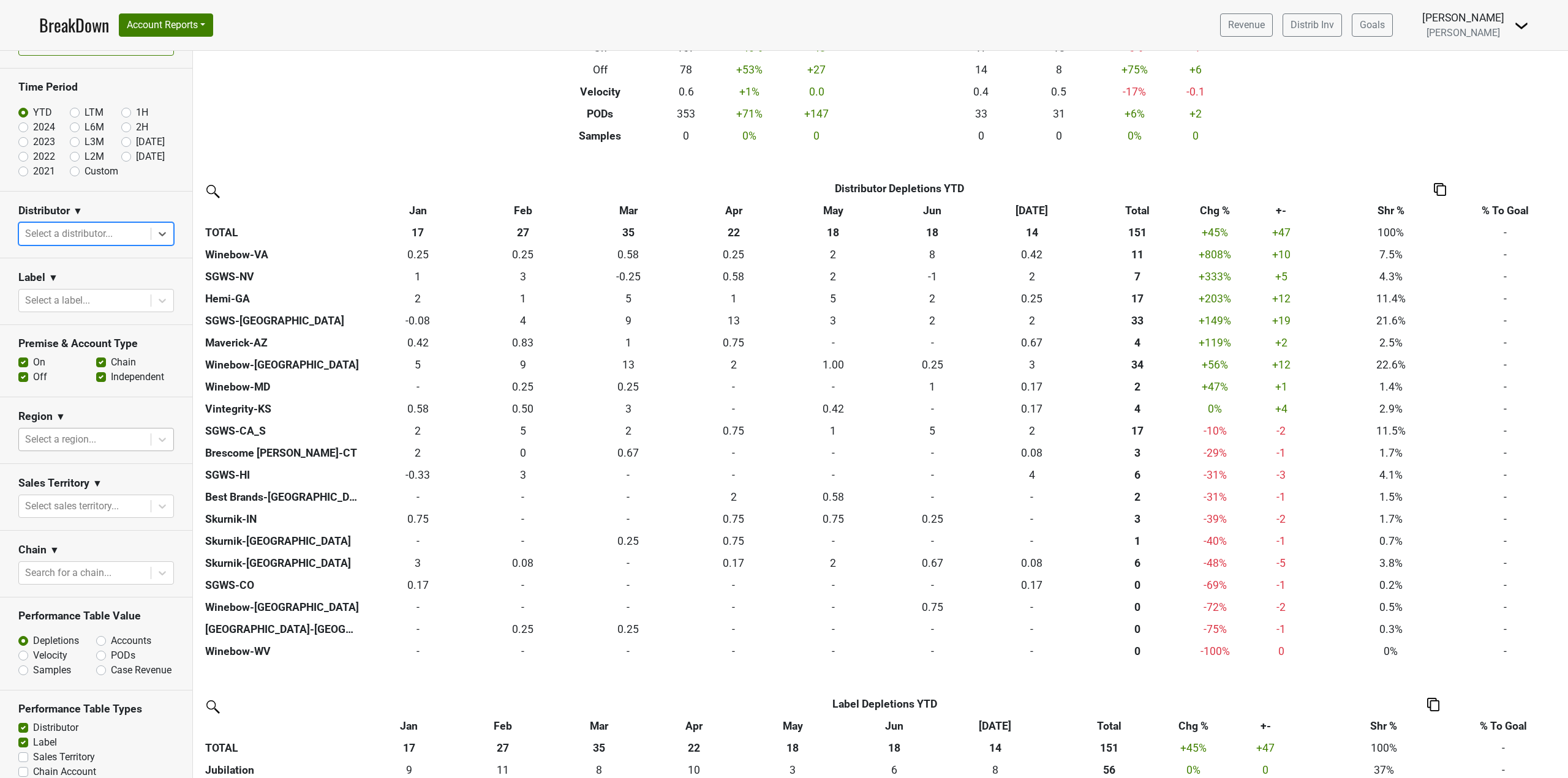
scroll to position [62, 0]
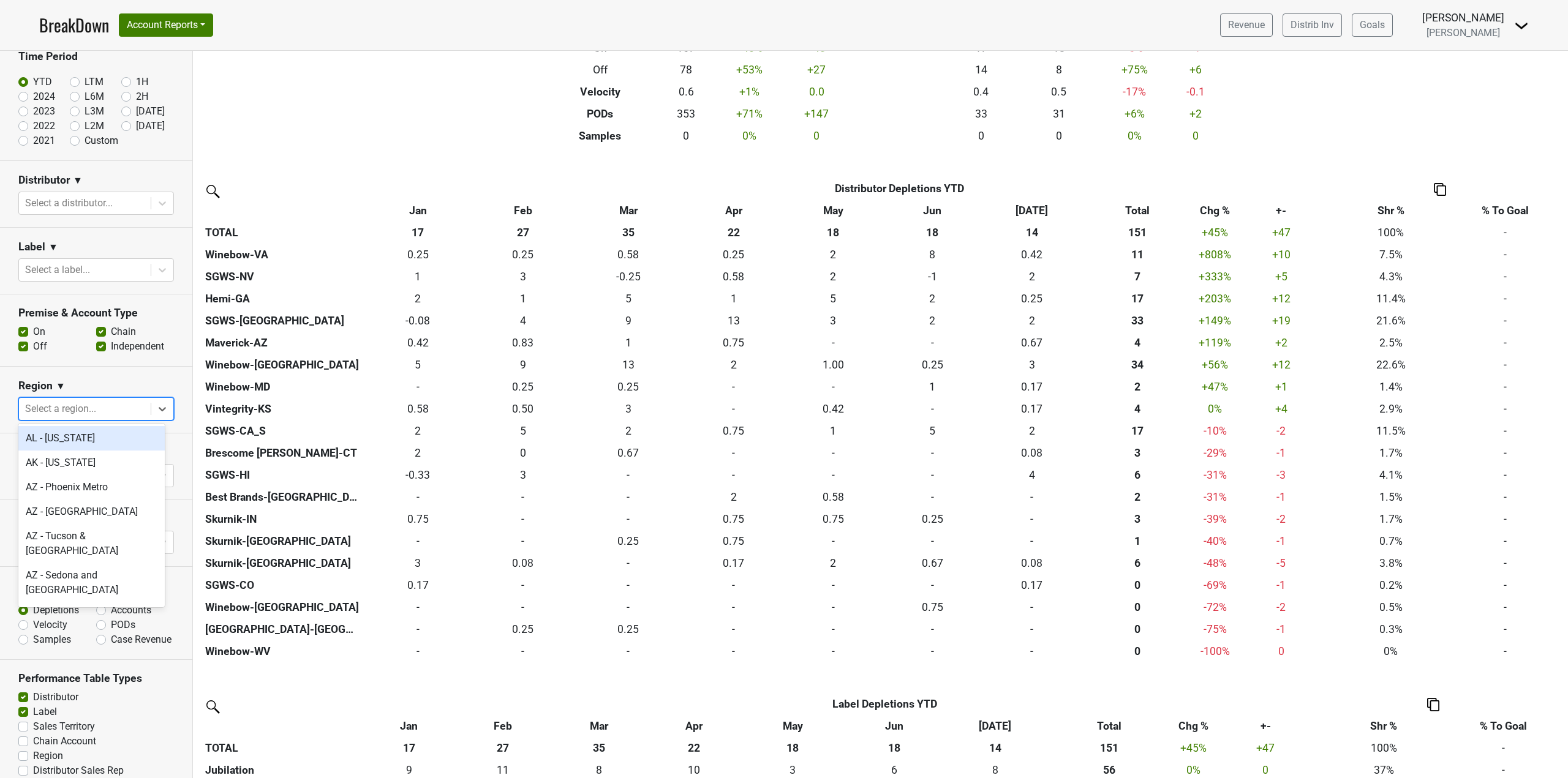
click at [117, 404] on div at bounding box center [84, 408] width 119 height 17
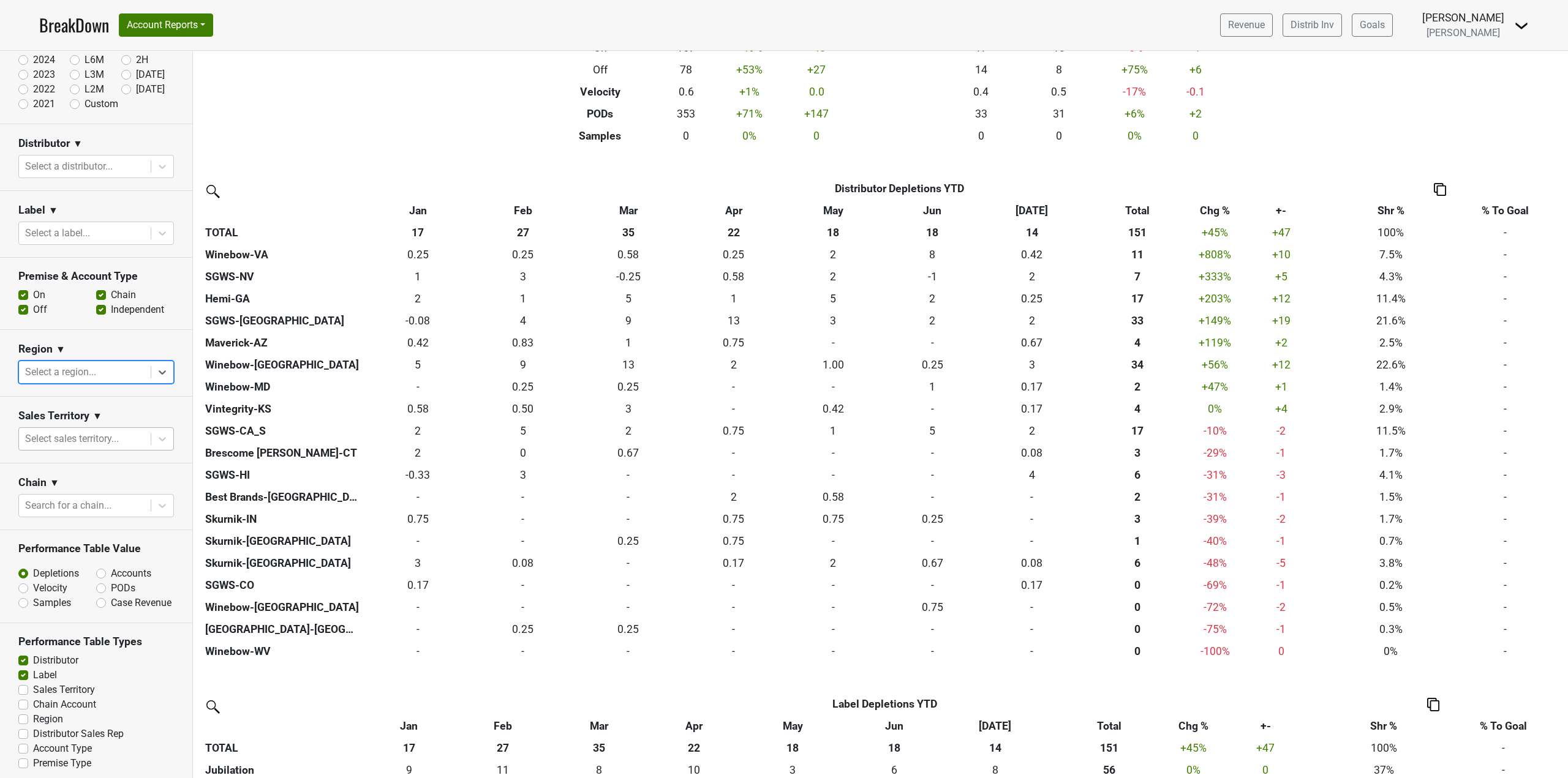
scroll to position [115, 0]
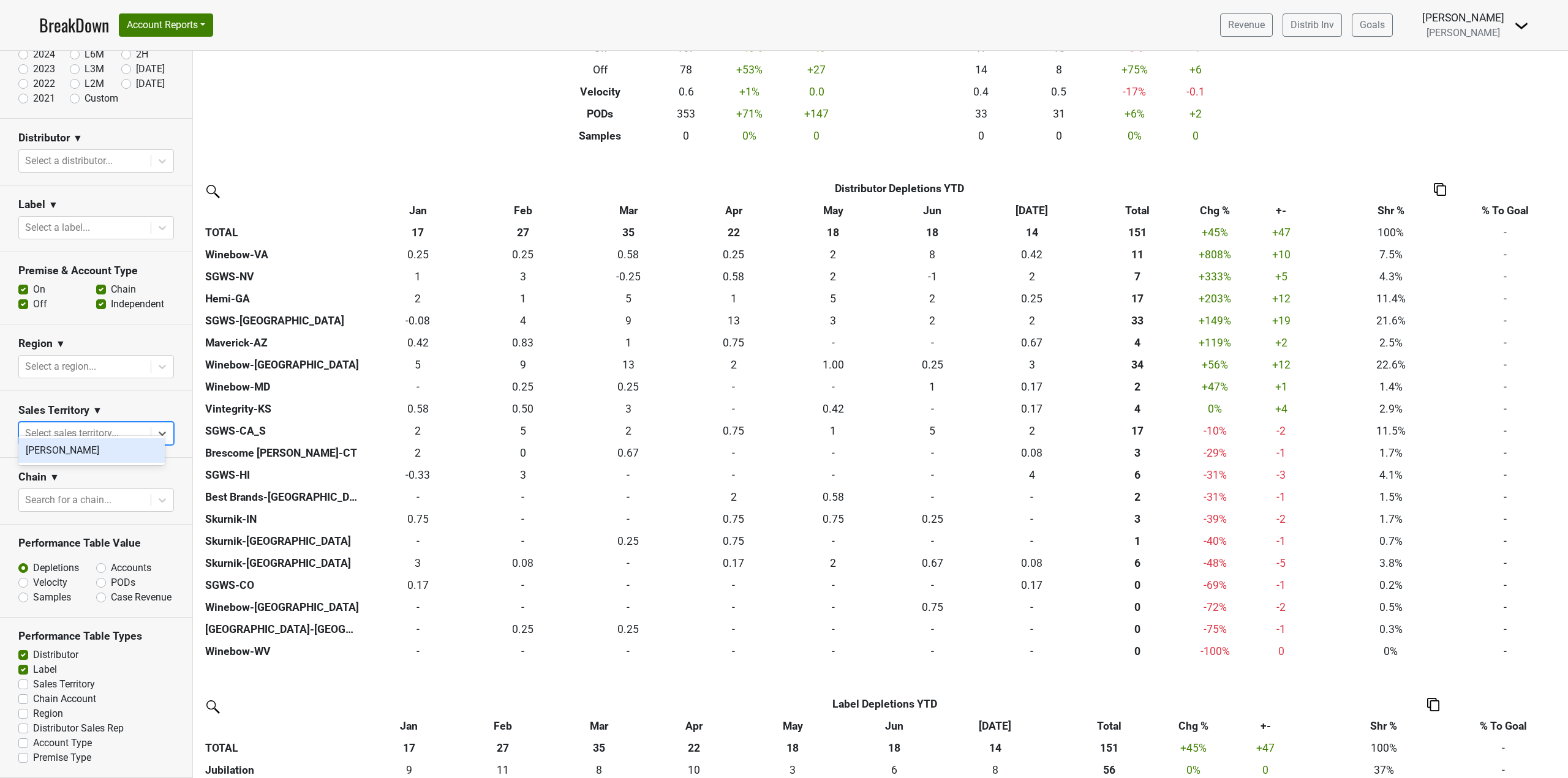
click at [115, 425] on div at bounding box center [84, 433] width 119 height 17
click at [113, 422] on div "Select sales territory..." at bounding box center [84, 433] width 131 height 22
click at [113, 407] on div "Sales Territory ▼" at bounding box center [95, 412] width 156 height 18
click at [83, 492] on div at bounding box center [84, 500] width 119 height 17
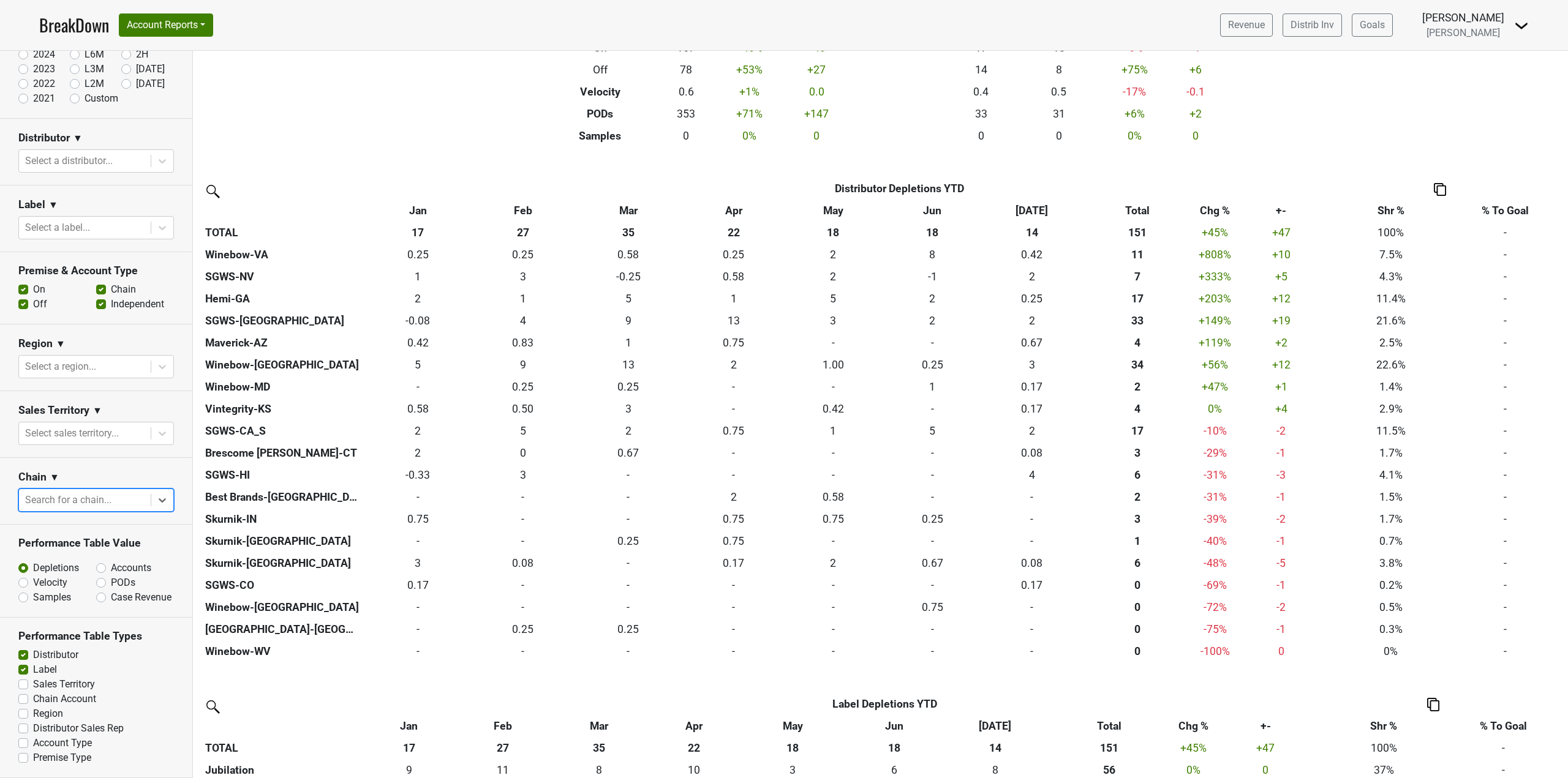
click at [83, 492] on div at bounding box center [84, 500] width 119 height 17
click at [63, 492] on div at bounding box center [84, 500] width 119 height 17
click at [204, 22] on button "Account Reports" at bounding box center [166, 25] width 94 height 23
click at [159, 80] on link "Map" at bounding box center [173, 73] width 108 height 20
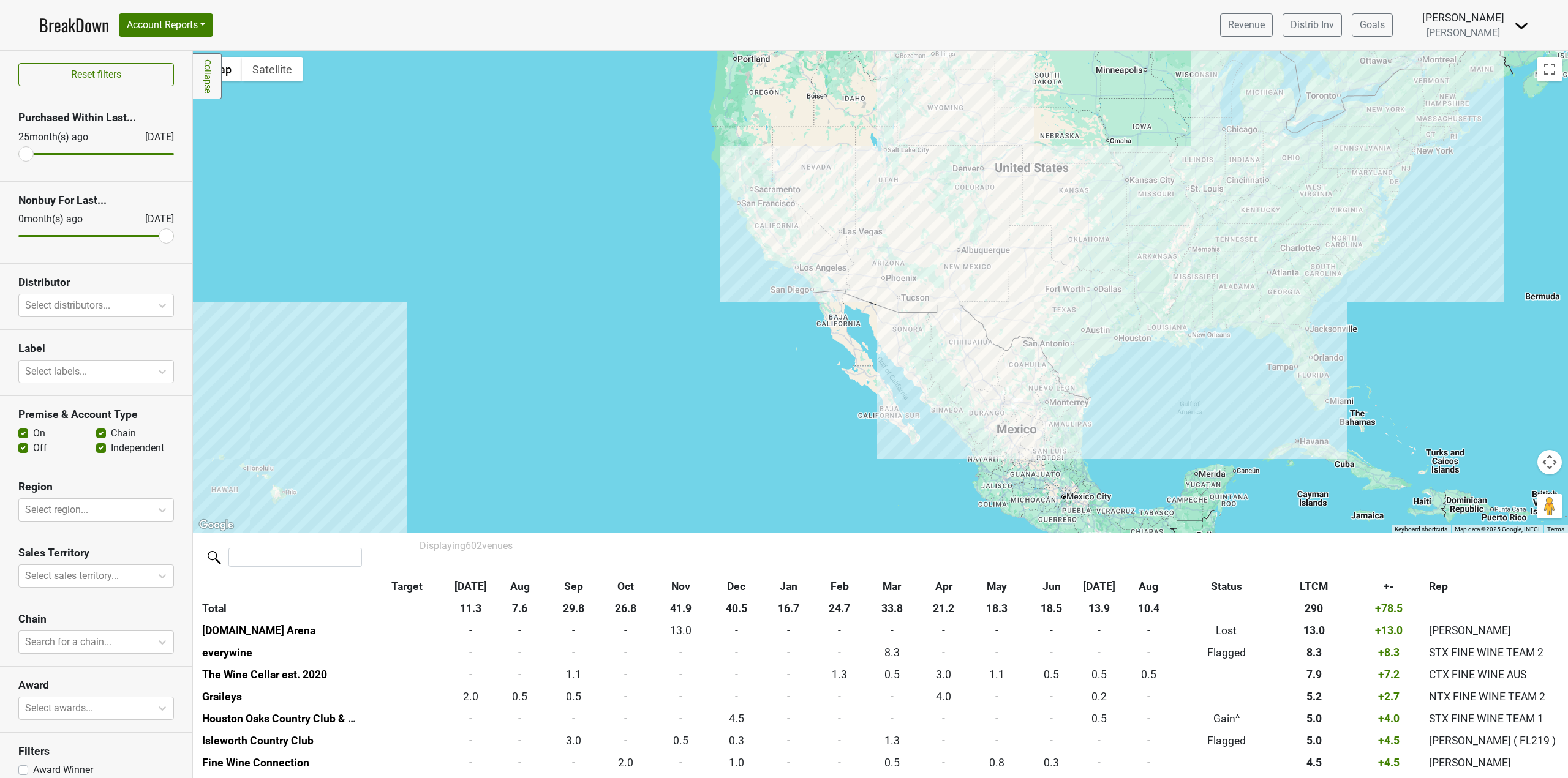
drag, startPoint x: 1148, startPoint y: 384, endPoint x: 1090, endPoint y: 402, distance: 60.7
click at [1090, 402] on div at bounding box center [879, 292] width 1374 height 483
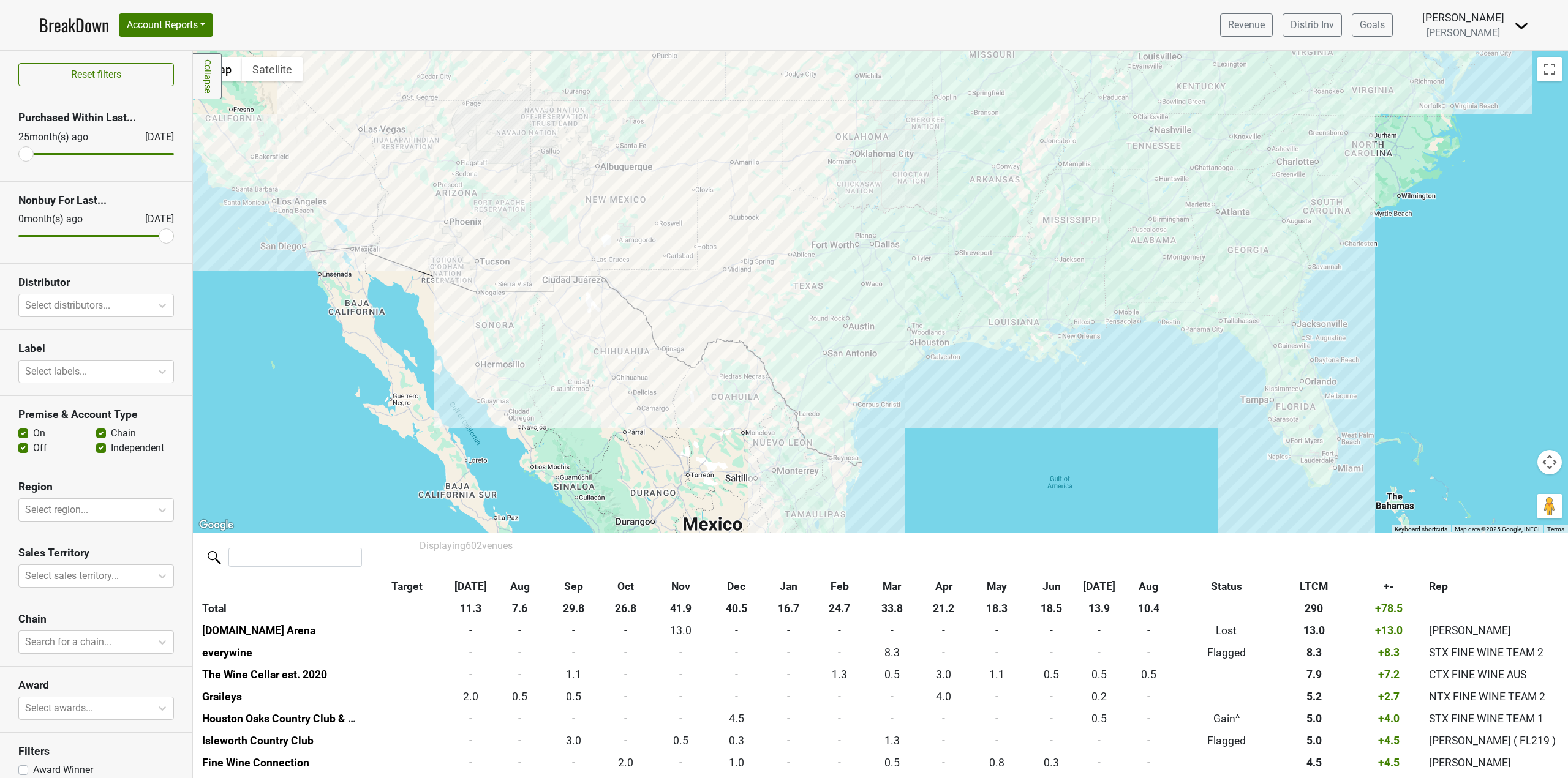
drag, startPoint x: 1295, startPoint y: 354, endPoint x: 1110, endPoint y: 488, distance: 228.4
click at [1132, 480] on div at bounding box center [879, 292] width 1374 height 483
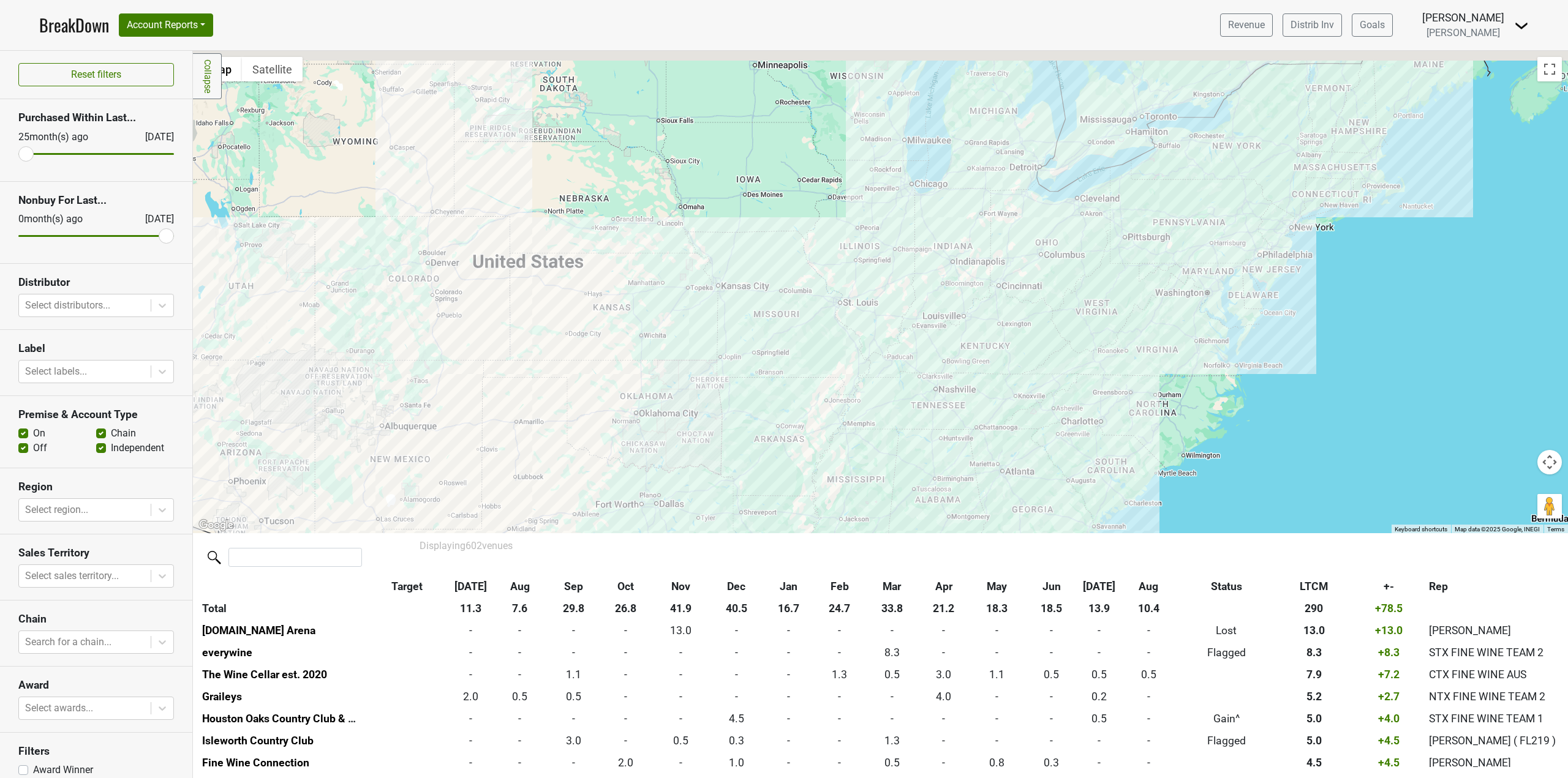
drag, startPoint x: 1276, startPoint y: 244, endPoint x: 1269, endPoint y: 406, distance: 162.2
click at [1269, 406] on div at bounding box center [879, 292] width 1374 height 483
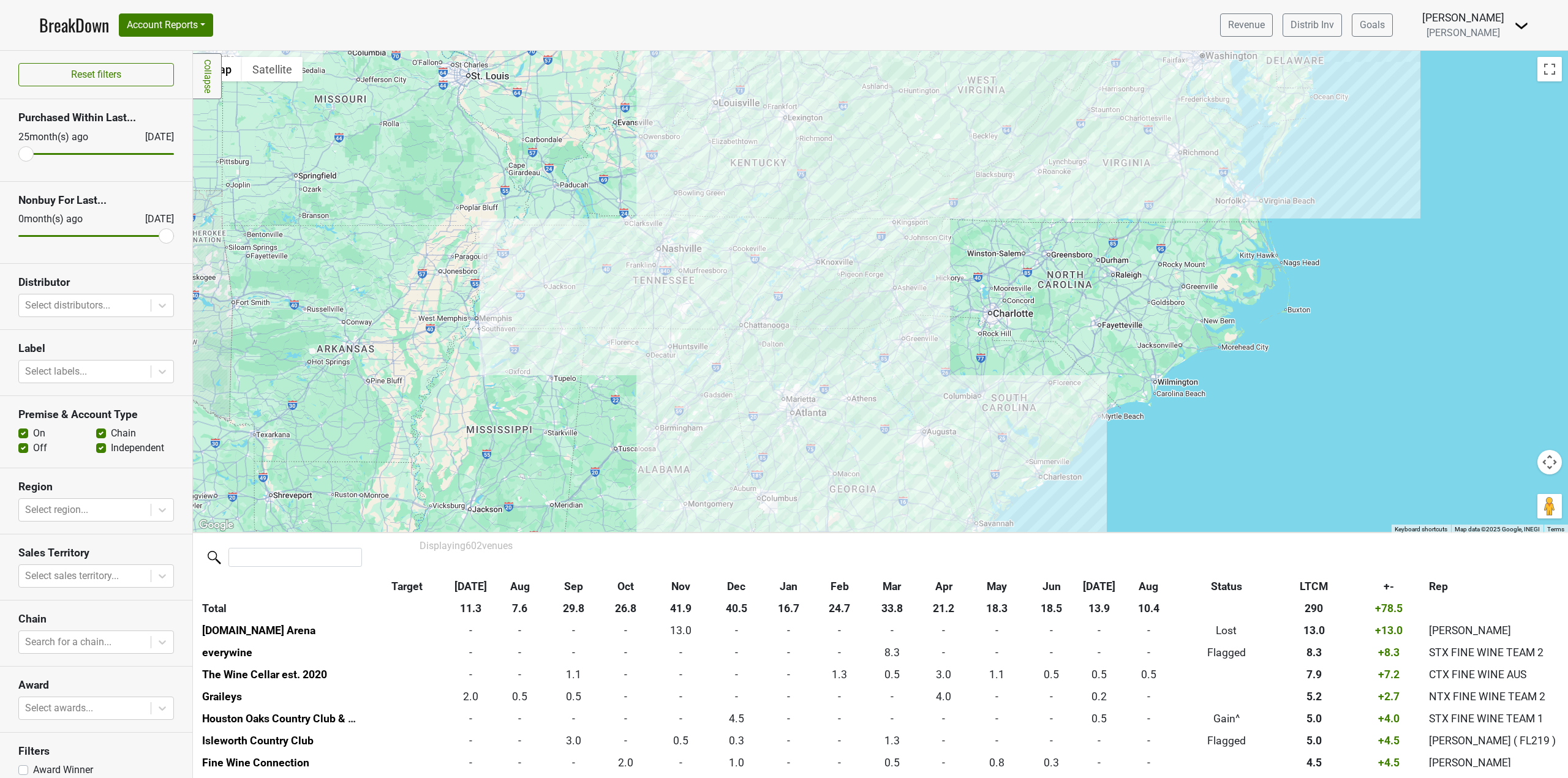
drag, startPoint x: 1314, startPoint y: 302, endPoint x: 1414, endPoint y: 75, distance: 248.1
click at [1414, 70] on div at bounding box center [879, 292] width 1374 height 483
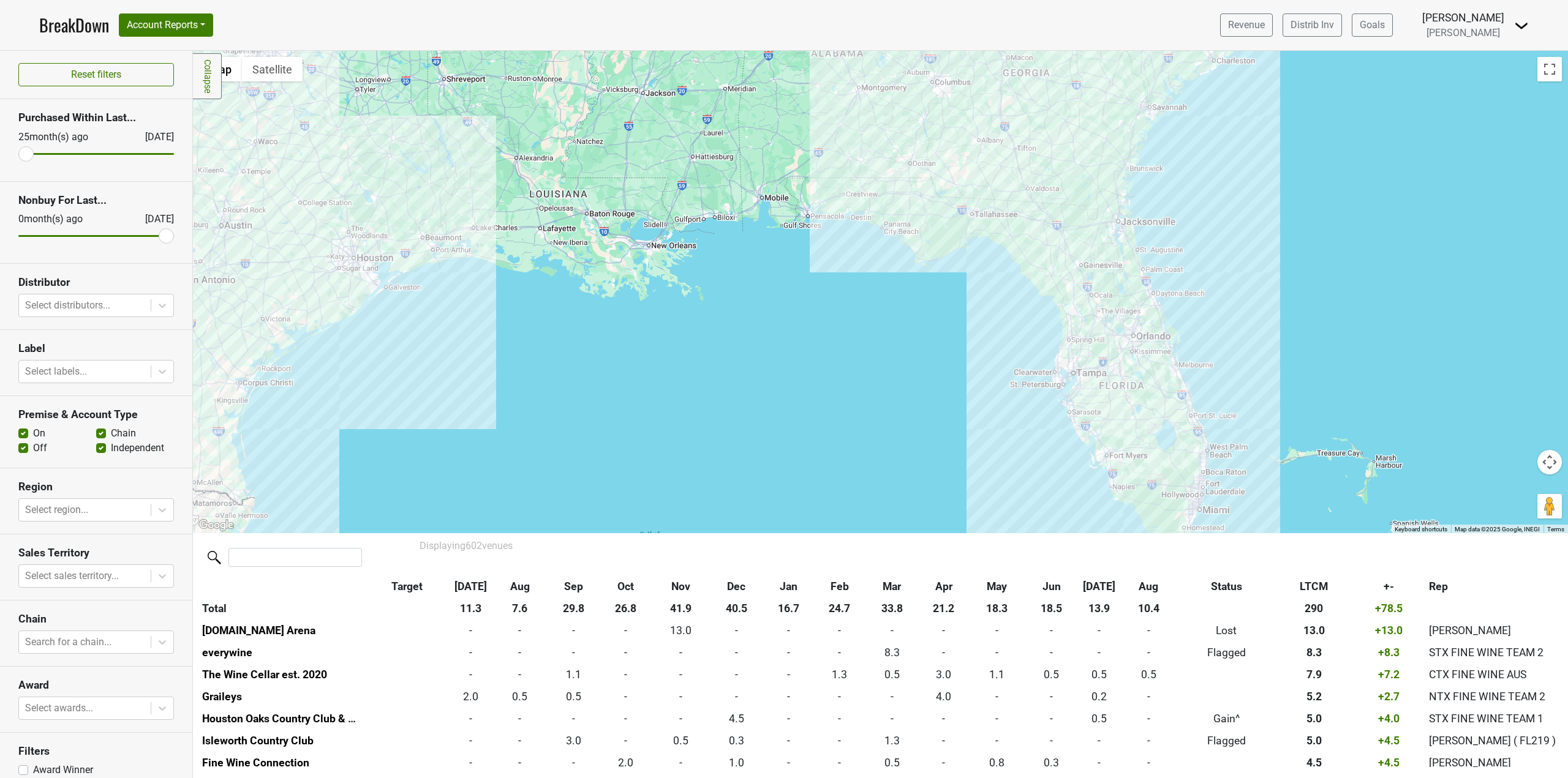
drag, startPoint x: 1156, startPoint y: 406, endPoint x: 1240, endPoint y: 226, distance: 198.6
click at [1240, 228] on div at bounding box center [879, 292] width 1374 height 483
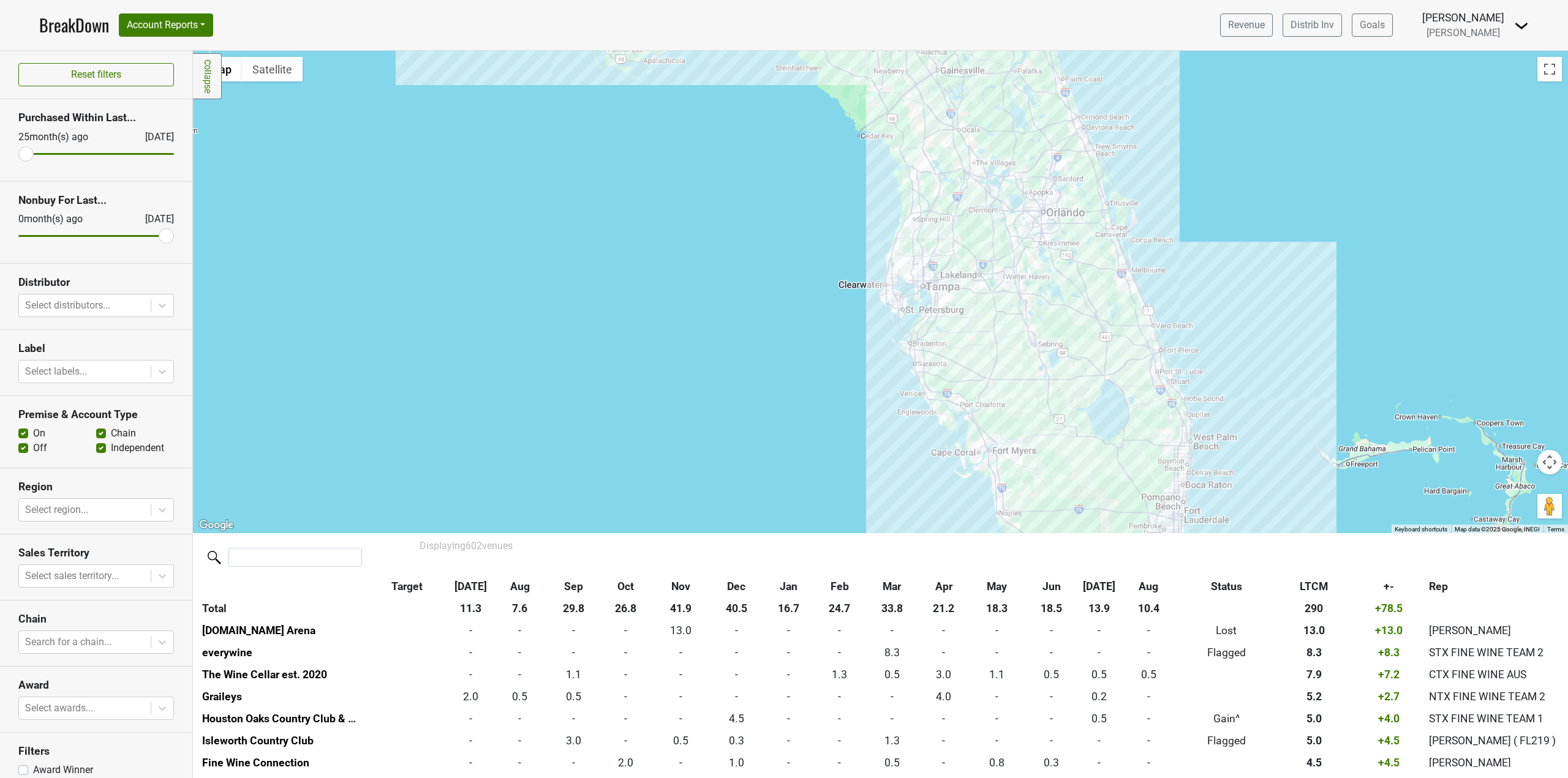
drag, startPoint x: 1271, startPoint y: 391, endPoint x: 1306, endPoint y: 267, distance: 128.8
click at [1305, 279] on div at bounding box center [879, 292] width 1374 height 483
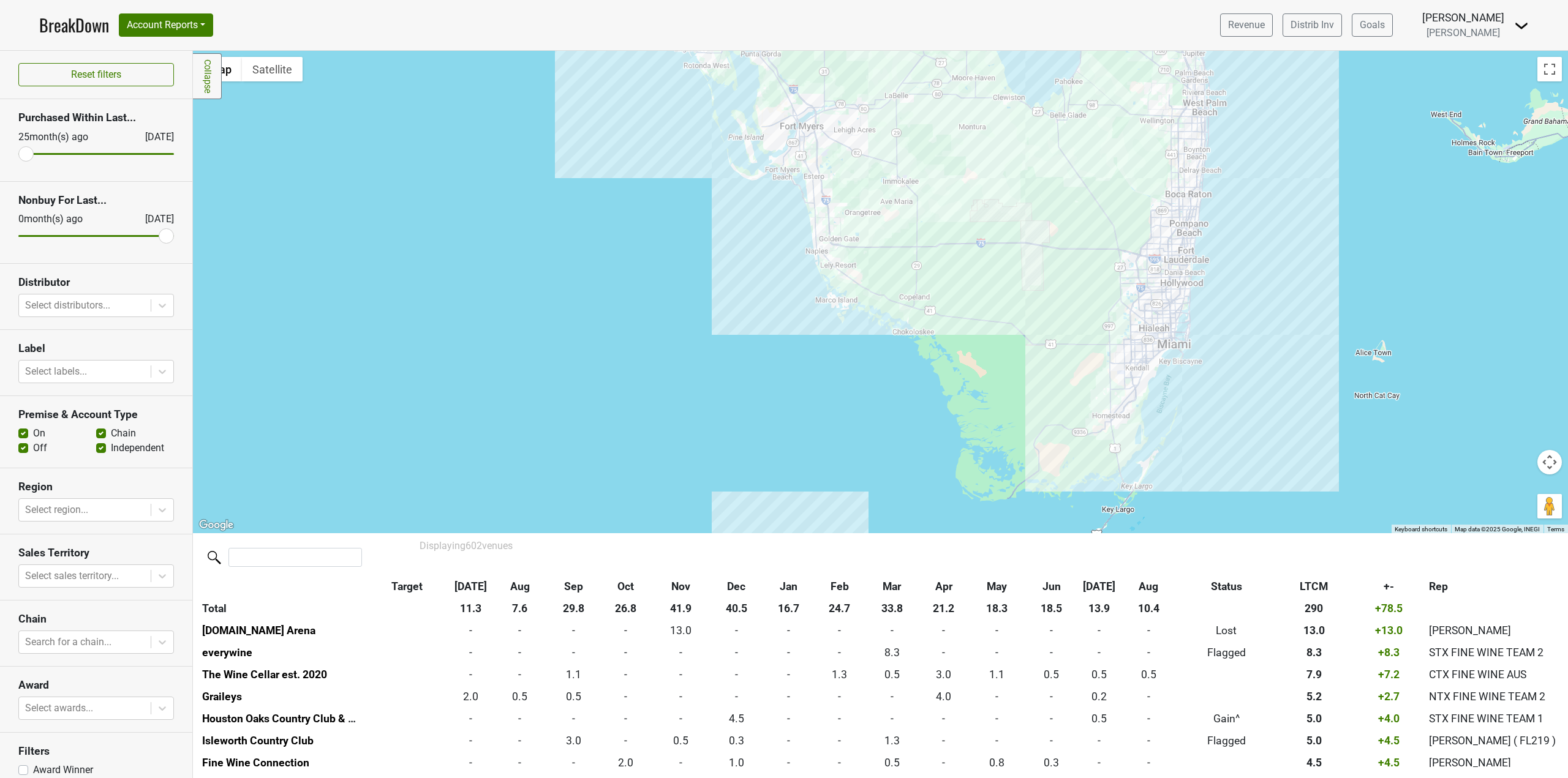
drag, startPoint x: 1305, startPoint y: 366, endPoint x: 1305, endPoint y: 329, distance: 37.0
click at [1305, 329] on div at bounding box center [879, 292] width 1374 height 483
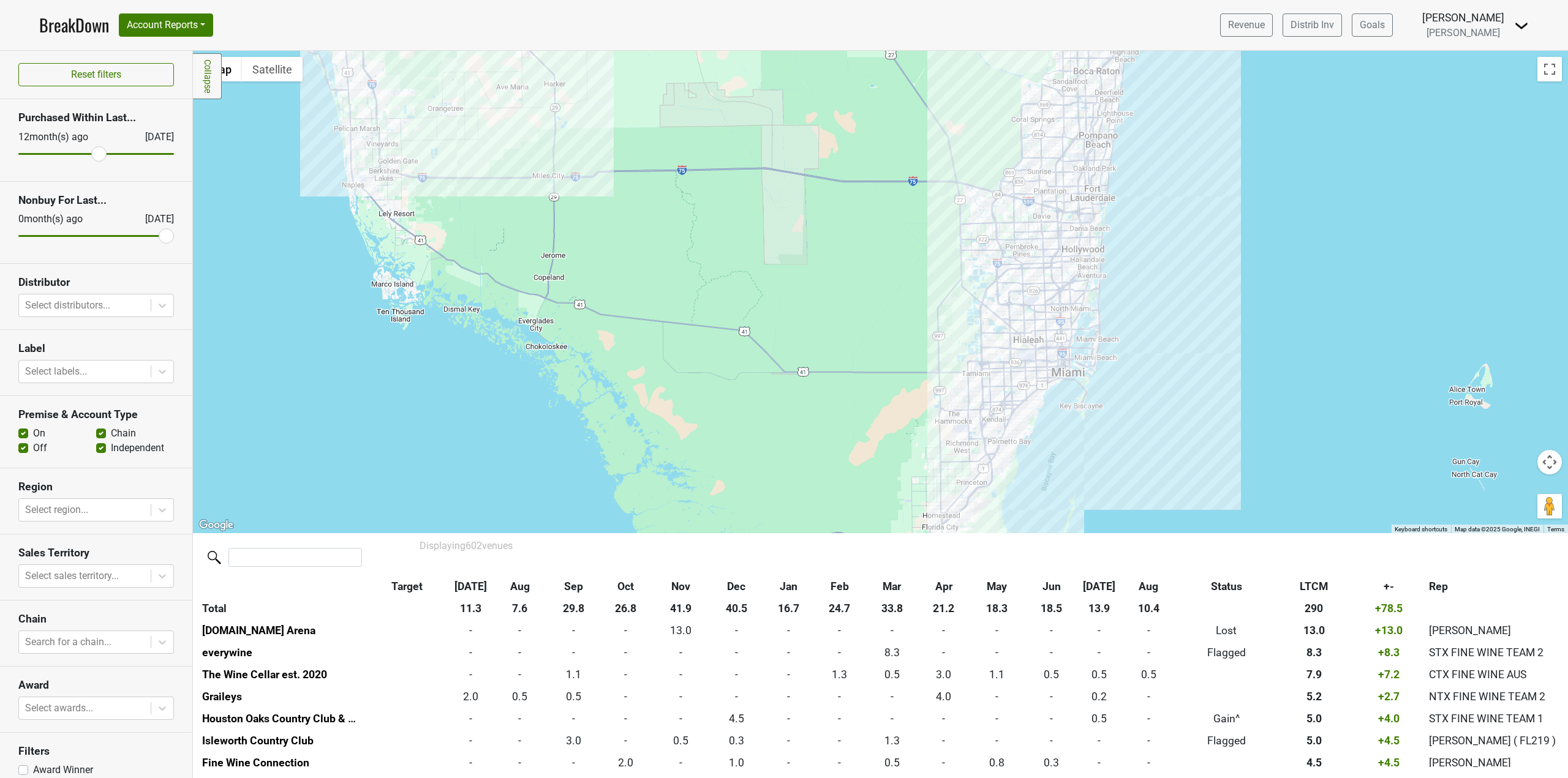
drag, startPoint x: 31, startPoint y: 154, endPoint x: 93, endPoint y: 164, distance: 62.8
type input "12"
click at [93, 155] on input "range" at bounding box center [95, 154] width 156 height 2
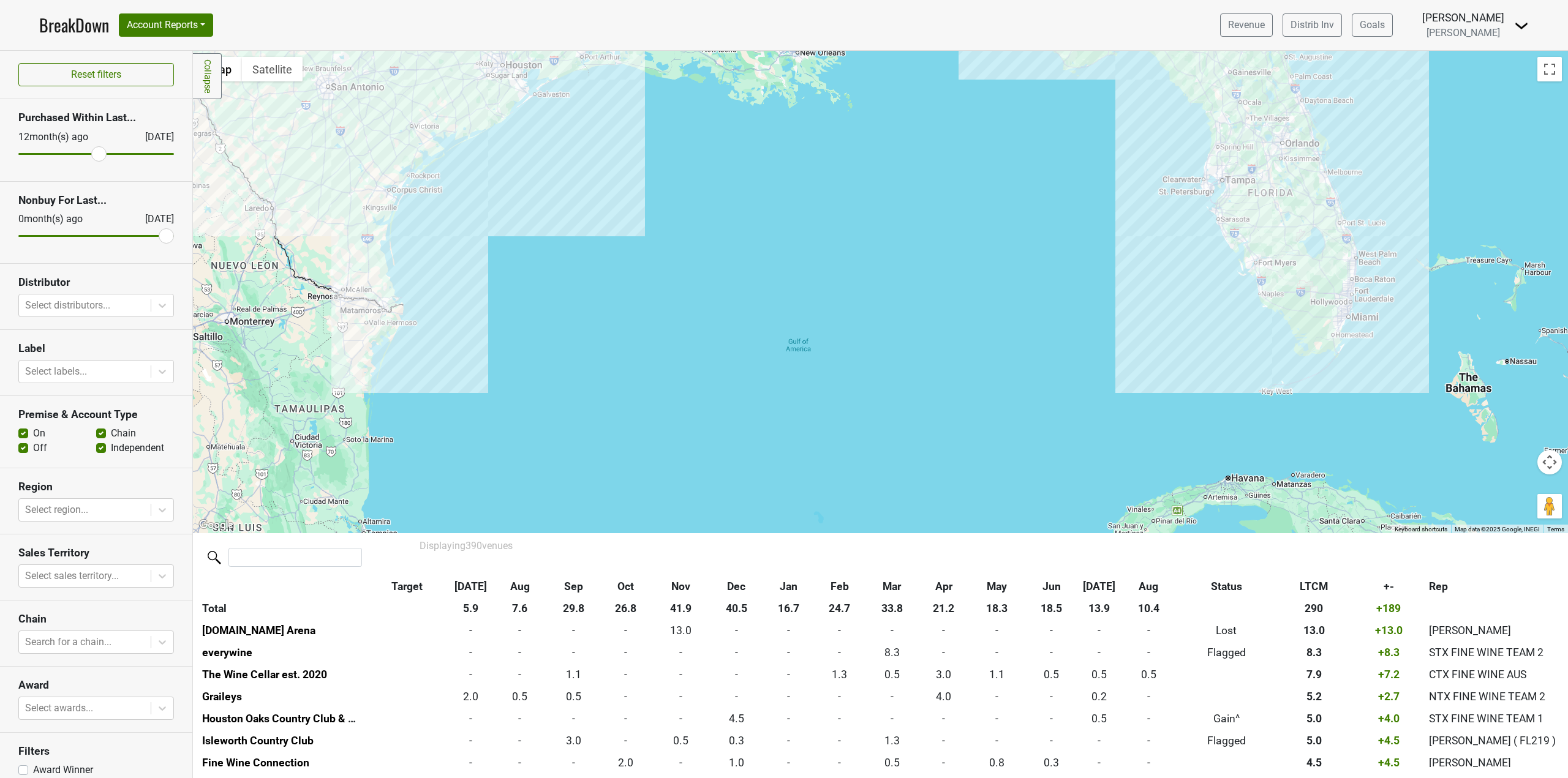
drag, startPoint x: 1469, startPoint y: 288, endPoint x: 1381, endPoint y: 387, distance: 132.5
click at [1381, 387] on div at bounding box center [879, 292] width 1374 height 483
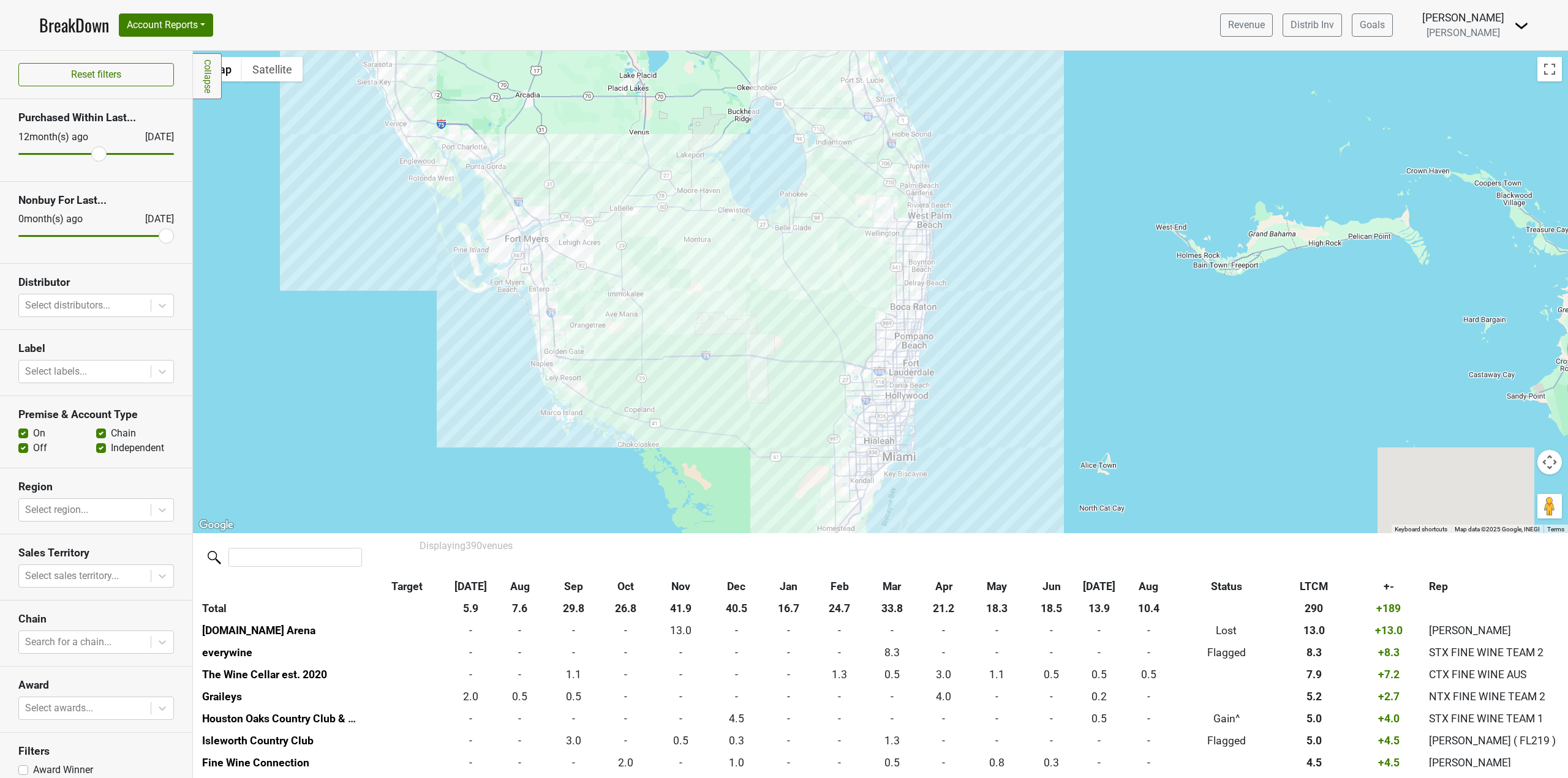
drag, startPoint x: 1224, startPoint y: 397, endPoint x: 1282, endPoint y: 233, distance: 174.0
click at [1284, 247] on div at bounding box center [879, 292] width 1374 height 483
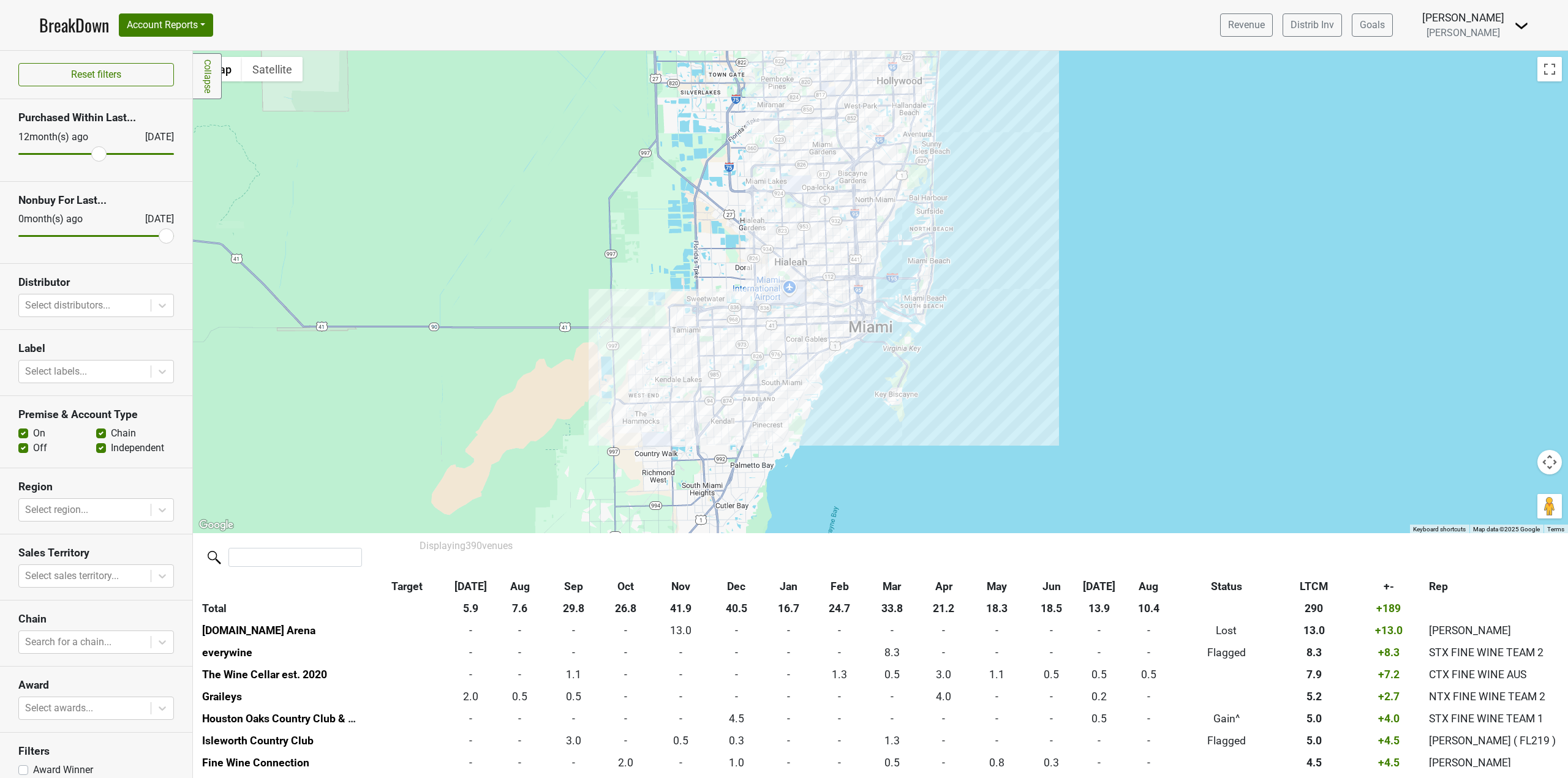
drag, startPoint x: 891, startPoint y: 238, endPoint x: 1245, endPoint y: 396, distance: 387.7
click at [1245, 396] on div at bounding box center [879, 292] width 1374 height 483
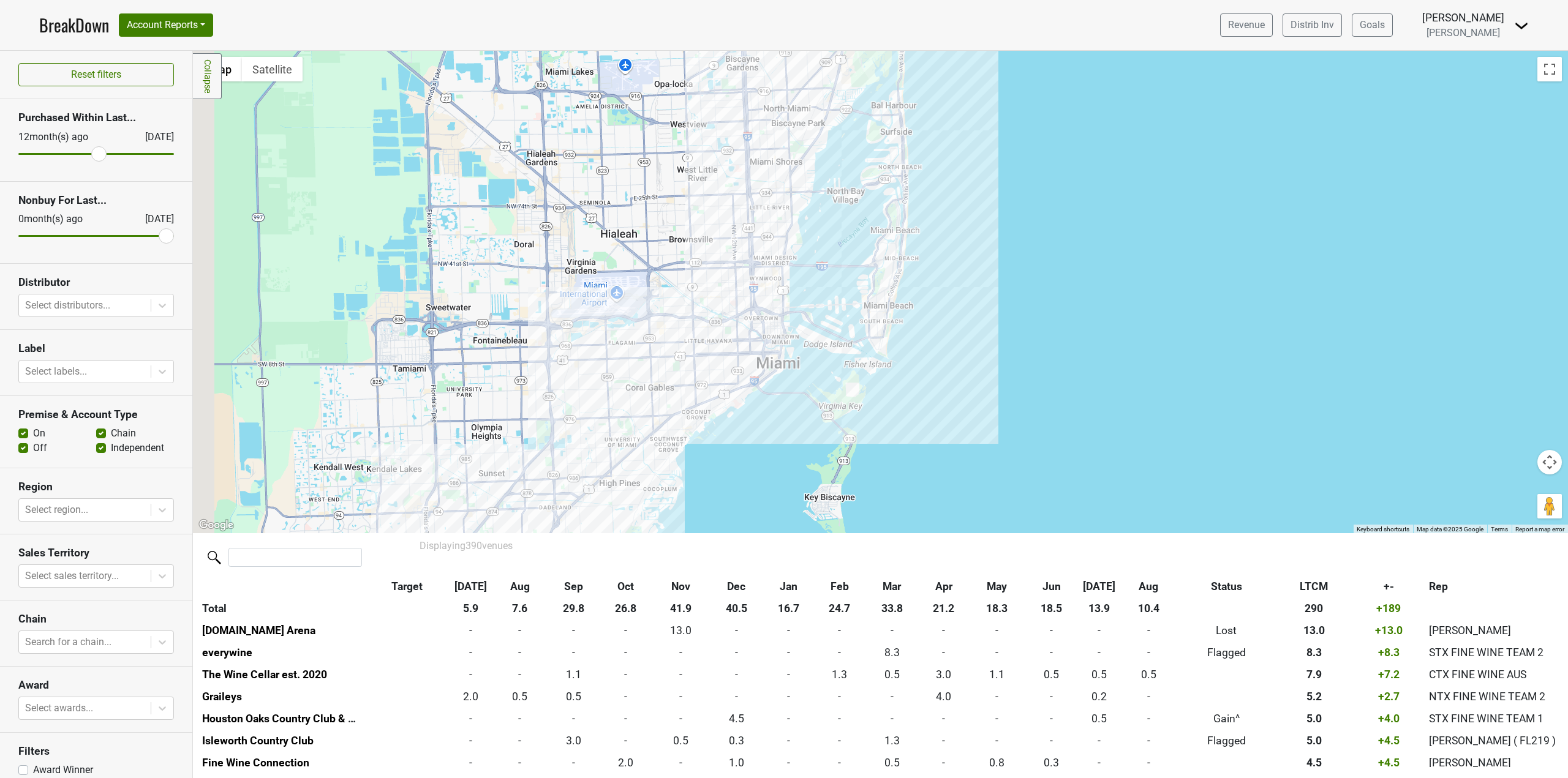
drag, startPoint x: 968, startPoint y: 281, endPoint x: 997, endPoint y: 342, distance: 67.5
click at [996, 341] on div at bounding box center [879, 292] width 1374 height 483
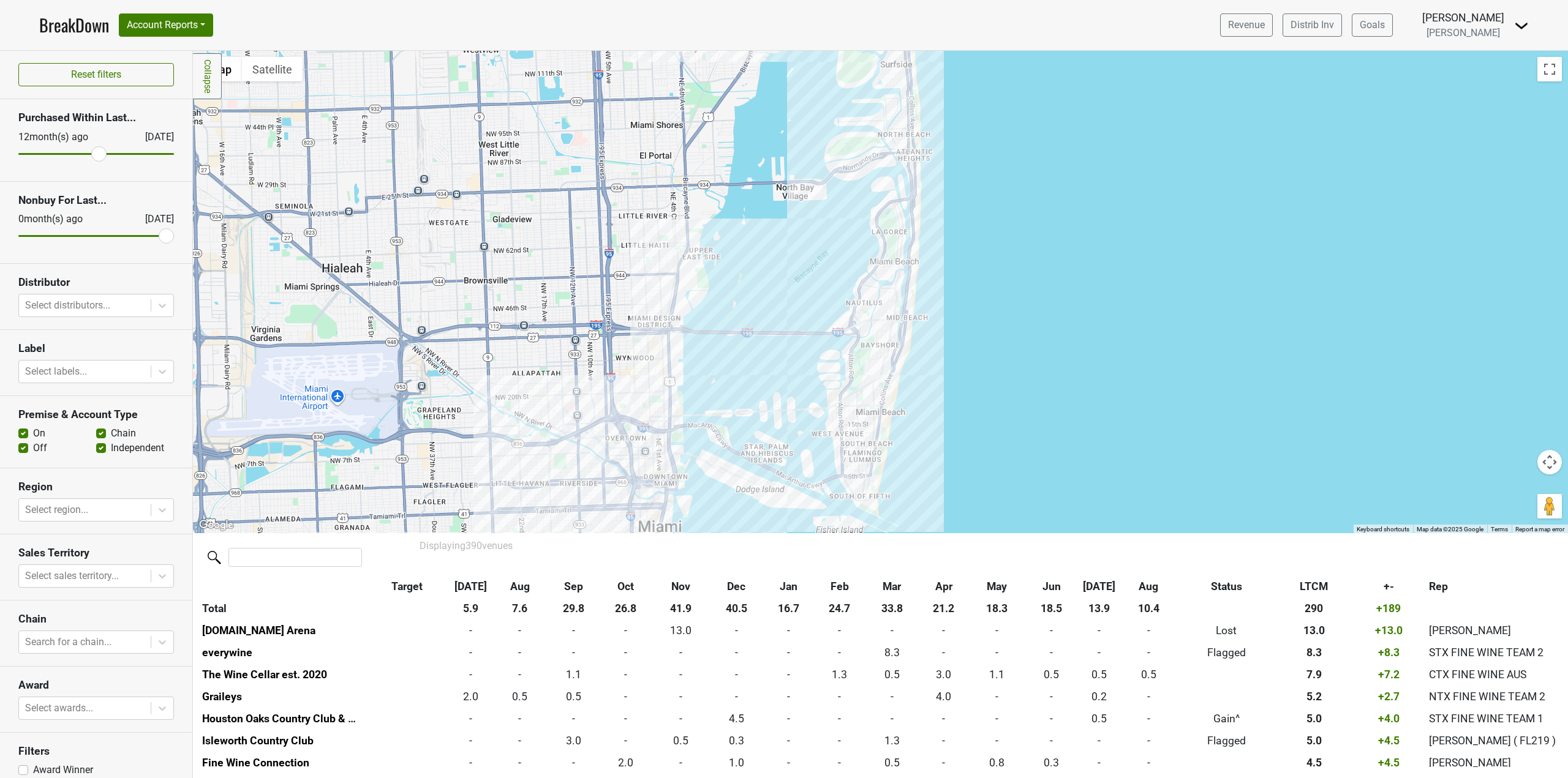
drag, startPoint x: 947, startPoint y: 292, endPoint x: 1036, endPoint y: 394, distance: 135.4
click at [1036, 394] on div at bounding box center [879, 292] width 1374 height 483
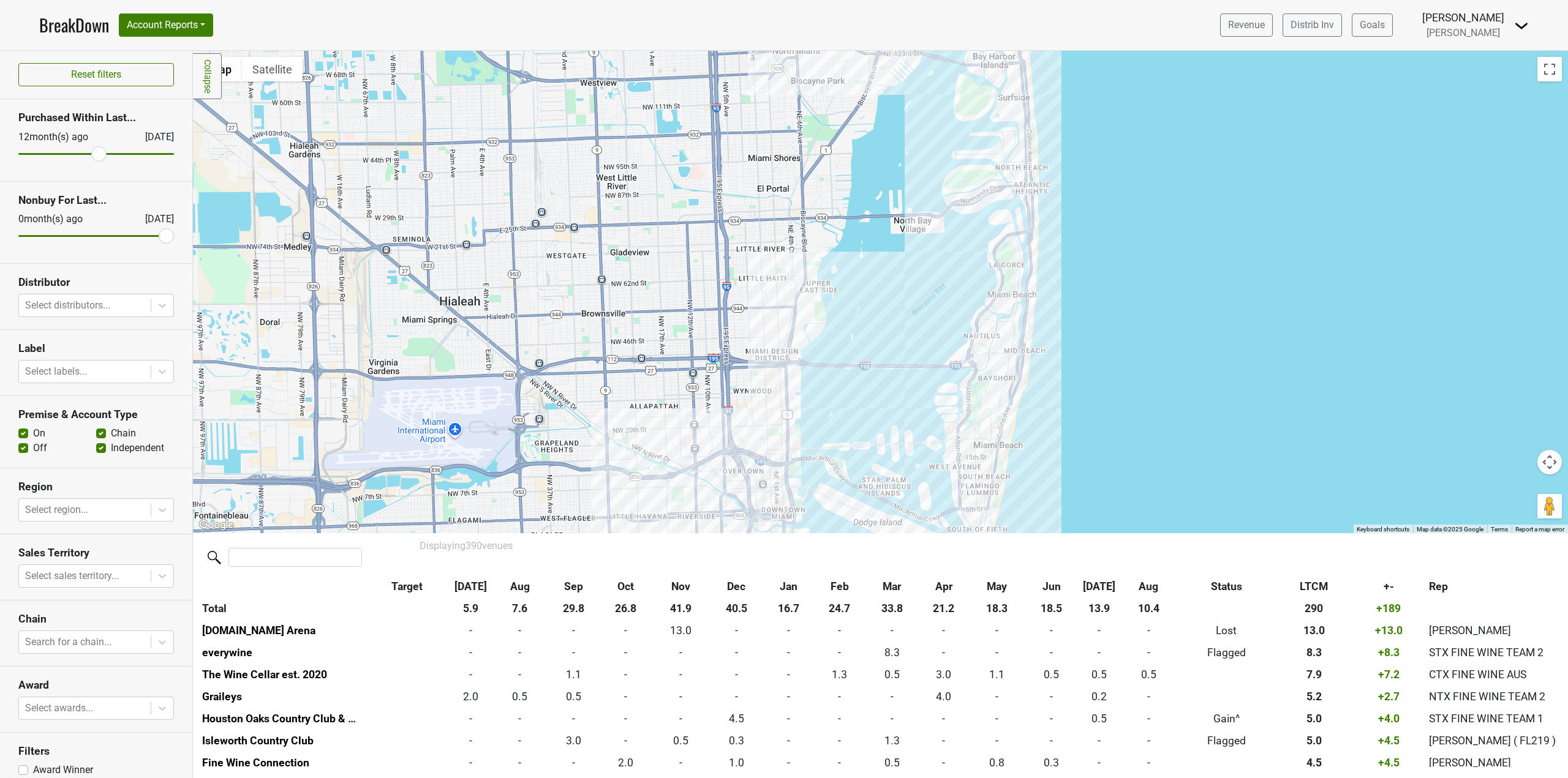
drag, startPoint x: 697, startPoint y: 360, endPoint x: 826, endPoint y: 402, distance: 135.7
click at [826, 402] on div at bounding box center [879, 292] width 1374 height 483
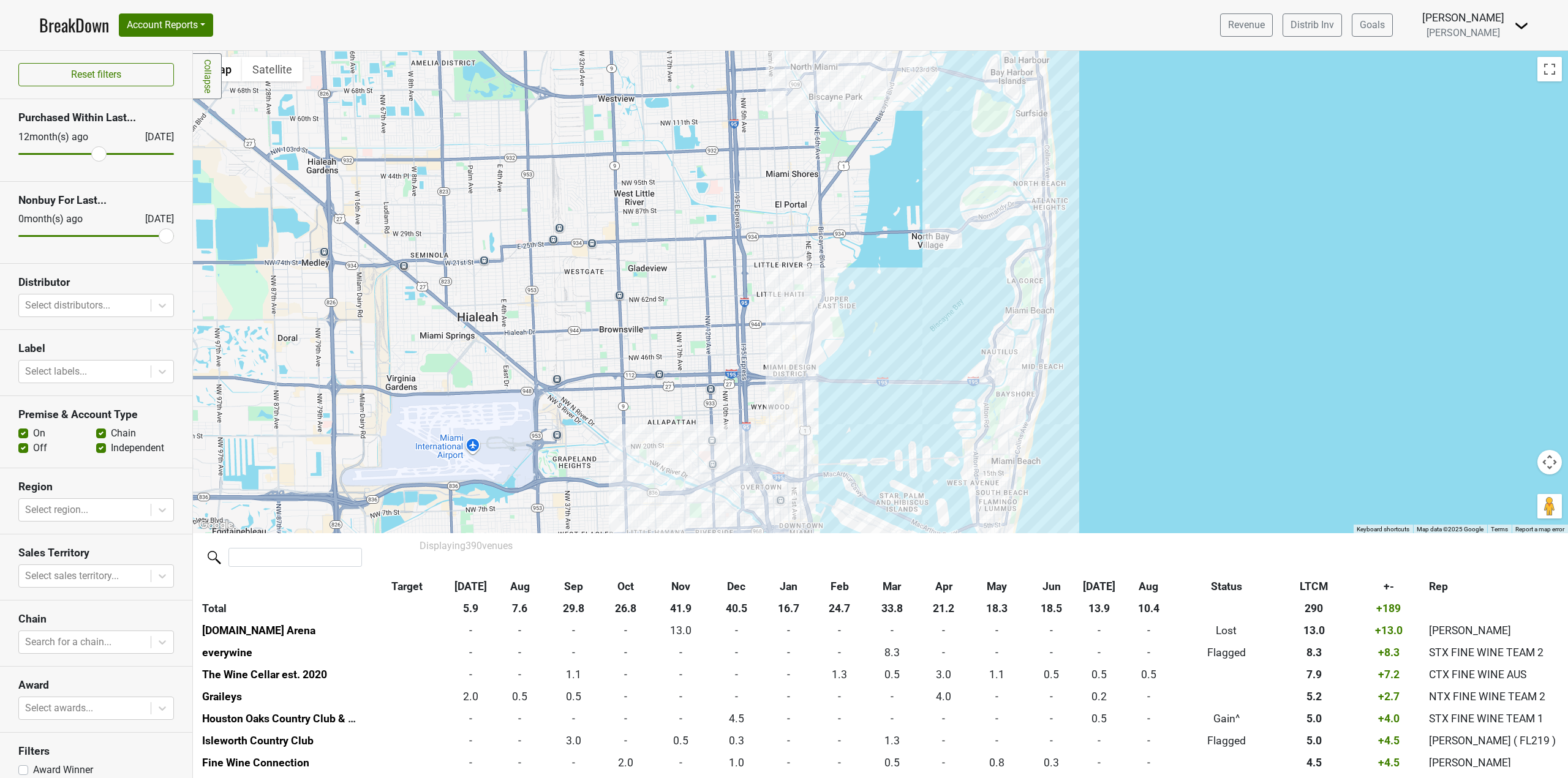
click at [800, 358] on div at bounding box center [879, 292] width 1374 height 483
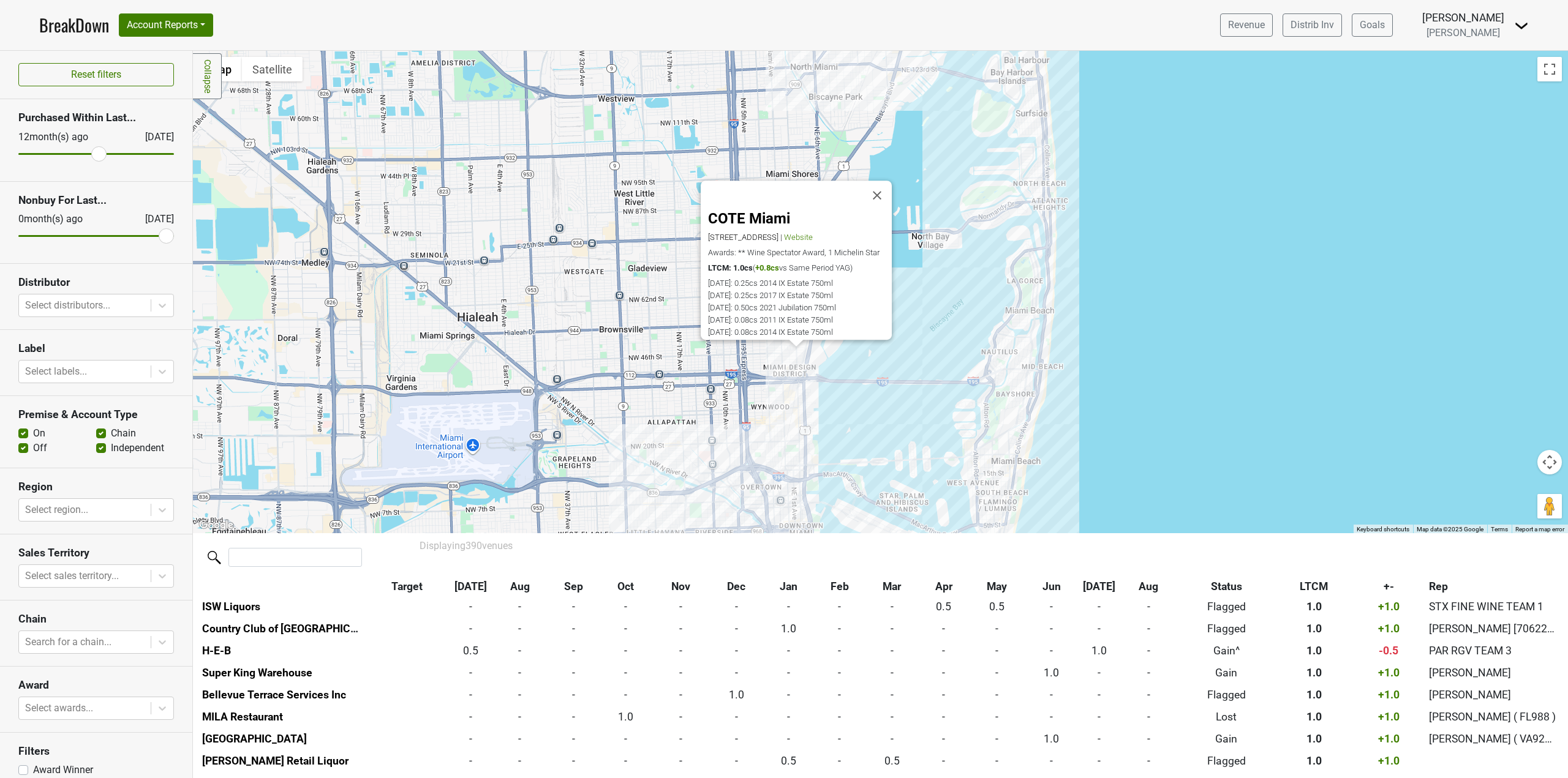
scroll to position [1611, 0]
click at [902, 402] on div "COTE Miami 3900 NE 2nd Ave, Miami Design District, Miami, FL 33137 | Website Aw…" at bounding box center [879, 292] width 1374 height 483
click at [826, 444] on div "COTE Miami 3900 NE 2nd Ave, Miami Design District, Miami, FL 33137 | Website Aw…" at bounding box center [879, 292] width 1374 height 483
click at [736, 418] on div "COTE Miami 3900 NE 2nd Ave, Miami Design District, Miami, FL 33137 | Website Aw…" at bounding box center [879, 292] width 1374 height 483
click at [889, 430] on div "COTE Miami 3900 NE 2nd Ave, Miami Design District, Miami, FL 33137 | Website Aw…" at bounding box center [879, 292] width 1374 height 483
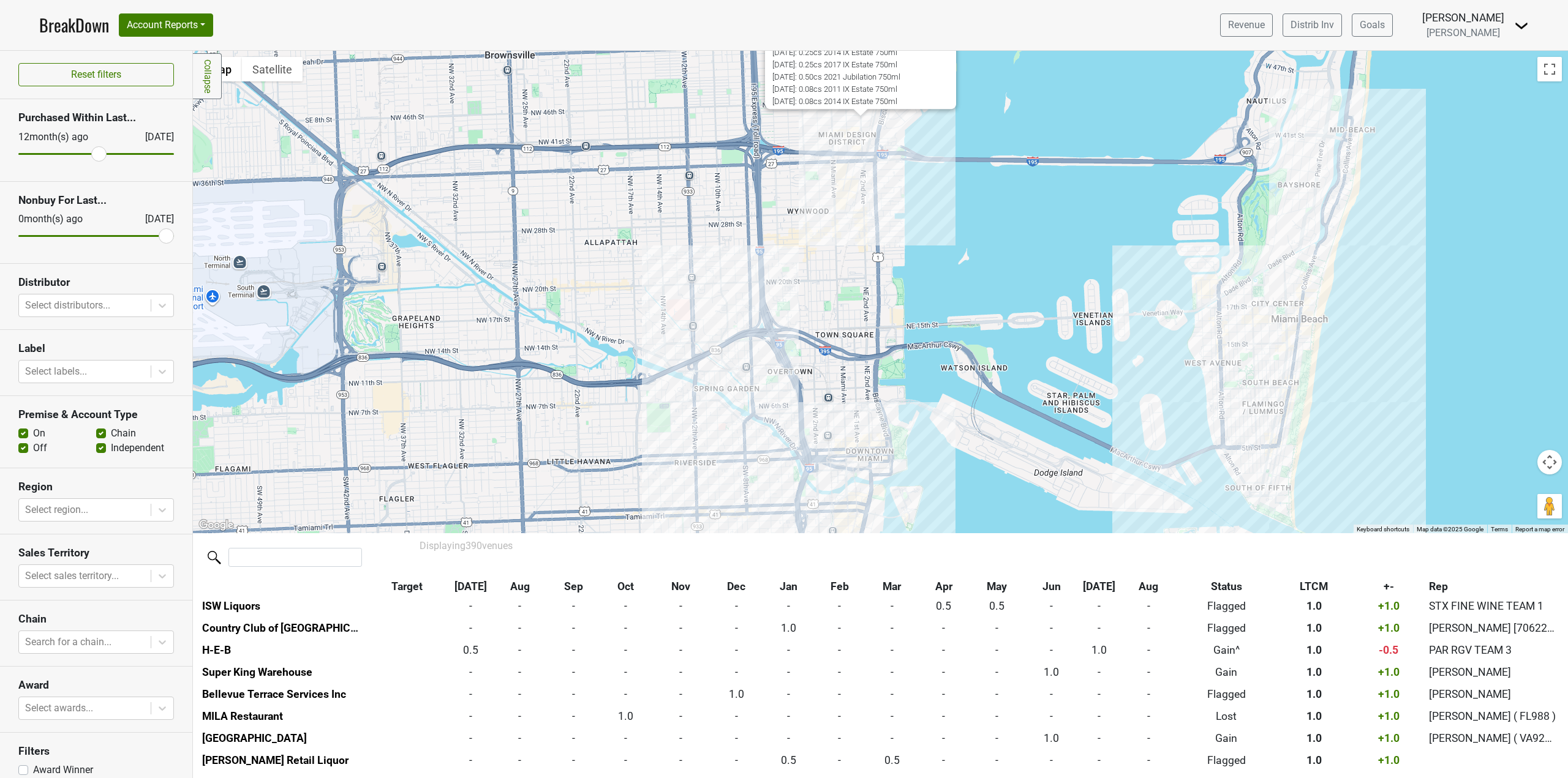
drag, startPoint x: 831, startPoint y: 452, endPoint x: 918, endPoint y: 267, distance: 204.4
click at [918, 267] on div "COTE Miami 3900 NE 2nd Ave, Miami Design District, Miami, FL 33137 | Website Aw…" at bounding box center [879, 292] width 1374 height 483
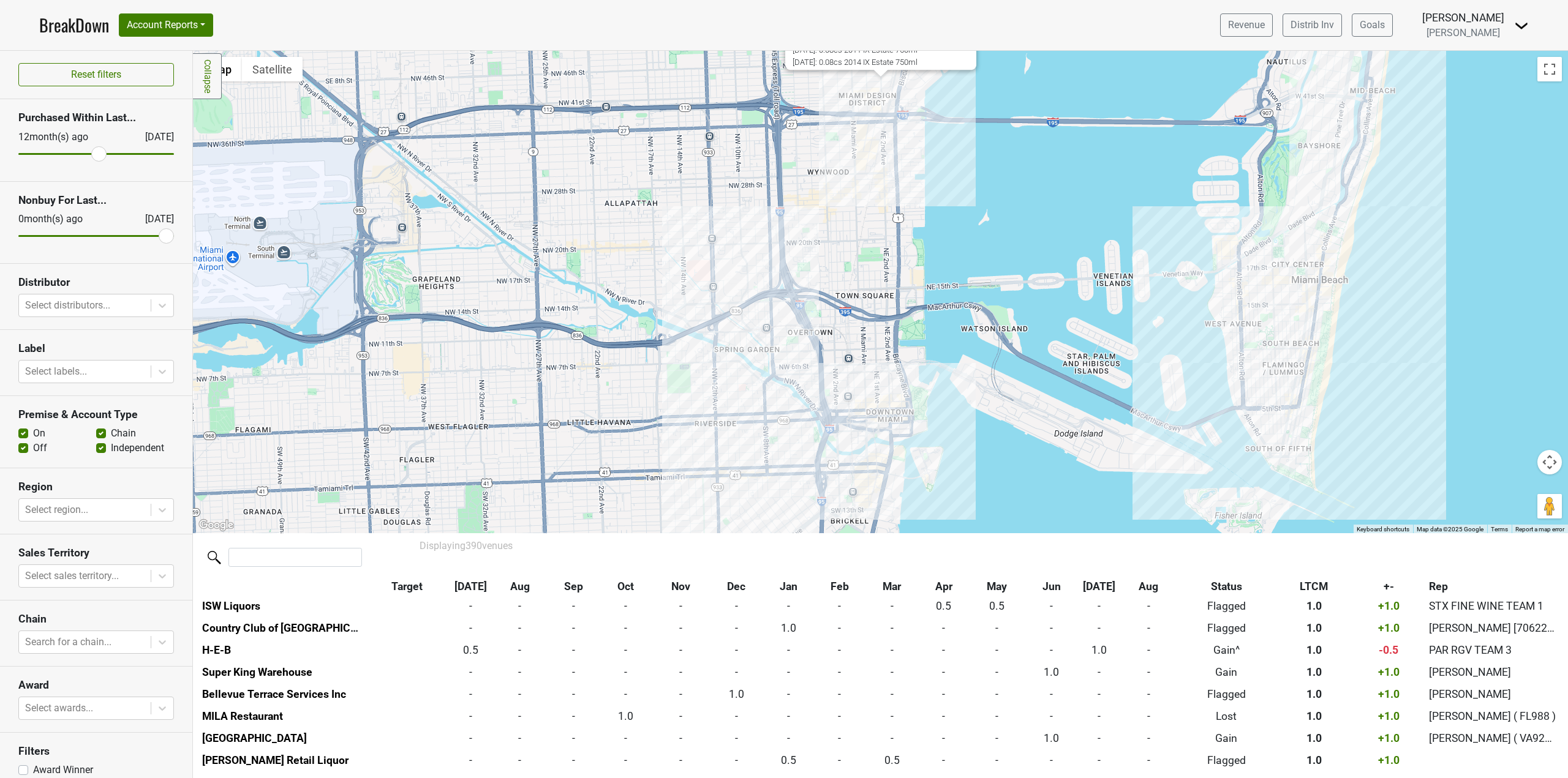
drag, startPoint x: 920, startPoint y: 349, endPoint x: 940, endPoint y: 312, distance: 42.1
click at [940, 312] on div "COTE Miami 3900 NE 2nd Ave, Miami Design District, Miami, FL 33137 | Website Aw…" at bounding box center [879, 292] width 1374 height 483
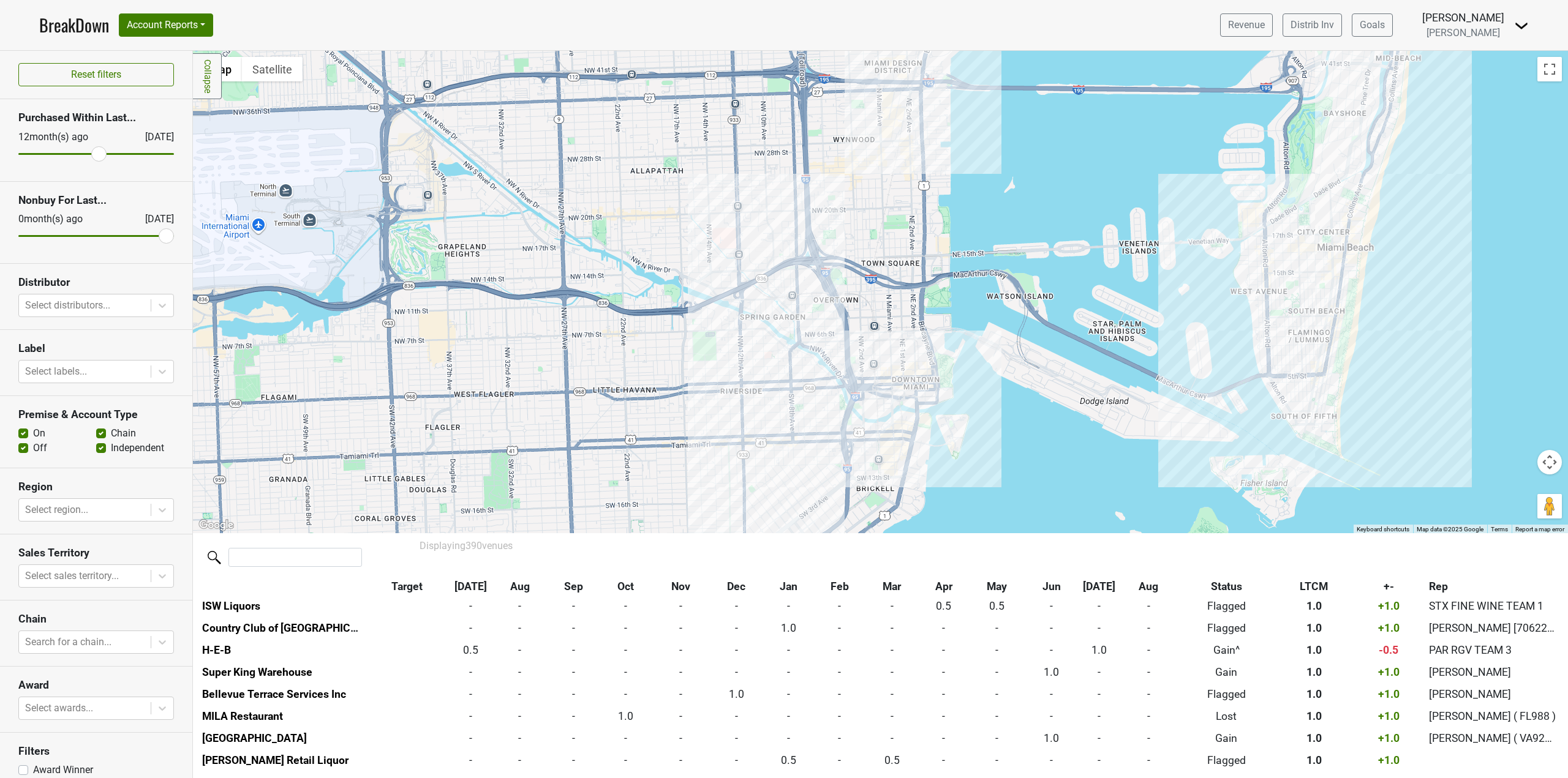
drag, startPoint x: 953, startPoint y: 483, endPoint x: 982, endPoint y: 446, distance: 47.0
click at [982, 446] on div "COTE Miami 3900 NE 2nd Ave, Miami Design District, Miami, FL 33137 | Website Aw…" at bounding box center [879, 292] width 1374 height 483
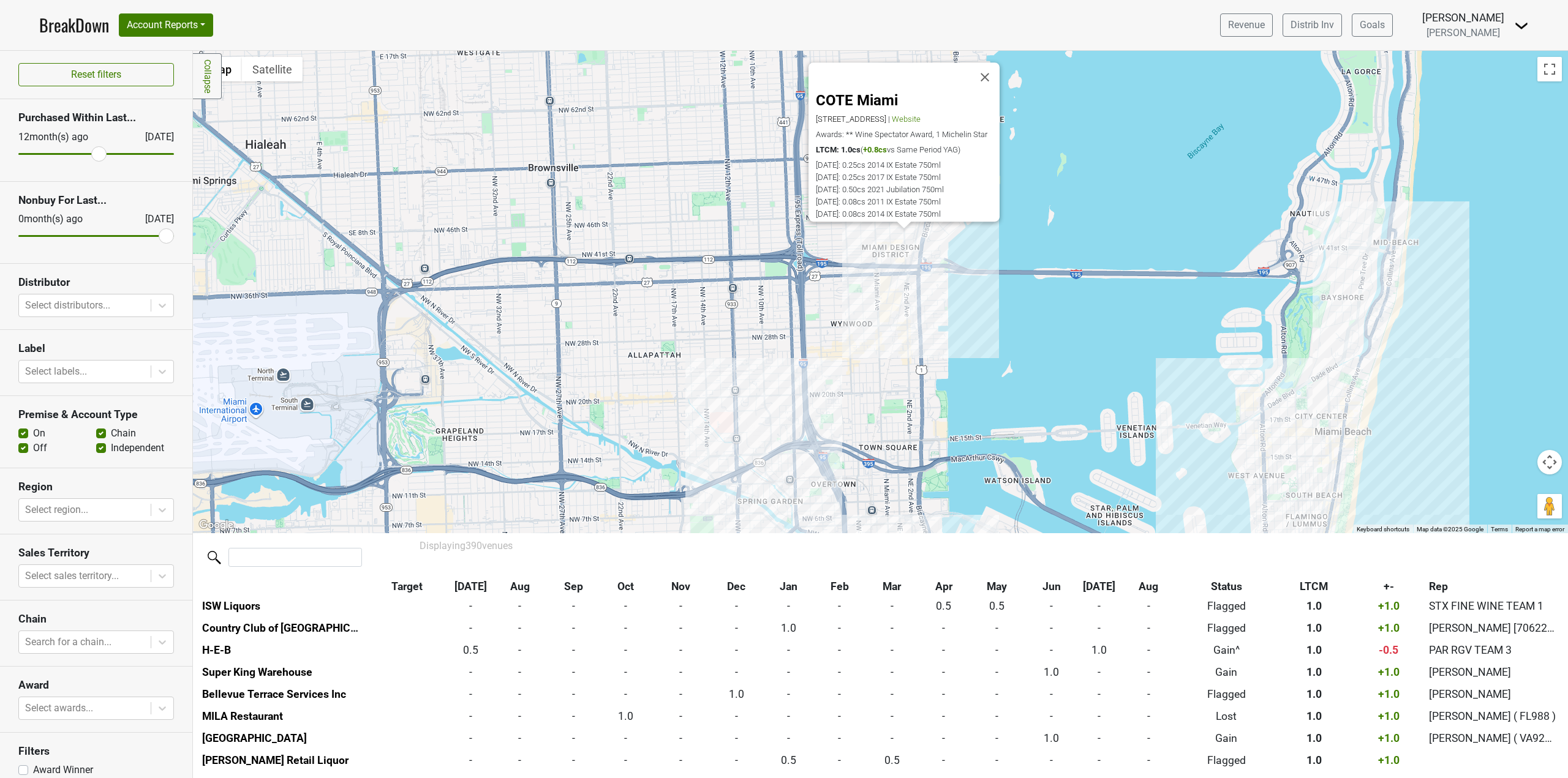
drag, startPoint x: 1021, startPoint y: 347, endPoint x: 1021, endPoint y: 541, distance: 194.0
click at [1021, 541] on div "Filters Collapse ← Move left → Move right ↑ Move up ↓ Move down + Zoom in - Zoo…" at bounding box center [879, 414] width 1374 height 727
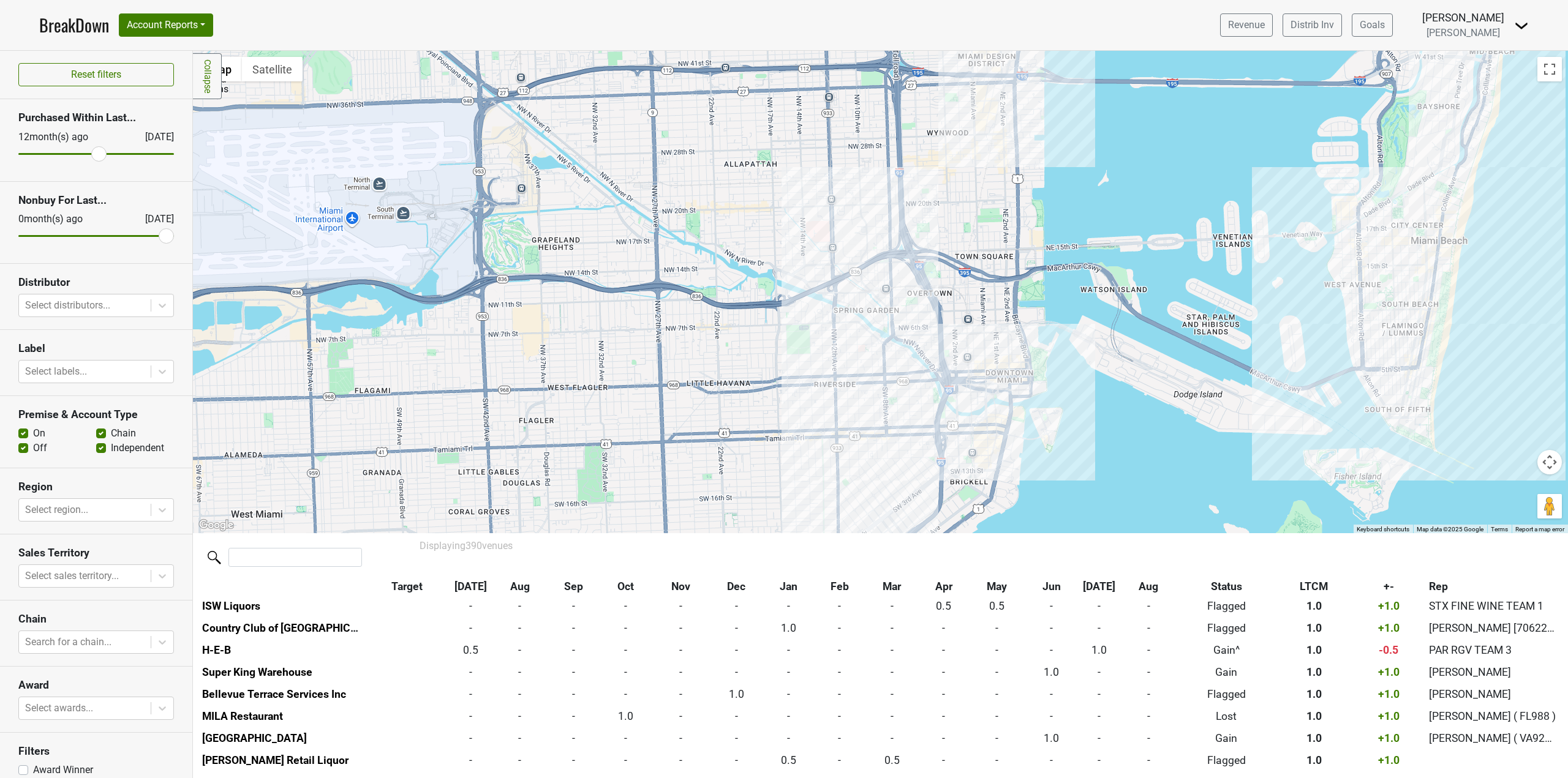
drag, startPoint x: 1063, startPoint y: 394, endPoint x: 1155, endPoint y: 175, distance: 237.5
click at [1156, 175] on div "COTE Miami 3900 NE 2nd Ave, Miami Design District, Miami, FL 33137 | Website Aw…" at bounding box center [879, 292] width 1374 height 483
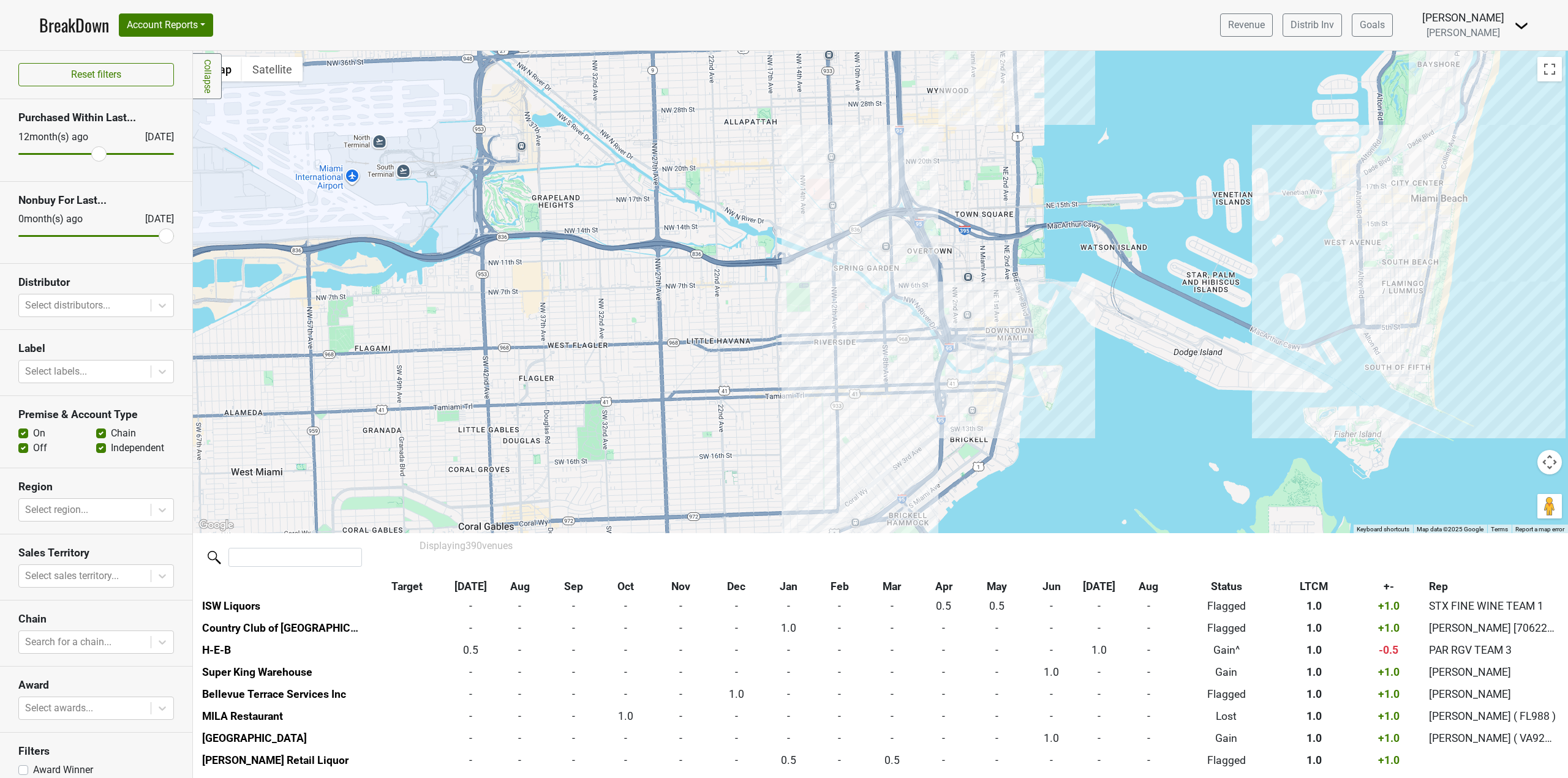
click at [909, 284] on div "COTE Miami 3900 NE 2nd Ave, Miami Design District, Miami, FL 33137 | Website Aw…" at bounding box center [879, 292] width 1374 height 483
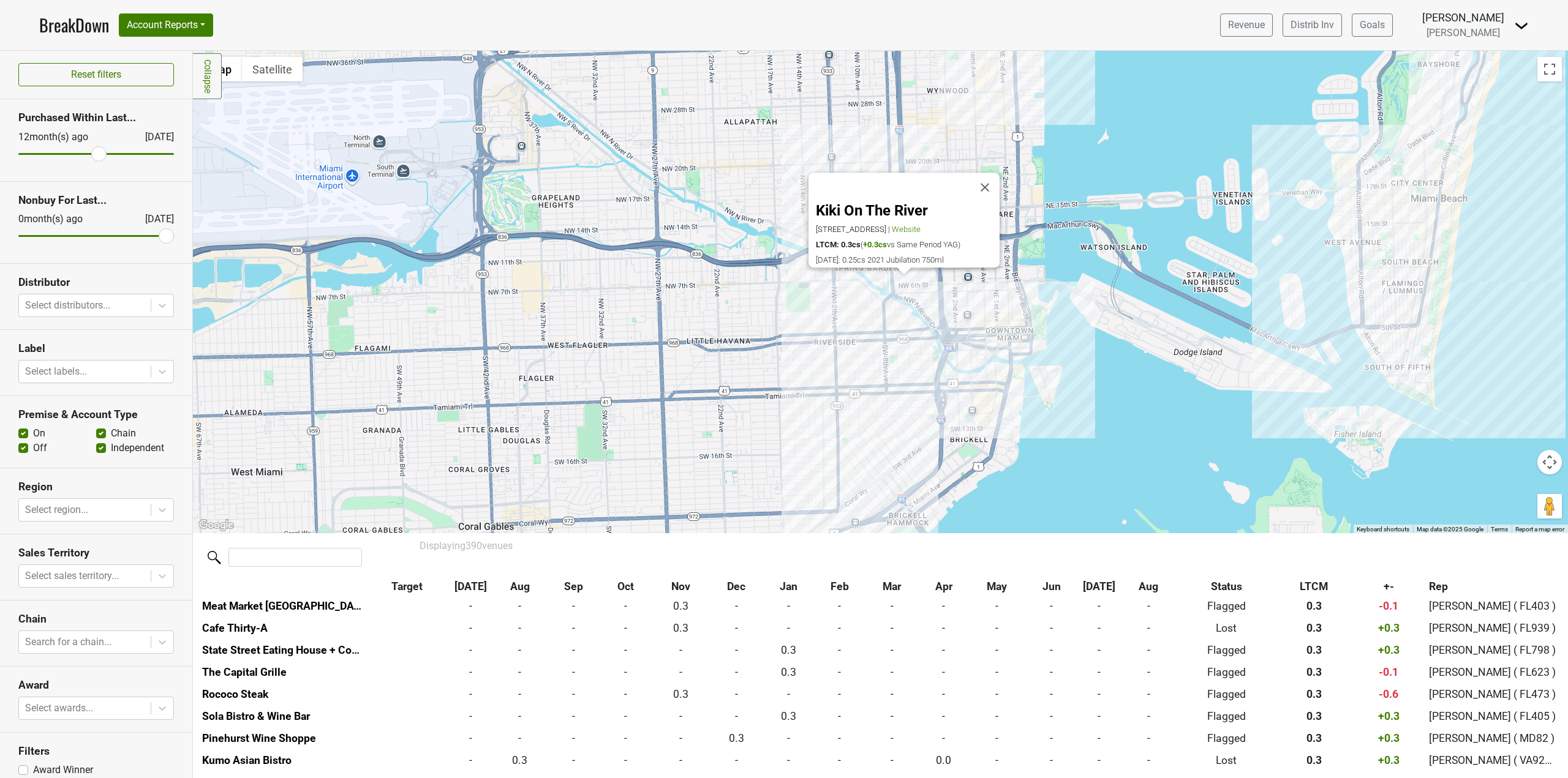
click at [941, 315] on div "Kiki On The River 450 NW North River Dr, Miami, FL 33128 | Website LTCM: 0.3cs …" at bounding box center [879, 292] width 1374 height 483
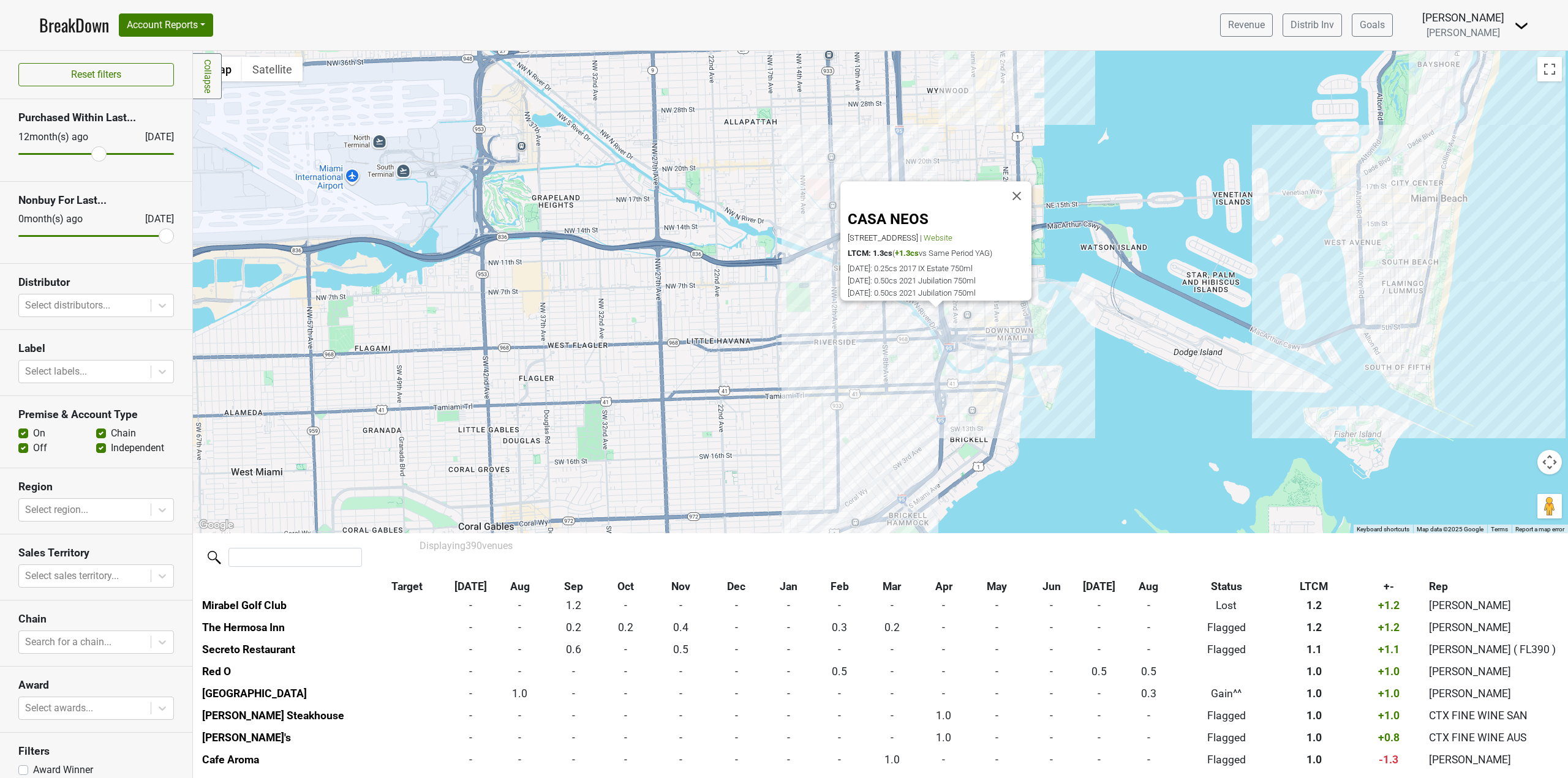
click at [1016, 346] on div "CASA NEOS 40 SW North River Dr, Miami, FL 33128 | Website LTCM: 1.3cs ( +1.3cs …" at bounding box center [879, 292] width 1374 height 483
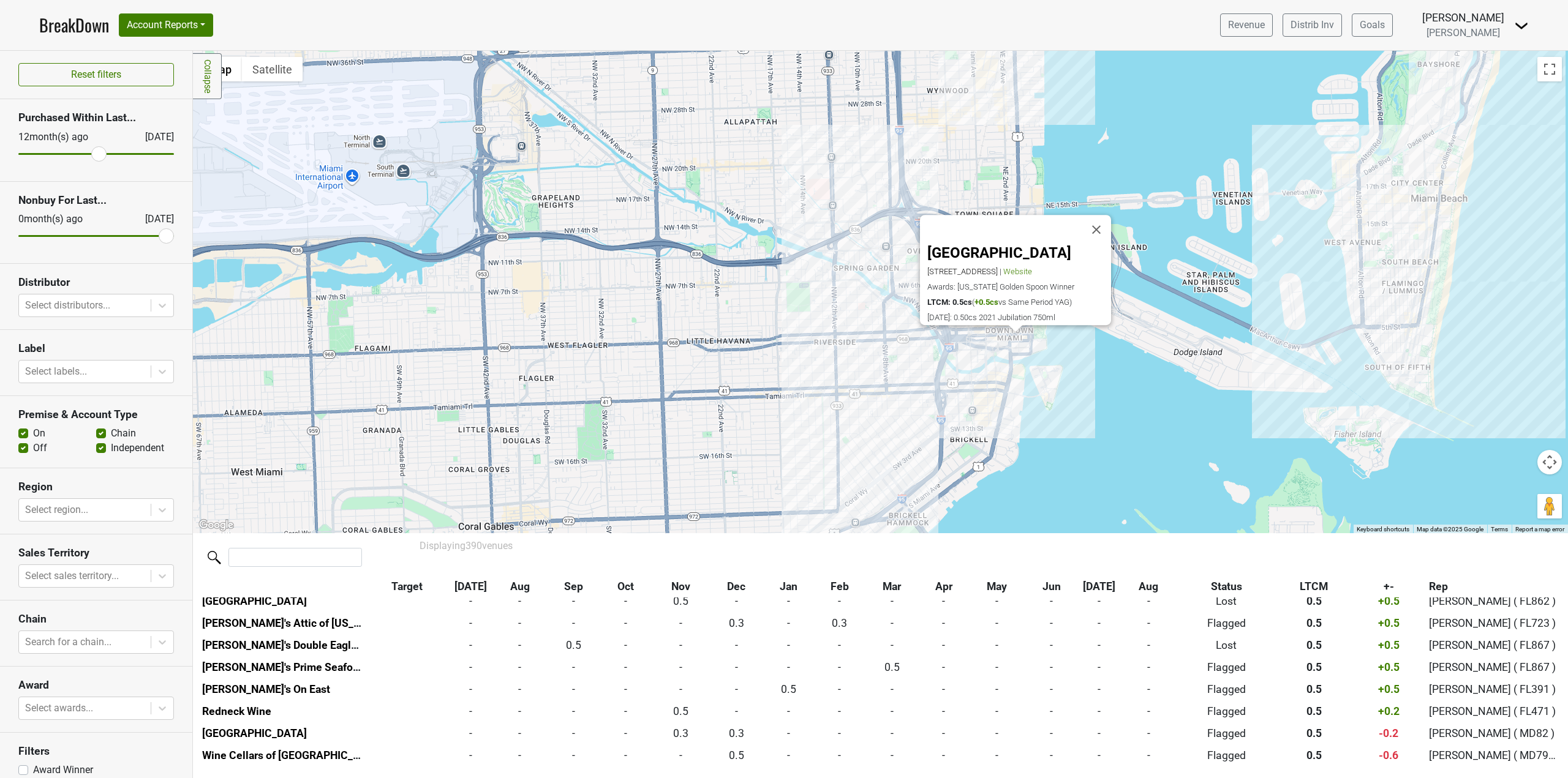
scroll to position [3065, 0]
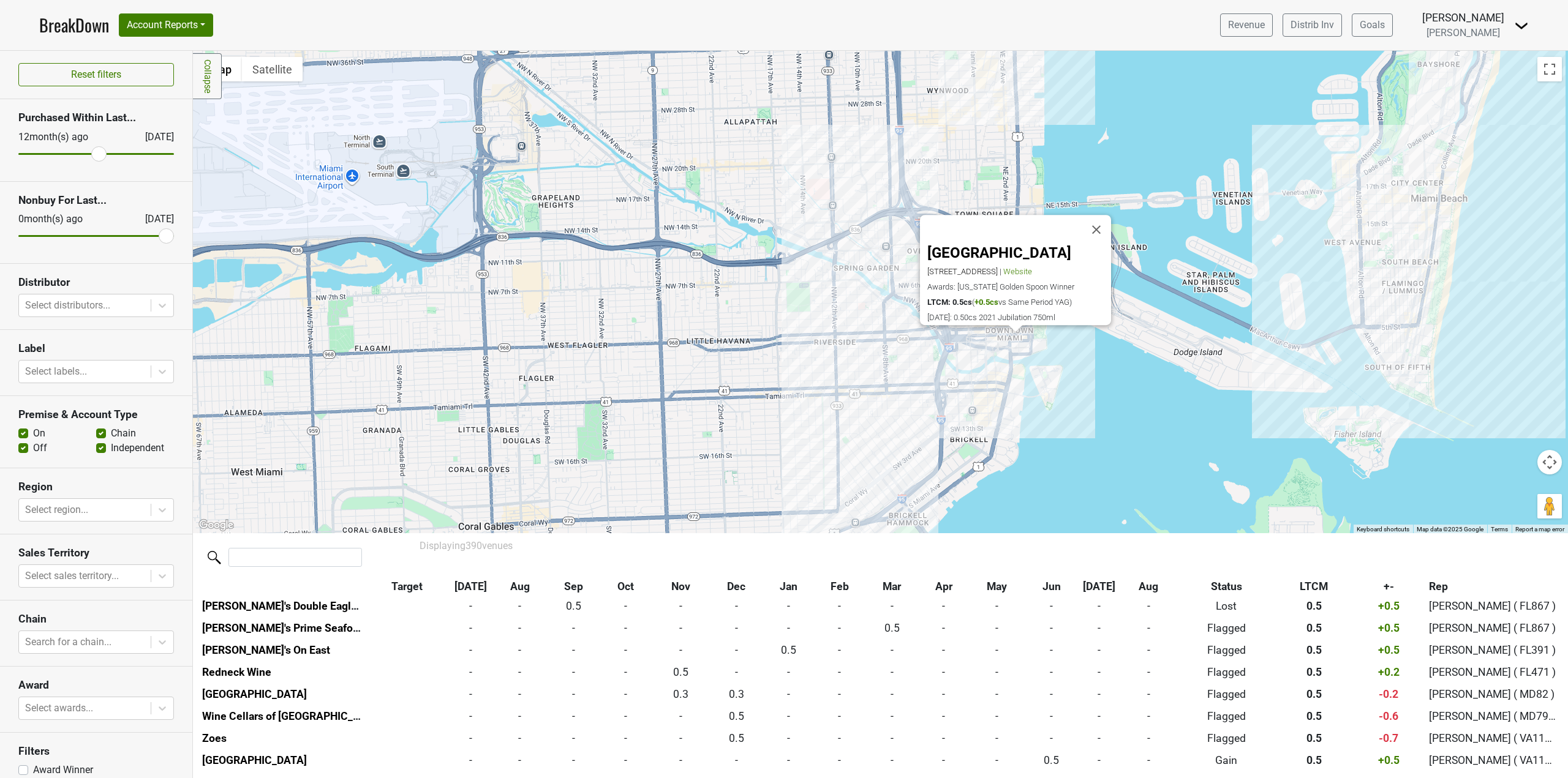
click at [1021, 379] on div "Kimpton EPIC Hotel 270 Biscayne Boulevard Way, Miami, FL 33131 | Website Awards…" at bounding box center [879, 292] width 1374 height 483
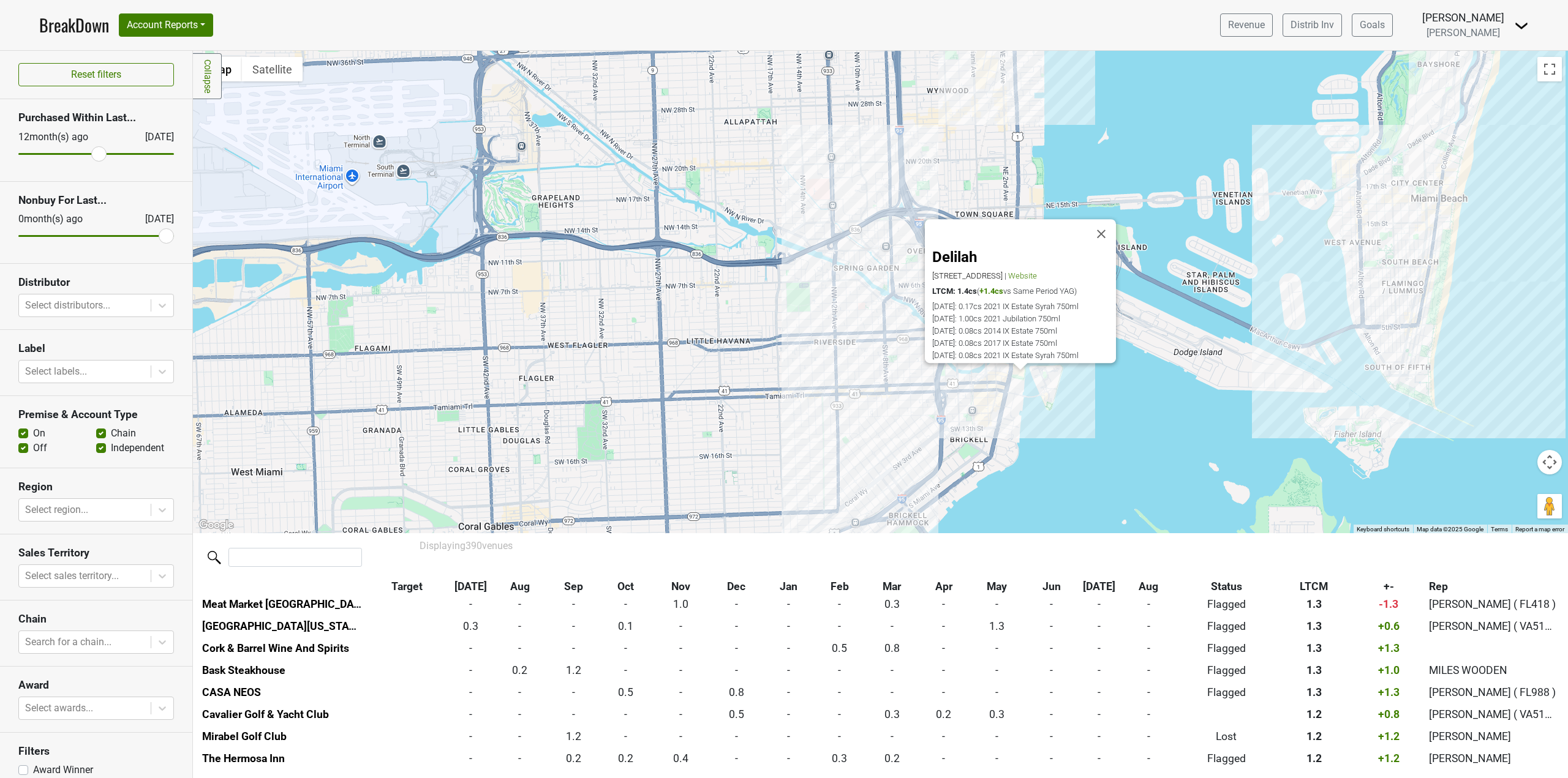
scroll to position [1105, 0]
click at [998, 407] on div "Delilah 301 Brickell Key Dr, Miami, FL 33131 | Website LTCM: 1.4cs ( +1.4cs vs …" at bounding box center [879, 292] width 1374 height 483
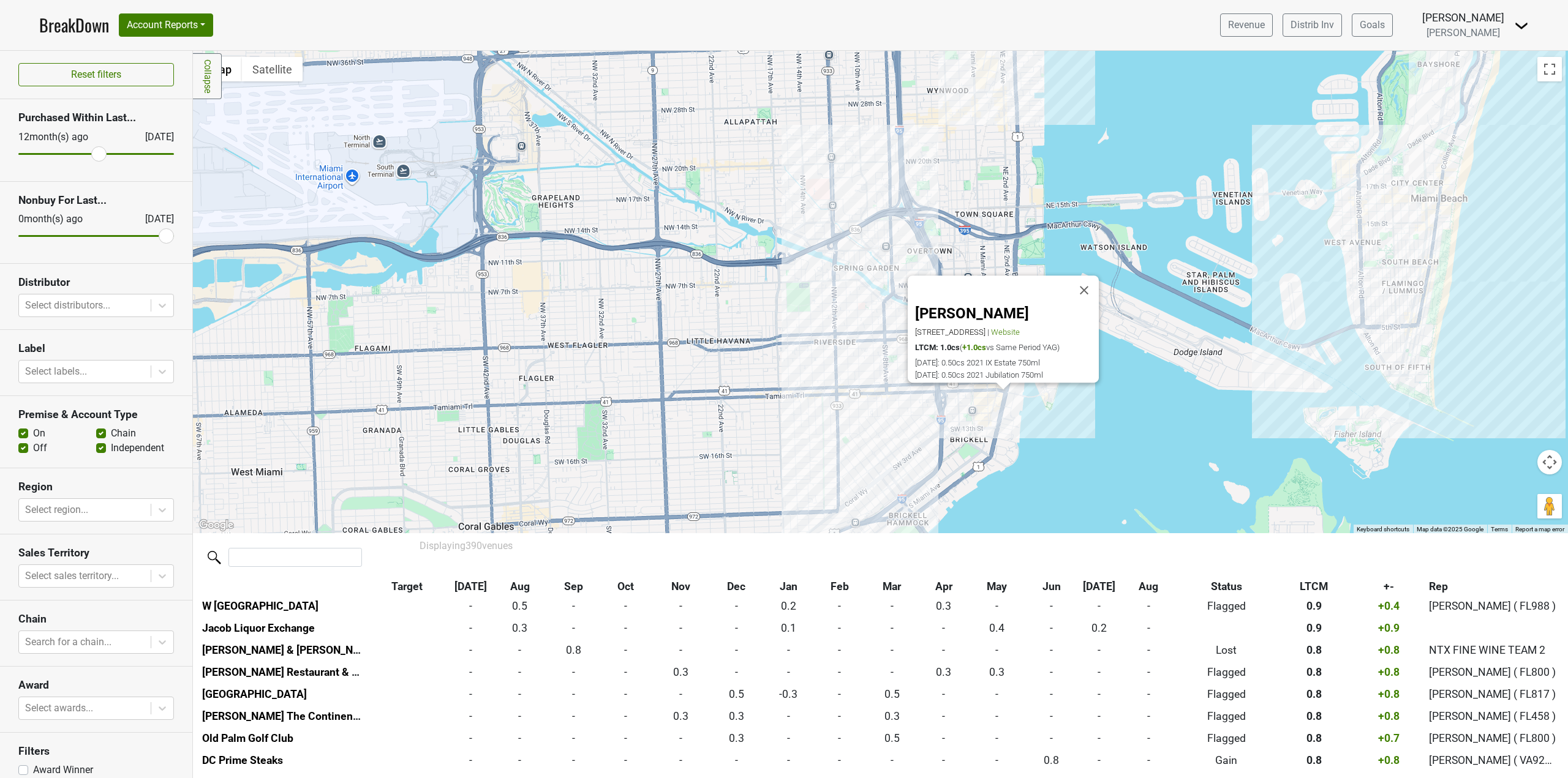
click at [1005, 422] on div "CLAUDIE 1101 Brickell Ave S-113, Miami, FL 33131 | Website LTCM: 1.0cs ( +1.0cs…" at bounding box center [879, 292] width 1374 height 483
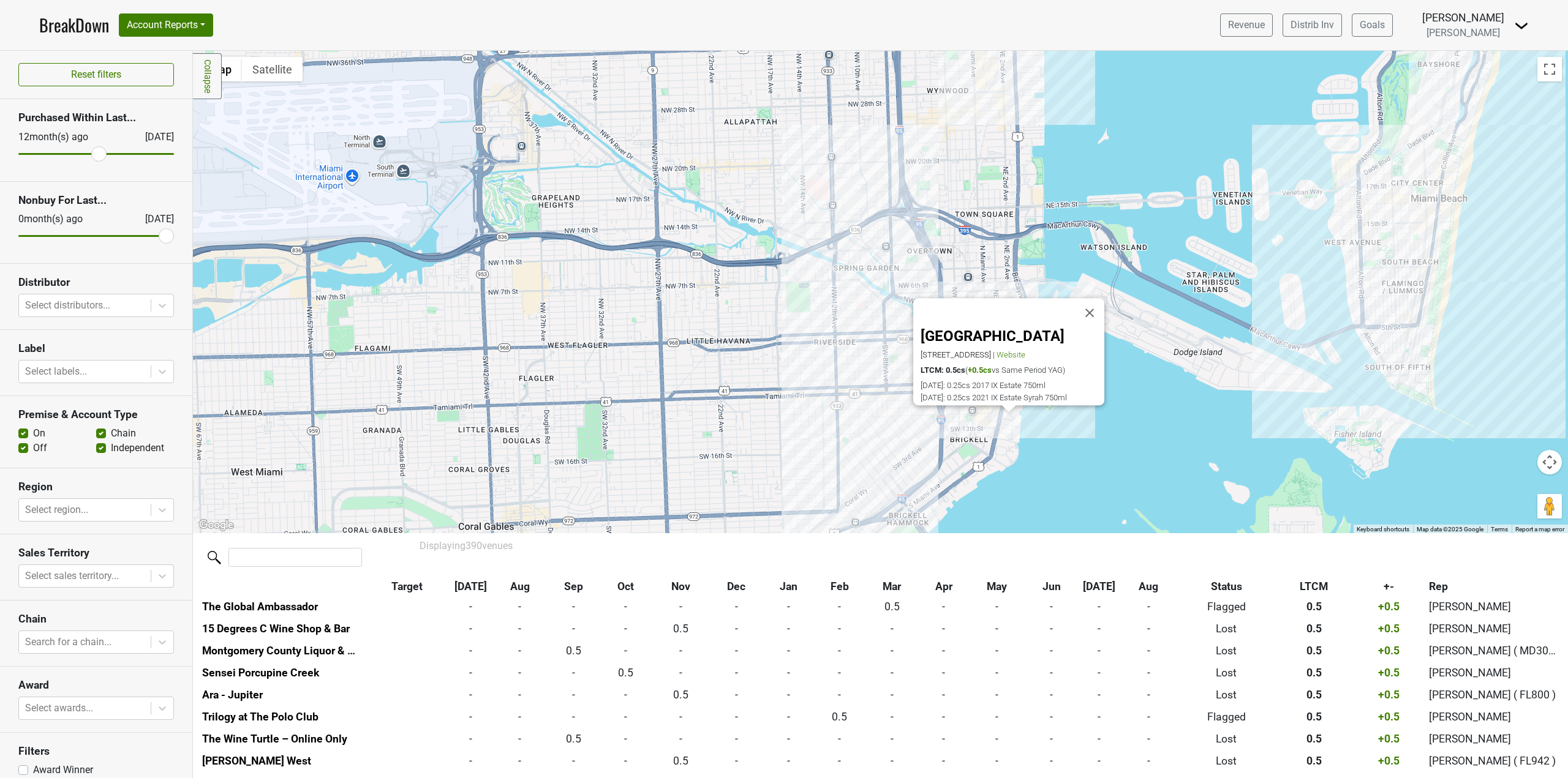
scroll to position [4013, 0]
click at [972, 436] on div "Osaka 1300 Brickell Bay Dr, Miami, FL 33131 | Website LTCM: 0.5cs ( +0.5cs vs S…" at bounding box center [879, 292] width 1374 height 483
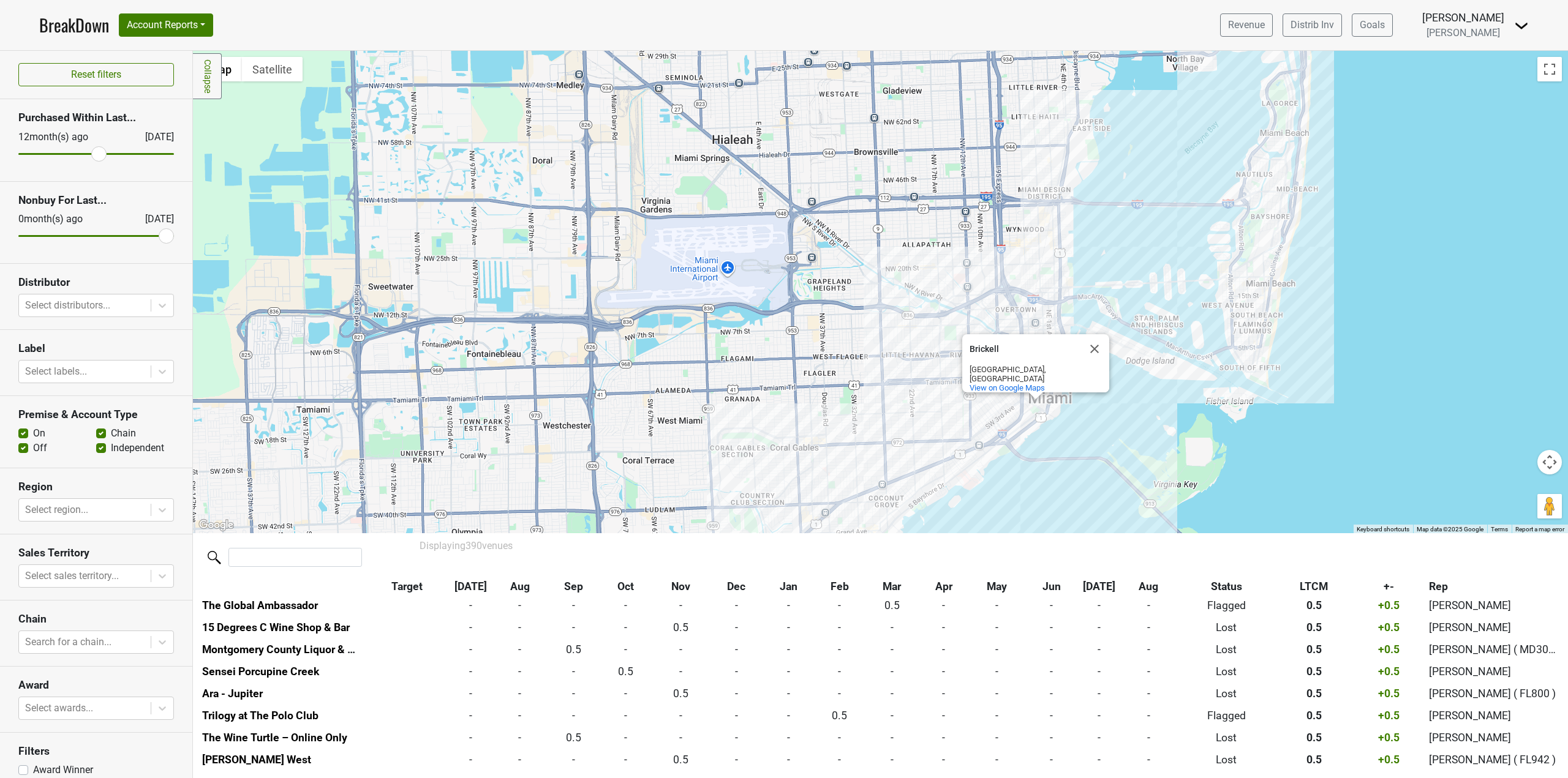
drag, startPoint x: 1366, startPoint y: 380, endPoint x: 1371, endPoint y: 371, distance: 10.3
click at [1371, 371] on div "Brickell Brickell Miami, FL View on Google Maps" at bounding box center [879, 292] width 1374 height 483
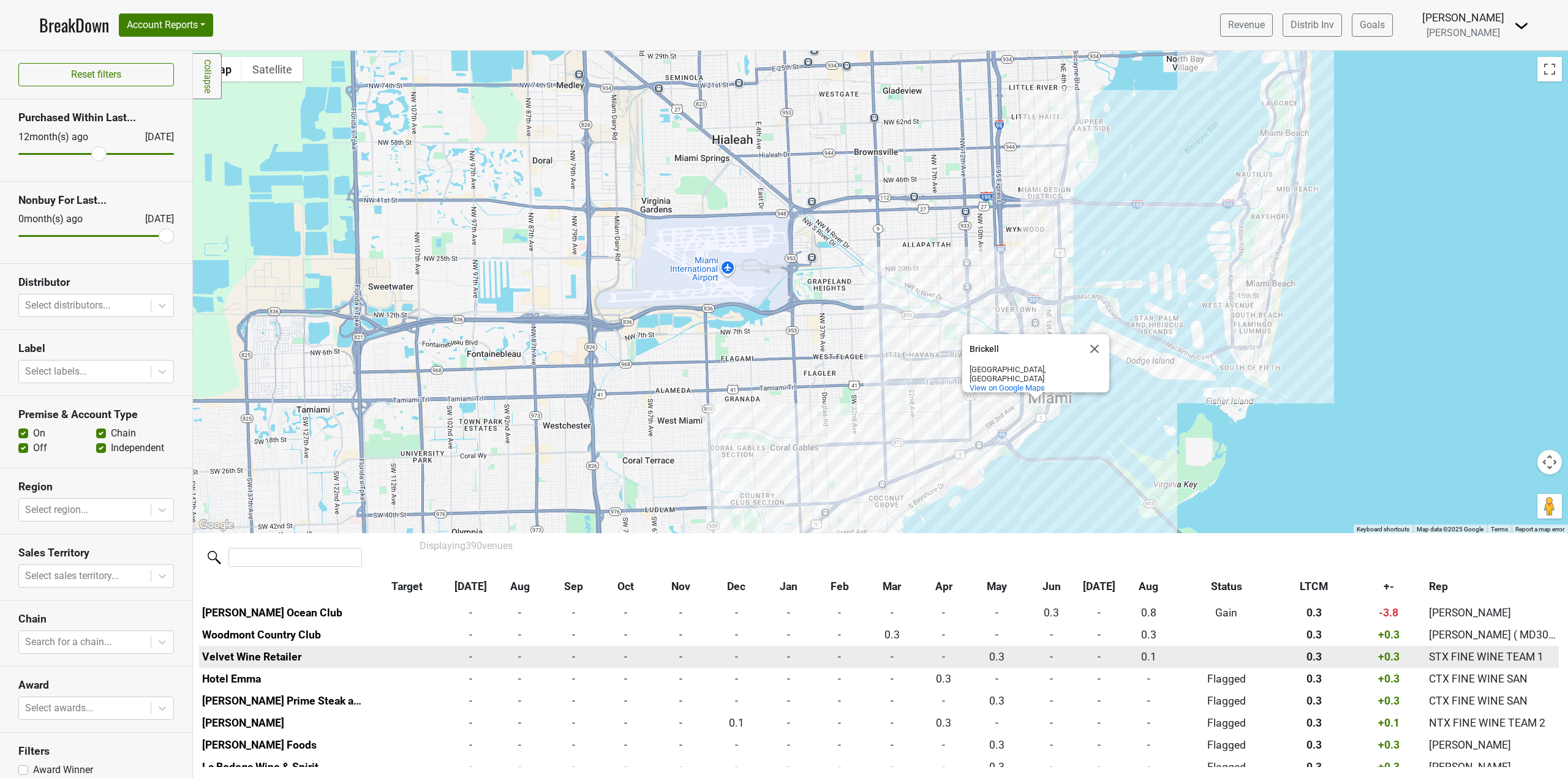
scroll to position [4441, 0]
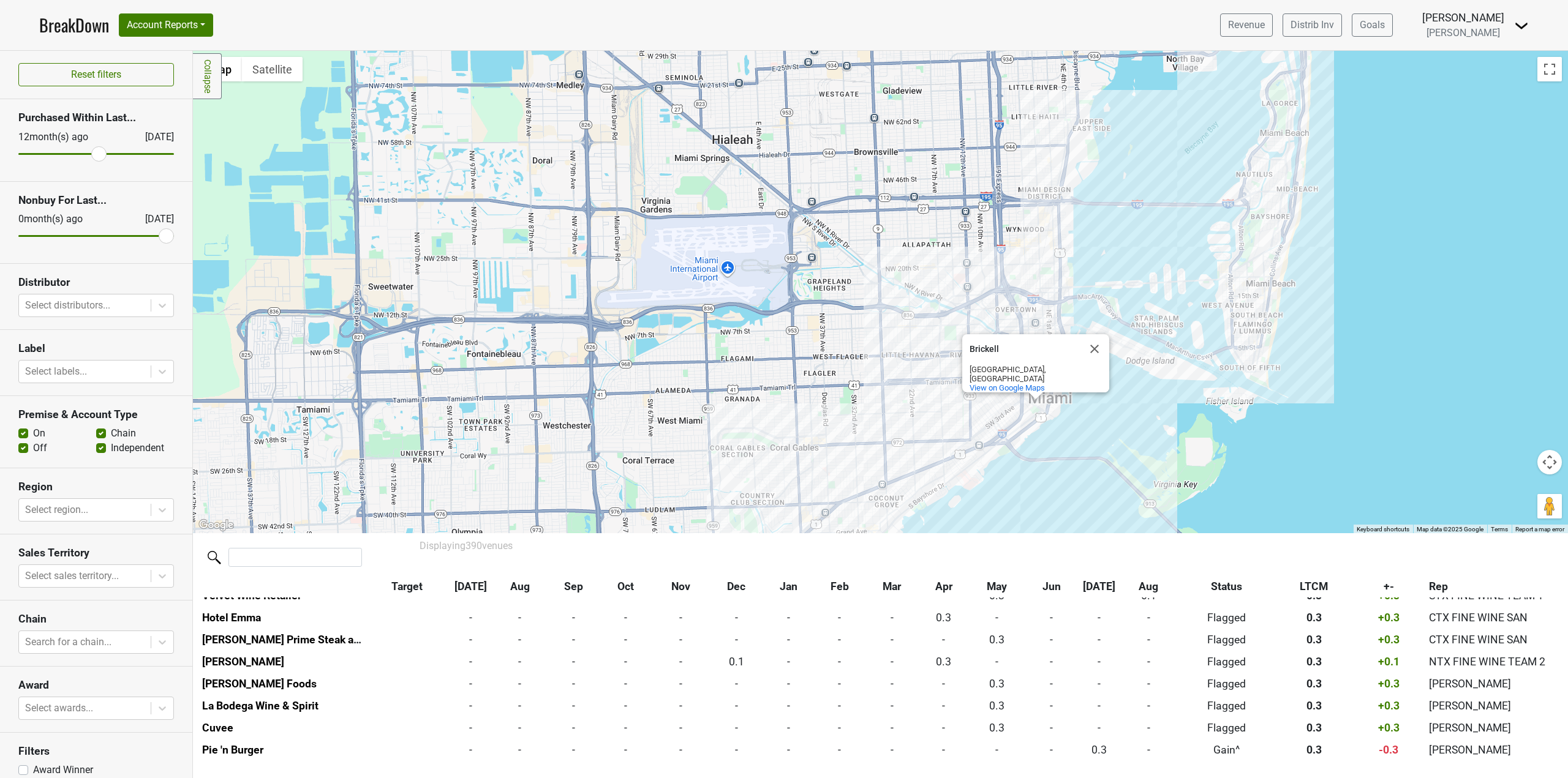
click at [1379, 363] on div "Brickell Brickell Miami, FL View on Google Maps" at bounding box center [879, 292] width 1374 height 483
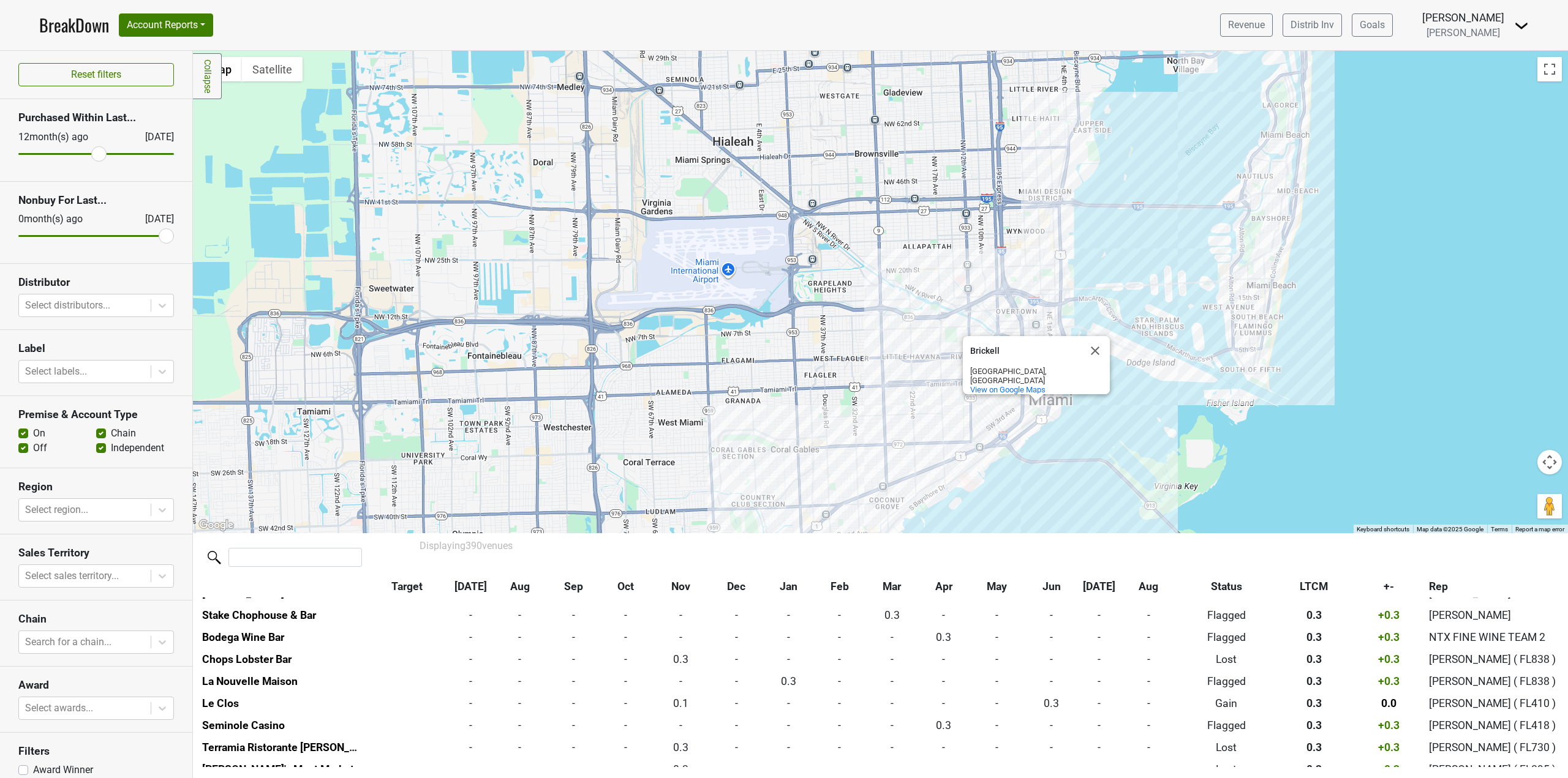
scroll to position [4687, 18]
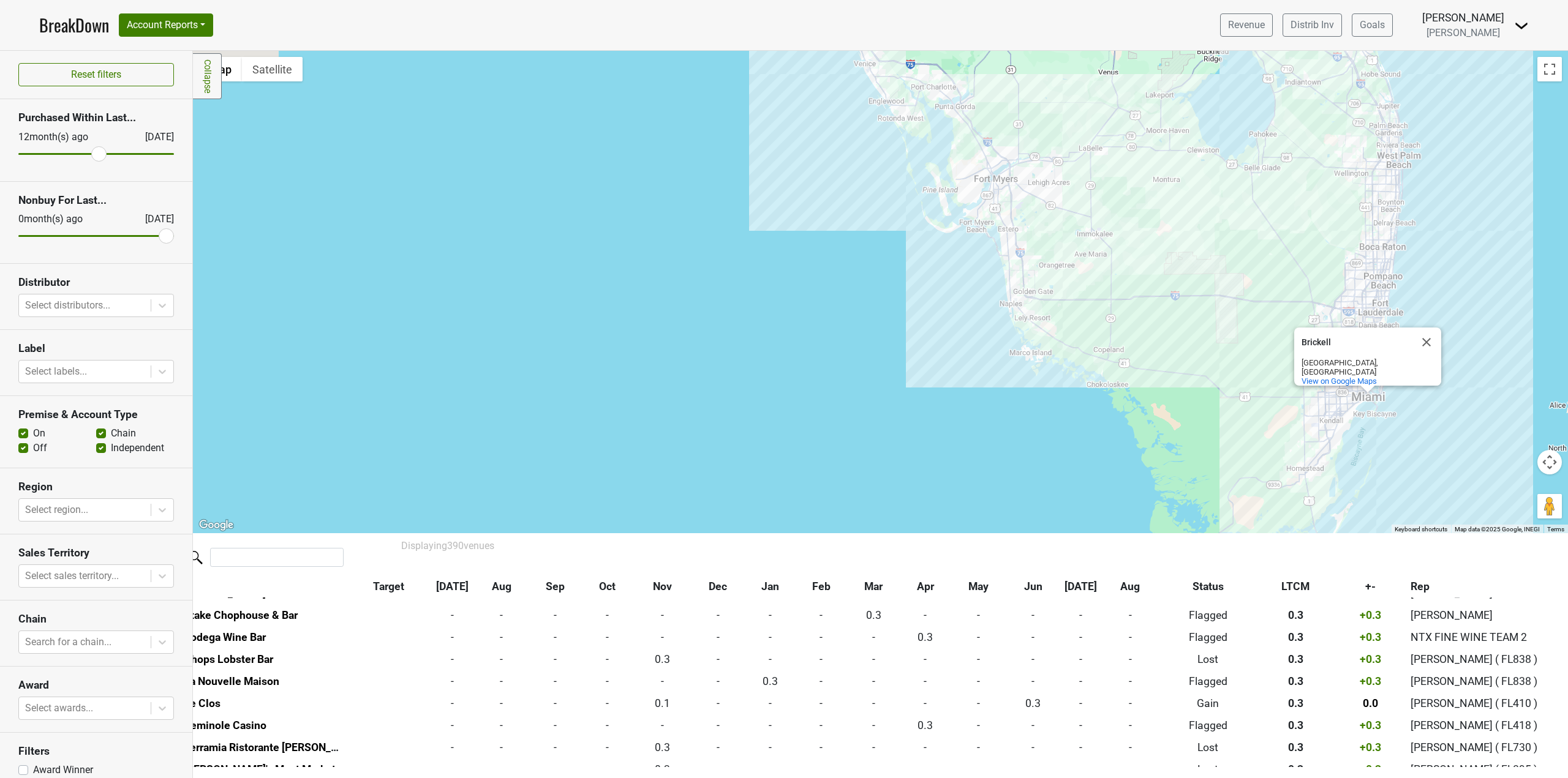
drag, startPoint x: 1151, startPoint y: 295, endPoint x: 1161, endPoint y: 365, distance: 70.7
click at [1161, 365] on div "Brickell Brickell Miami, FL View on Google Maps" at bounding box center [879, 292] width 1374 height 483
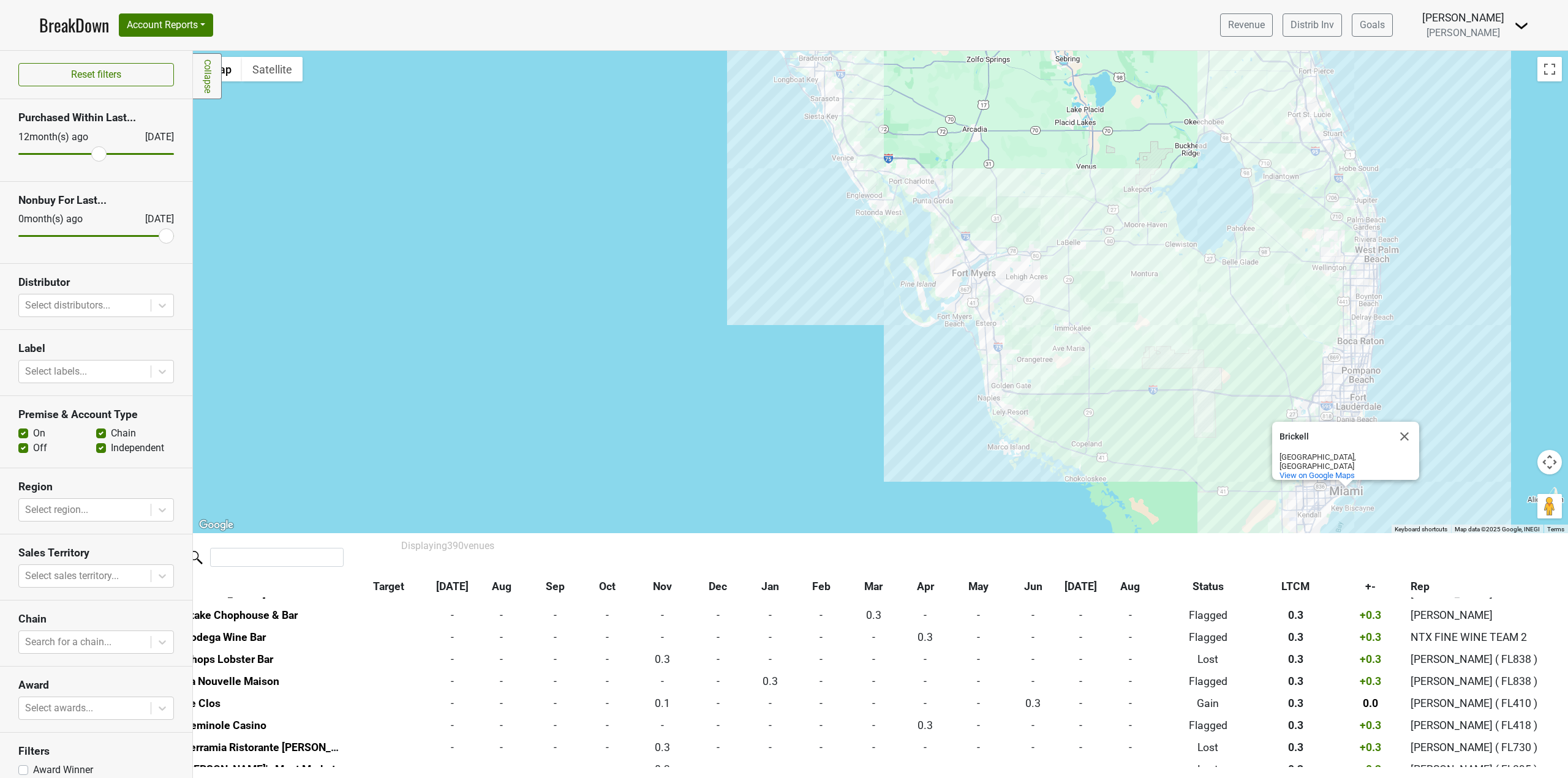
drag, startPoint x: 1290, startPoint y: 243, endPoint x: 1265, endPoint y: 310, distance: 71.5
click at [1265, 310] on div "Brickell Brickell Miami, FL View on Google Maps" at bounding box center [879, 292] width 1374 height 483
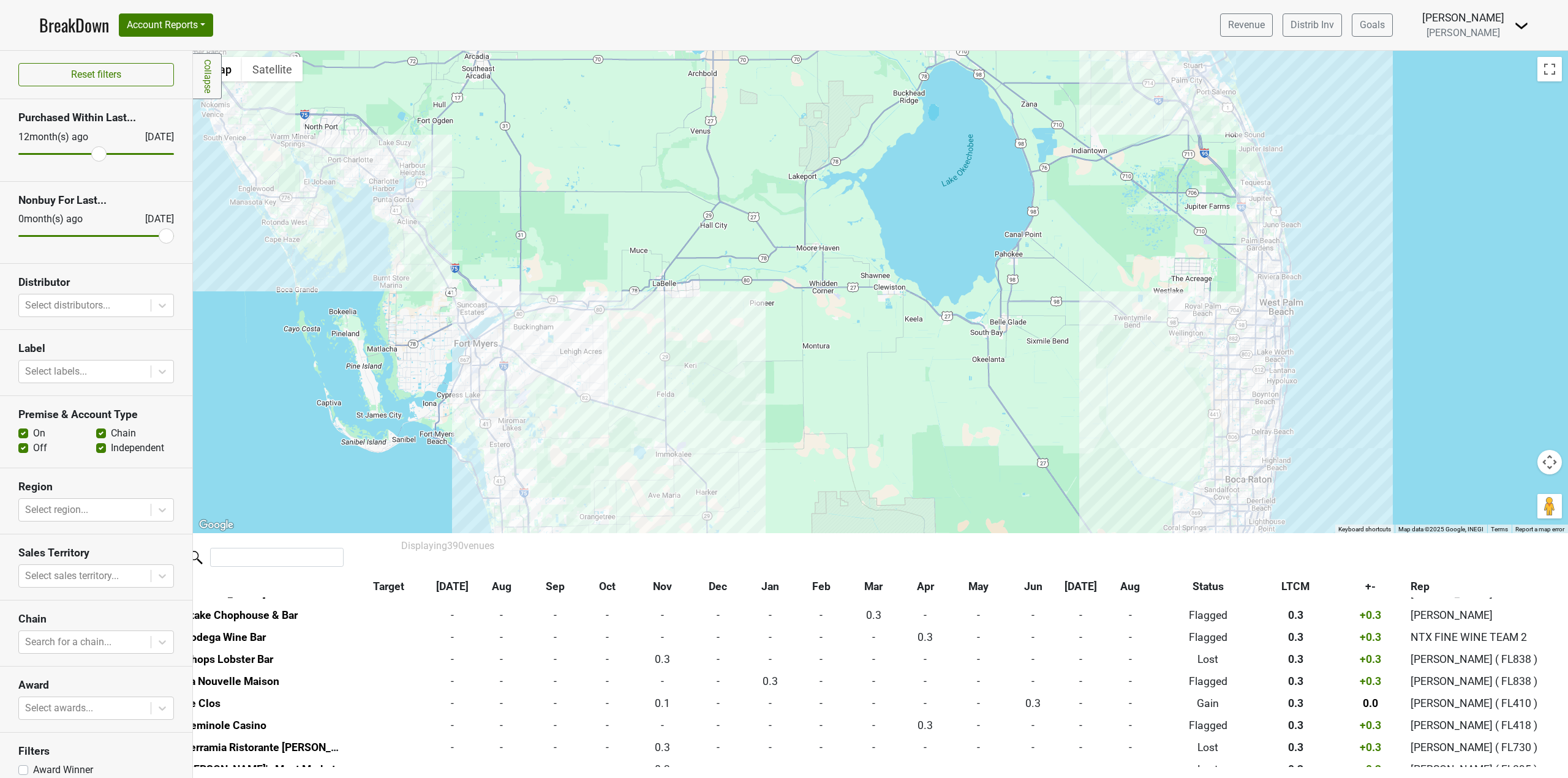
drag, startPoint x: 1394, startPoint y: 275, endPoint x: 1185, endPoint y: 375, distance: 231.7
click at [1185, 375] on div "Brickell Brickell Miami, FL View on Google Maps" at bounding box center [879, 292] width 1374 height 483
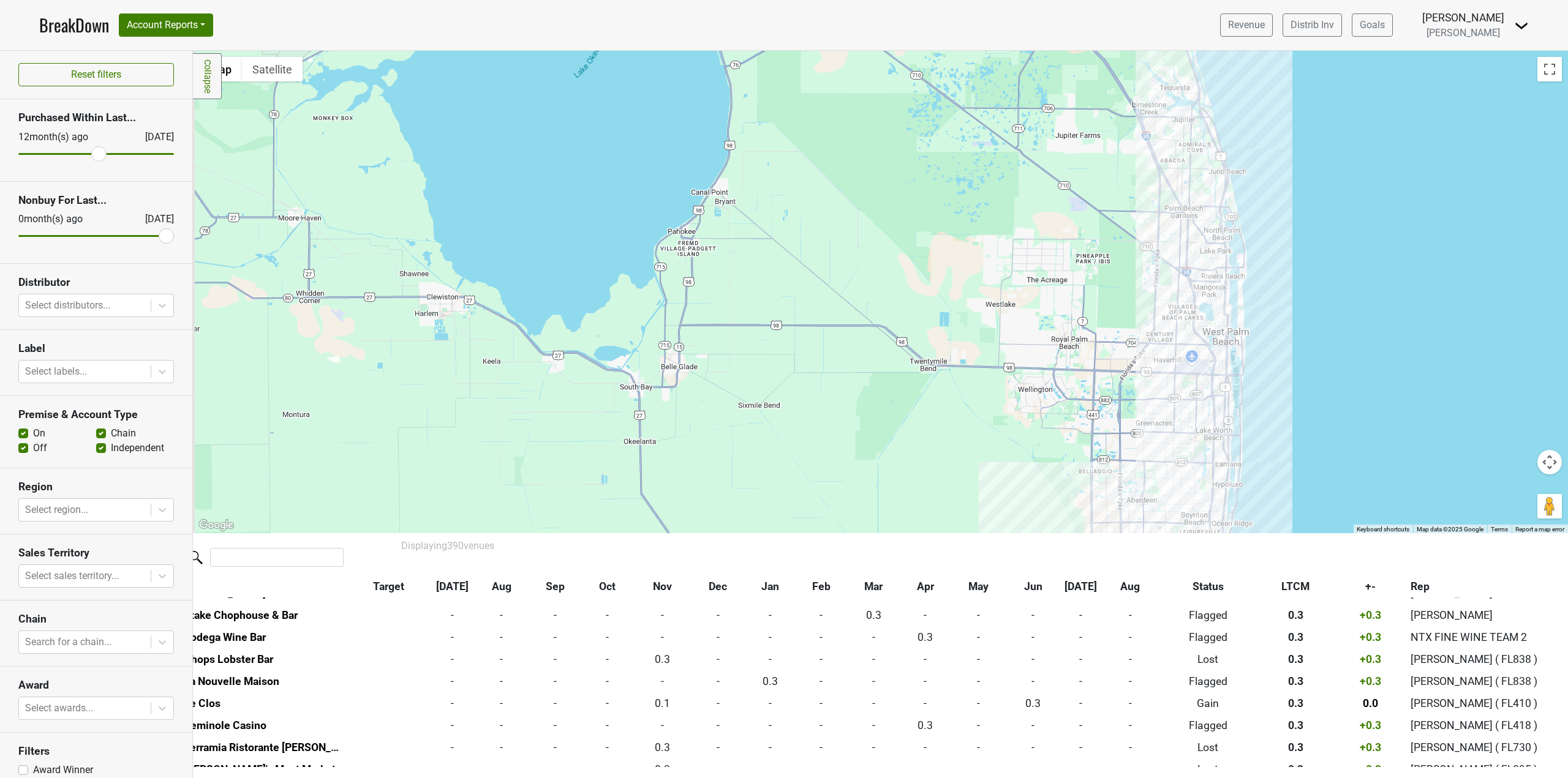
drag, startPoint x: 1314, startPoint y: 248, endPoint x: 1345, endPoint y: 342, distance: 99.0
click at [1345, 342] on div "Brickell Brickell Miami, FL View on Google Maps" at bounding box center [879, 292] width 1374 height 483
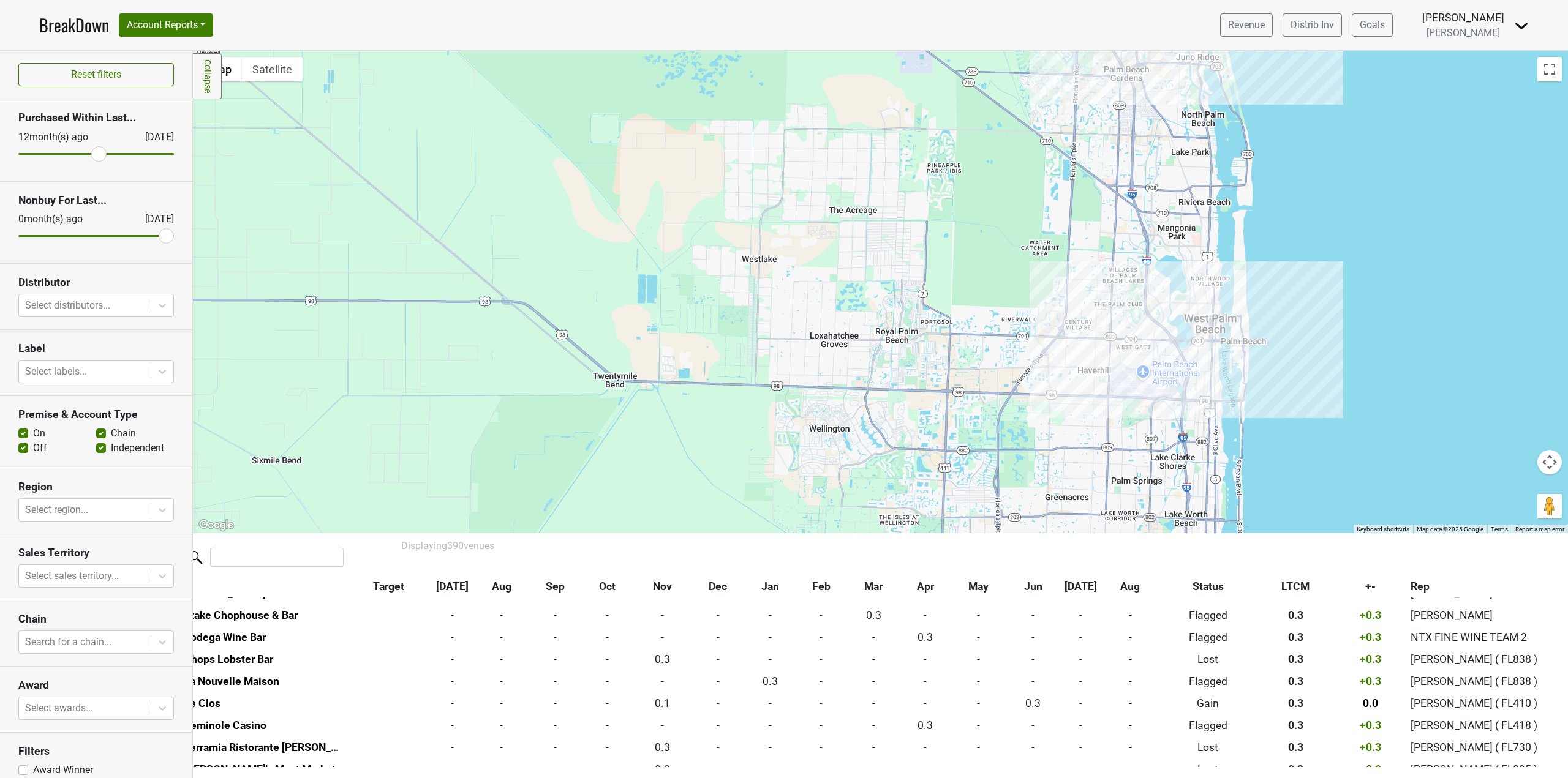
drag, startPoint x: 1281, startPoint y: 440, endPoint x: 1379, endPoint y: 406, distance: 103.7
click at [1379, 406] on div "Brickell Brickell Miami, FL View on Google Maps" at bounding box center [879, 292] width 1374 height 483
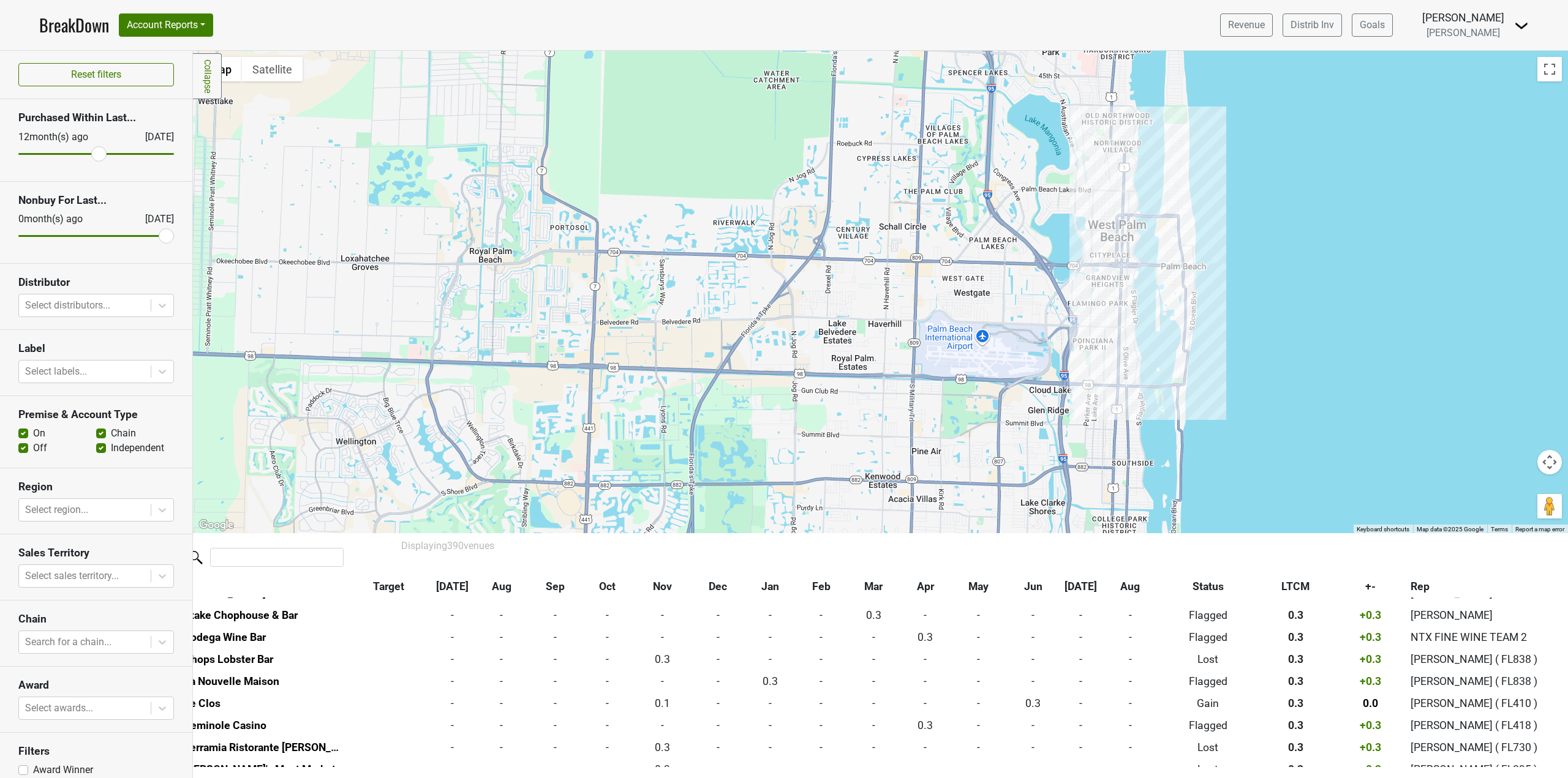
click at [1113, 233] on div "Brickell Brickell Miami, FL View on Google Maps" at bounding box center [879, 292] width 1374 height 483
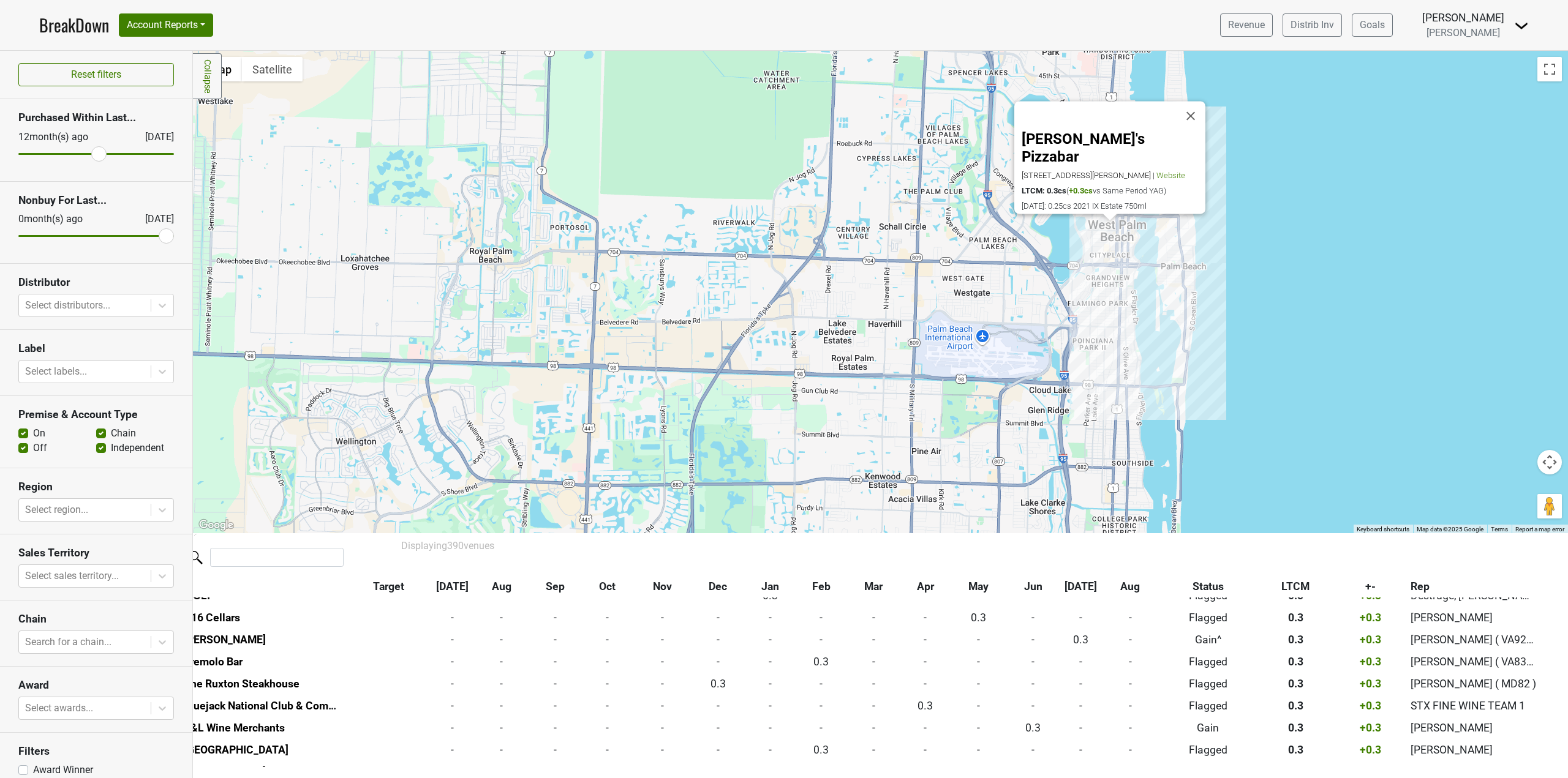
scroll to position [6172, 18]
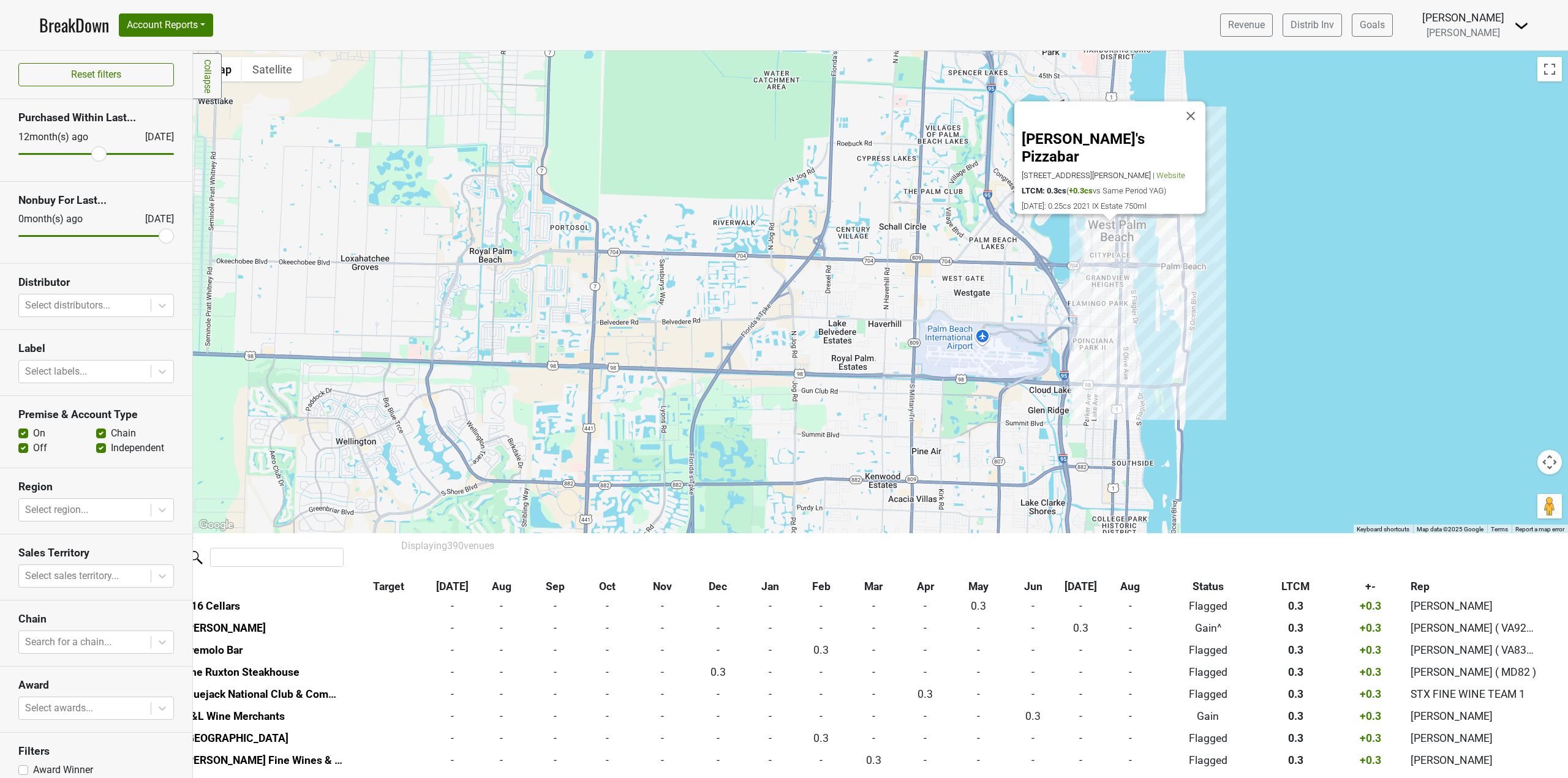
click at [1307, 302] on div "Adrienne's Pizzabar 378 S Rosemary Ave, West Palm Beach, FL 33401 | Website LTC…" at bounding box center [879, 292] width 1374 height 483
click at [1187, 262] on div "Adrienne's Pizzabar 378 S Rosemary Ave, West Palm Beach, FL 33401 | Website LTC…" at bounding box center [879, 292] width 1374 height 483
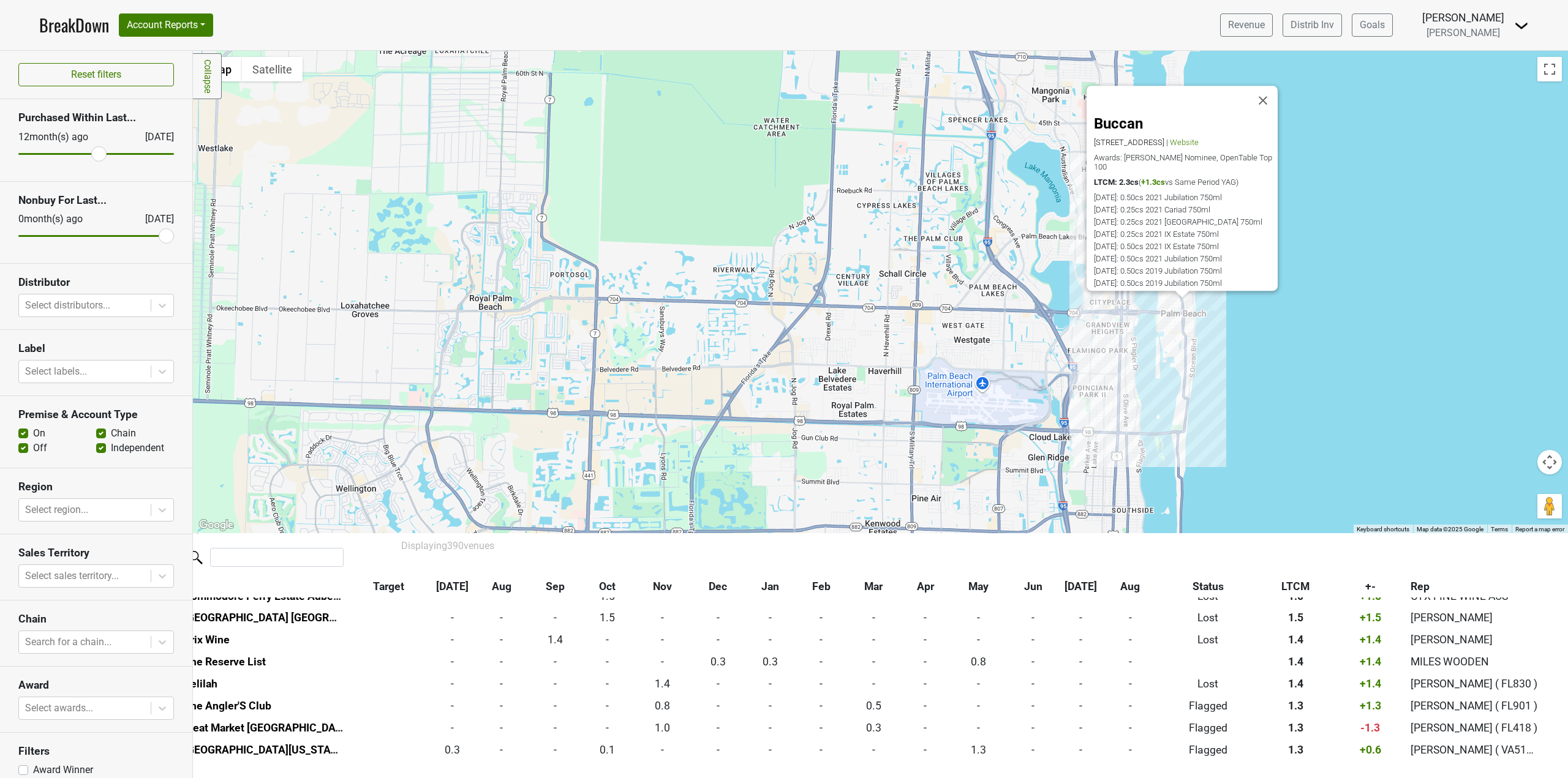
click at [1272, 310] on div "Buccan 350 S County Rd, Palm Beach, FL 33480 | Website Awards: James Beard Nomi…" at bounding box center [879, 292] width 1374 height 483
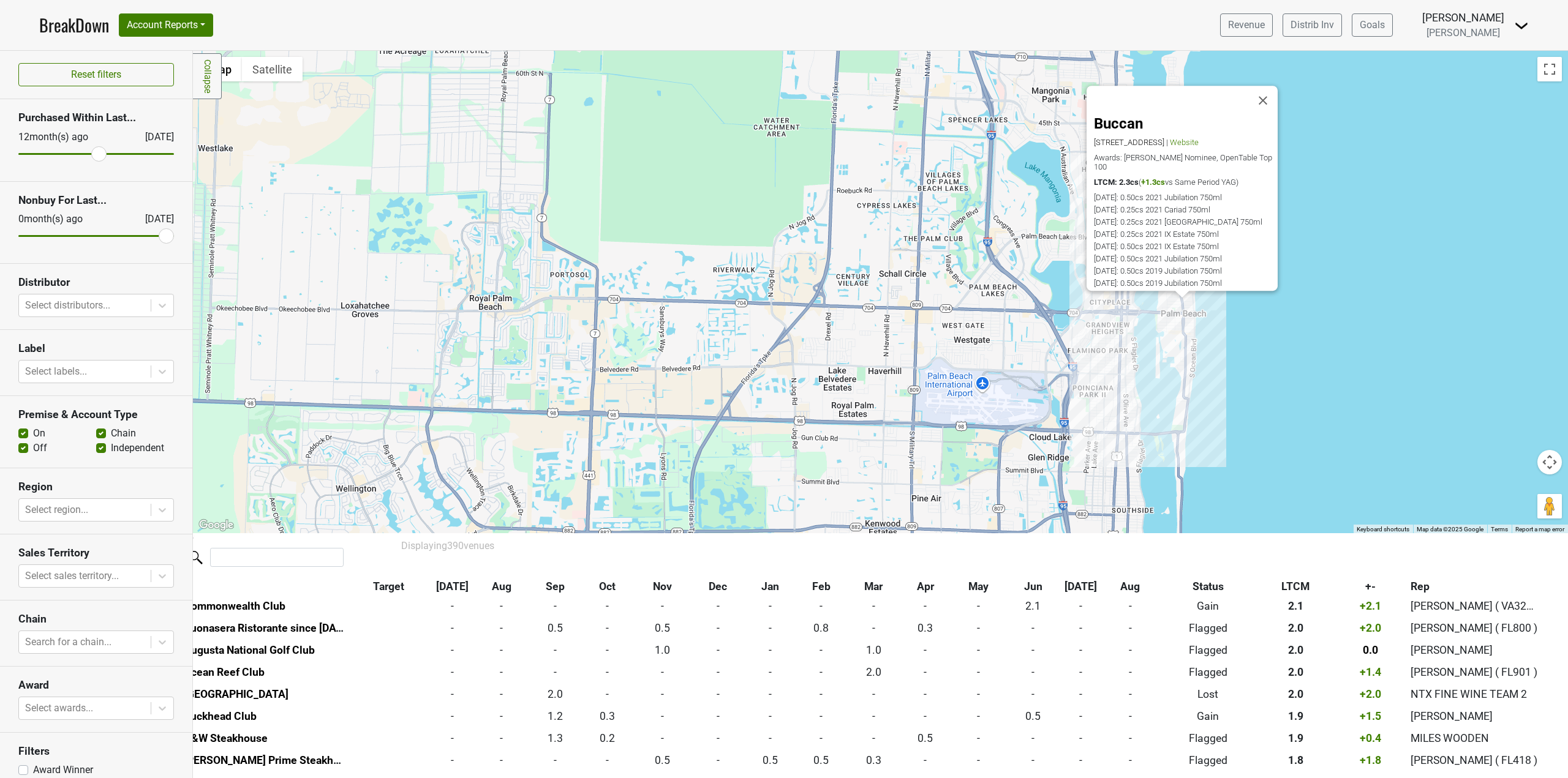
click at [1087, 319] on div "Buccan 350 S County Rd, Palm Beach, FL 33480 | Website Awards: James Beard Nomi…" at bounding box center [879, 292] width 1374 height 483
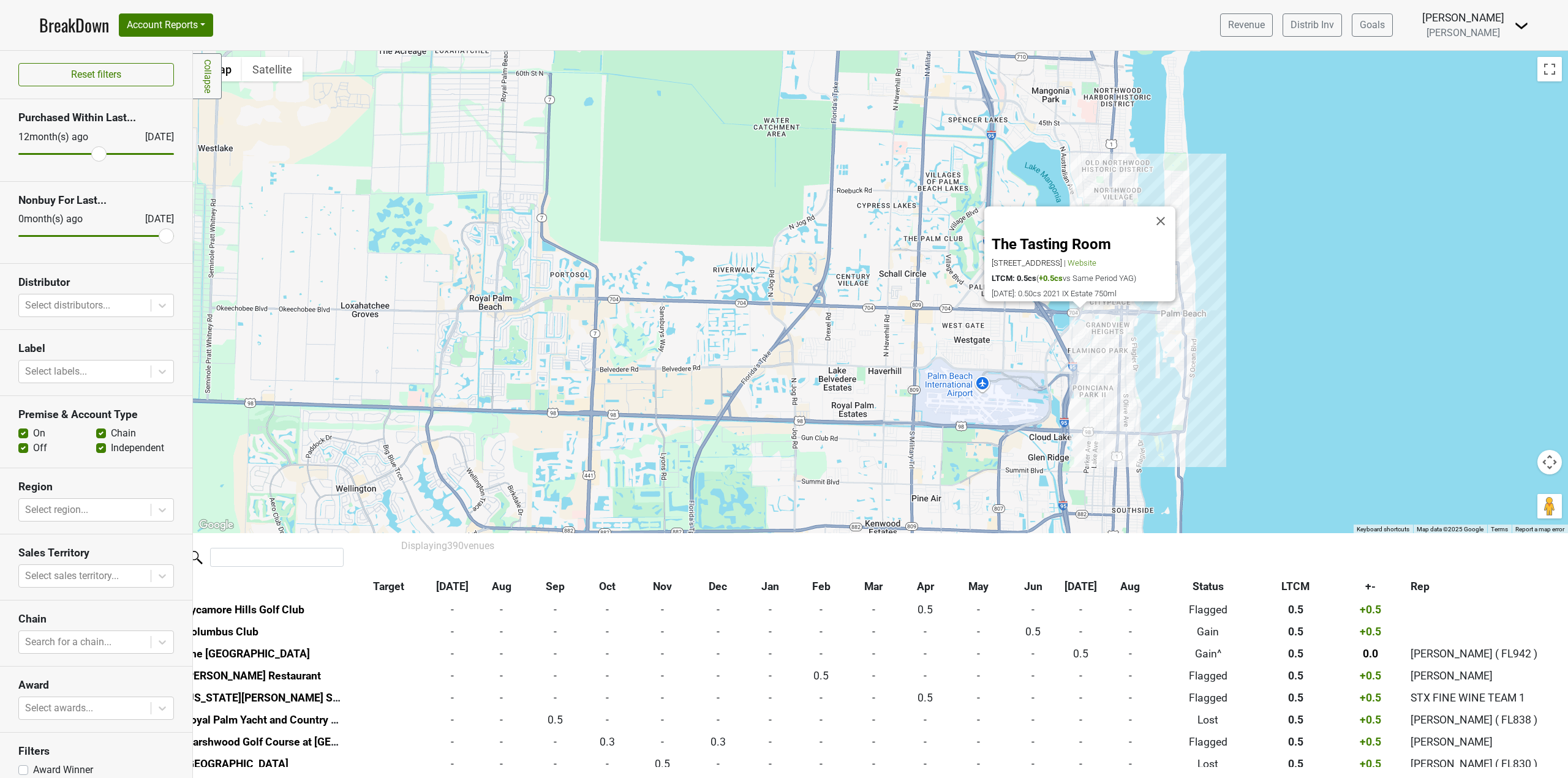
click at [1191, 261] on div "The Tasting Room 1211 Old Okeechobee Rd, Ste 14, West Palm Beach, FL 33401 | We…" at bounding box center [879, 292] width 1374 height 483
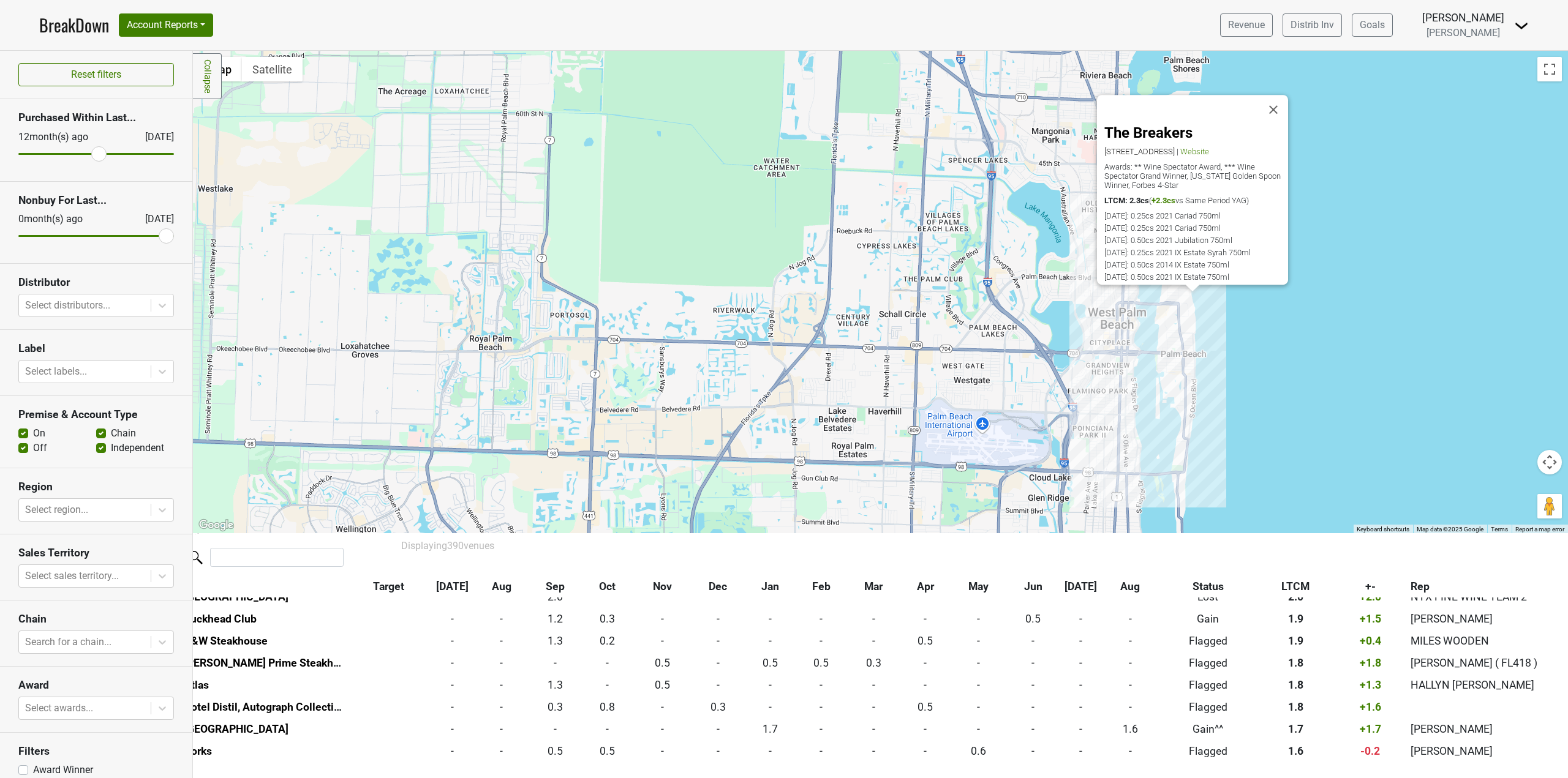
click at [1278, 321] on div "The Breakers 1 S County Rd, Palm Beach, FL 33480 | Website Awards: ** Wine Spec…" at bounding box center [879, 292] width 1374 height 483
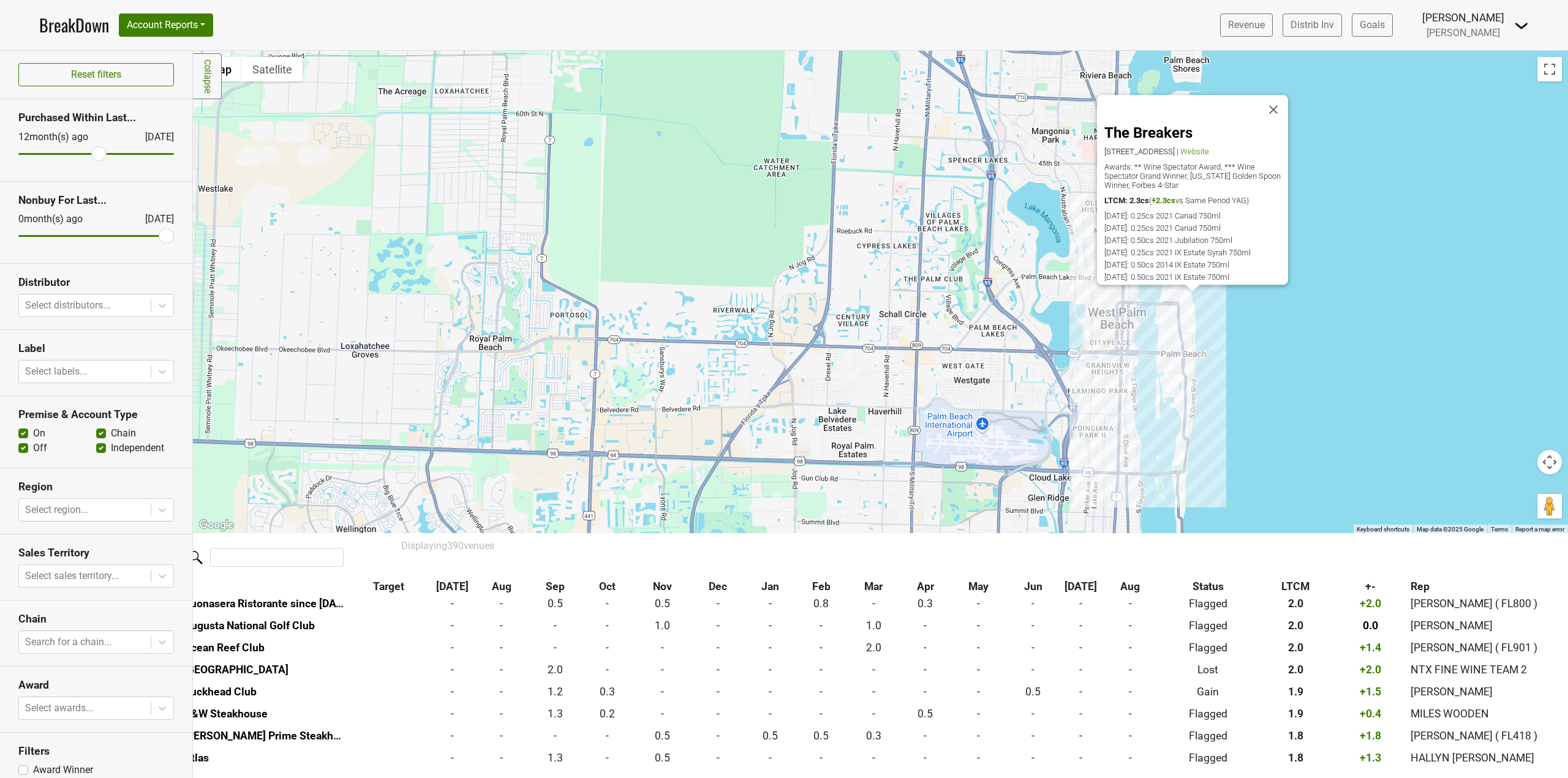
scroll to position [597, 18]
click at [1176, 451] on div "The Breakers 1 S County Rd, Palm Beach, FL 33480 | Website Awards: ** Wine Spec…" at bounding box center [879, 292] width 1374 height 483
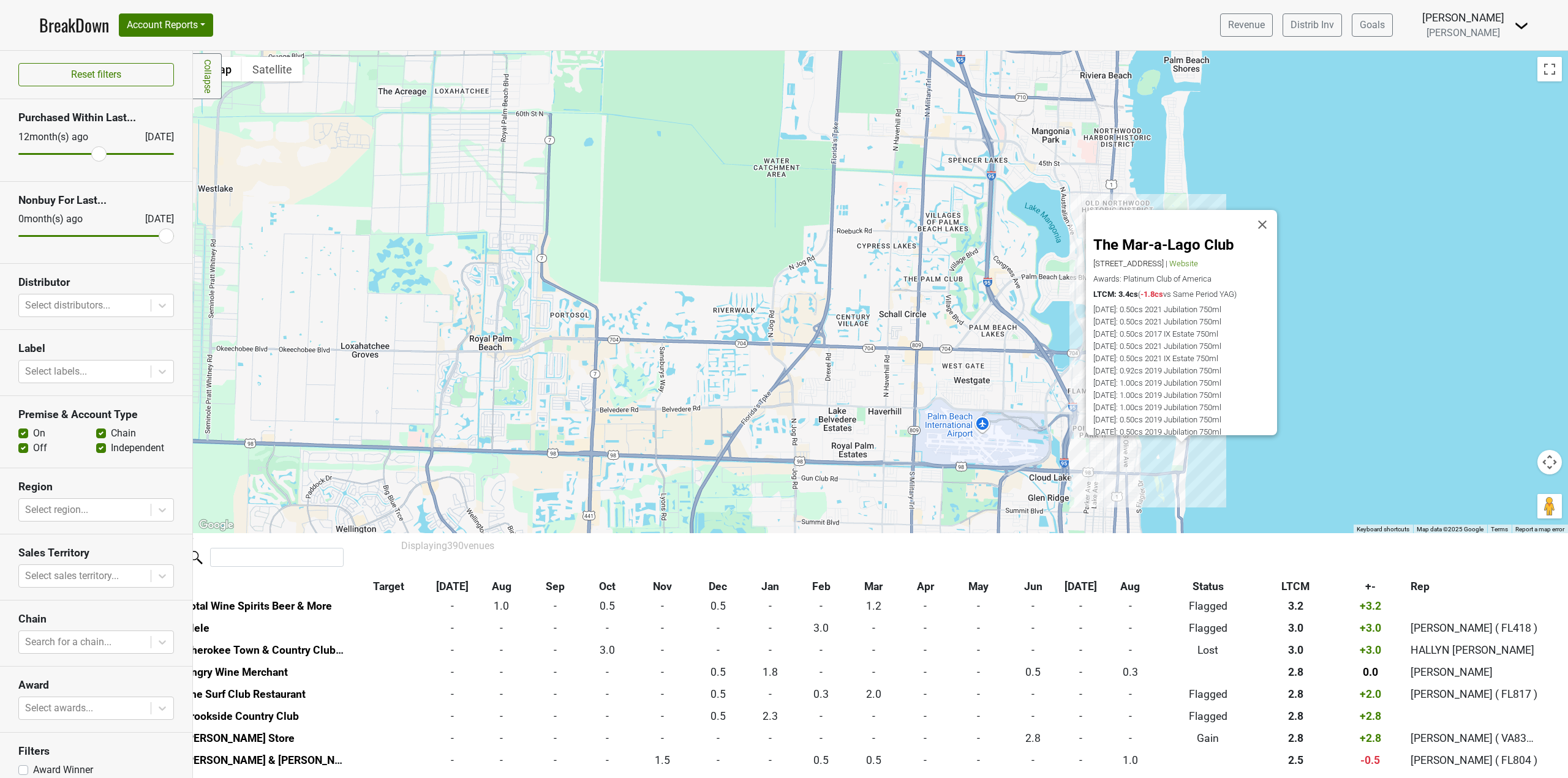
scroll to position [0, 0]
click at [1266, 211] on button "Close" at bounding box center [1262, 225] width 30 height 30
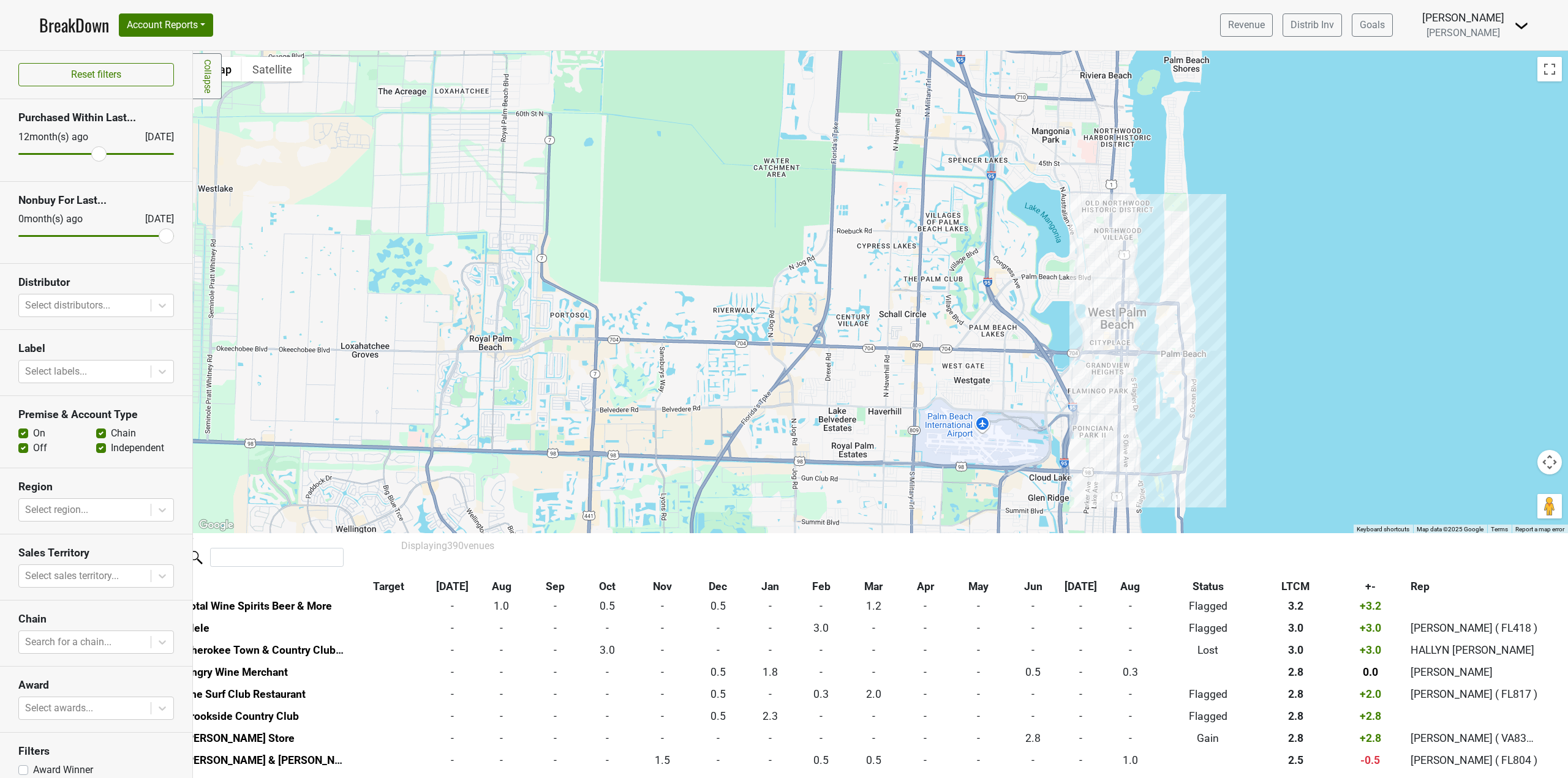
click at [1278, 288] on div at bounding box center [879, 292] width 1374 height 483
click at [1191, 304] on div at bounding box center [879, 292] width 1374 height 483
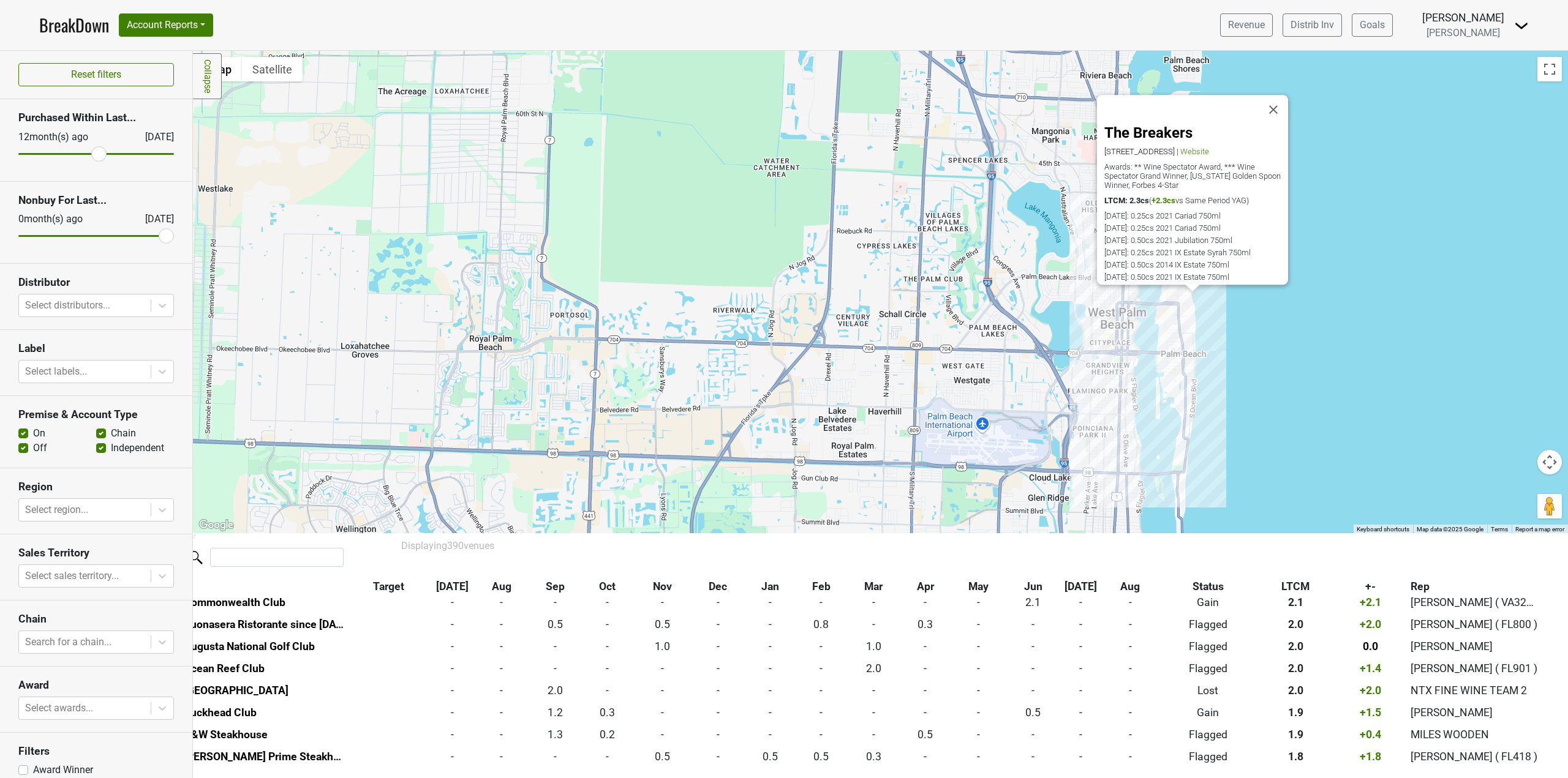
scroll to position [597, 18]
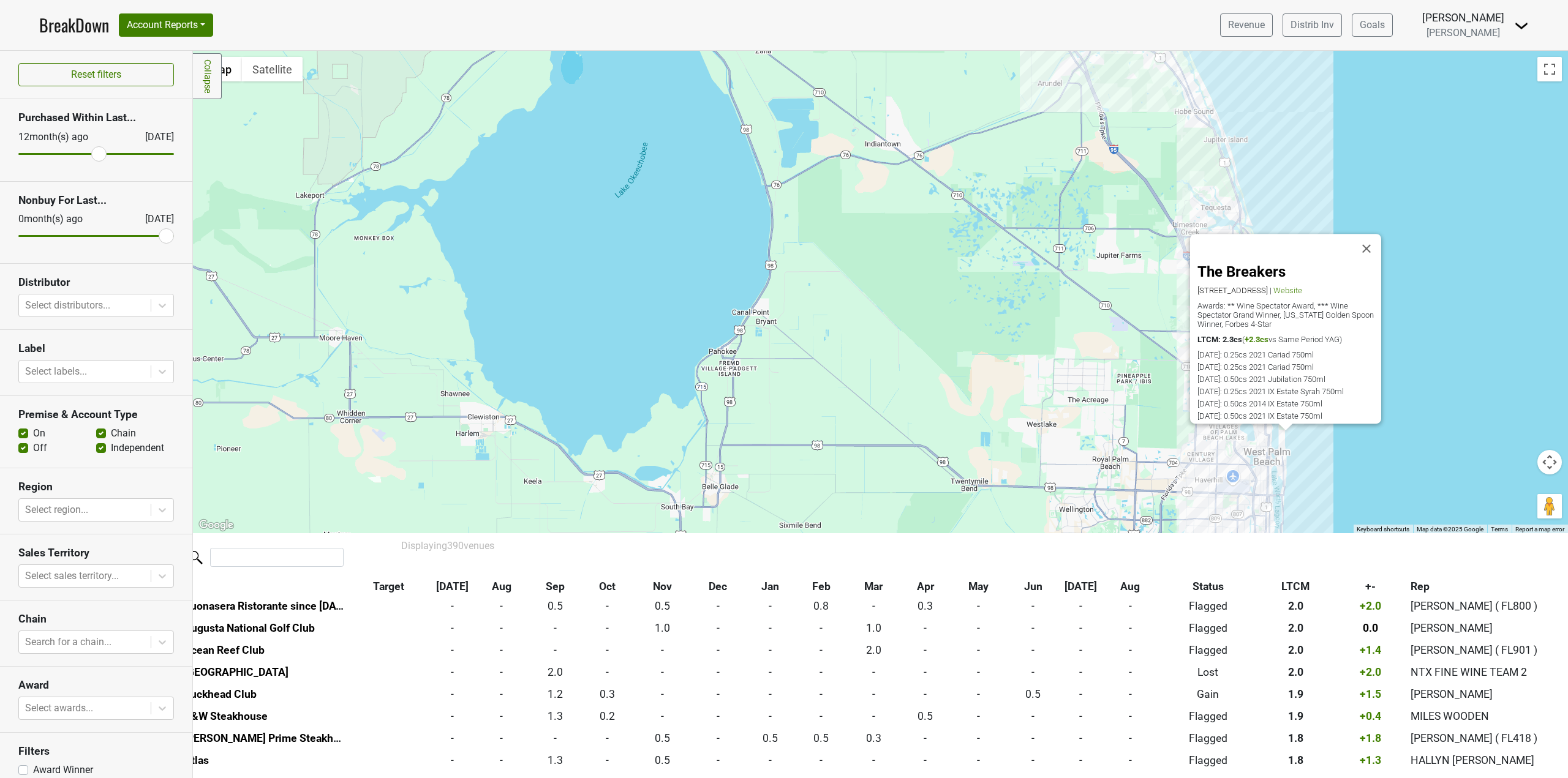
drag, startPoint x: 1336, startPoint y: 406, endPoint x: 1353, endPoint y: 468, distance: 64.3
click at [1353, 468] on div "The Breakers 1 S County Rd, Palm Beach, FL 33480 | Website Awards: ** Wine Spec…" at bounding box center [879, 292] width 1374 height 483
click at [1368, 242] on button "Close" at bounding box center [1366, 249] width 30 height 30
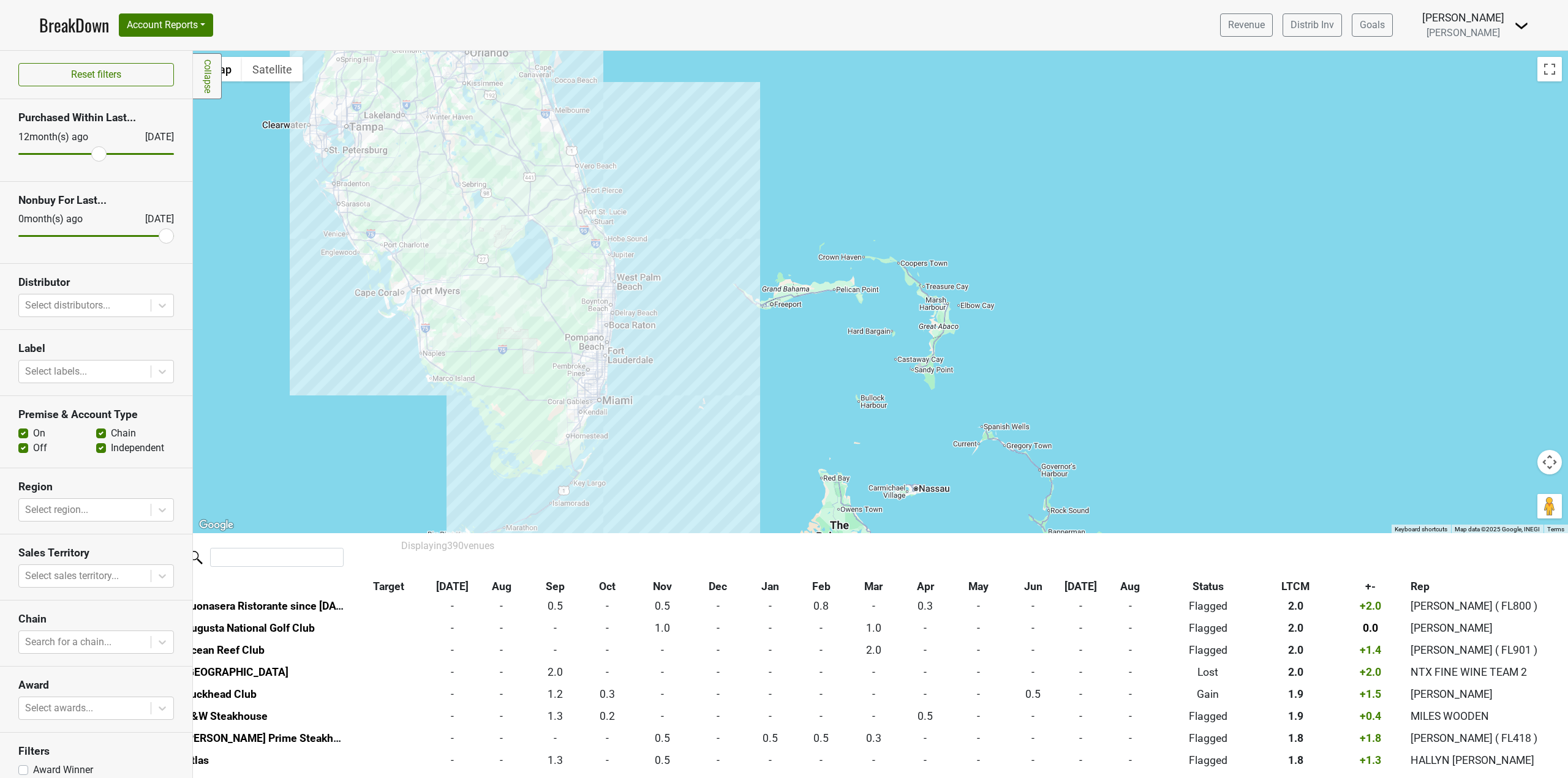
drag, startPoint x: 666, startPoint y: 251, endPoint x: 792, endPoint y: 169, distance: 150.3
click at [792, 169] on div at bounding box center [879, 292] width 1374 height 483
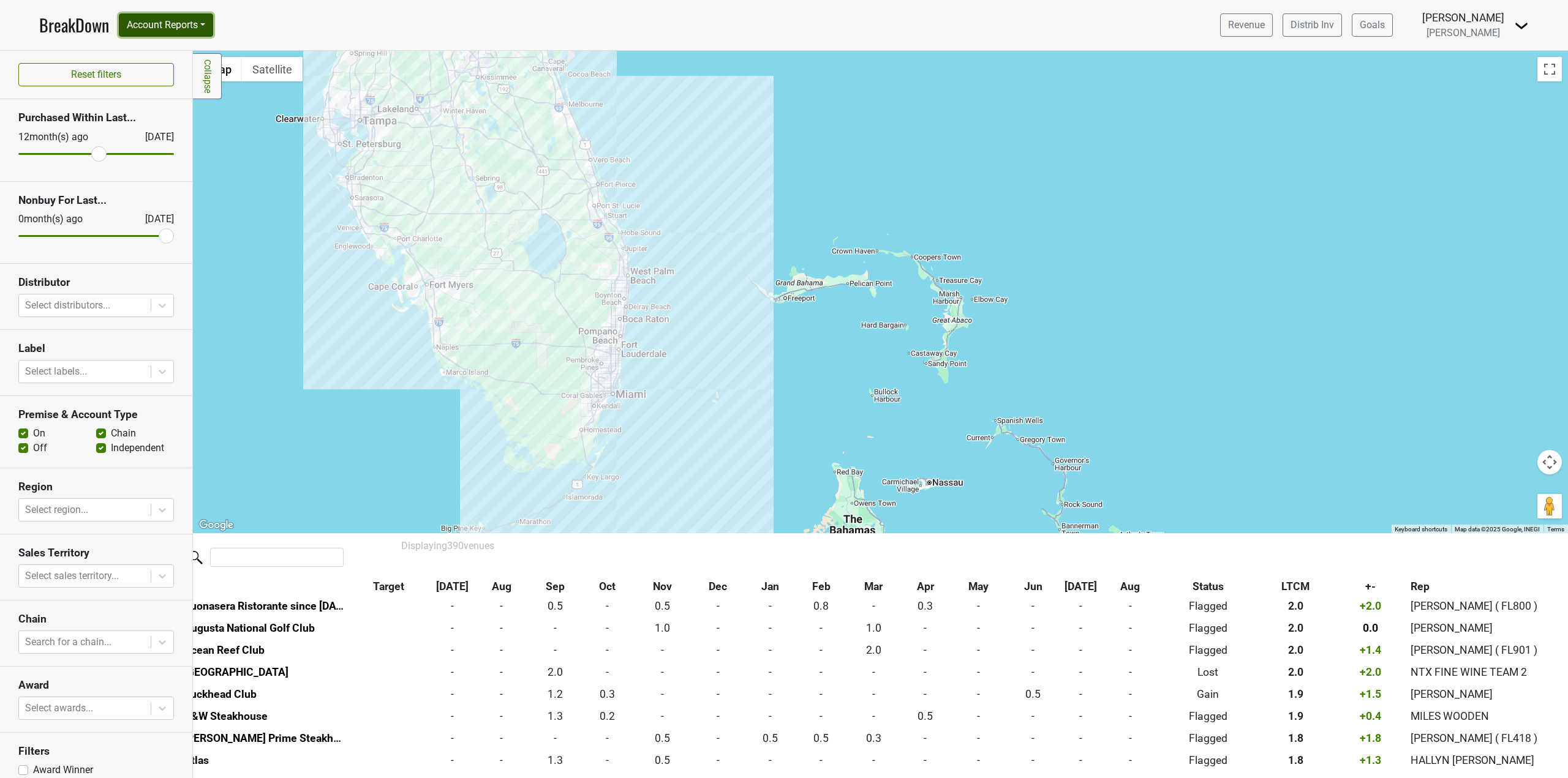
click at [184, 35] on button "Account Reports" at bounding box center [166, 25] width 94 height 23
click at [174, 49] on link "SuperRanker" at bounding box center [173, 54] width 108 height 20
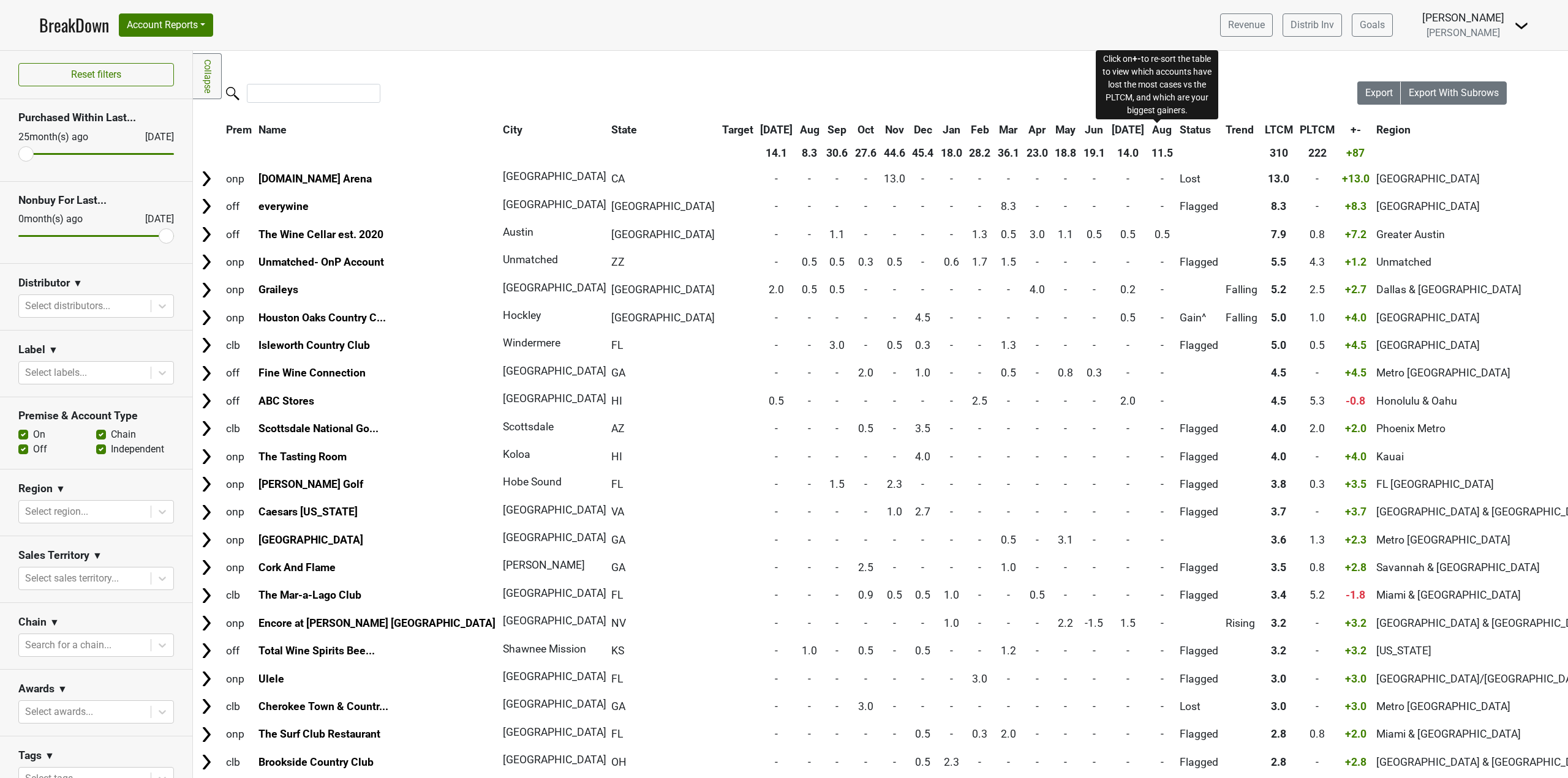
click at [1350, 132] on span "+-" at bounding box center [1355, 129] width 10 height 12
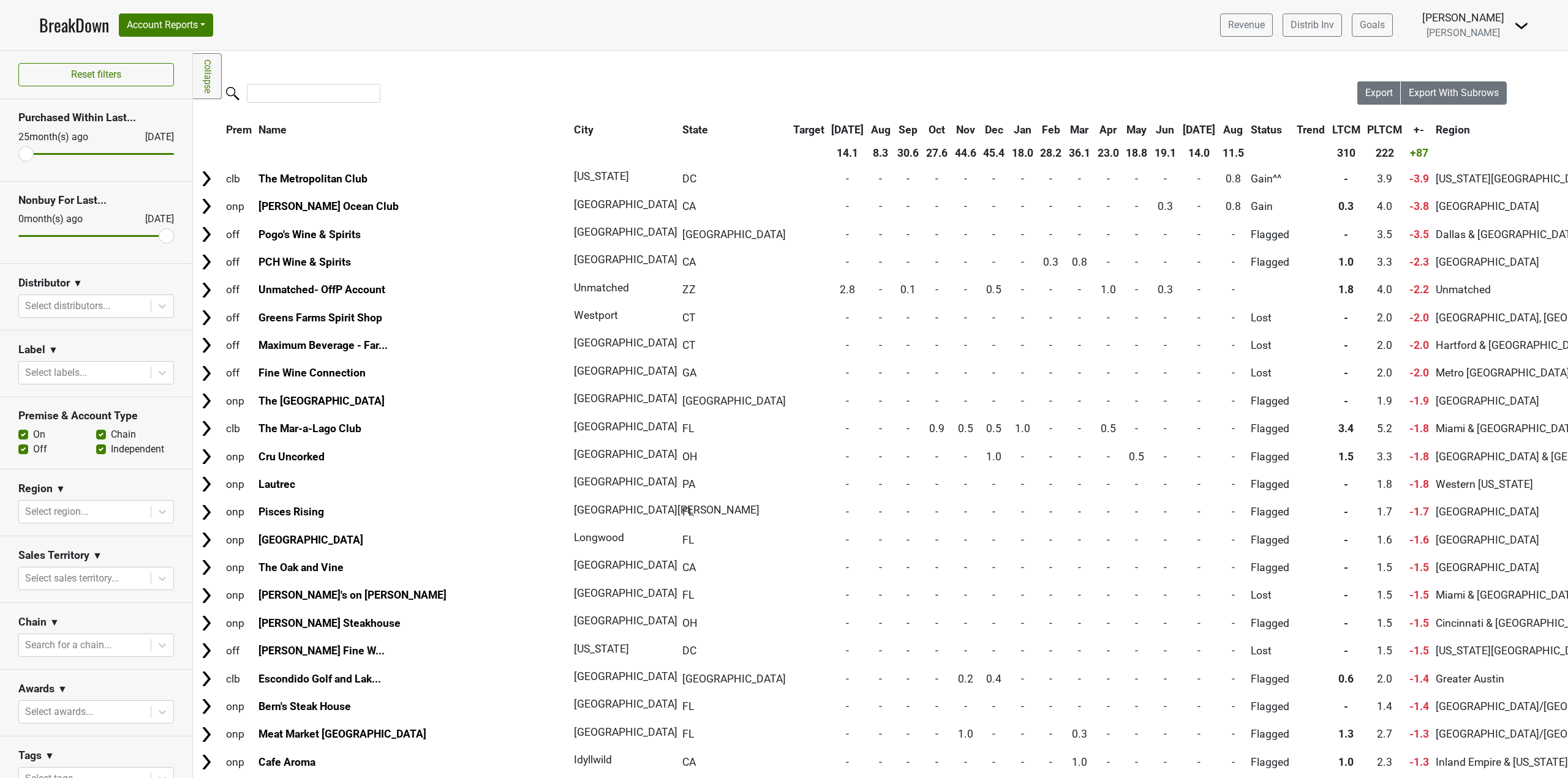
click at [1406, 132] on th "+-" at bounding box center [1419, 130] width 26 height 22
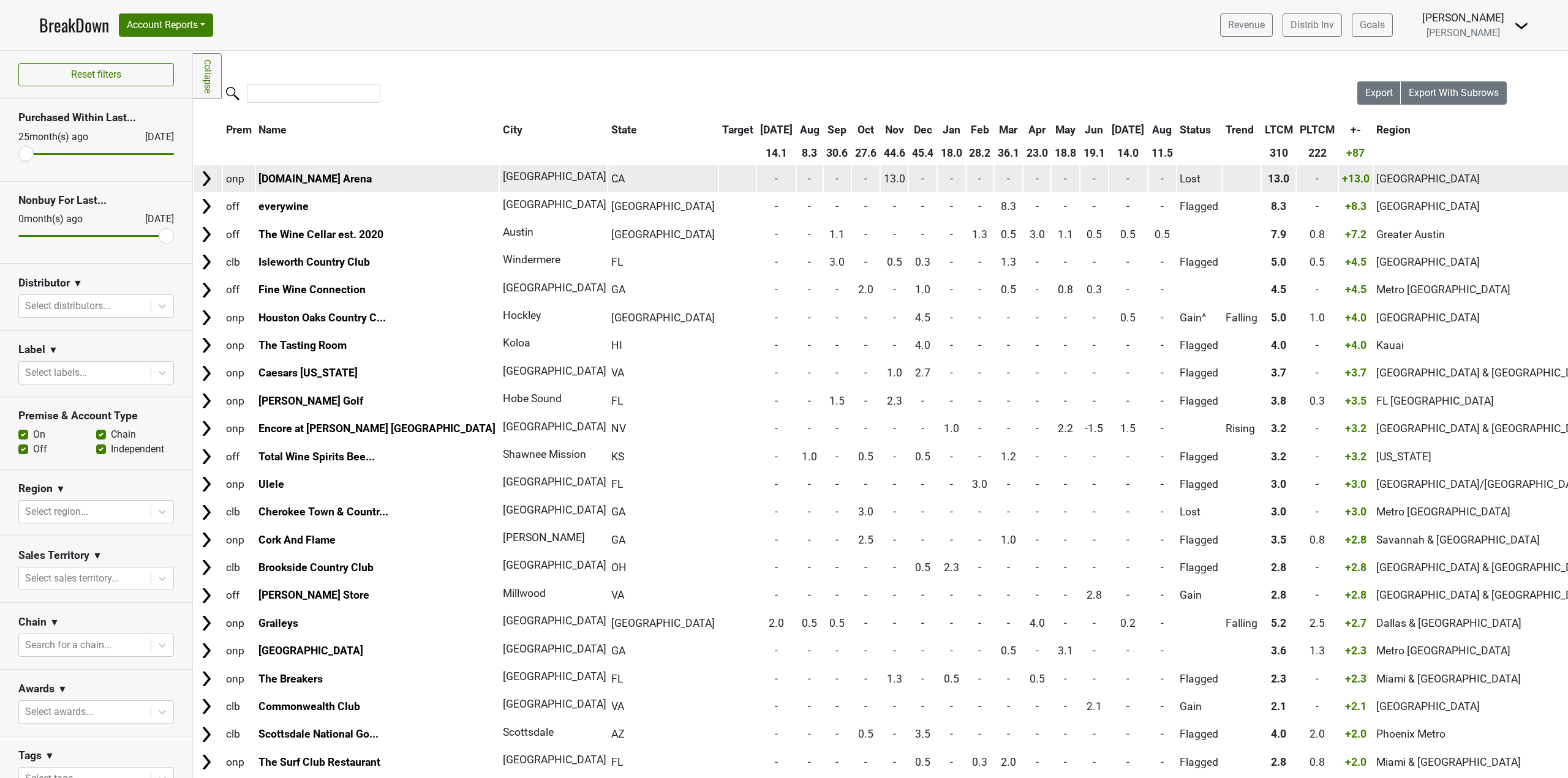
click at [883, 178] on span "13.0" at bounding box center [894, 179] width 22 height 12
click at [296, 174] on link "Crypto.com Arena" at bounding box center [315, 179] width 113 height 12
click at [503, 175] on span "Los Angeles" at bounding box center [554, 176] width 103 height 12
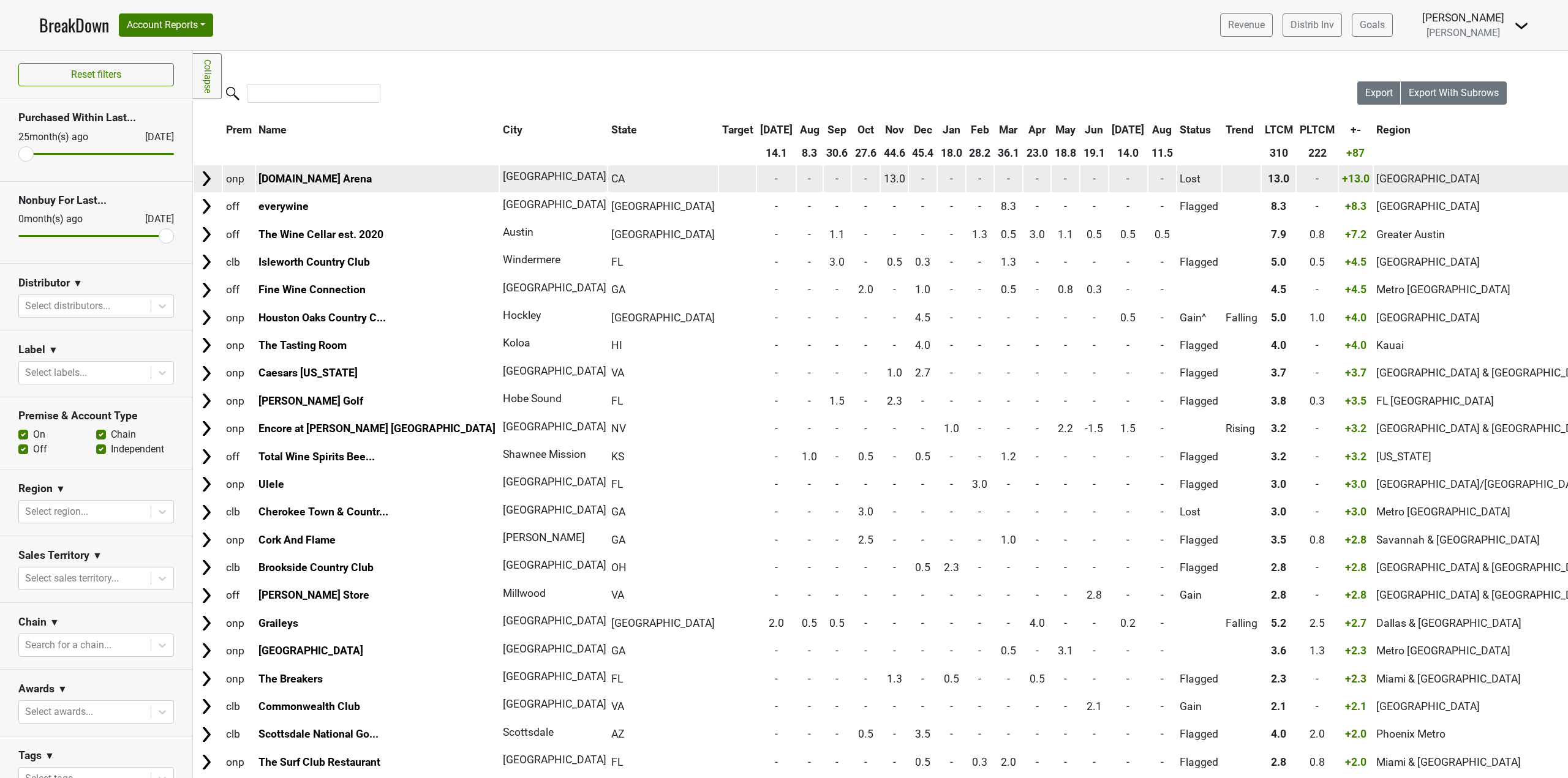
click at [503, 175] on span "Los Angeles" at bounding box center [554, 176] width 103 height 12
drag, startPoint x: 462, startPoint y: 176, endPoint x: 459, endPoint y: 185, distance: 9.5
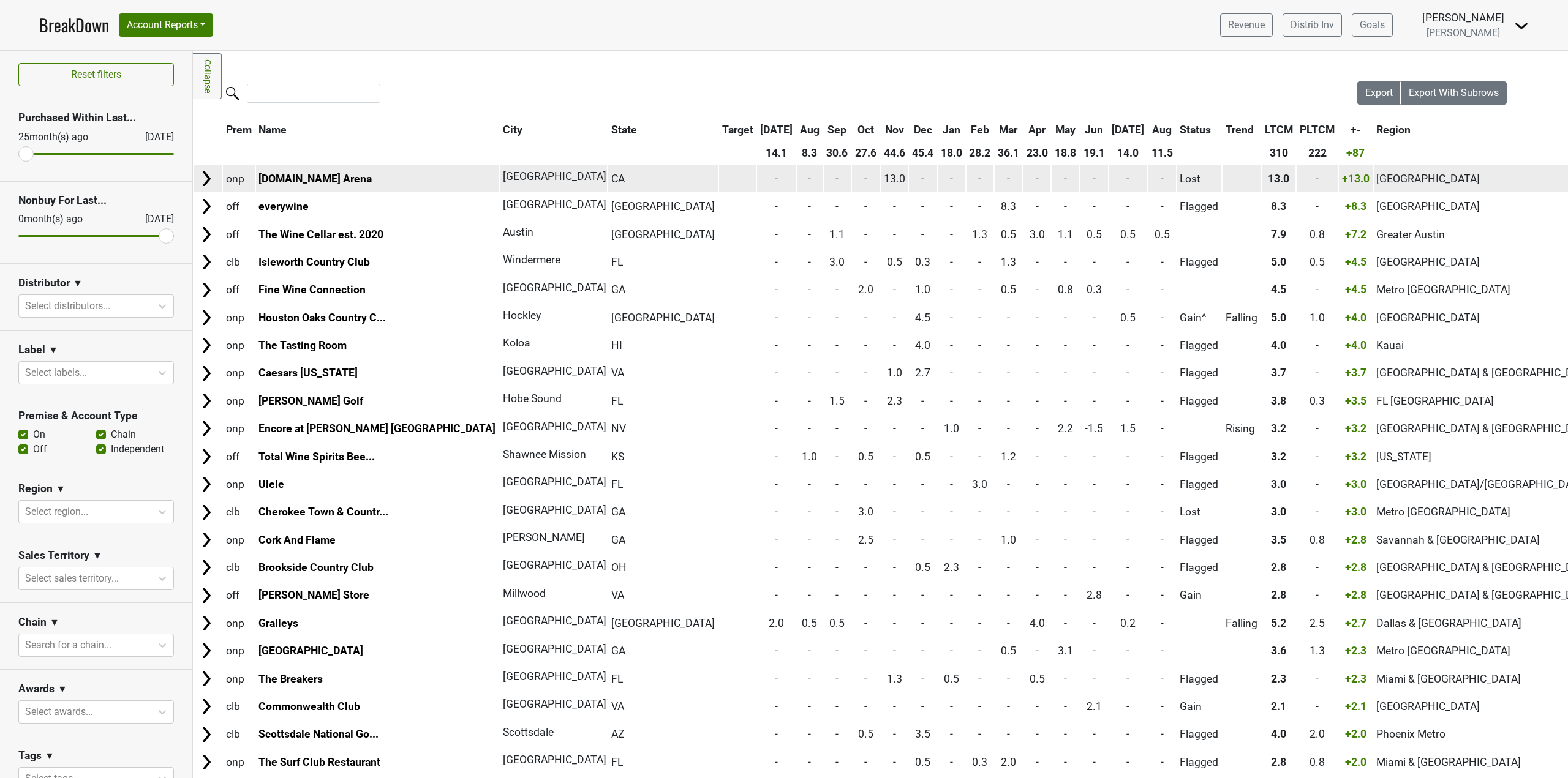
click at [500, 186] on td "Los Angeles" at bounding box center [553, 178] width 107 height 26
drag, startPoint x: 463, startPoint y: 178, endPoint x: 399, endPoint y: 176, distance: 64.0
click at [500, 176] on td "Los Angeles" at bounding box center [553, 178] width 107 height 26
click at [503, 176] on span "Los Angeles" at bounding box center [554, 176] width 103 height 12
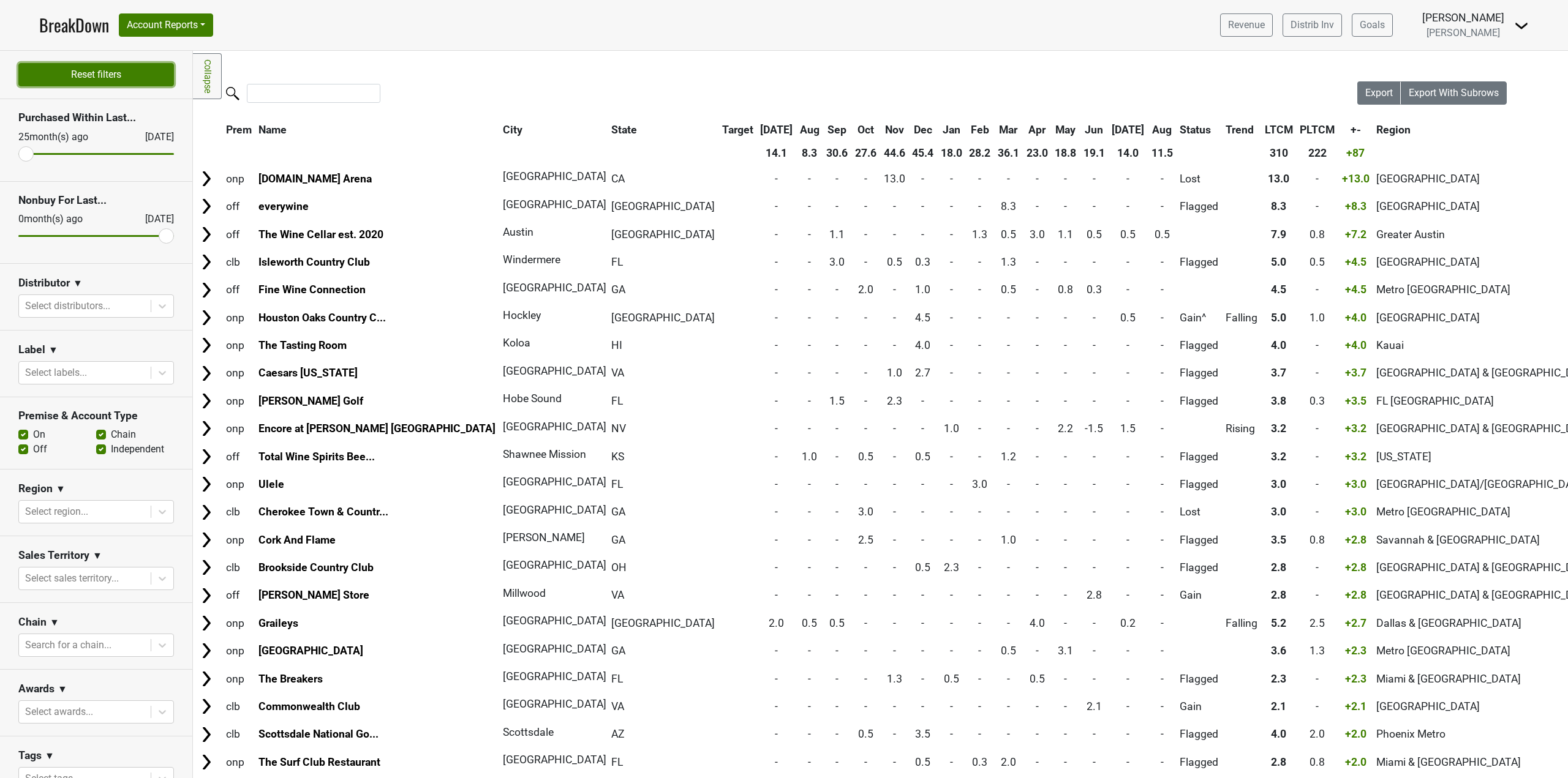
click at [135, 72] on button "Reset filters" at bounding box center [95, 74] width 156 height 23
click at [176, 26] on button "Account Reports" at bounding box center [166, 25] width 94 height 23
click at [170, 93] on link "Award Progress" at bounding box center [173, 92] width 108 height 20
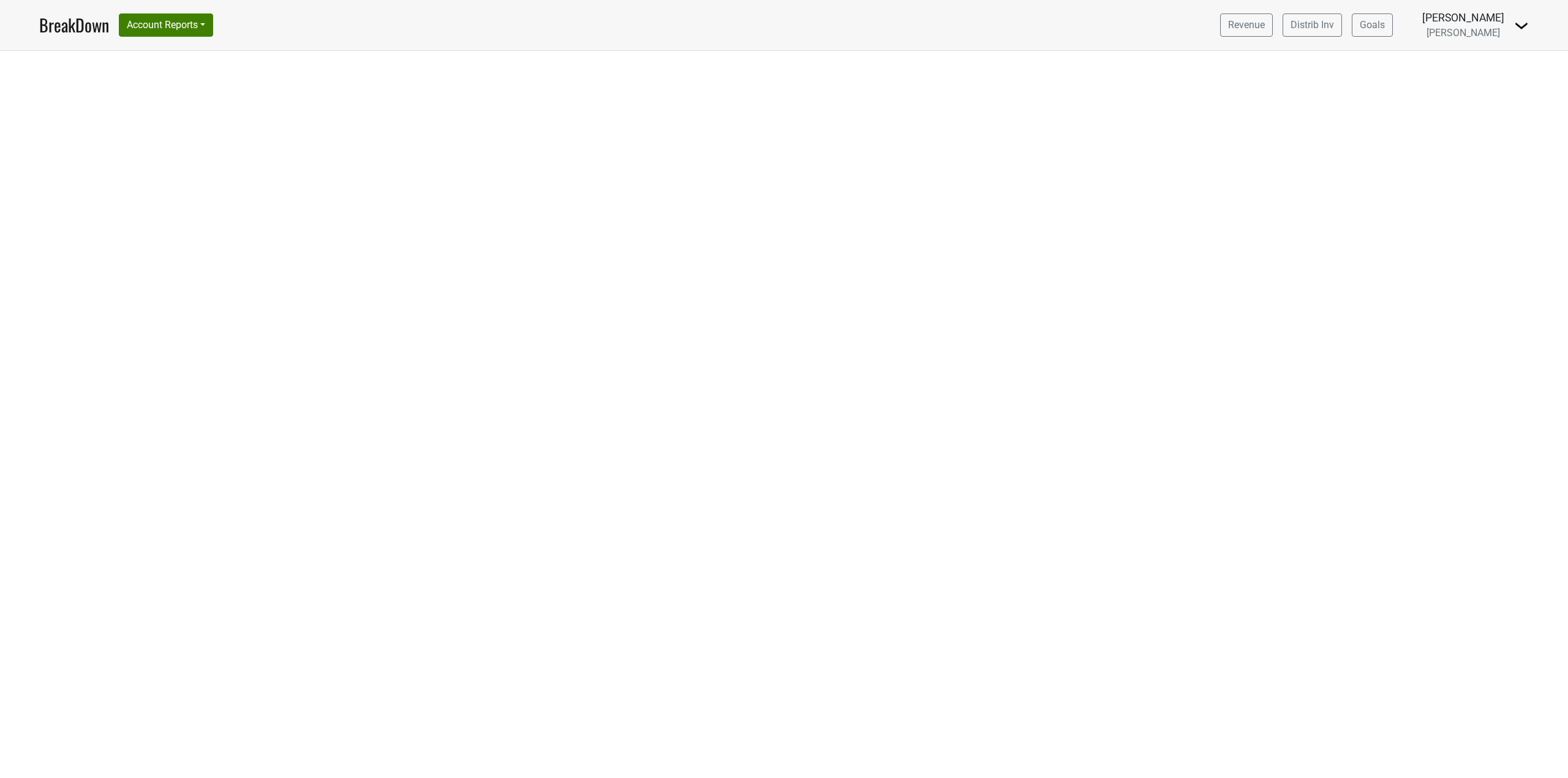
select select "CA"
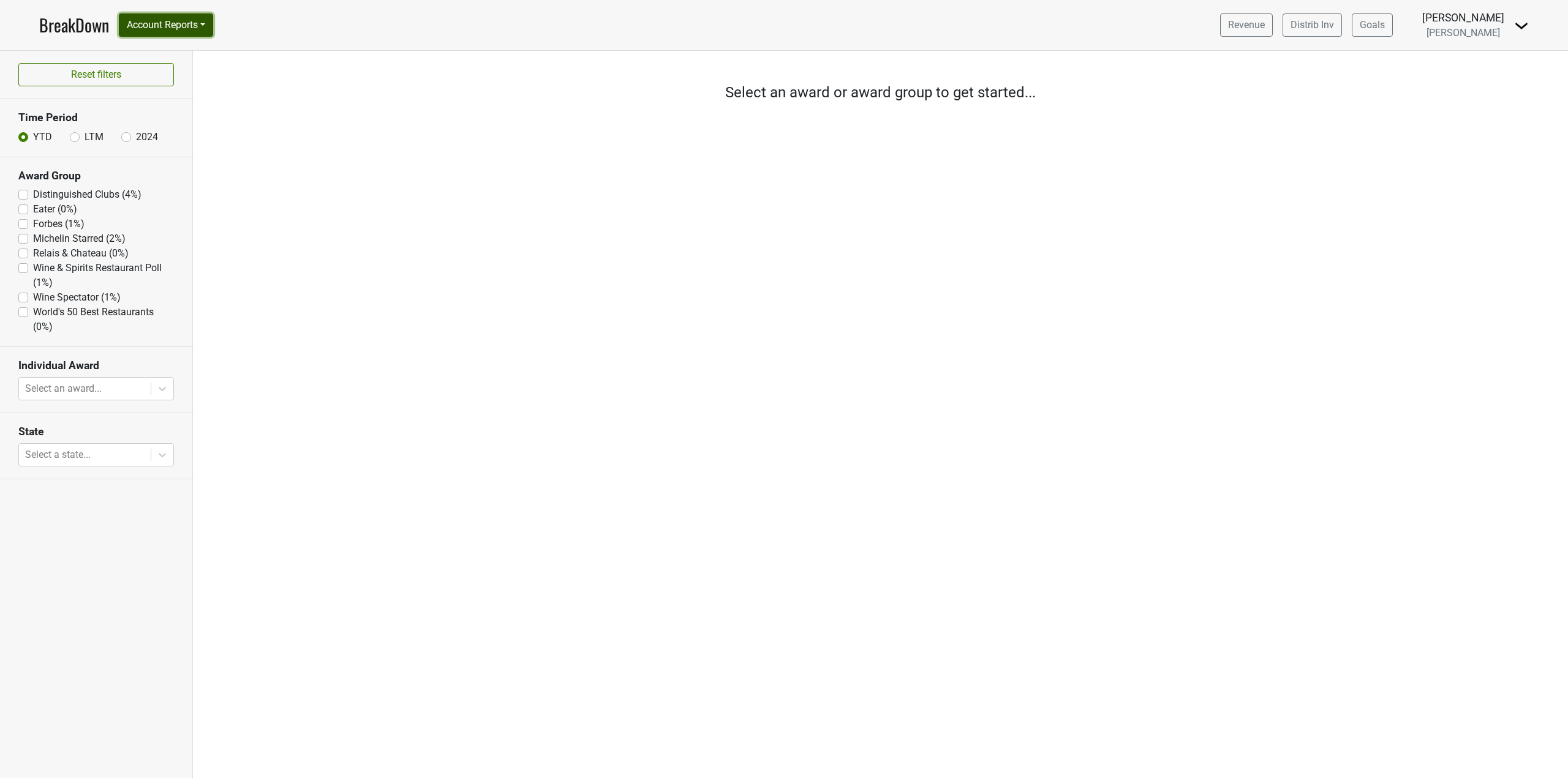
click at [145, 25] on button "Account Reports" at bounding box center [166, 25] width 94 height 23
click at [62, 26] on link "BreakDown" at bounding box center [74, 25] width 70 height 26
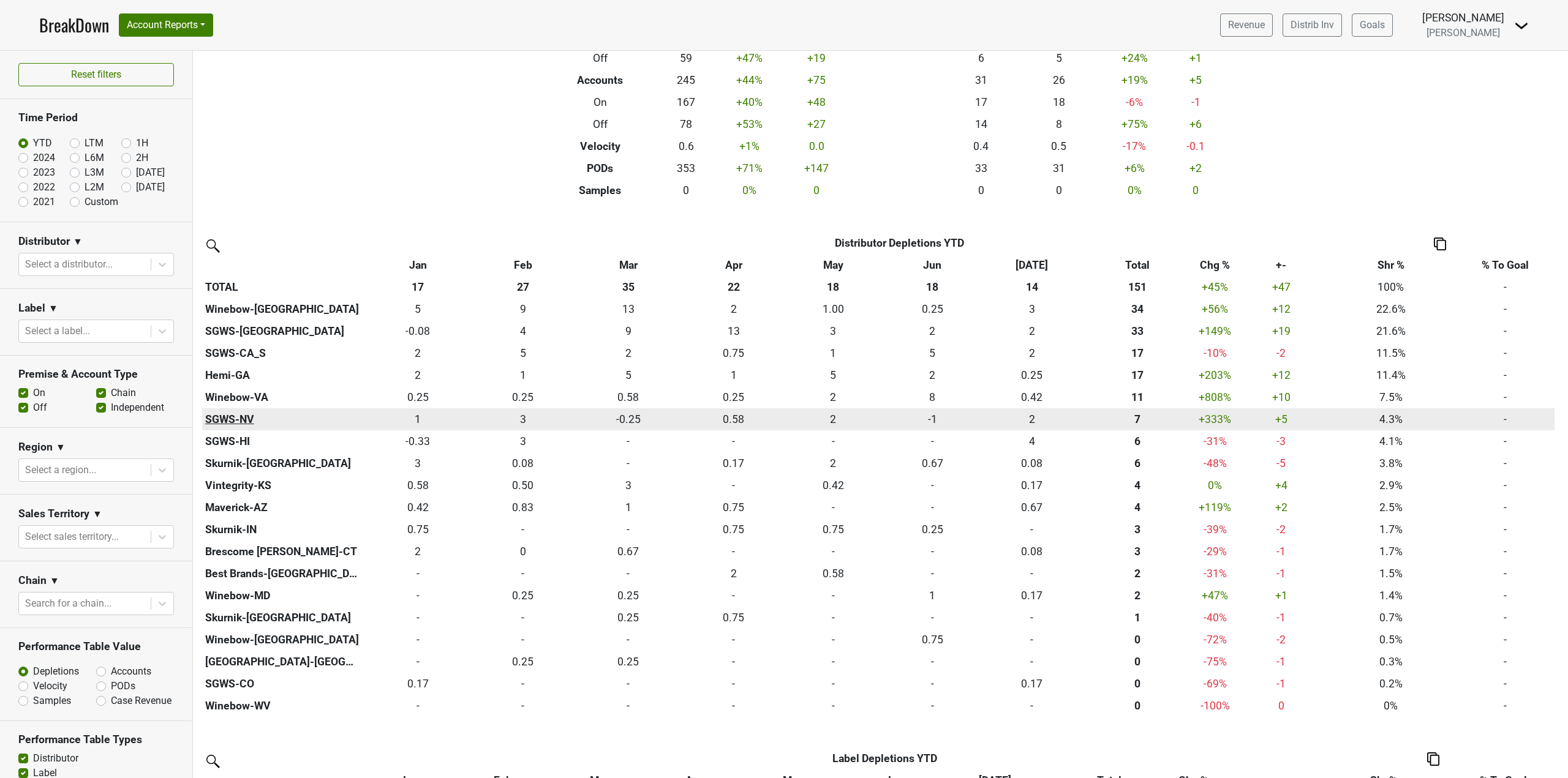
click at [301, 421] on th "SGWS-NV" at bounding box center [281, 419] width 160 height 22
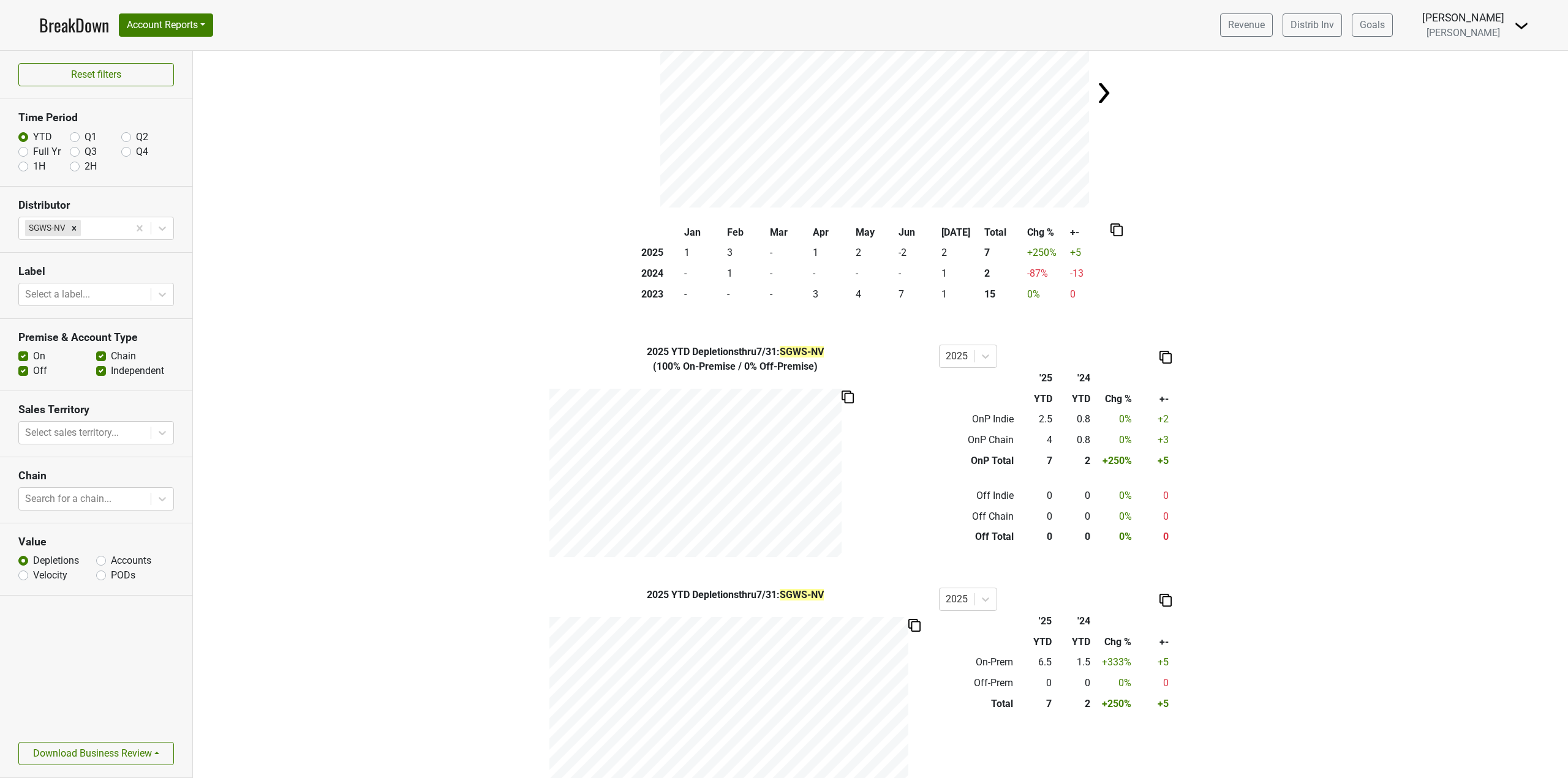
scroll to position [160, 0]
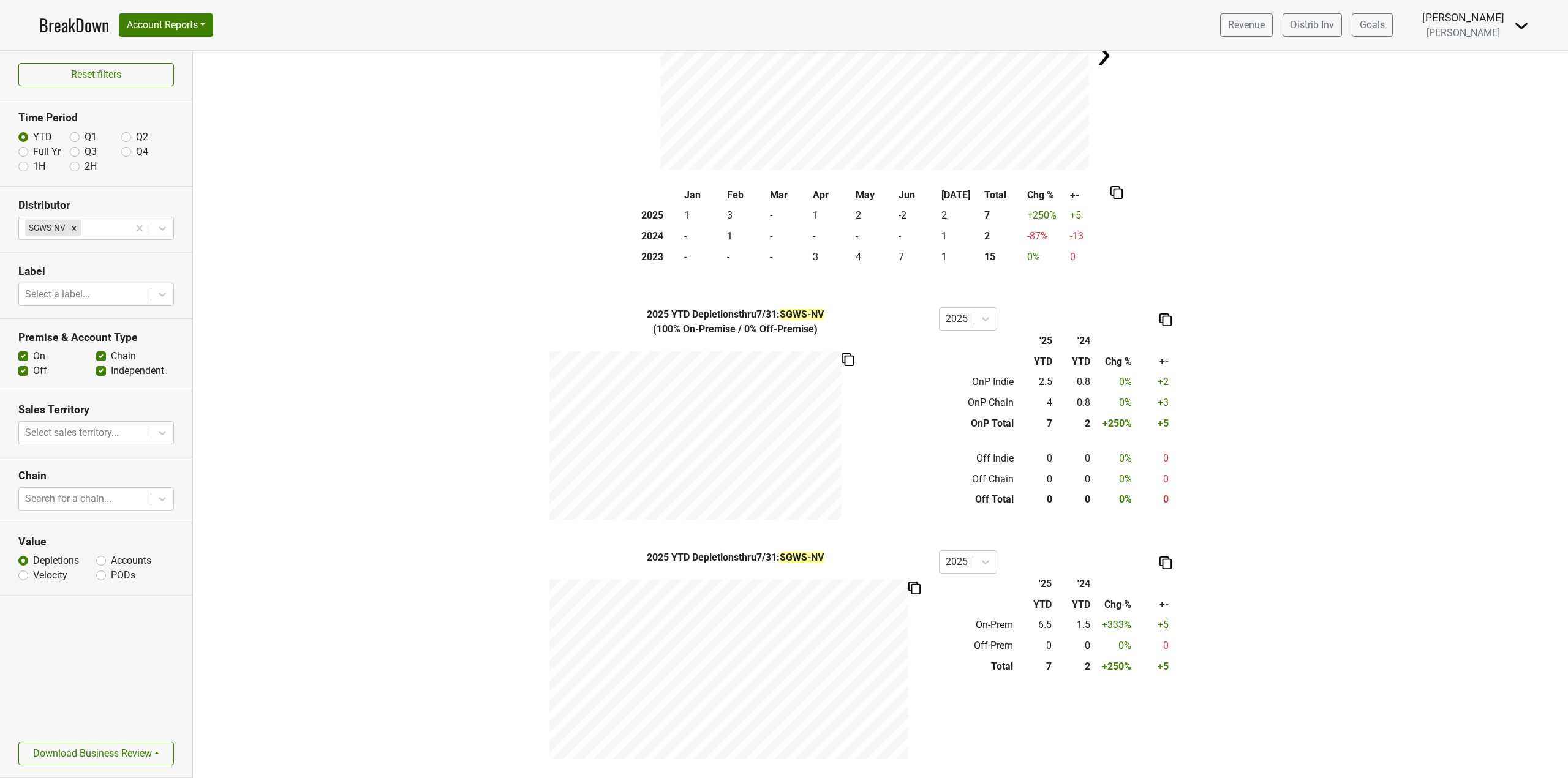
click at [33, 151] on label "Full Yr" at bounding box center [47, 151] width 28 height 15
click at [25, 151] on input "Full Yr" at bounding box center [23, 150] width 10 height 12
radio input "true"
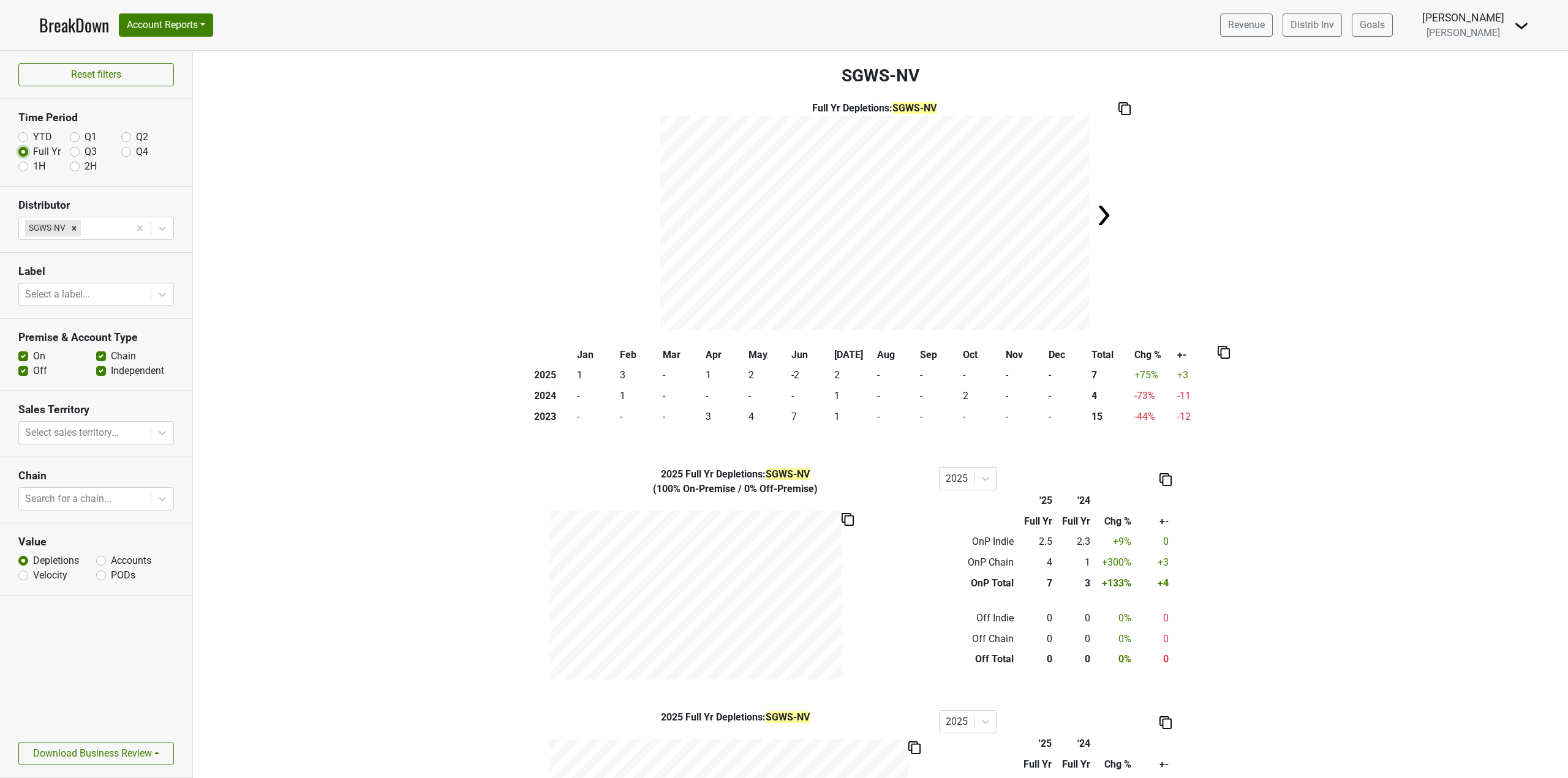
scroll to position [62, 0]
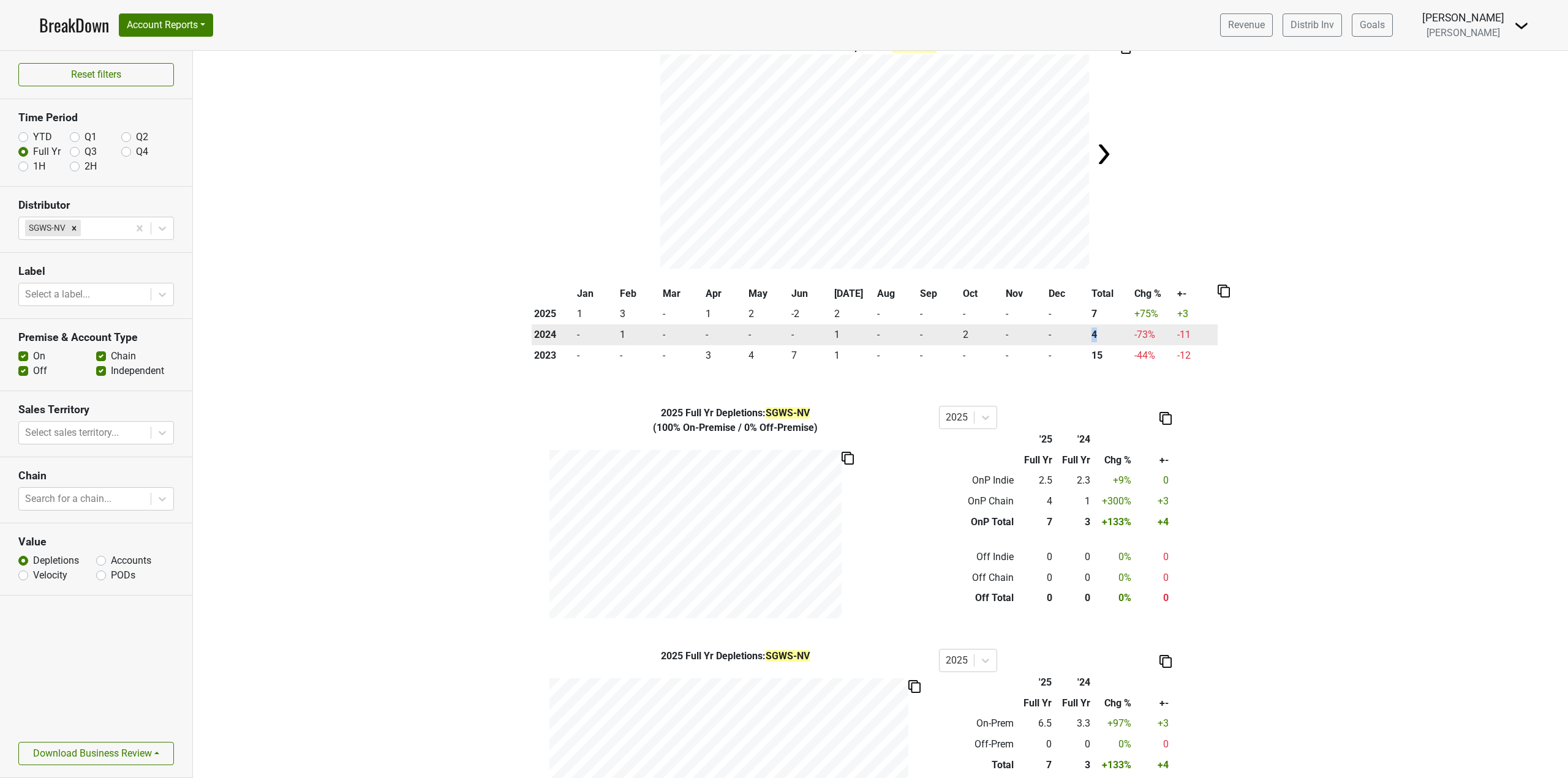
drag, startPoint x: 1094, startPoint y: 338, endPoint x: 1069, endPoint y: 335, distance: 25.2
click at [1069, 335] on tr "2024 - 1 - - - - 1 - - 2 - - 4 -73 % -11" at bounding box center [874, 335] width 686 height 21
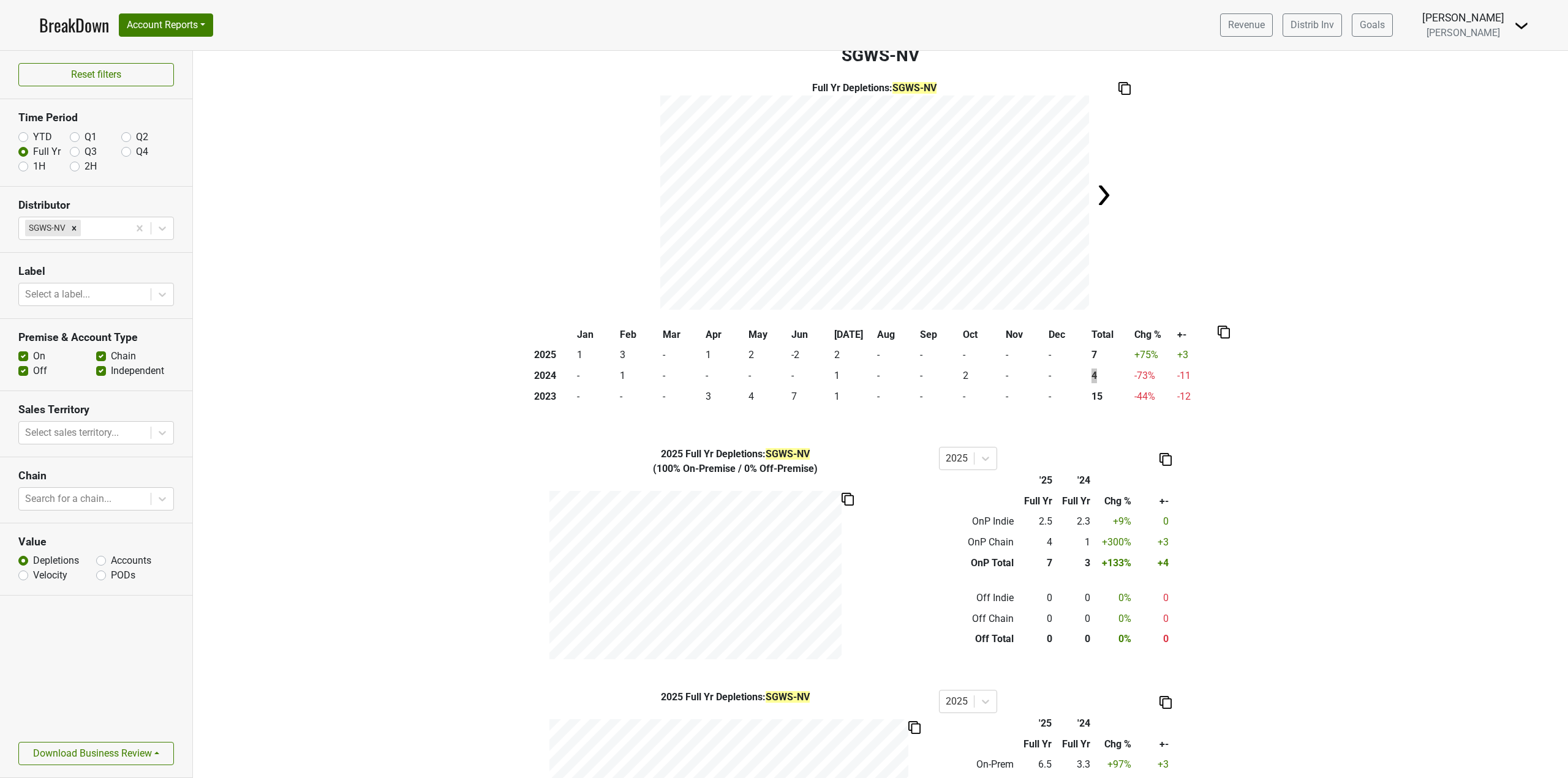
scroll to position [0, 0]
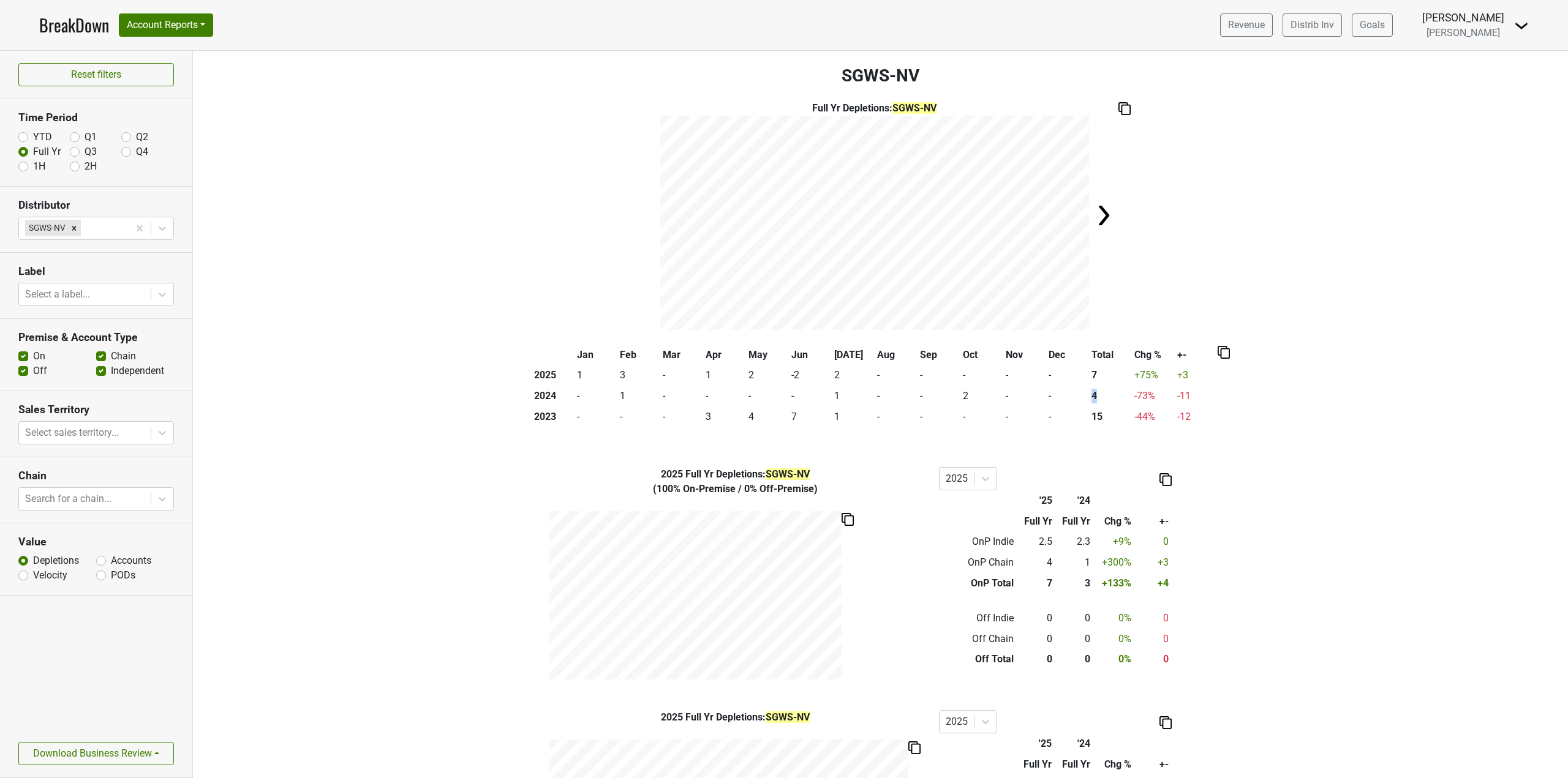
click at [1099, 224] on img at bounding box center [1103, 216] width 25 height 25
click at [628, 216] on div "Full Yr Depletions : SGWS-NV" at bounding box center [879, 216] width 1374 height 229
click at [639, 217] on img at bounding box center [645, 216] width 25 height 25
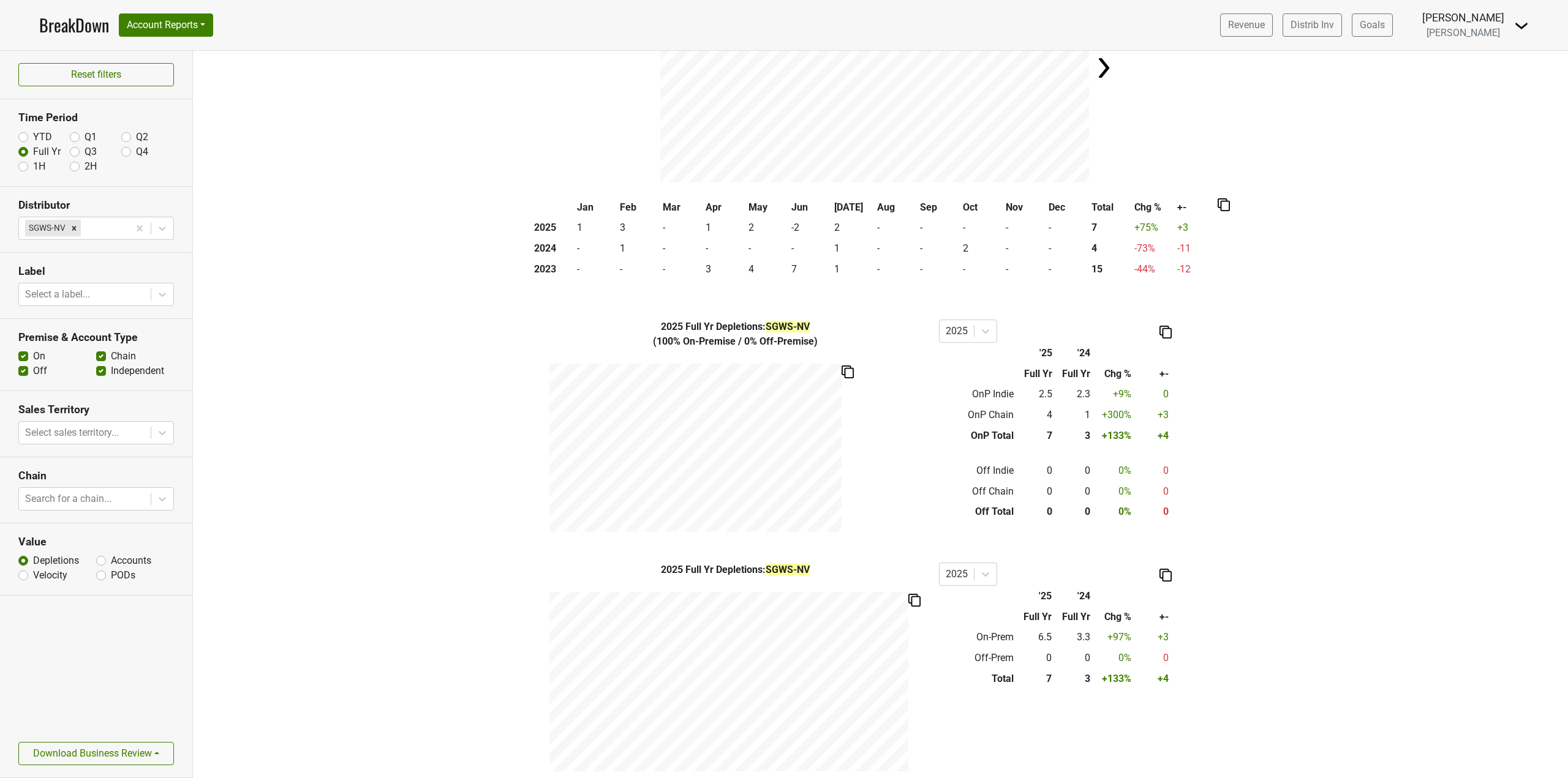
scroll to position [160, 0]
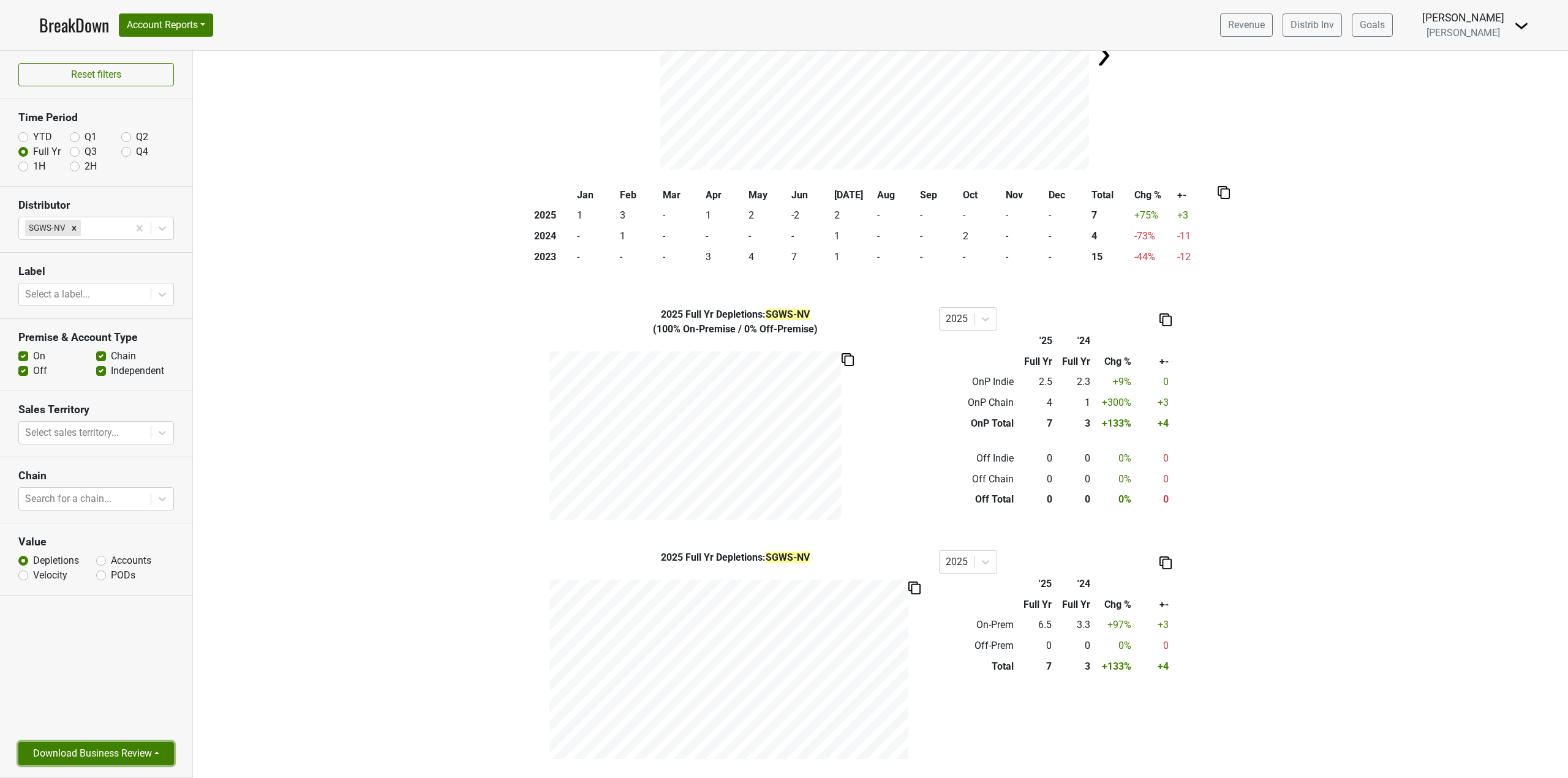
click at [93, 755] on button "Download Business Review" at bounding box center [95, 753] width 156 height 23
click at [108, 685] on link "2 Page Business Review" at bounding box center [85, 687] width 134 height 20
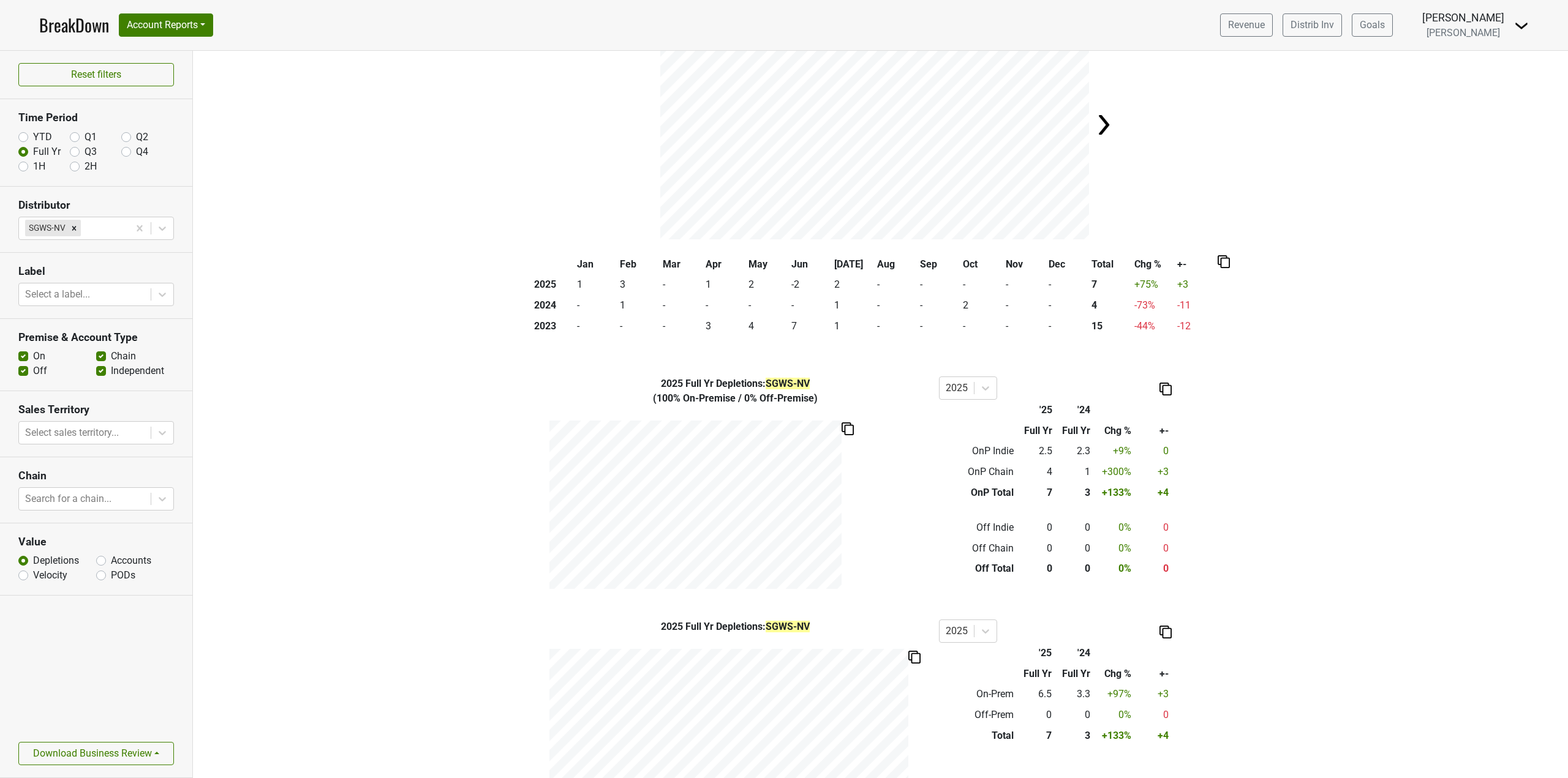
scroll to position [0, 0]
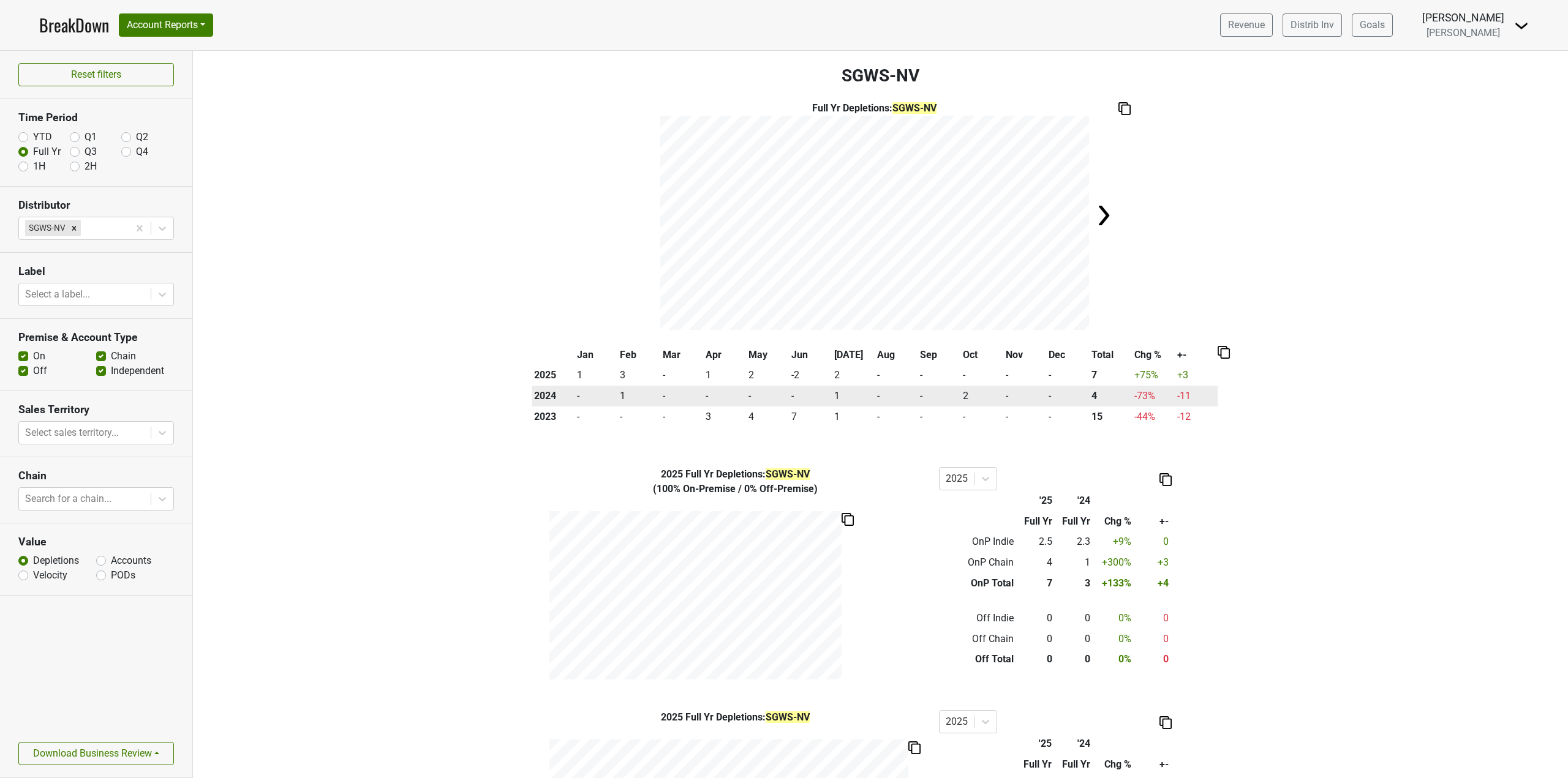
click at [1134, 396] on td "-73 %" at bounding box center [1153, 395] width 43 height 21
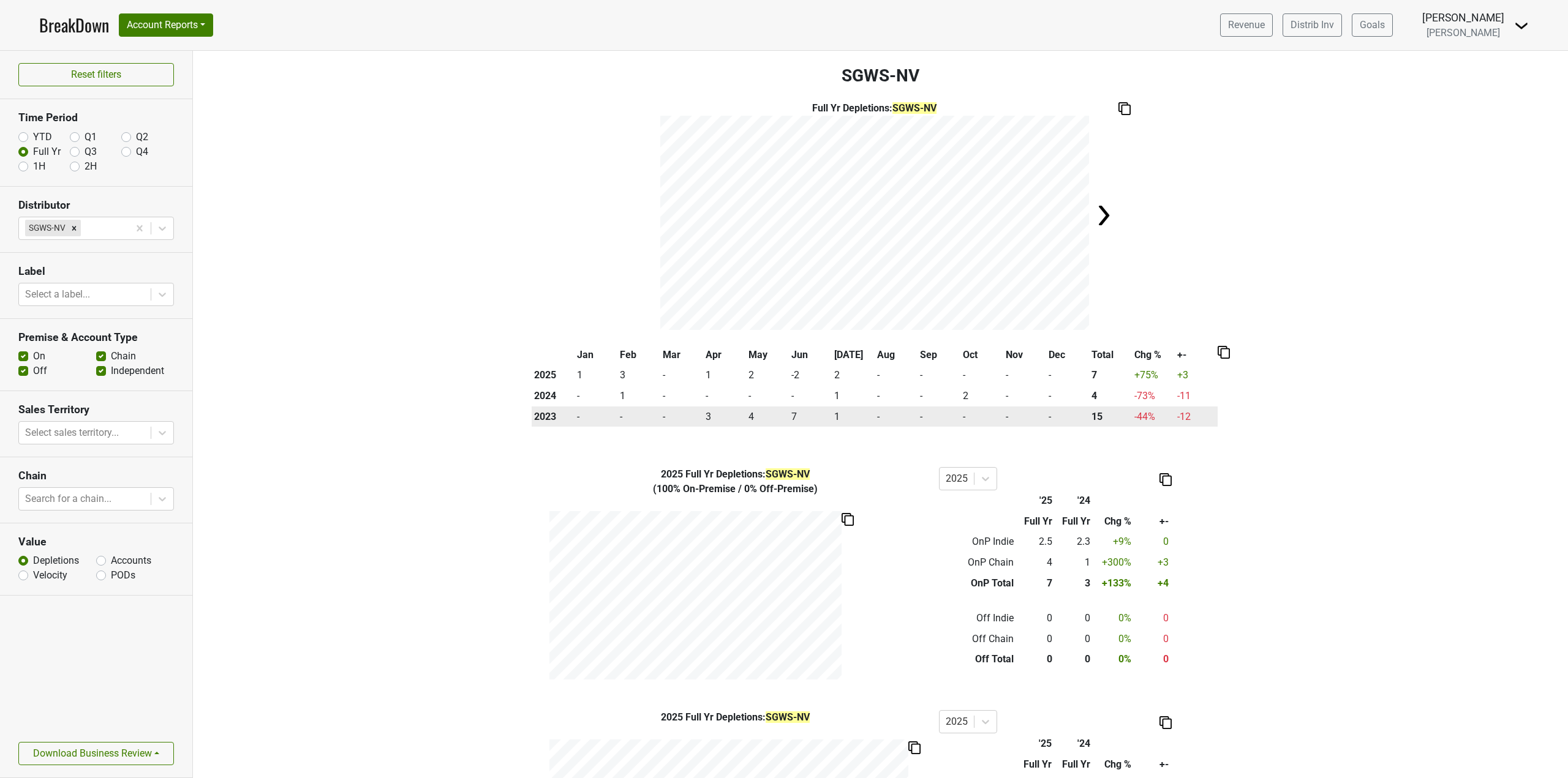
click at [1145, 413] on td "-44 %" at bounding box center [1153, 416] width 43 height 21
click at [1135, 417] on td "-44 %" at bounding box center [1153, 416] width 43 height 21
